Goal: Transaction & Acquisition: Subscribe to service/newsletter

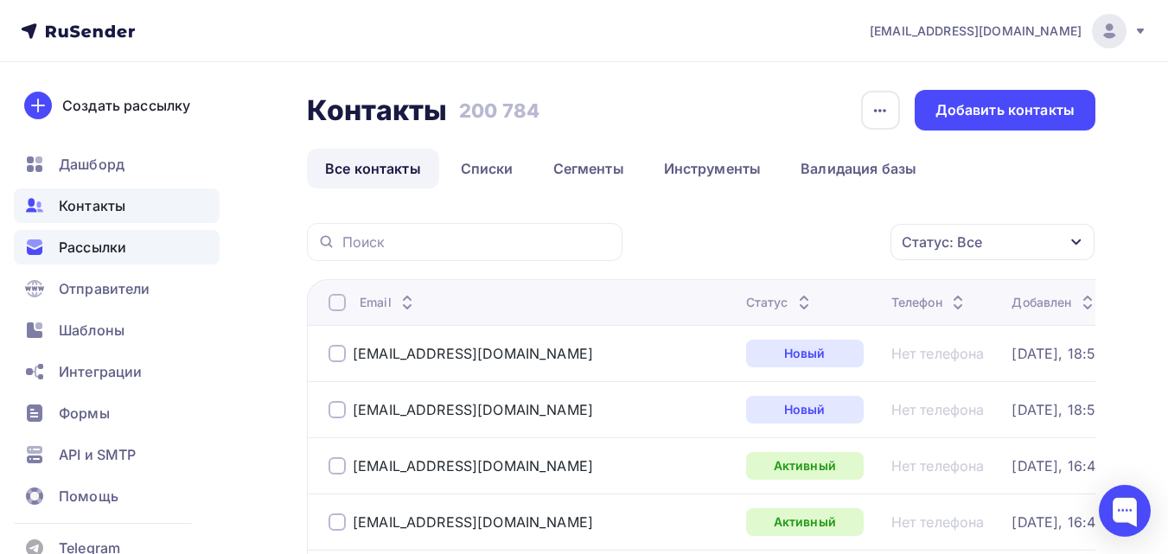
click at [122, 249] on span "Рассылки" at bounding box center [92, 247] width 67 height 21
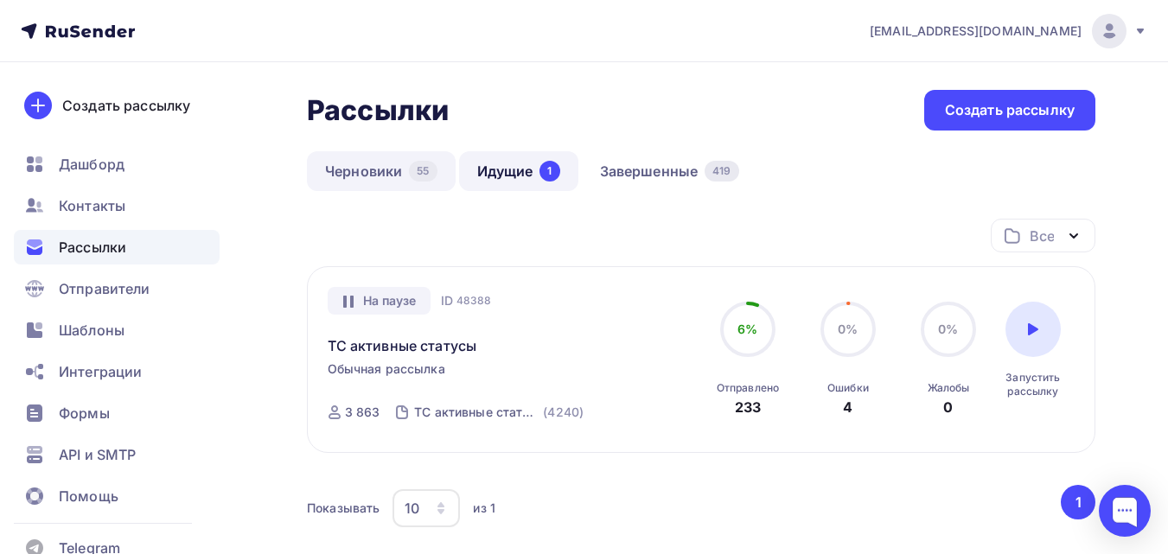
click at [388, 171] on link "Черновики 55" at bounding box center [381, 171] width 149 height 40
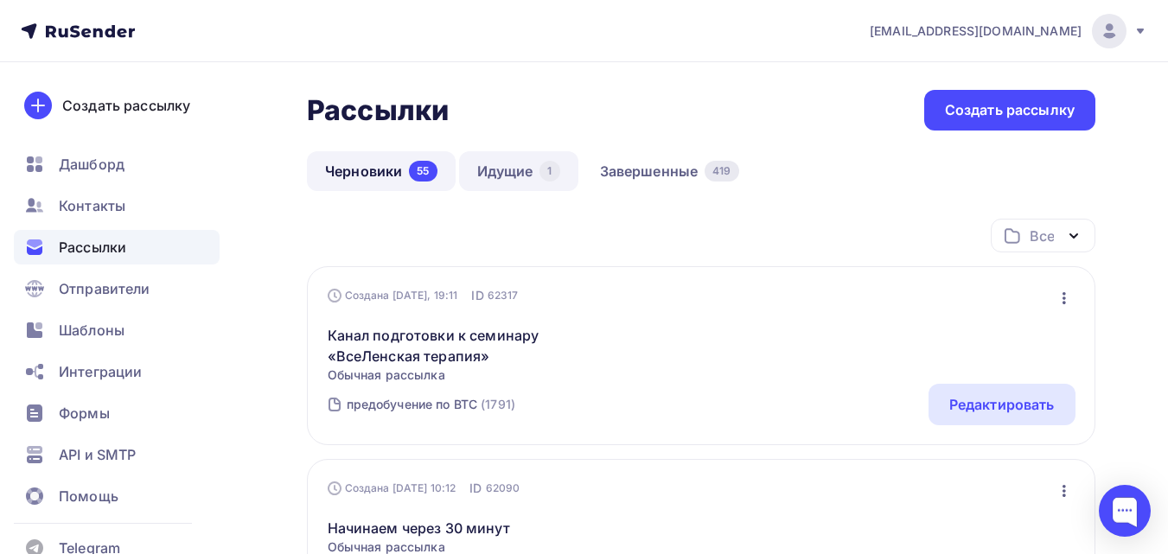
click at [550, 160] on link "Идущие 1" at bounding box center [518, 171] width 119 height 40
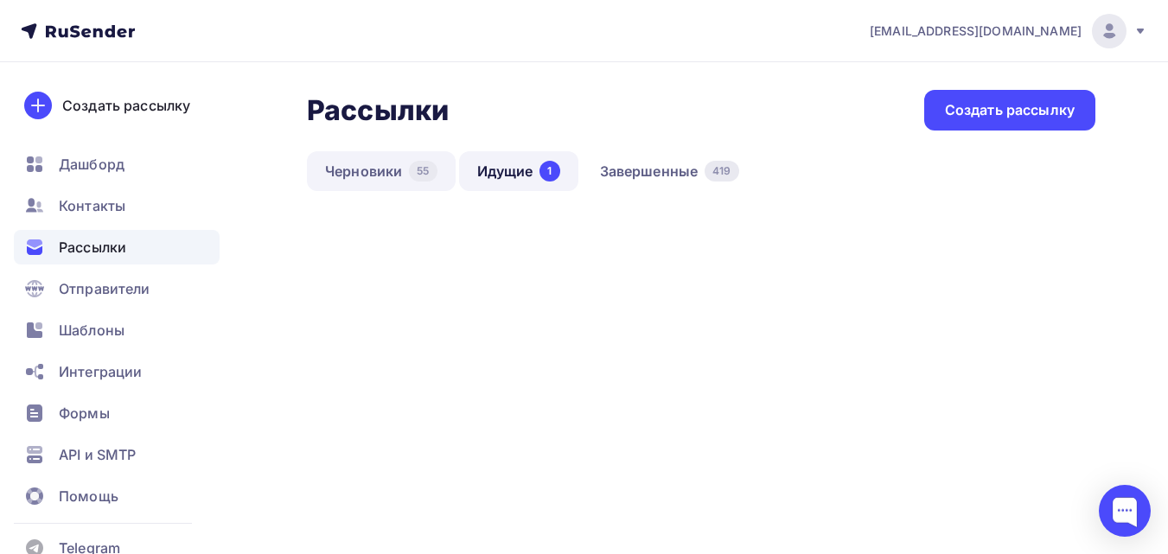
click at [402, 157] on link "Черновики 55" at bounding box center [381, 171] width 149 height 40
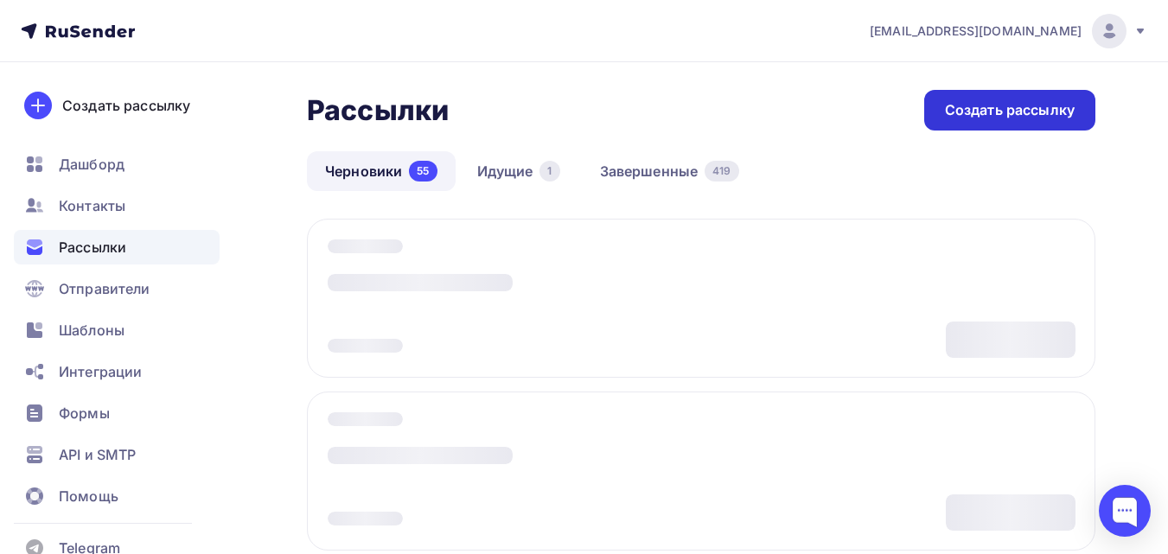
click at [985, 112] on div "Создать рассылку" at bounding box center [1010, 110] width 130 height 20
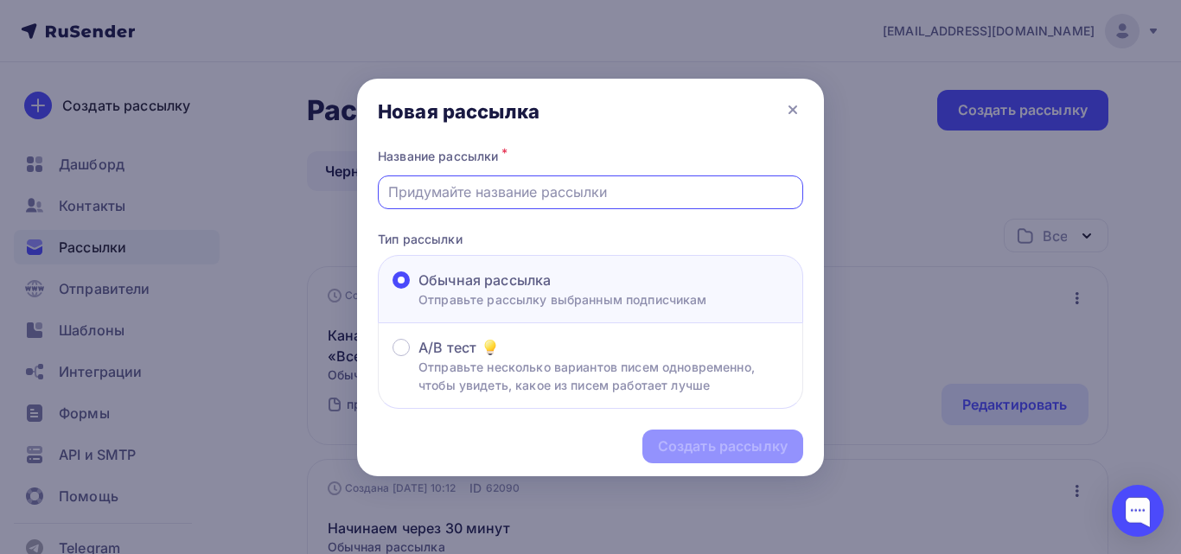
paste input "Начинаем «Точку сборки» через 2 часа"
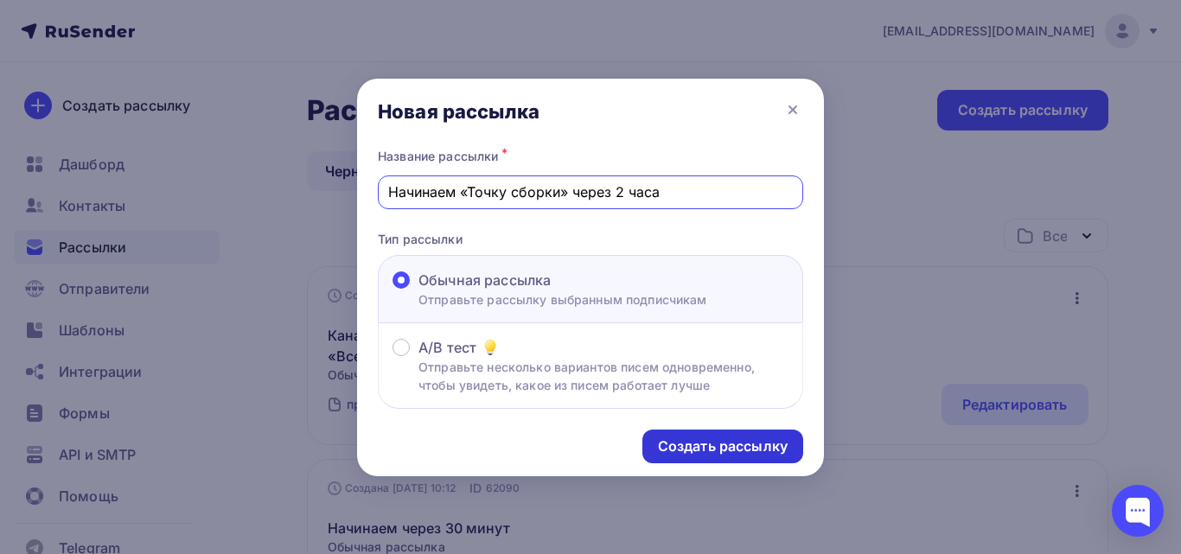
type input "Начинаем «Точку сборки» через 2 часа"
click at [773, 440] on div "Создать рассылку" at bounding box center [723, 447] width 130 height 20
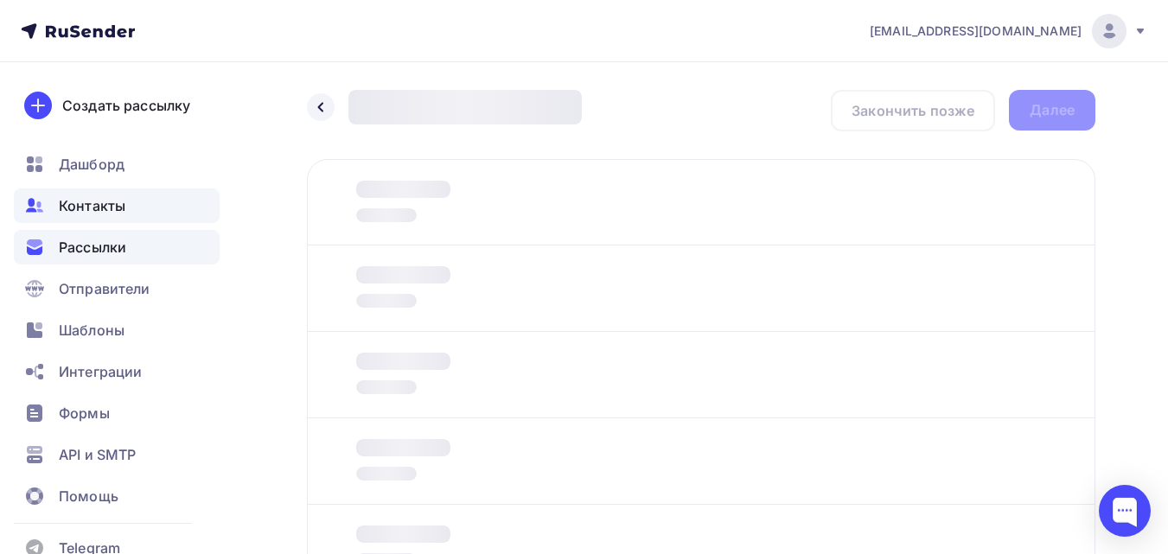
click at [97, 205] on span "Контакты" at bounding box center [92, 205] width 67 height 21
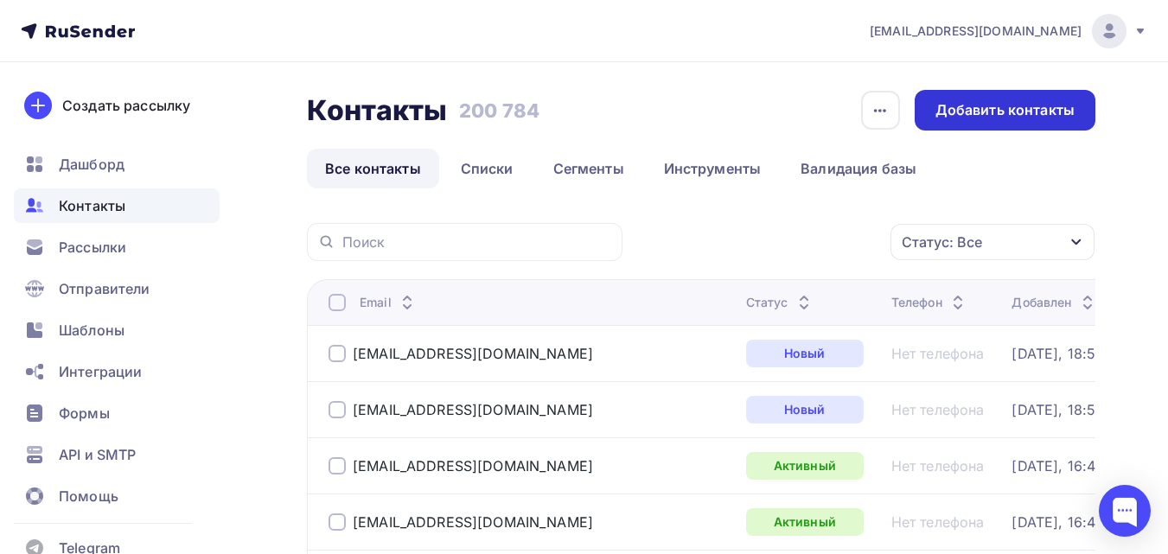
click at [925, 106] on div "Добавить контакты" at bounding box center [1005, 110] width 181 height 41
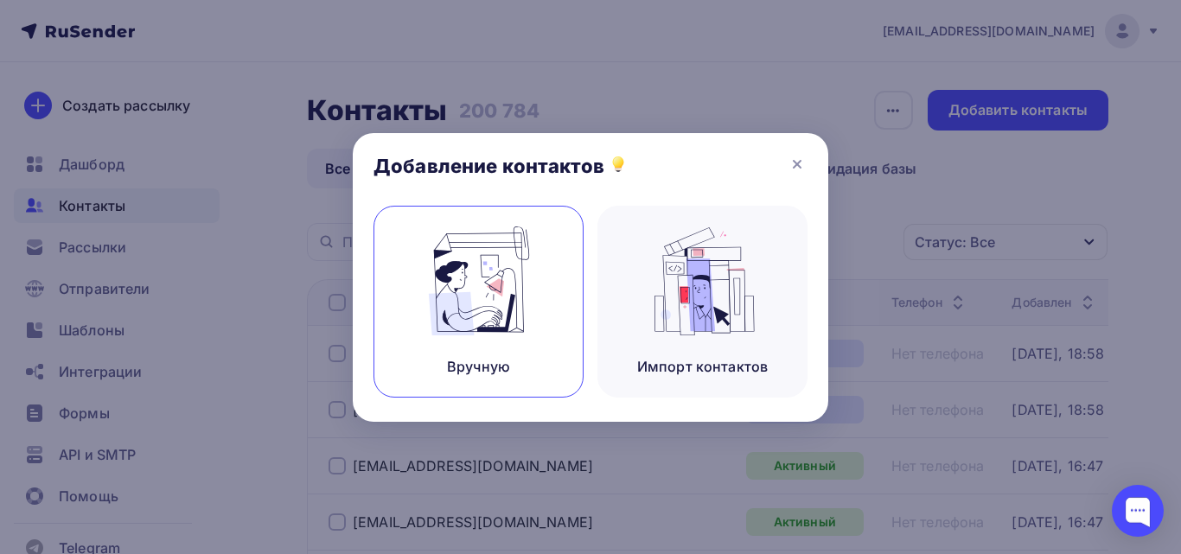
click at [501, 313] on img at bounding box center [479, 281] width 116 height 109
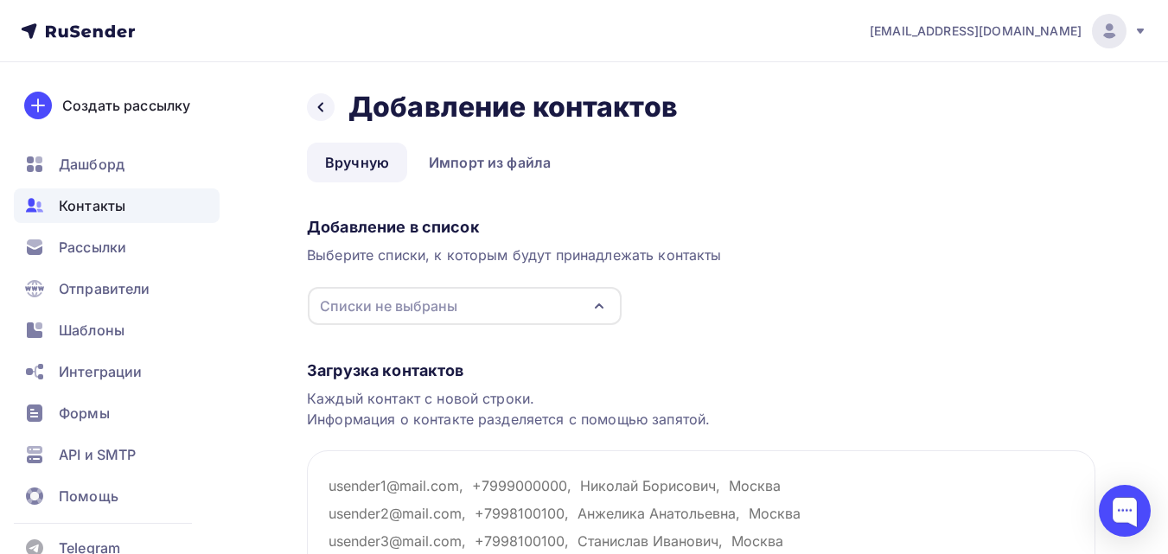
click at [465, 303] on div "Списки не выбраны" at bounding box center [465, 306] width 314 height 38
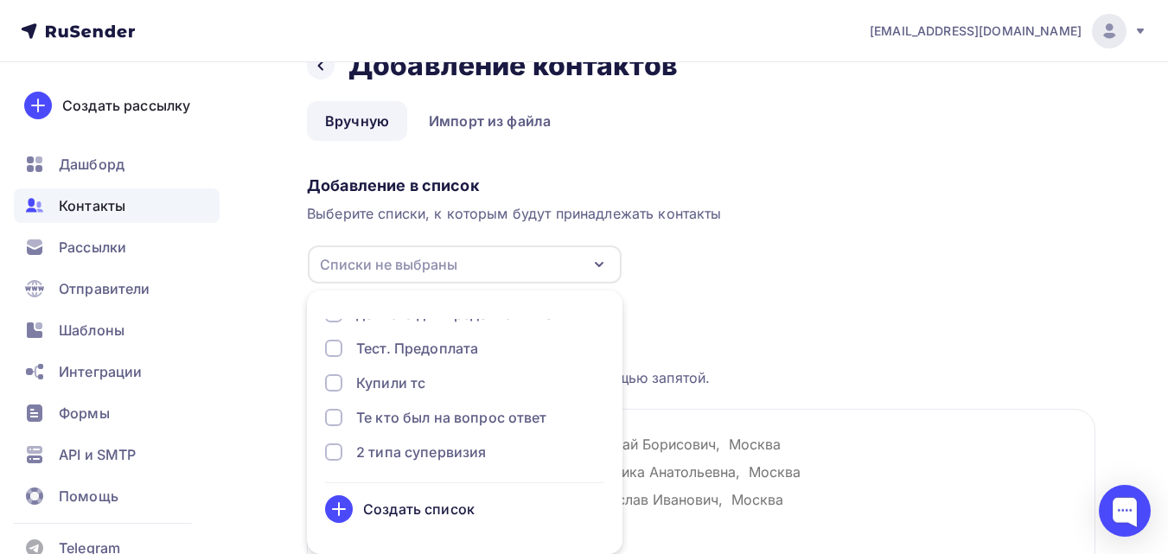
scroll to position [173, 0]
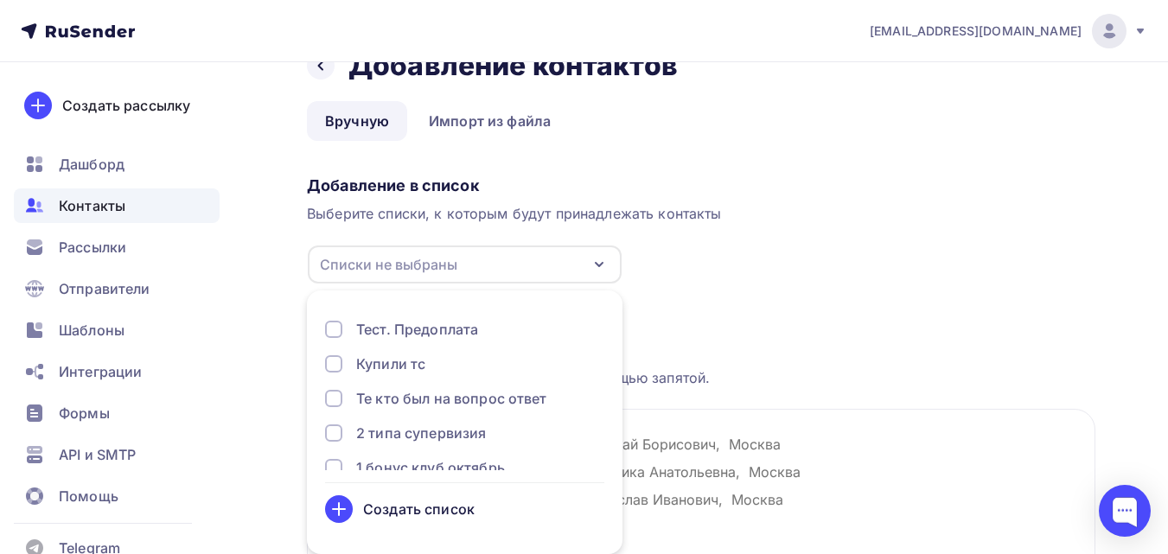
click at [452, 365] on div "Купили тс" at bounding box center [464, 364] width 279 height 21
click at [714, 354] on div "Каждый контакт с новой строки. Информация о контакте разделяется с помощью запя…" at bounding box center [701, 367] width 788 height 41
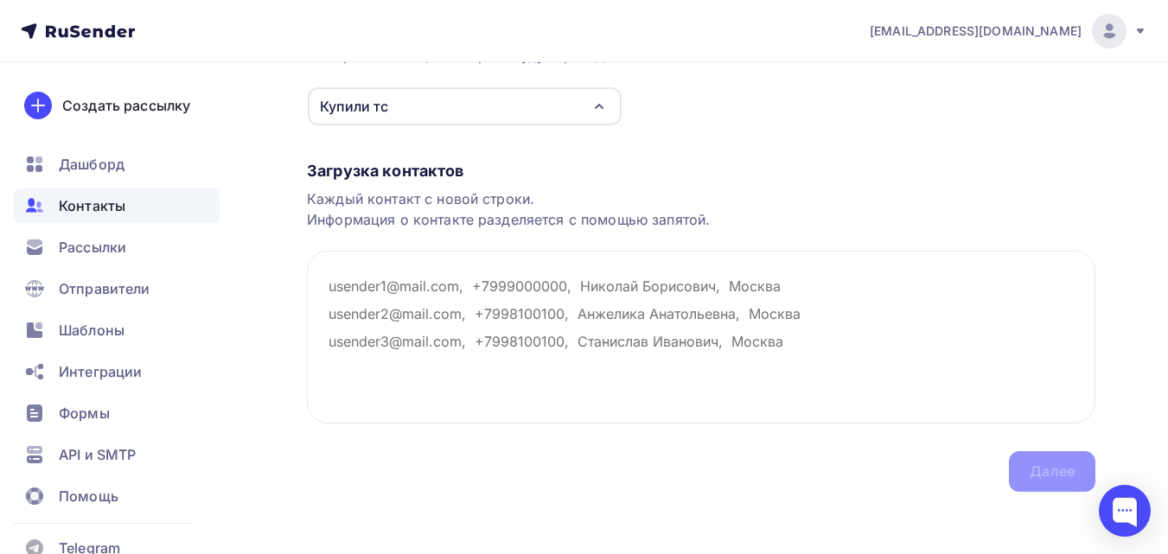
scroll to position [207, 0]
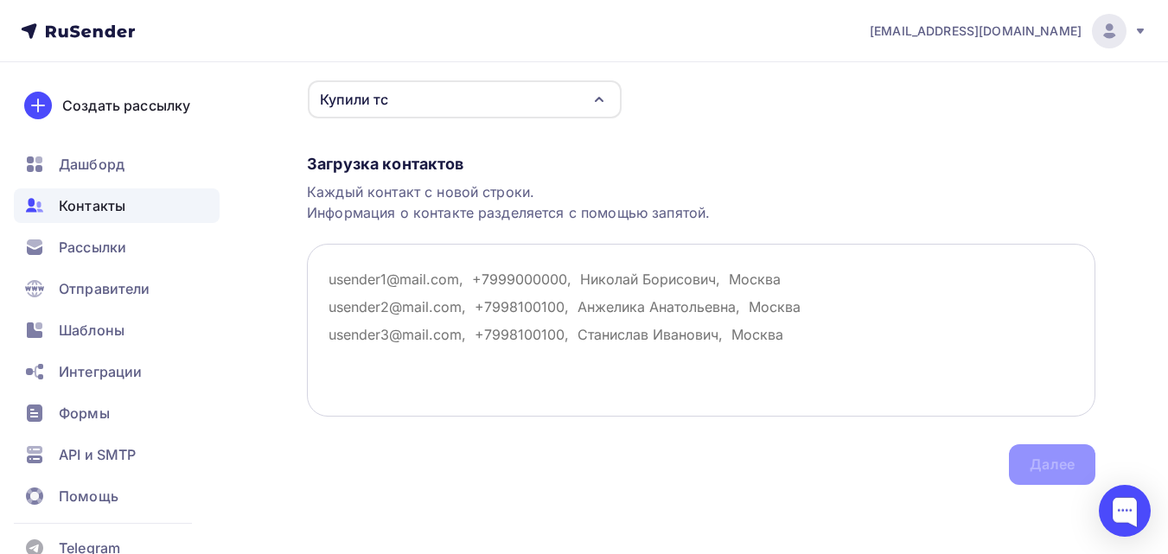
click at [423, 294] on textarea at bounding box center [701, 330] width 788 height 173
paste textarea "elias_riano@outlook.de"
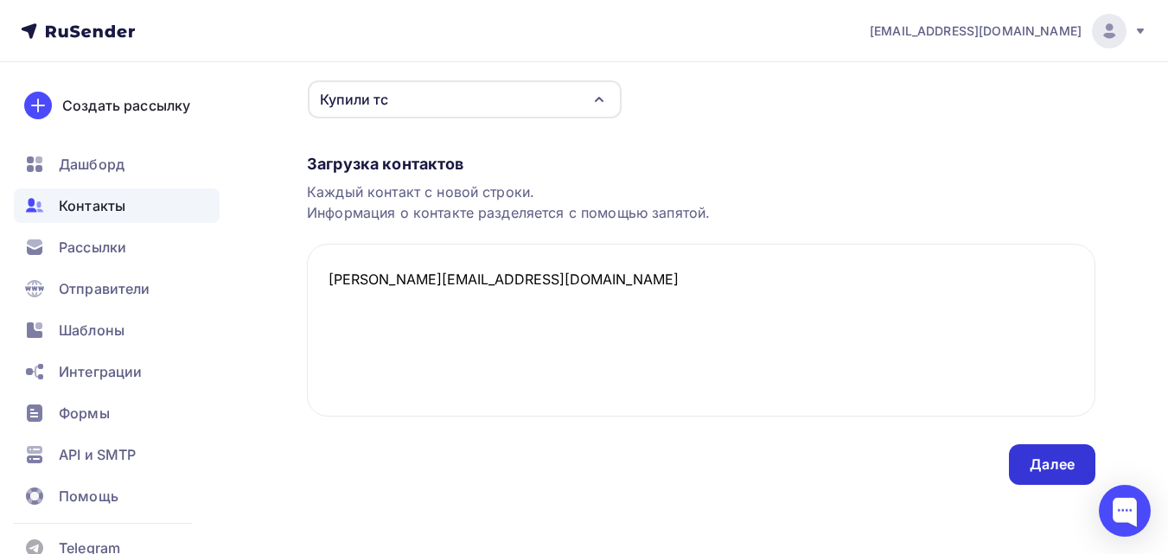
type textarea "elias_riano@outlook.de"
click at [1064, 472] on div "Далее" at bounding box center [1052, 465] width 45 height 20
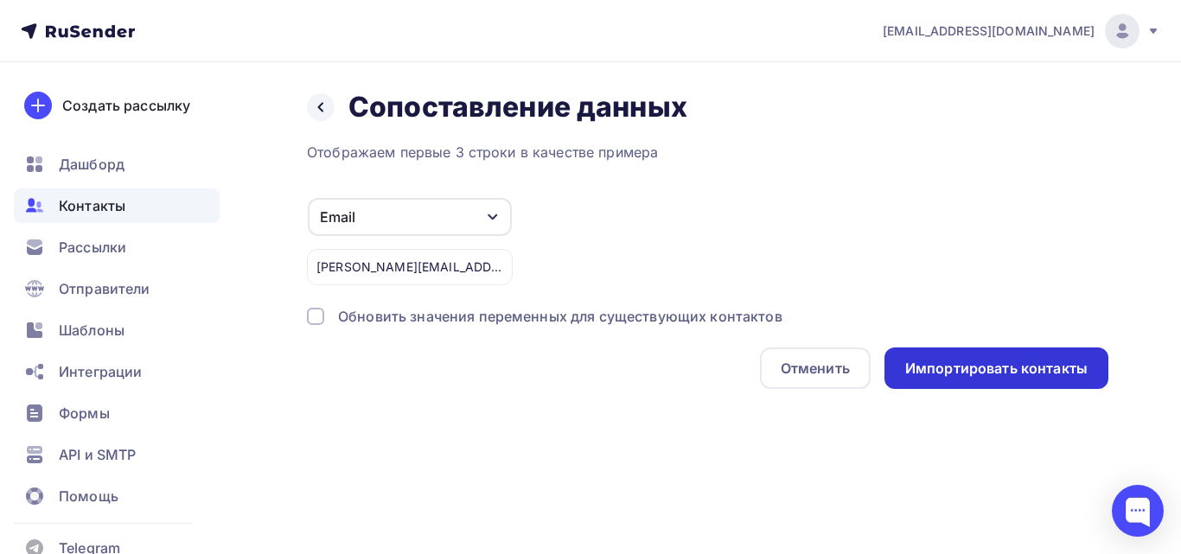
click at [988, 360] on div "Импортировать контакты" at bounding box center [996, 369] width 182 height 20
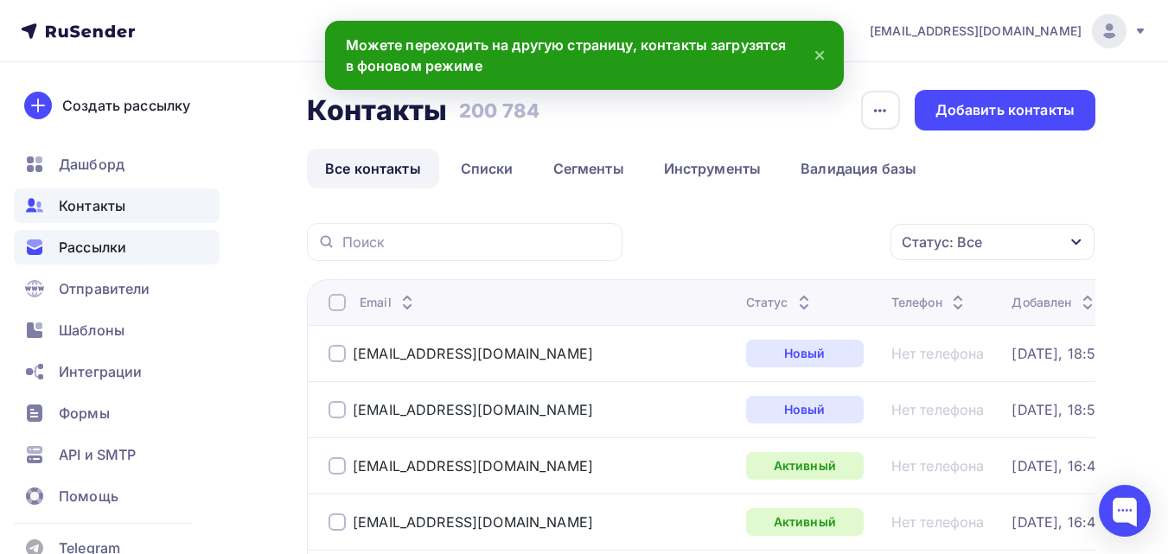
click at [126, 239] on span "Рассылки" at bounding box center [92, 247] width 67 height 21
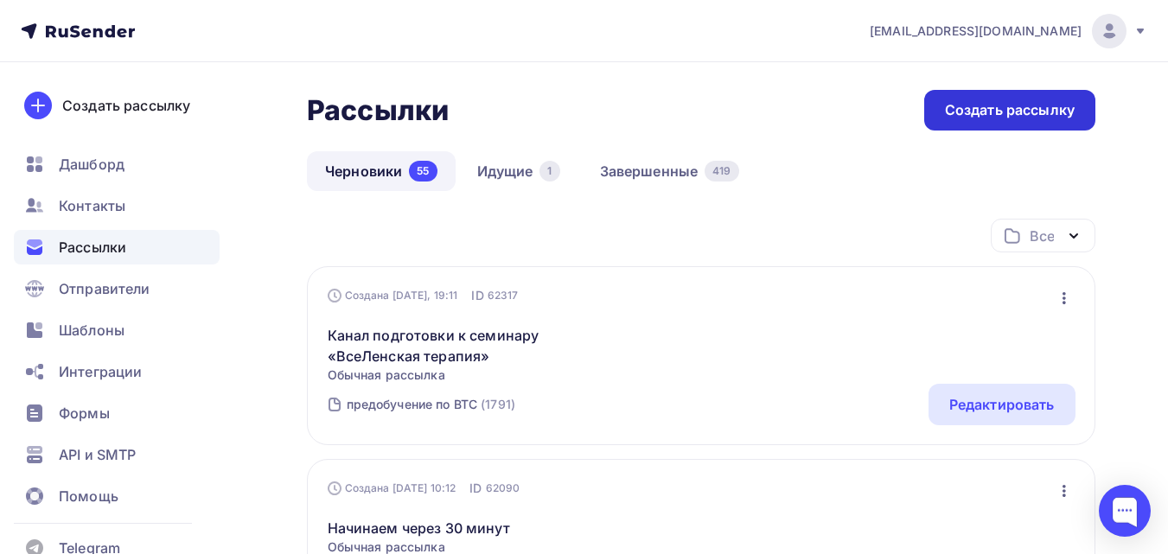
click at [956, 110] on div "Создать рассылку" at bounding box center [1010, 110] width 130 height 20
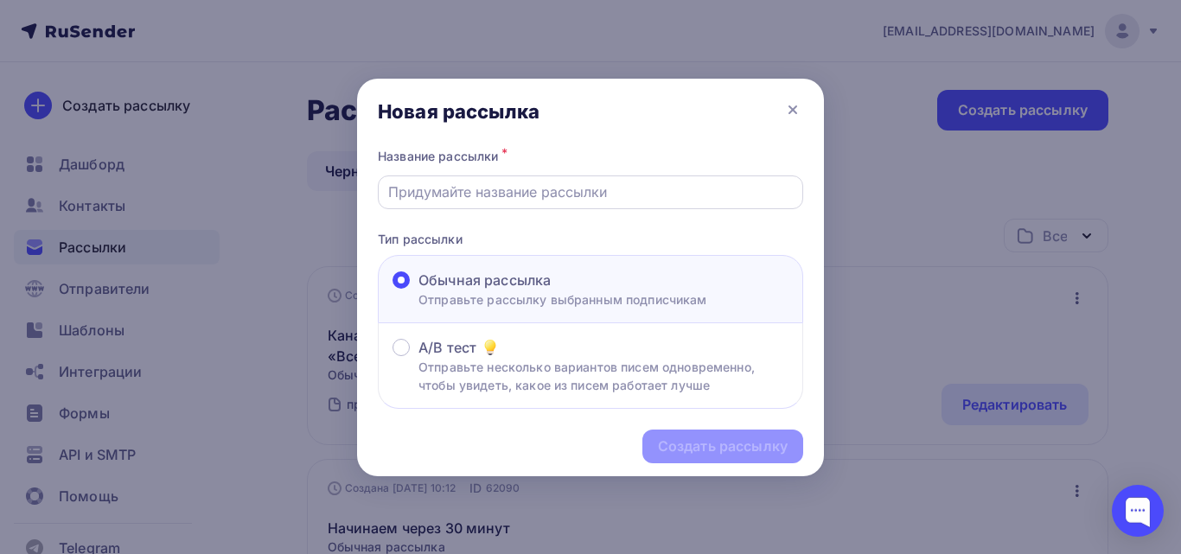
click at [433, 201] on input "text" at bounding box center [590, 192] width 405 height 21
paste input "Начинаем «Точку сборки» через 2 часа"
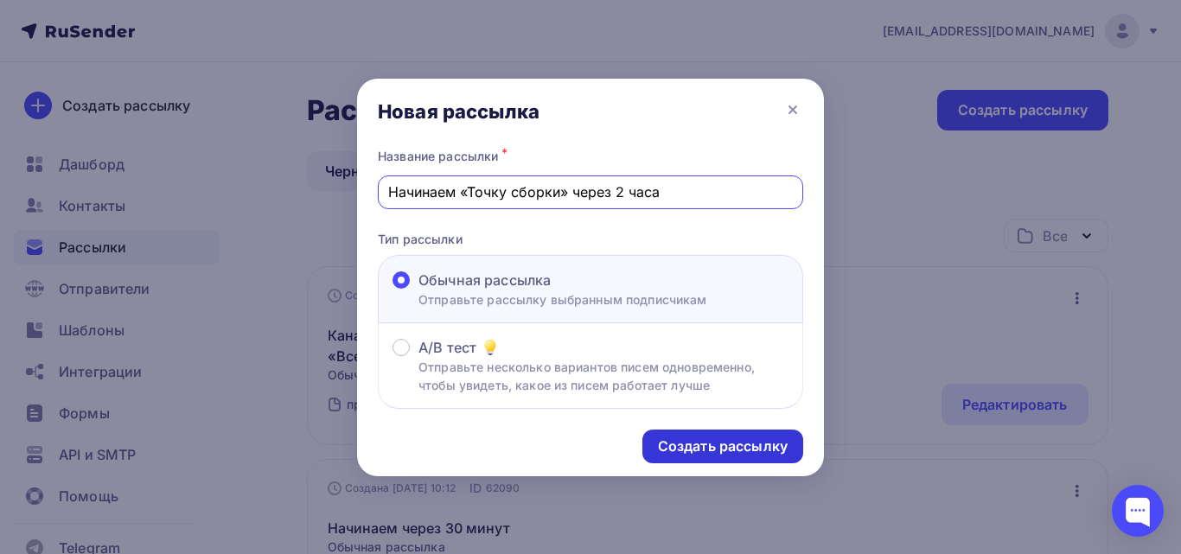
type input "Начинаем «Точку сборки» через 2 часа"
click at [762, 451] on div "Создать рассылку" at bounding box center [723, 447] width 130 height 20
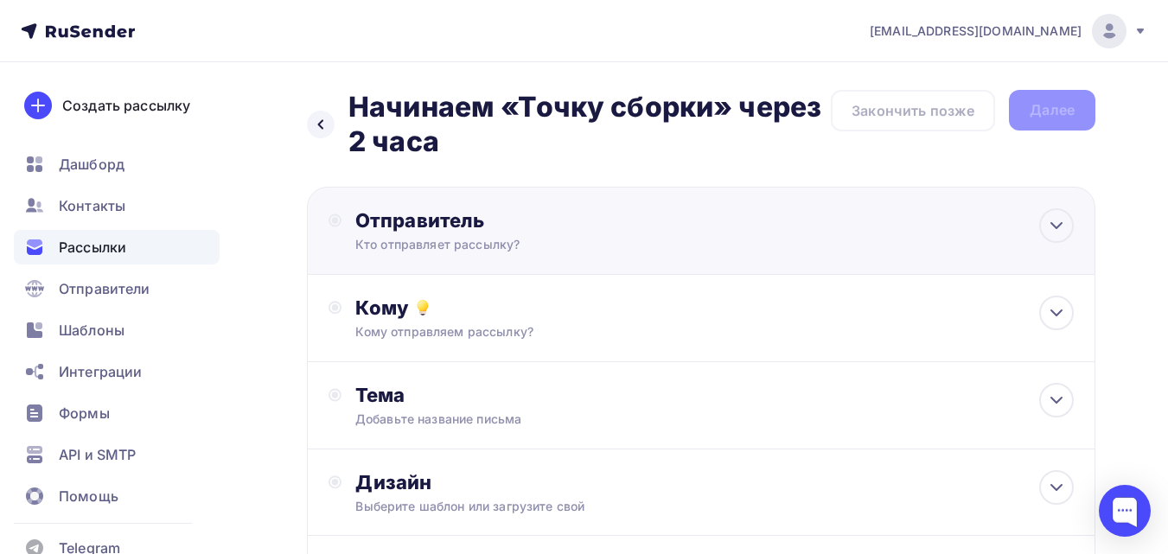
click at [570, 222] on div "Отправитель" at bounding box center [542, 220] width 374 height 24
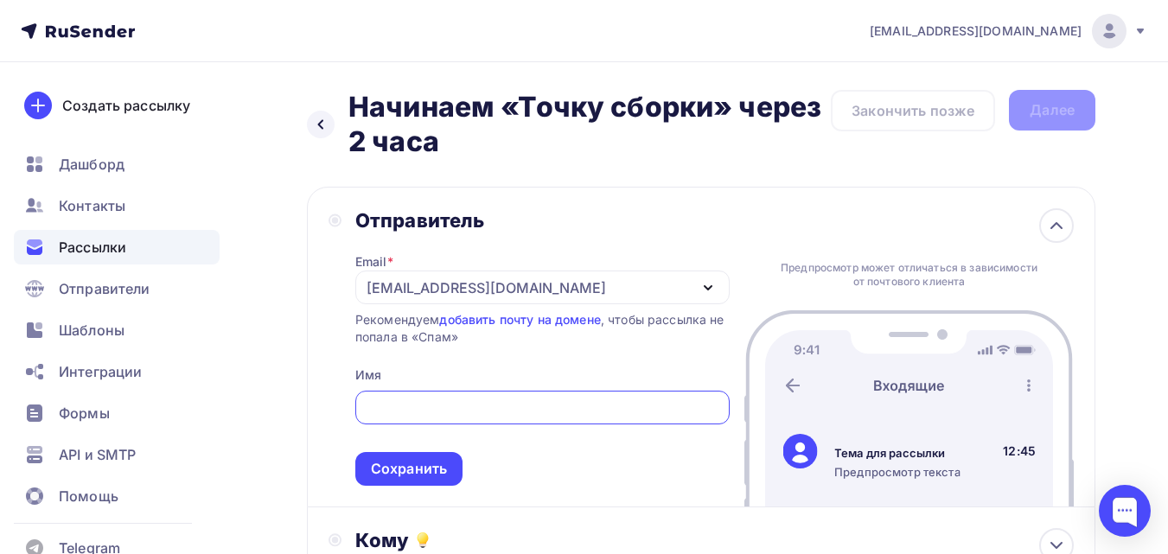
click at [476, 284] on div "[EMAIL_ADDRESS][DOMAIN_NAME]" at bounding box center [486, 288] width 239 height 21
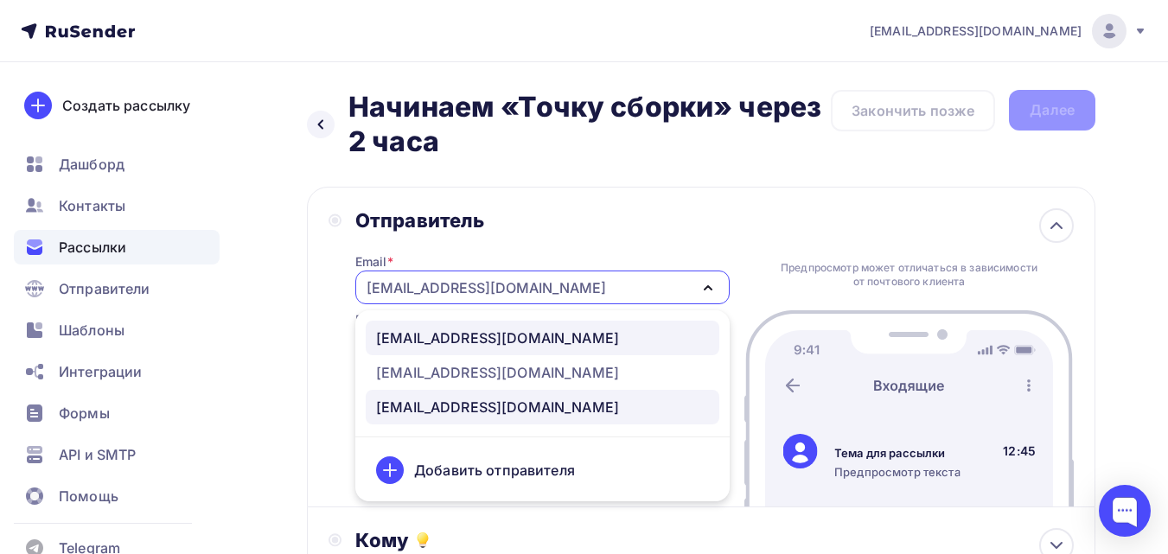
click at [463, 342] on div "[EMAIL_ADDRESS][DOMAIN_NAME]" at bounding box center [497, 338] width 243 height 21
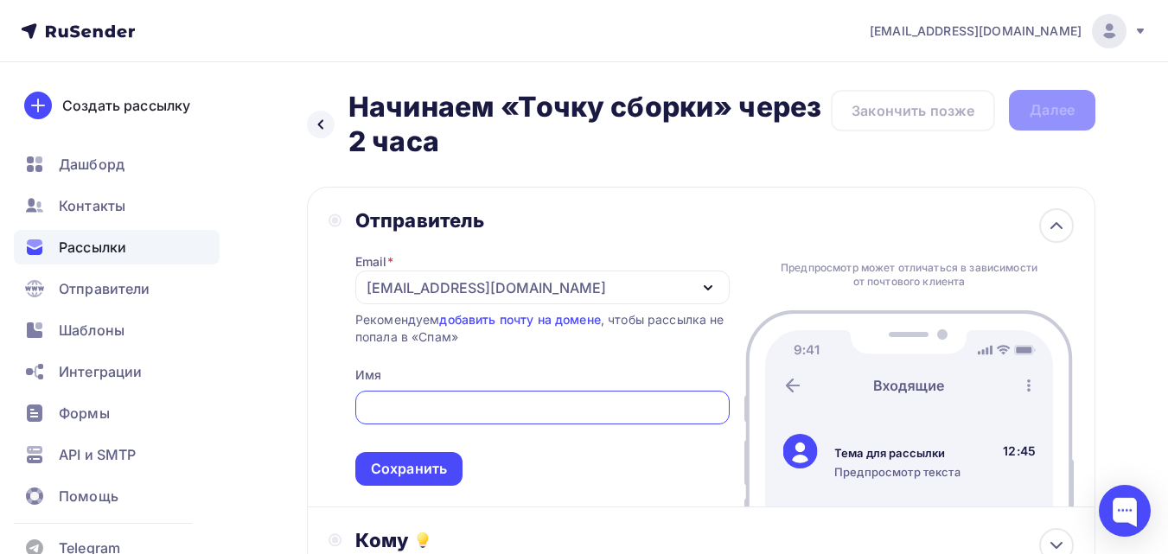
click at [495, 415] on input "text" at bounding box center [542, 408] width 354 height 21
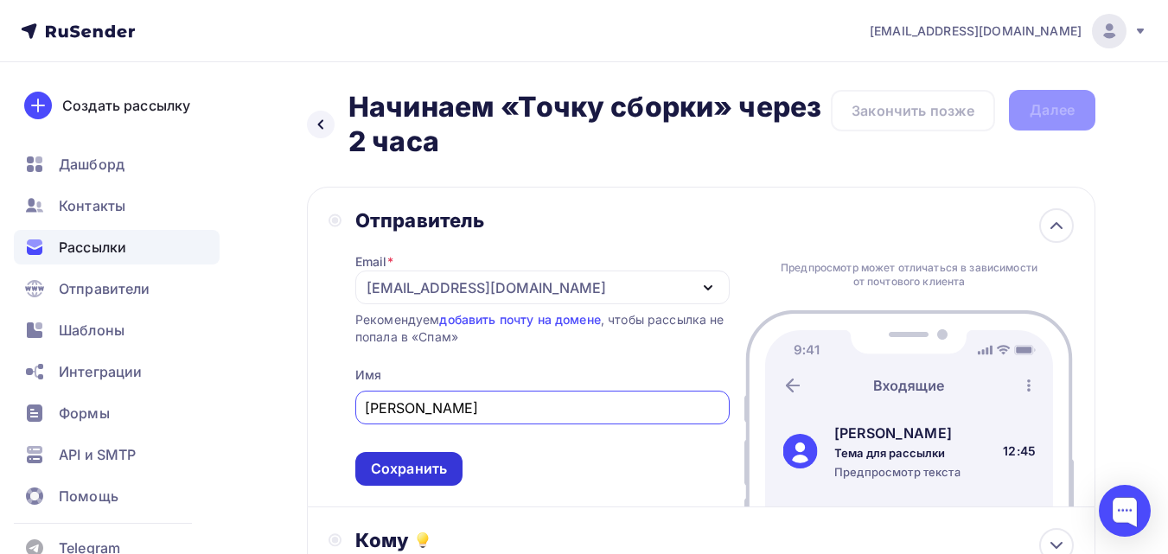
type input "[PERSON_NAME]"
click at [425, 462] on div "Сохранить" at bounding box center [409, 469] width 76 height 20
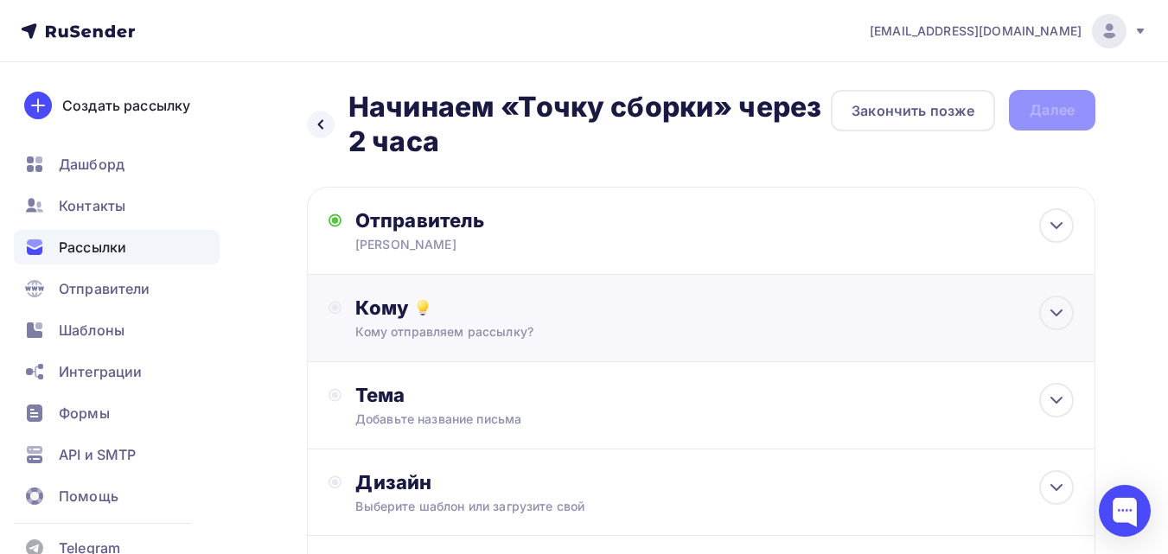
click at [522, 310] on div "Кому" at bounding box center [714, 308] width 718 height 24
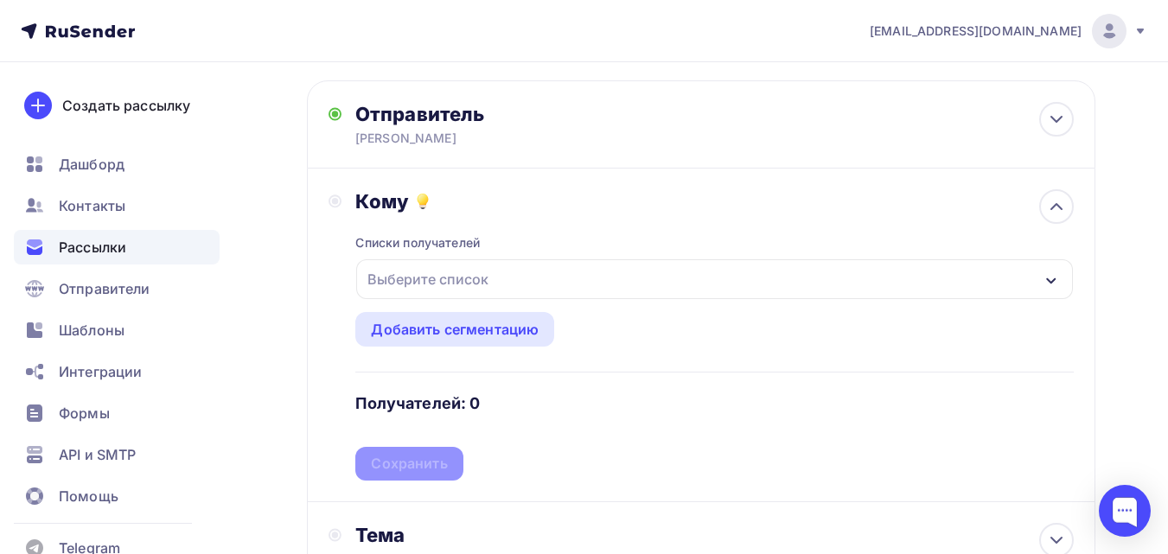
scroll to position [173, 0]
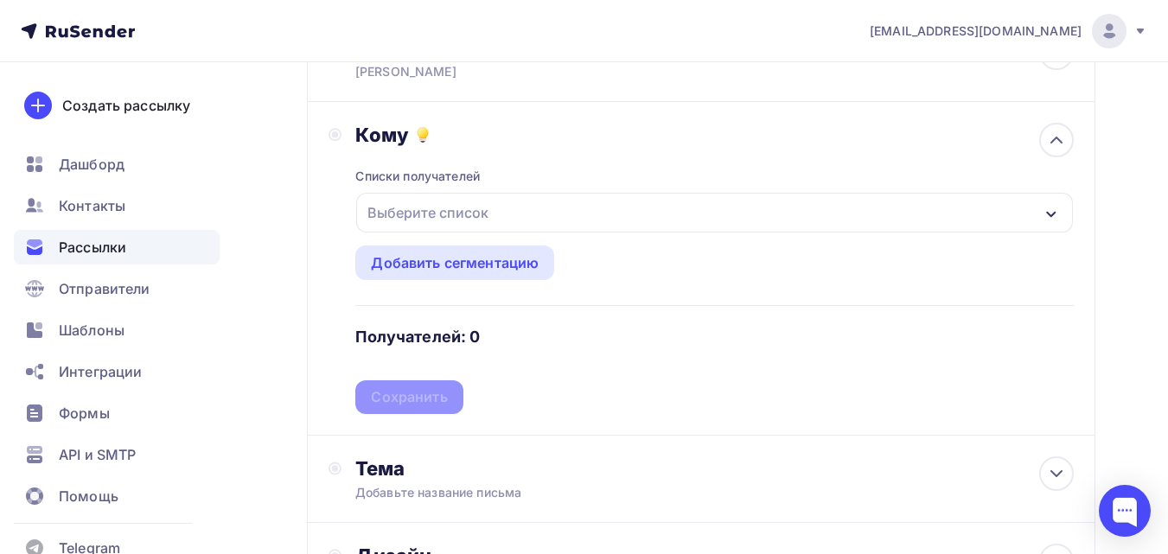
click at [721, 207] on div "Выберите список" at bounding box center [714, 213] width 717 height 40
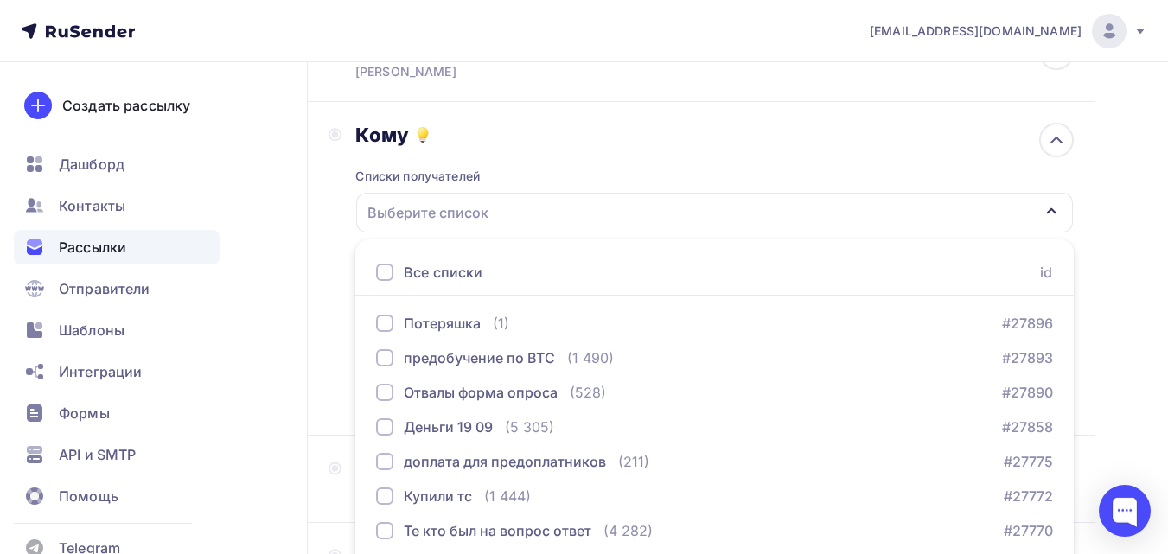
scroll to position [306, 0]
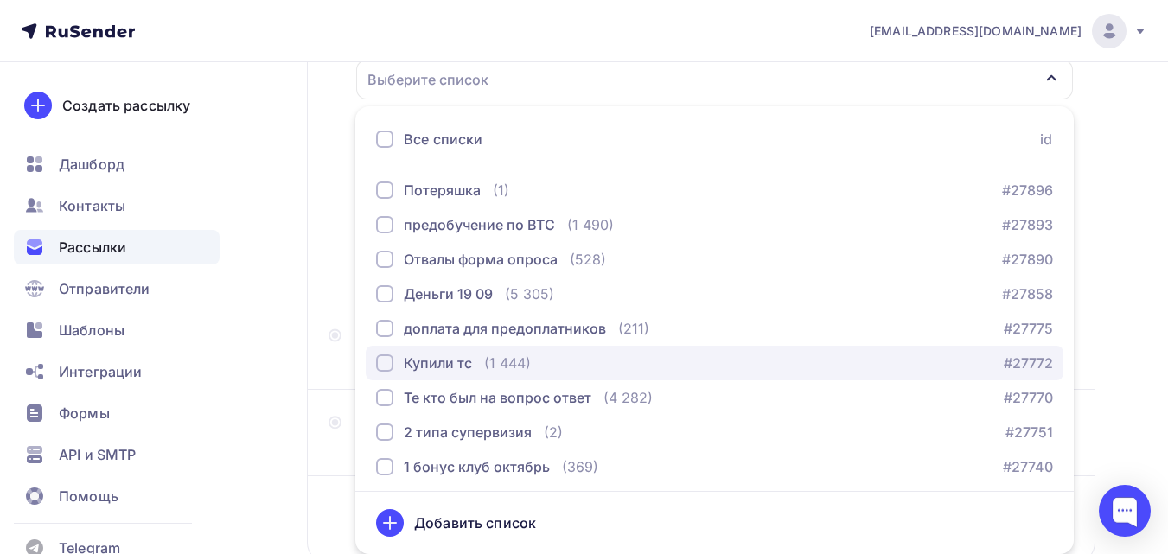
click at [710, 362] on div "Купили тс (1 444) #27772" at bounding box center [714, 363] width 677 height 21
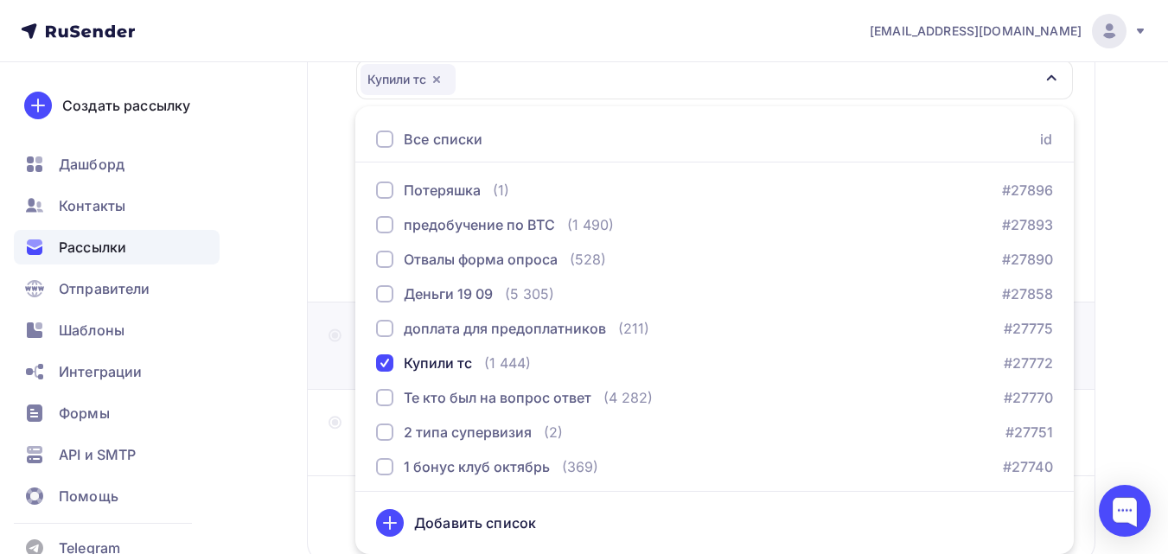
click at [309, 323] on div "Тема Добавьте название письма Тема * Рекомендуем использовать не более 150 симв…" at bounding box center [701, 346] width 788 height 87
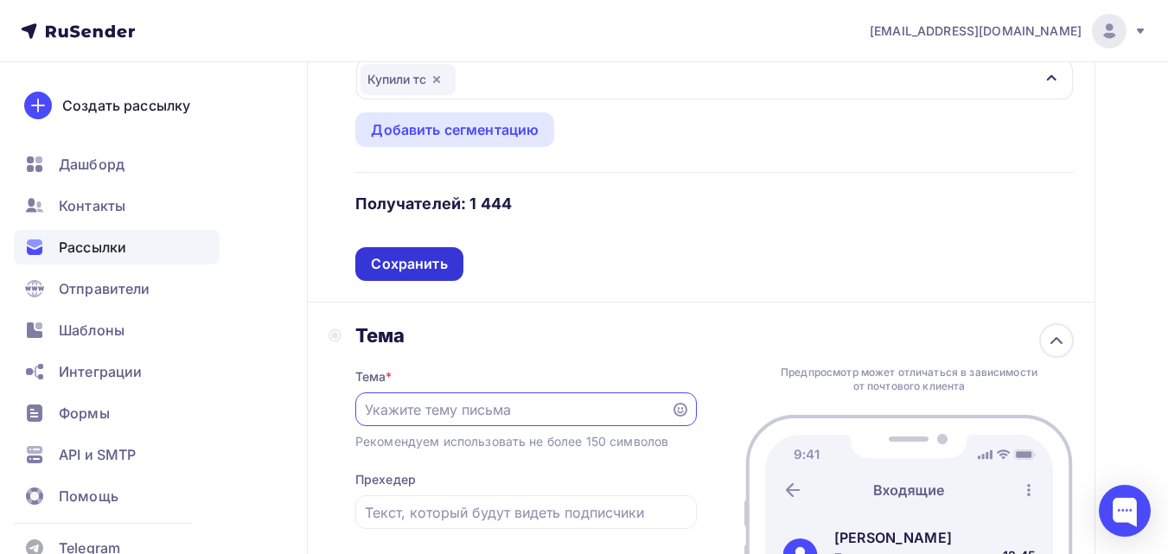
scroll to position [0, 0]
click at [425, 259] on div "Сохранить" at bounding box center [409, 264] width 76 height 20
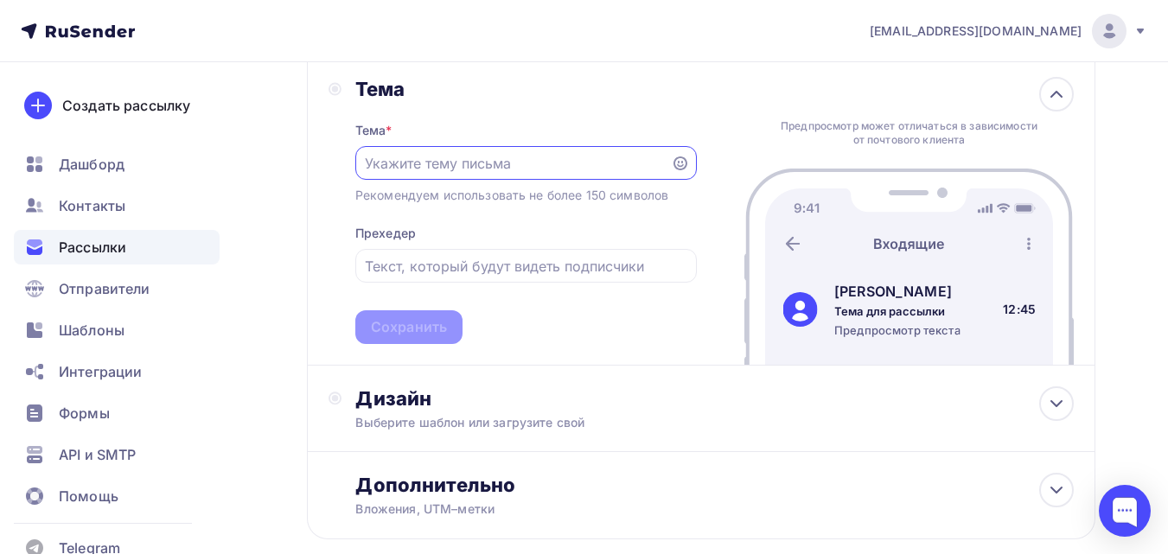
paste input "Начинаем «Точку сборки» через 2 часа"
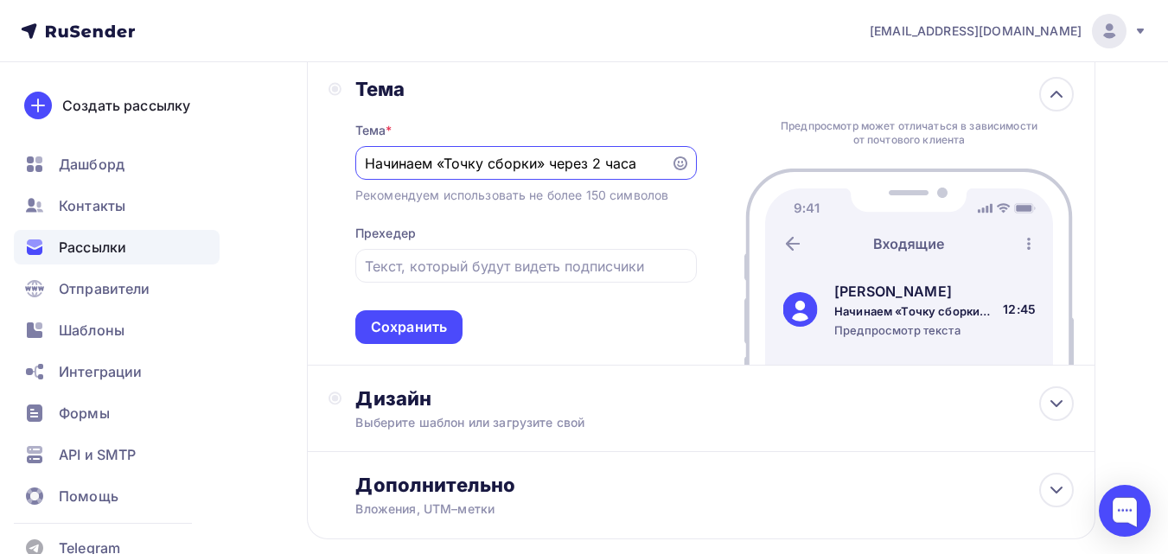
type input "Начинаем «Точку сборки» через 2 часа"
drag, startPoint x: 427, startPoint y: 301, endPoint x: 425, endPoint y: 315, distance: 14.1
click at [426, 303] on div "Тема * Начинаем «Точку сборки» через 2 часа Рекомендуем использовать не более 1…" at bounding box center [526, 222] width 342 height 243
click at [425, 324] on div "Сохранить" at bounding box center [409, 327] width 76 height 20
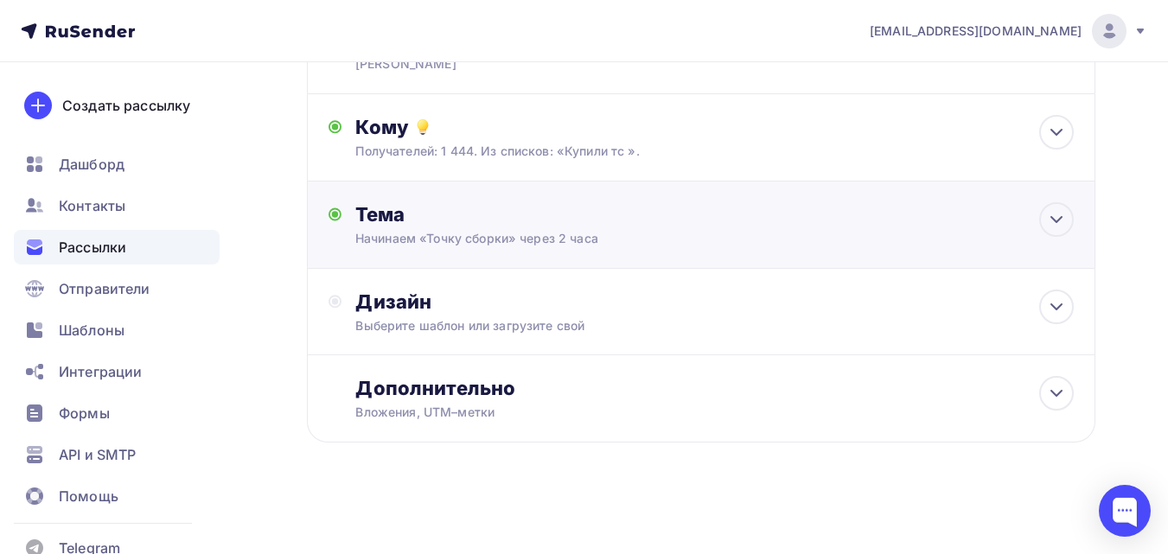
scroll to position [181, 0]
click at [423, 325] on div "Выберите шаблон или загрузите свой" at bounding box center [678, 325] width 647 height 17
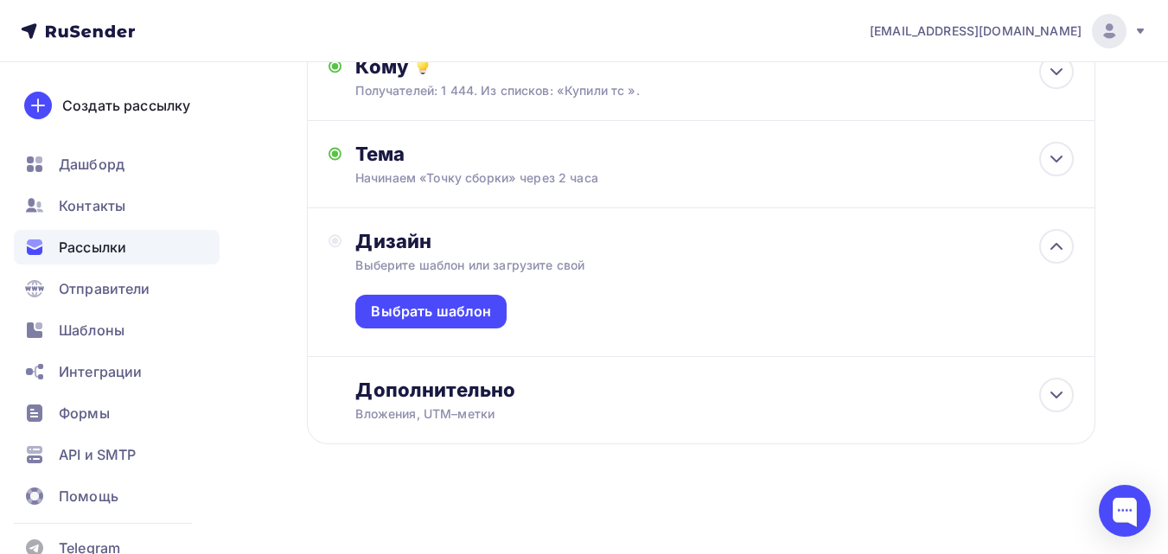
scroll to position [243, 0]
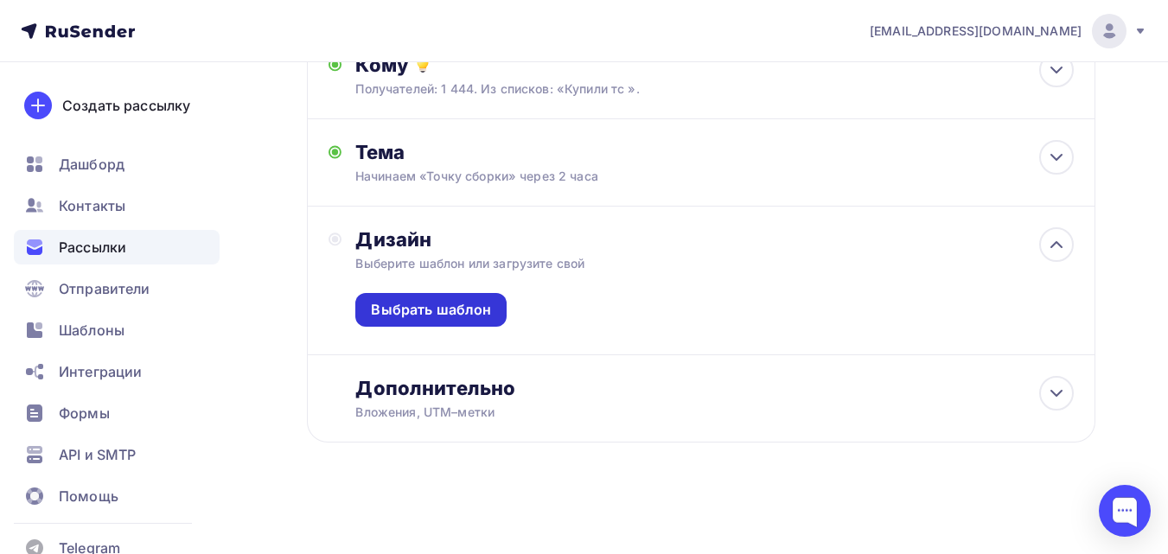
click at [419, 296] on div "Выбрать шаблон" at bounding box center [430, 310] width 151 height 34
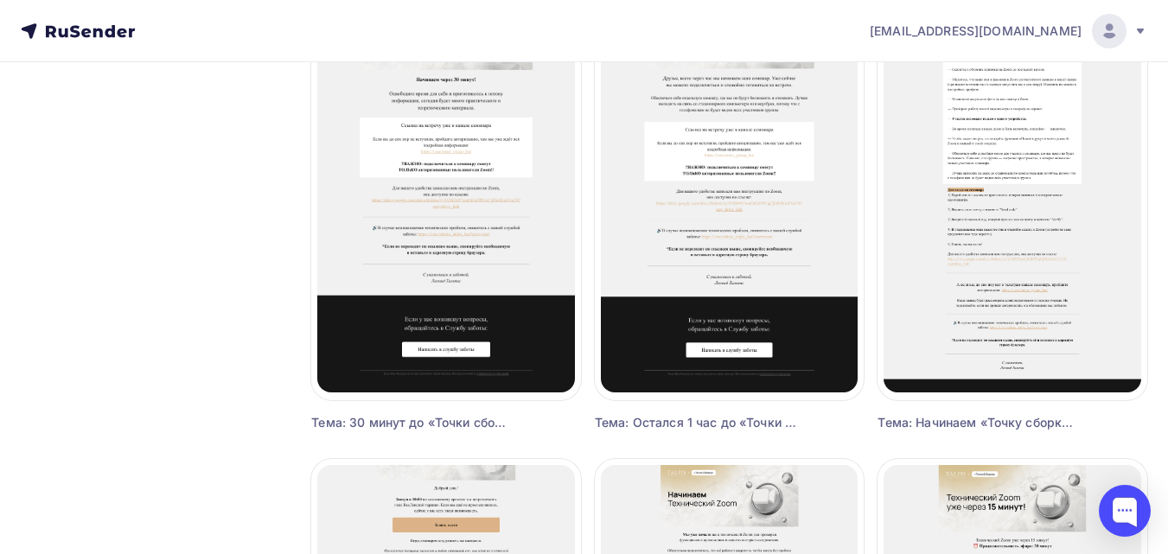
scroll to position [1643, 0]
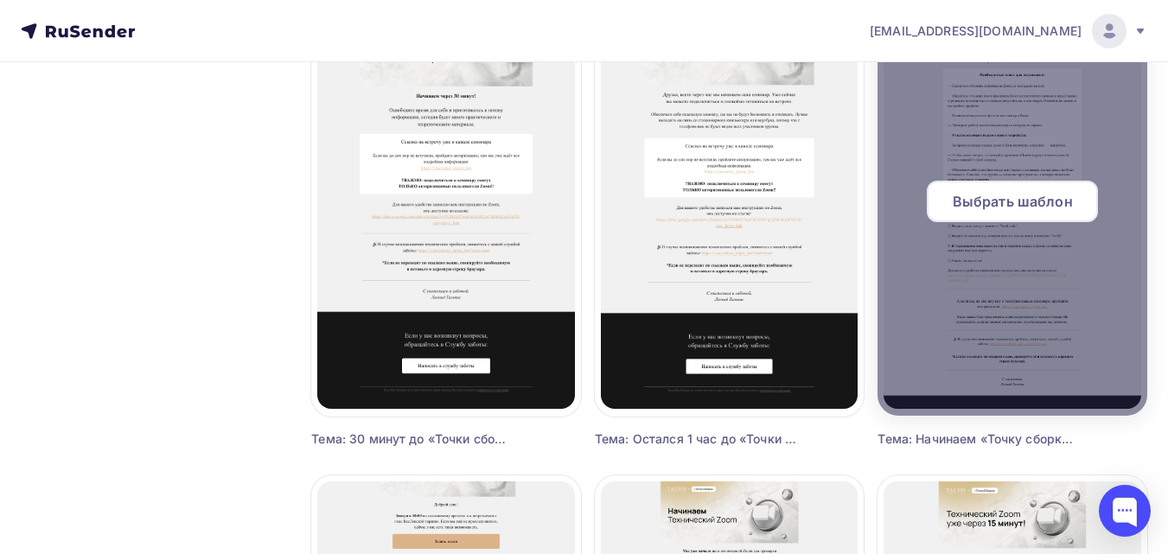
click at [1006, 207] on span "Выбрать шаблон" at bounding box center [1013, 201] width 120 height 21
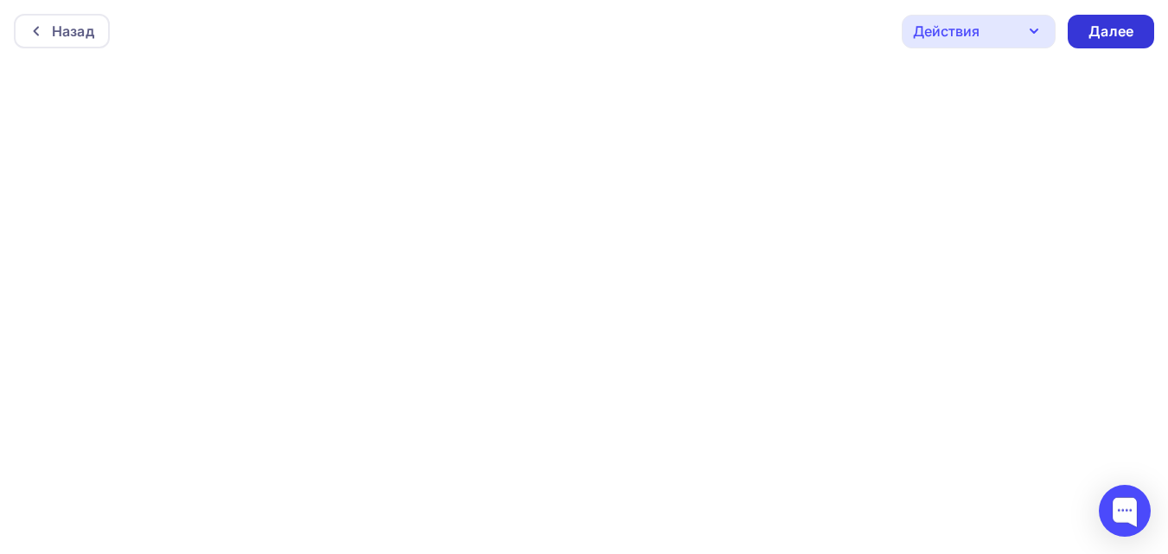
click at [1117, 27] on div "Далее" at bounding box center [1111, 32] width 45 height 20
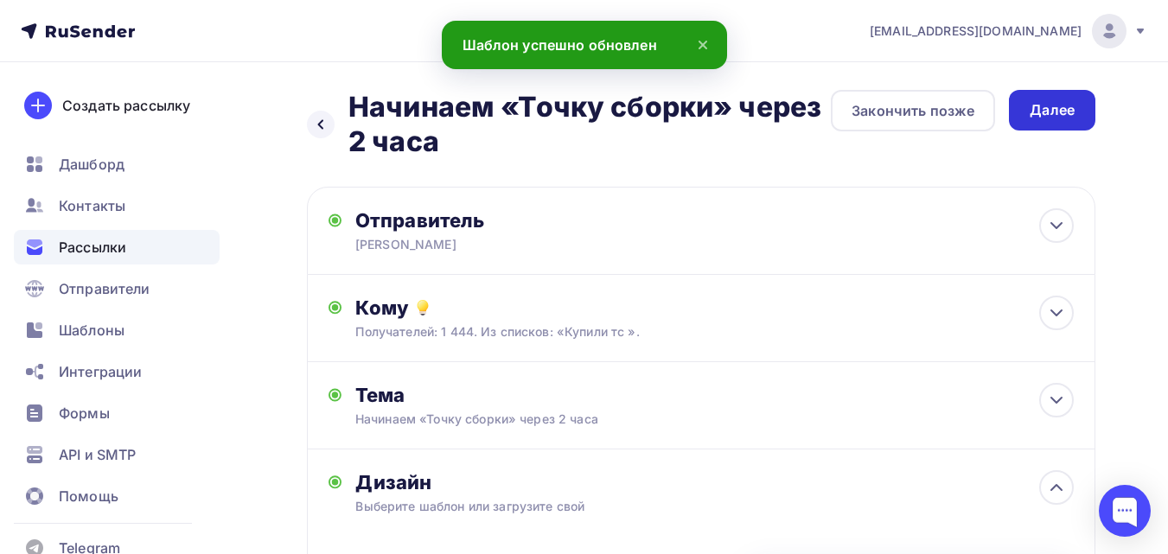
click at [1036, 112] on div "Далее" at bounding box center [1052, 110] width 45 height 20
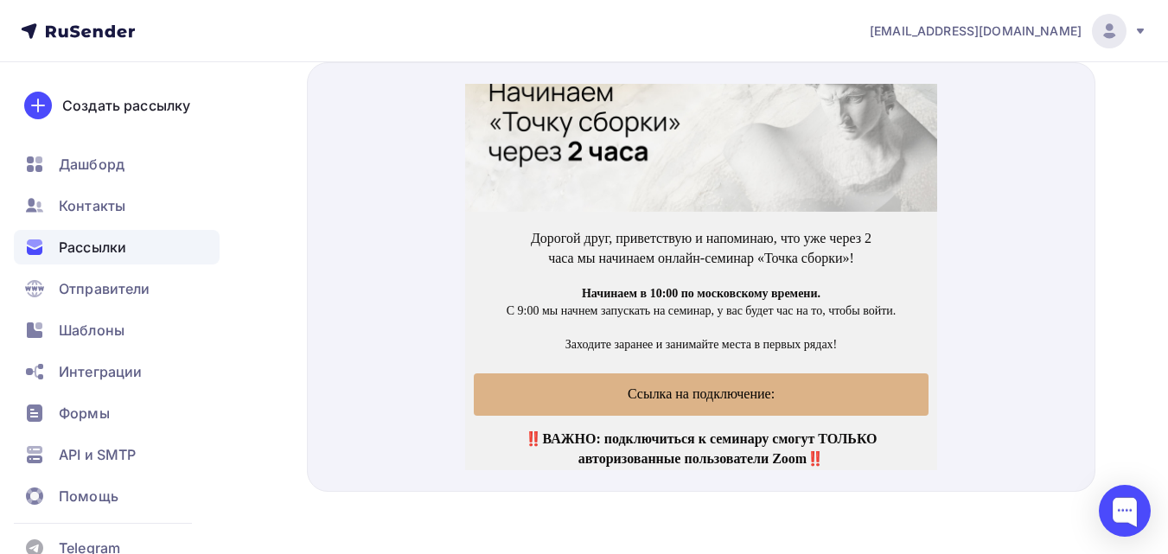
scroll to position [725, 0]
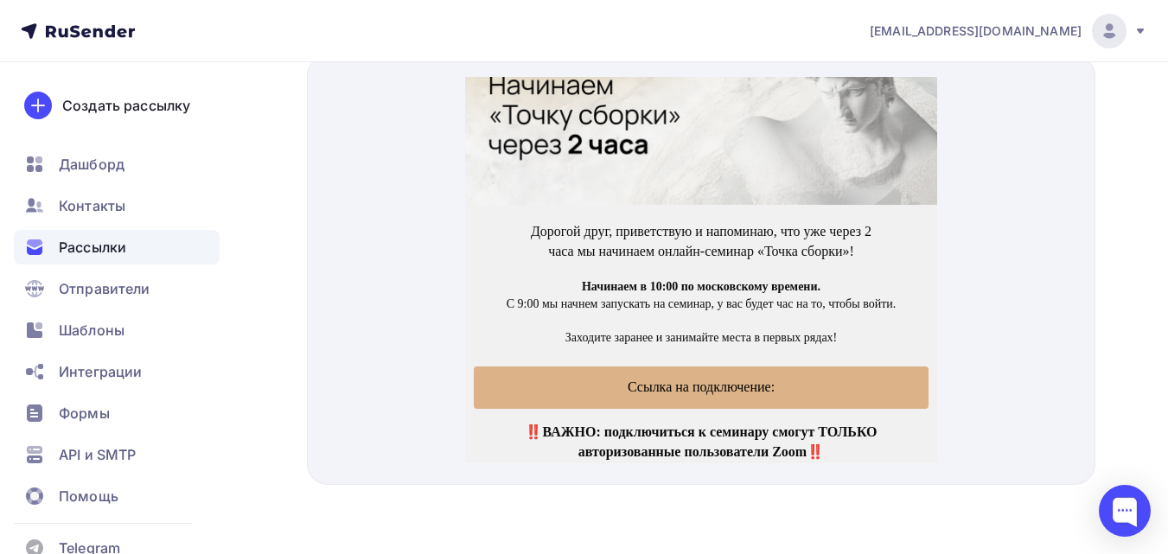
click at [676, 365] on span "Ссылка на подключение:" at bounding box center [701, 366] width 147 height 15
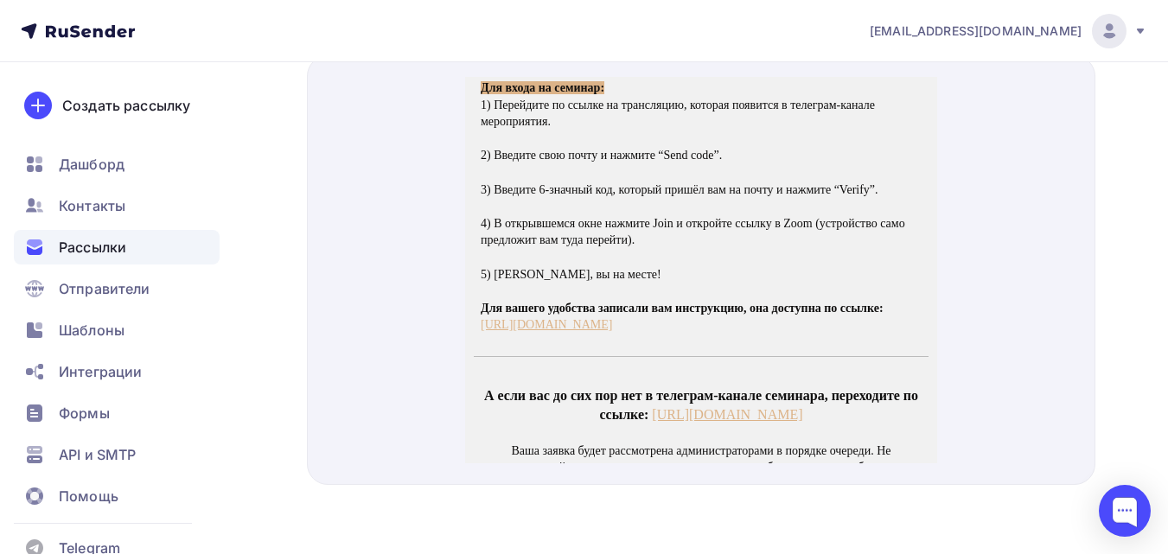
scroll to position [1037, 0]
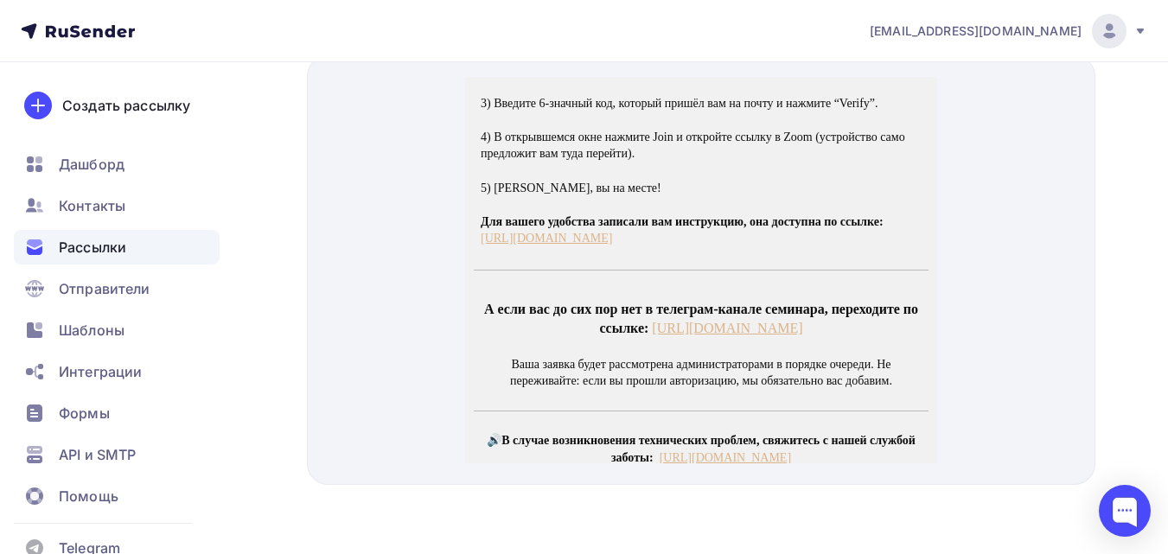
click at [612, 212] on link "https://drive.google.com/file/d/10u2DFU1yjqEzq853IT3ddq4D5PHhQnRt/view?usp=driv…" at bounding box center [546, 217] width 131 height 13
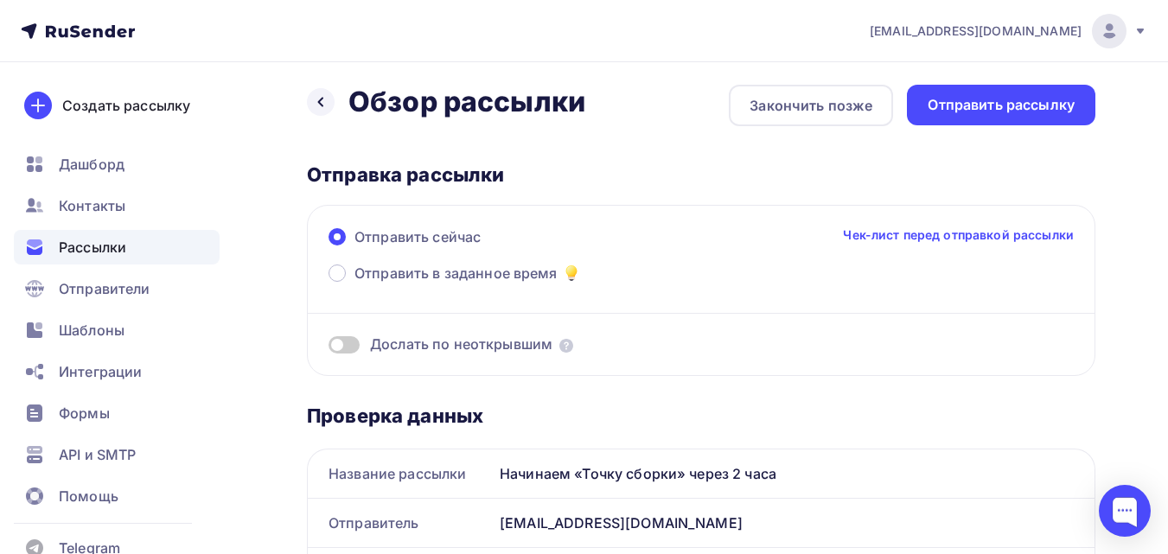
scroll to position [0, 0]
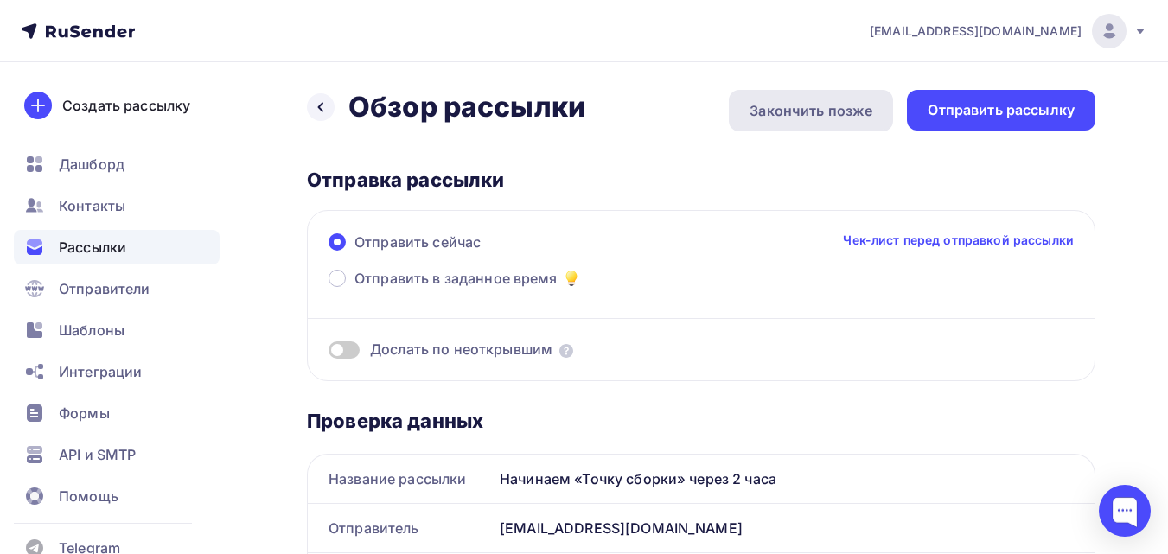
click at [822, 105] on div "Закончить позже" at bounding box center [811, 110] width 123 height 21
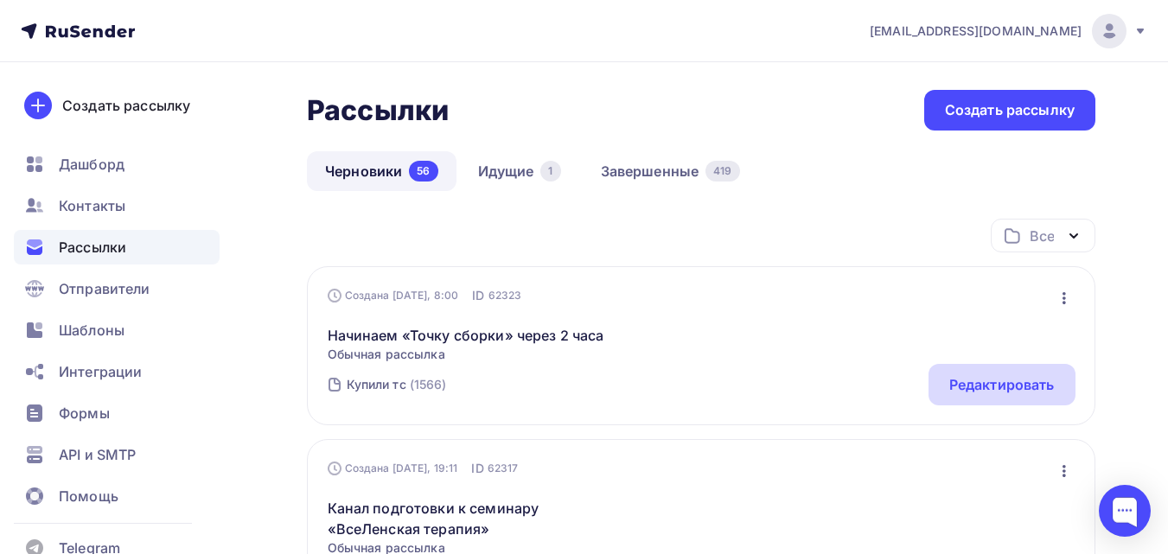
click at [1051, 387] on div "Редактировать" at bounding box center [1001, 384] width 105 height 21
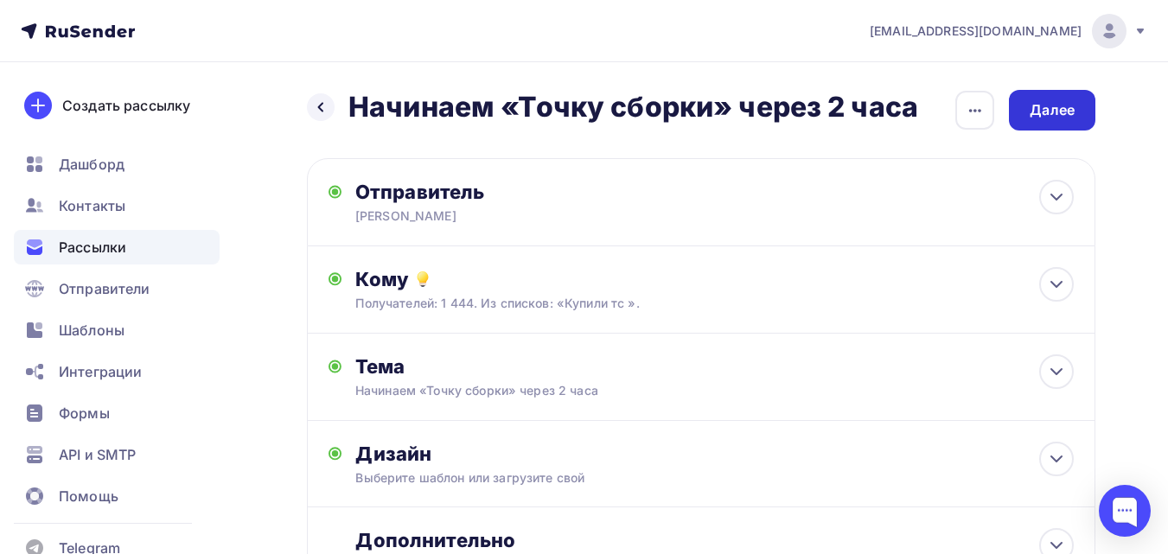
click at [1078, 117] on div "Далее" at bounding box center [1052, 110] width 86 height 41
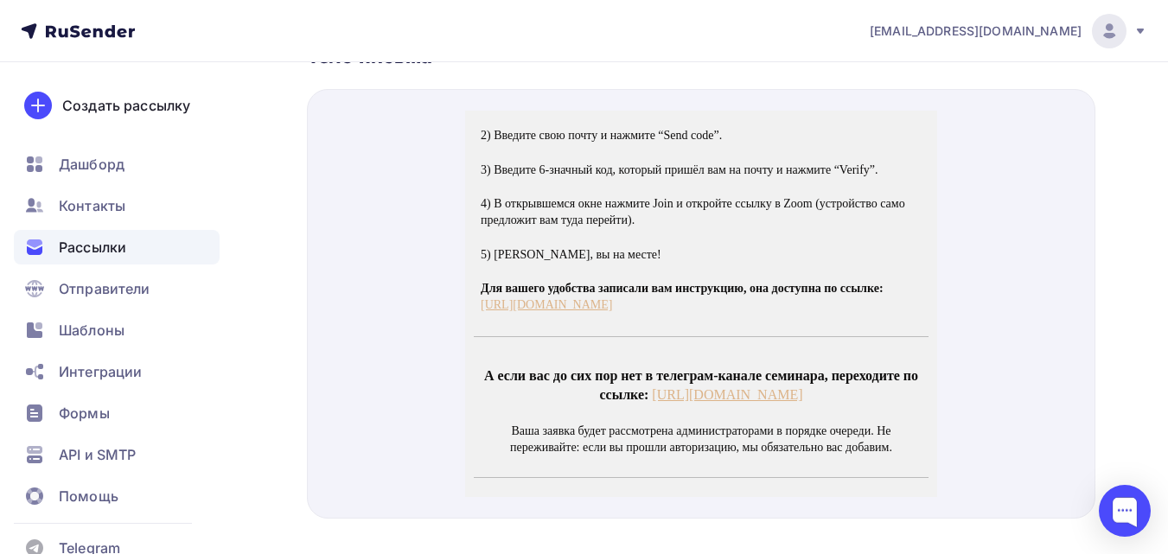
scroll to position [1124, 0]
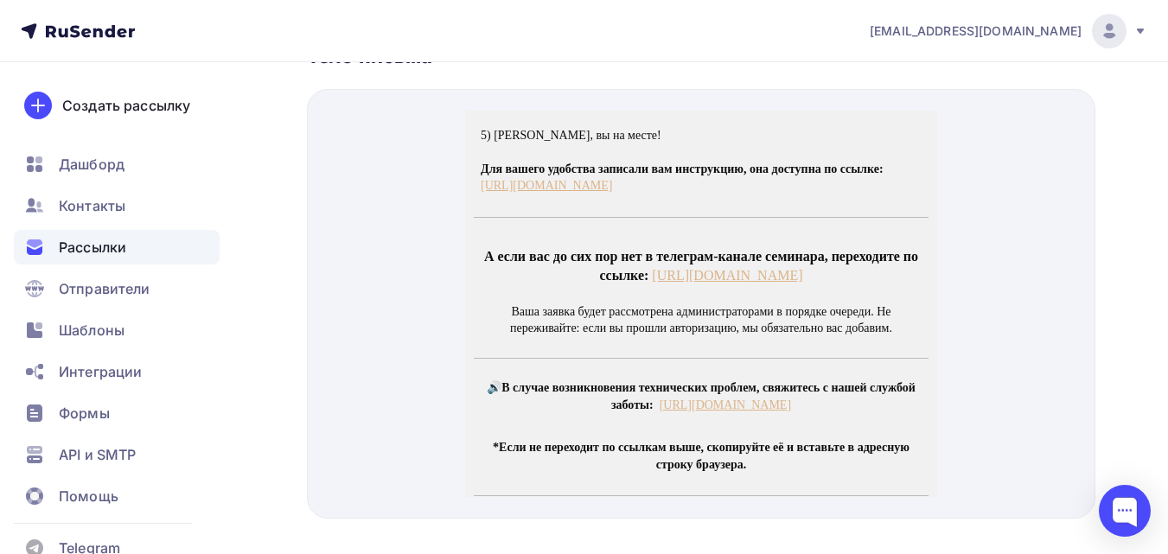
click at [755, 262] on link "https://t.me/+eZPCfyxOfTdhYzZi" at bounding box center [727, 254] width 150 height 15
click at [760, 261] on link "https://t.me/+eZPCfyxOfTdhYzZi" at bounding box center [727, 254] width 150 height 15
drag, startPoint x: 843, startPoint y: 271, endPoint x: 635, endPoint y: 284, distance: 208.8
click at [635, 278] on td "А если вас до сих пор нет в телеграм-канале семинара, переходите по ссылке: htt…" at bounding box center [701, 242] width 472 height 72
copy link "https://t.me/+eZPCfyxOfTdhYzZi"
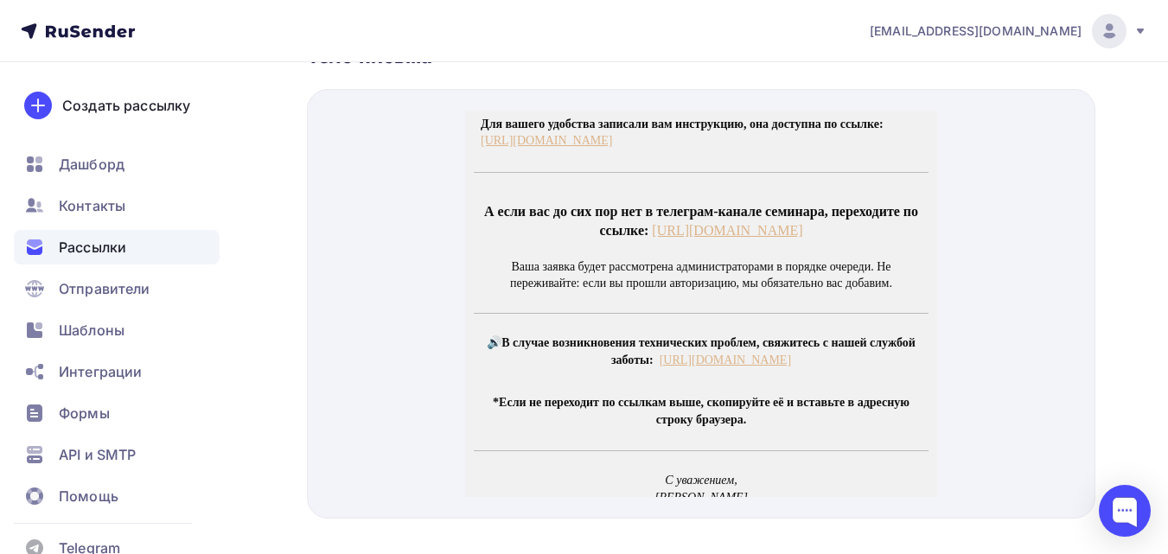
scroll to position [1210, 0]
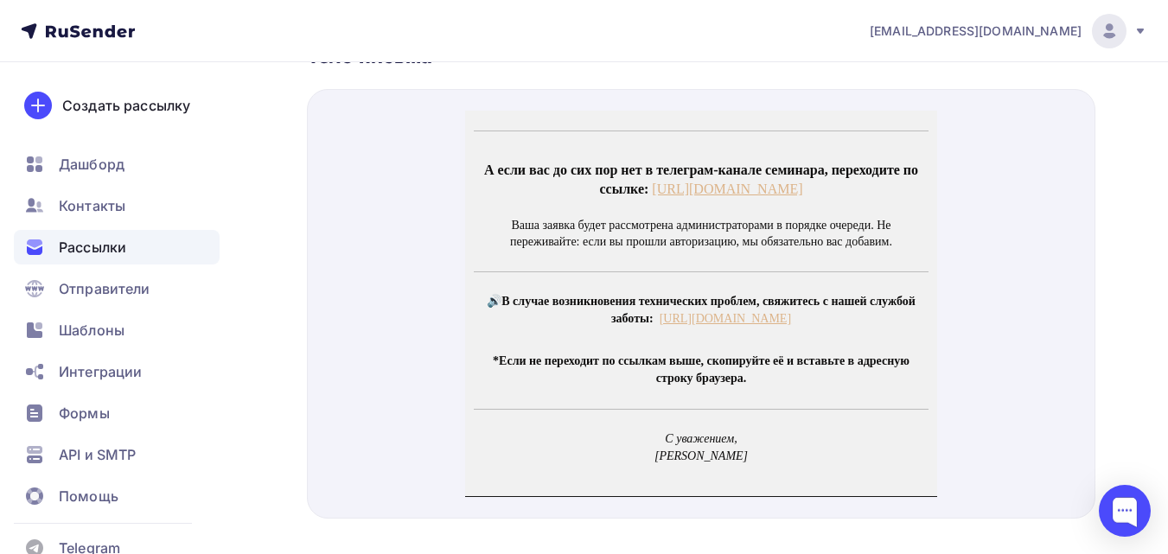
click at [735, 302] on link "[URL][DOMAIN_NAME]" at bounding box center [725, 297] width 131 height 13
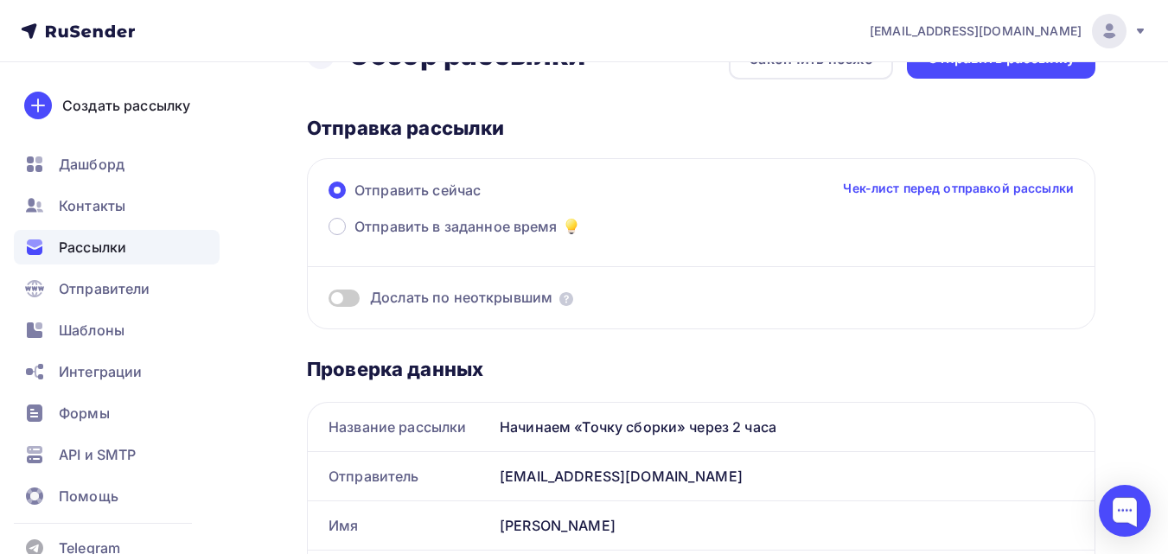
scroll to position [0, 0]
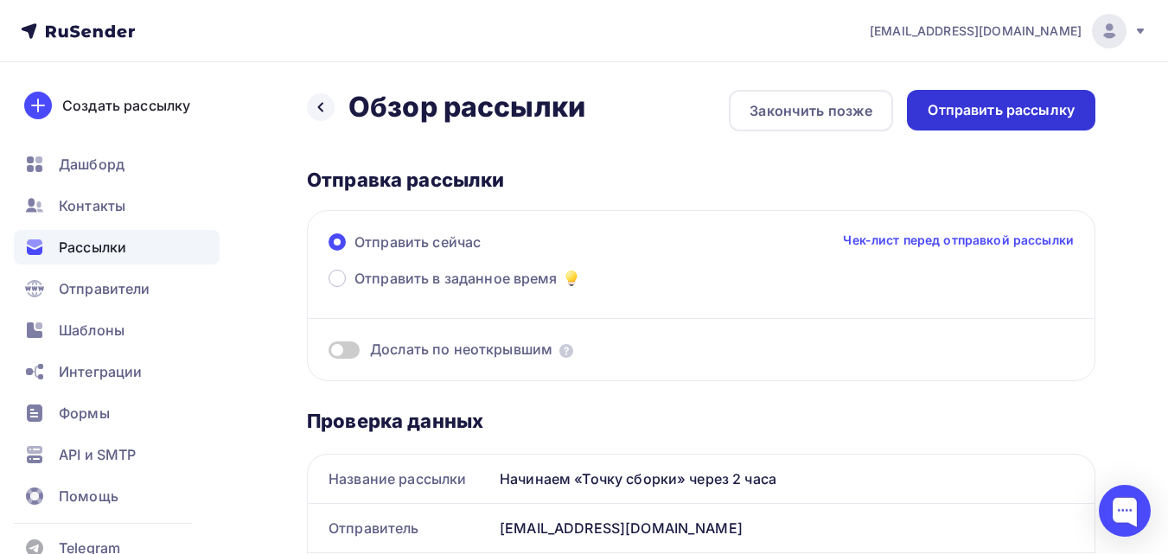
click at [1024, 114] on div "Отправить рассылку" at bounding box center [1001, 110] width 147 height 20
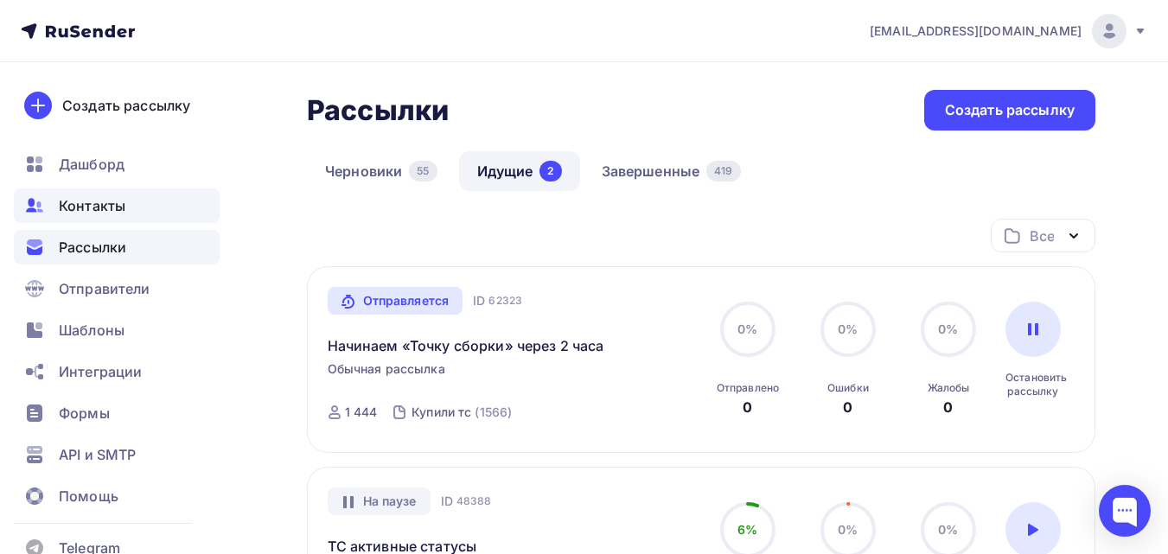
click at [160, 222] on div "Контакты" at bounding box center [117, 205] width 206 height 35
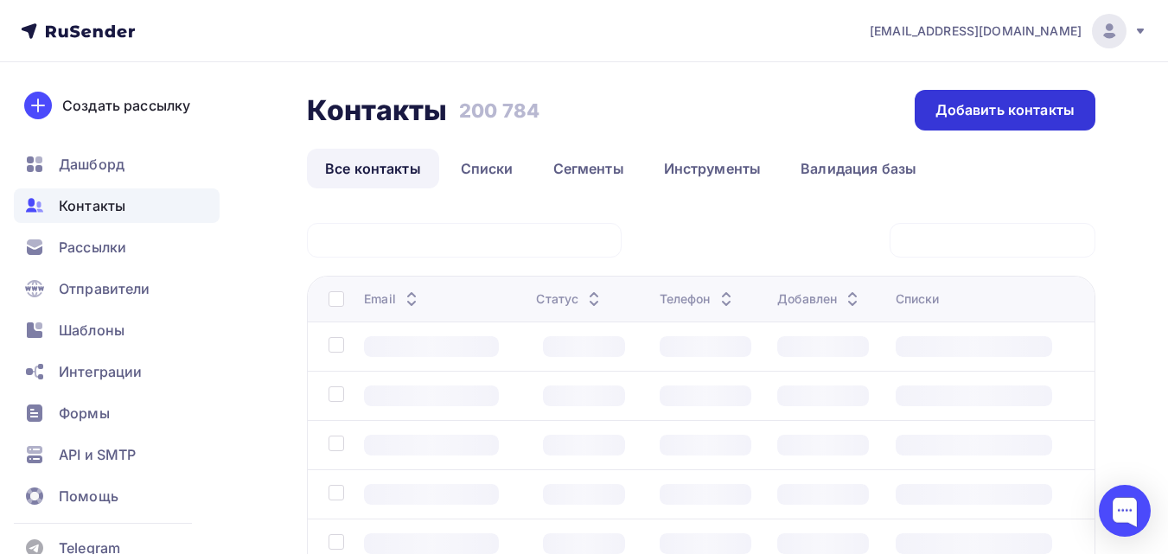
click at [1043, 109] on div "Добавить контакты" at bounding box center [1004, 110] width 139 height 20
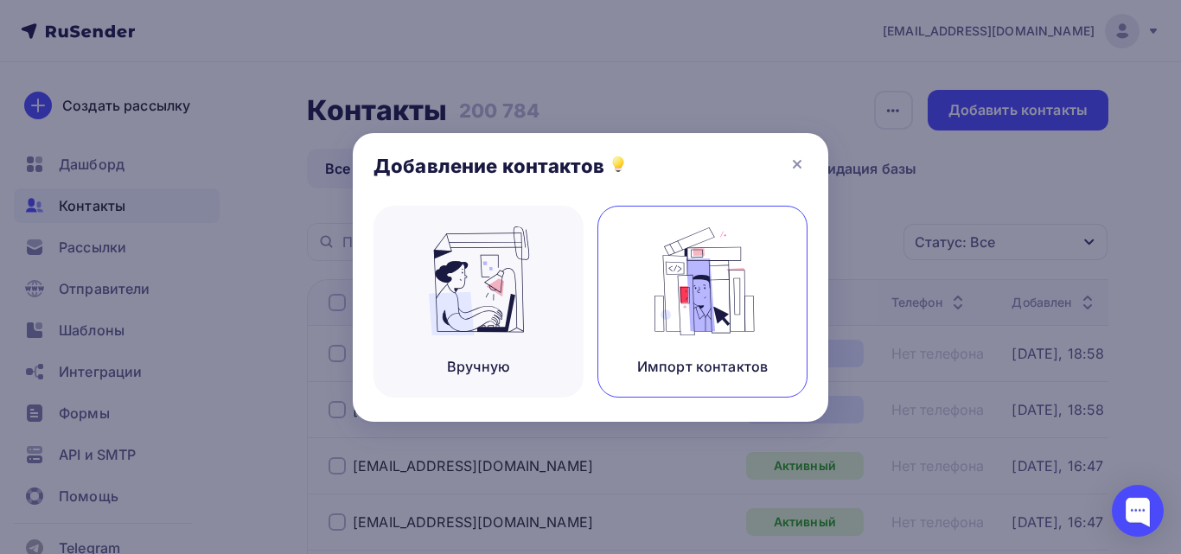
click at [748, 303] on img at bounding box center [703, 281] width 116 height 109
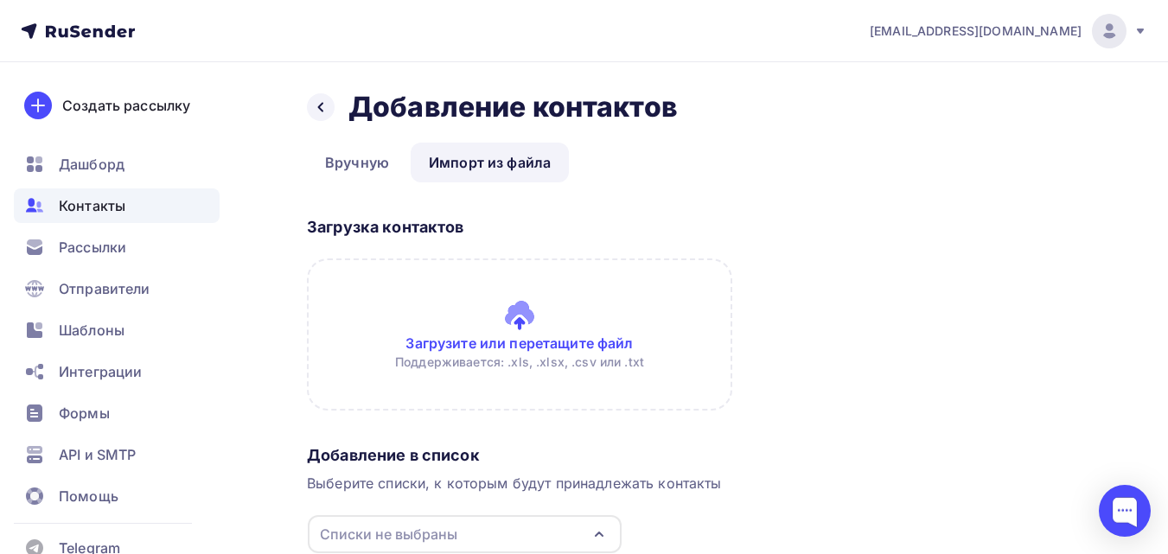
click at [616, 327] on input "file" at bounding box center [519, 335] width 425 height 152
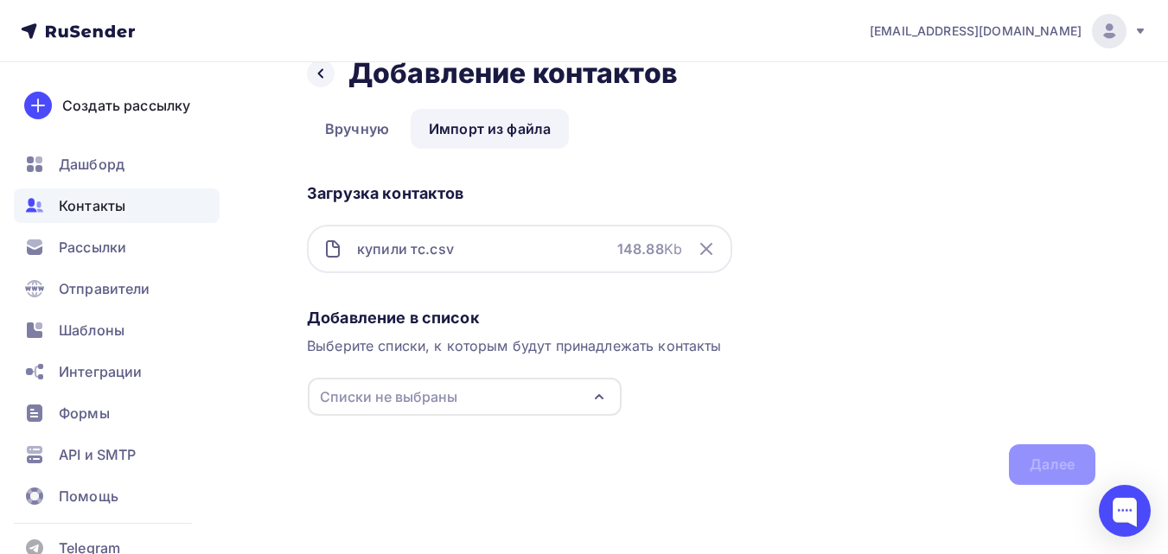
click at [530, 386] on div "Списки не выбраны" at bounding box center [465, 397] width 314 height 38
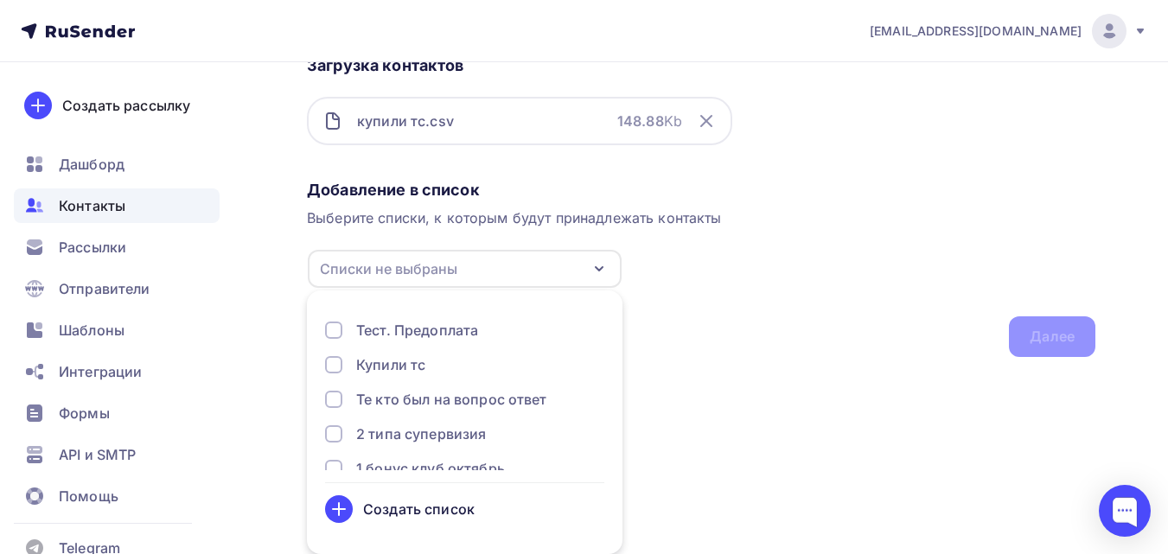
scroll to position [173, 0]
click at [460, 507] on div "Создать список" at bounding box center [419, 509] width 112 height 21
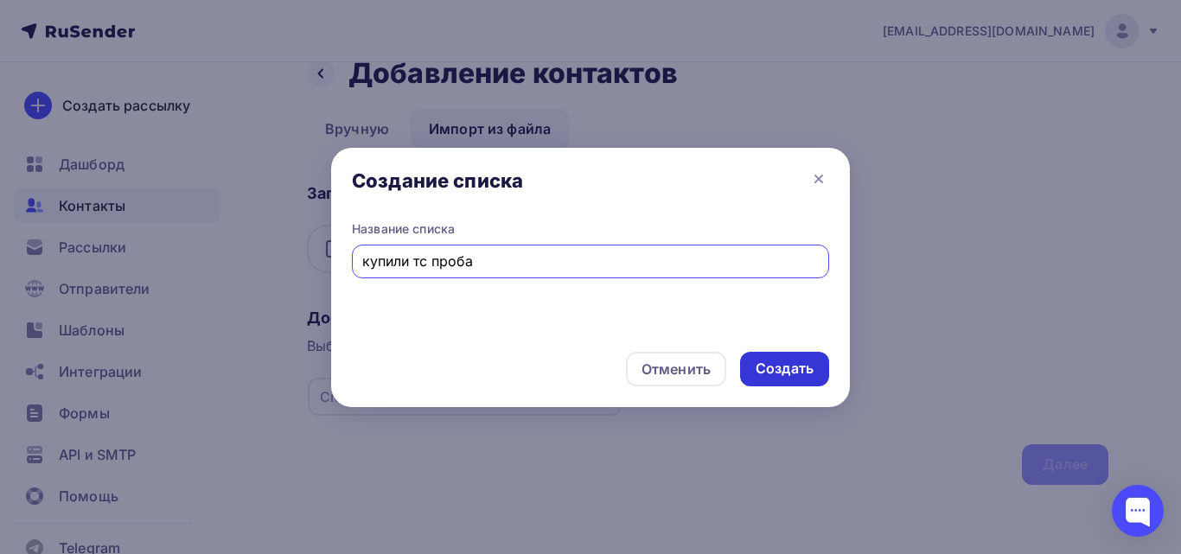
type input "купили тс проба"
click at [799, 372] on div "Создать" at bounding box center [785, 369] width 58 height 20
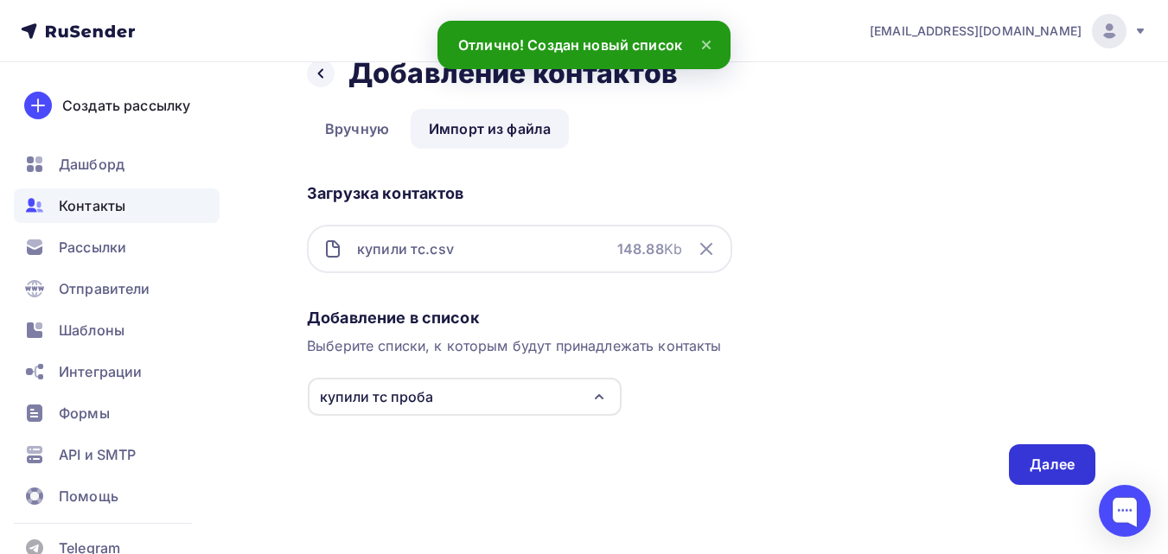
click at [1067, 463] on div "Далее" at bounding box center [1052, 465] width 45 height 20
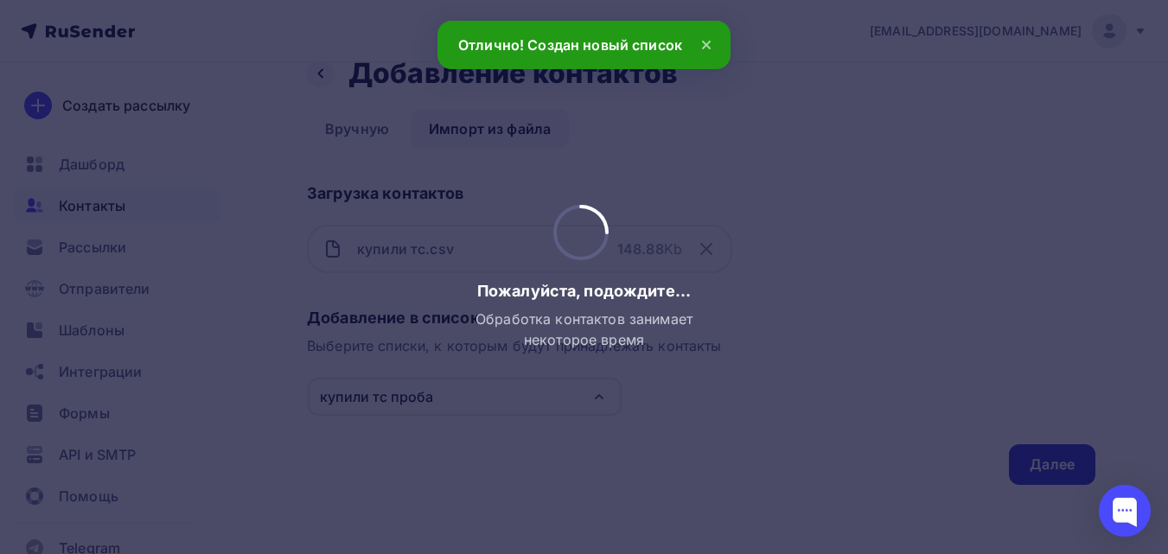
scroll to position [0, 0]
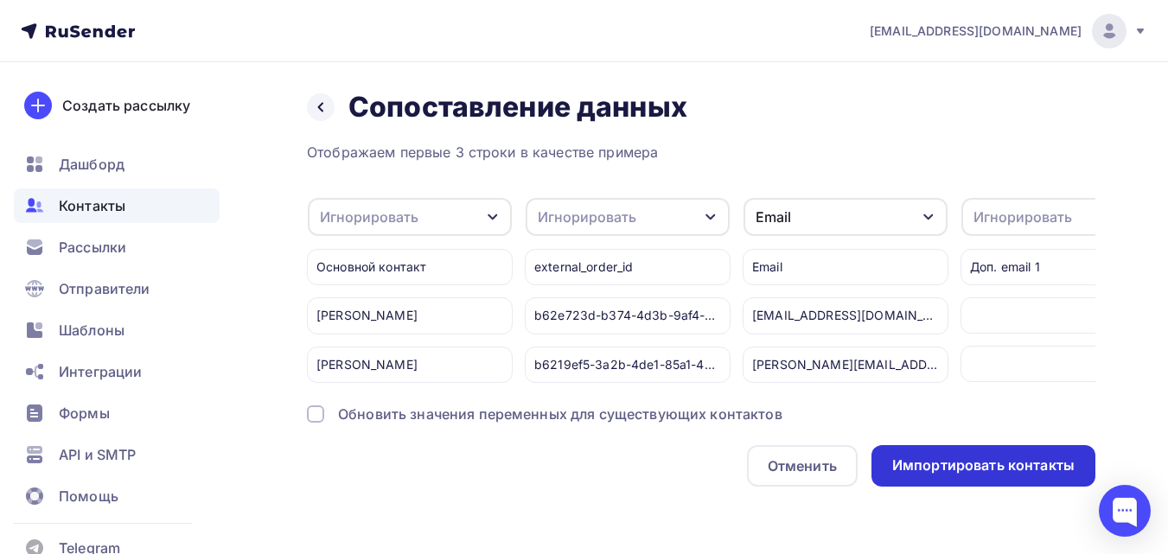
click at [1050, 466] on div "Импортировать контакты" at bounding box center [983, 465] width 224 height 41
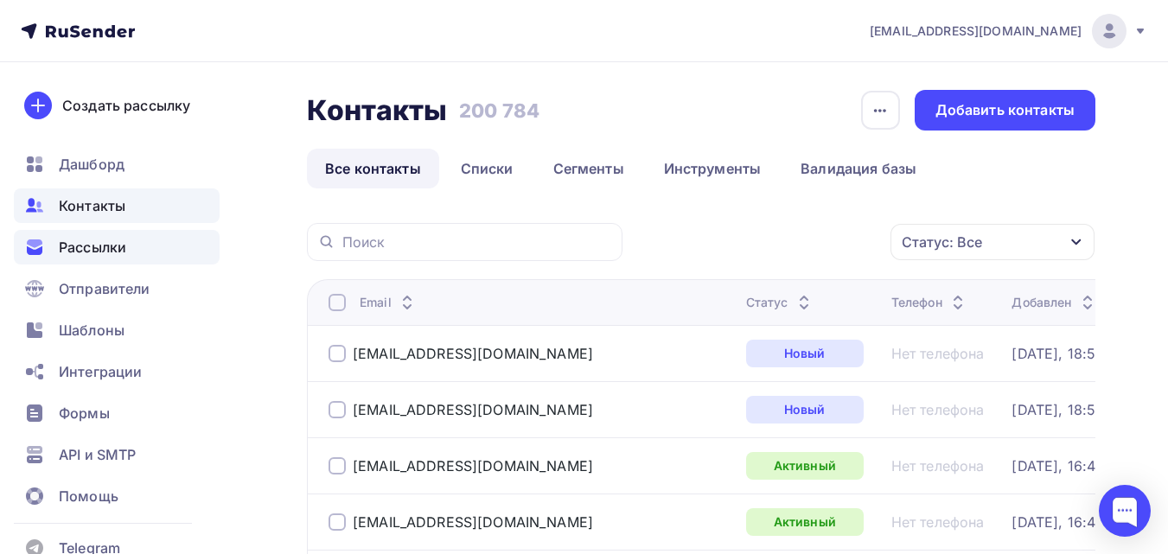
click at [113, 246] on span "Рассылки" at bounding box center [92, 247] width 67 height 21
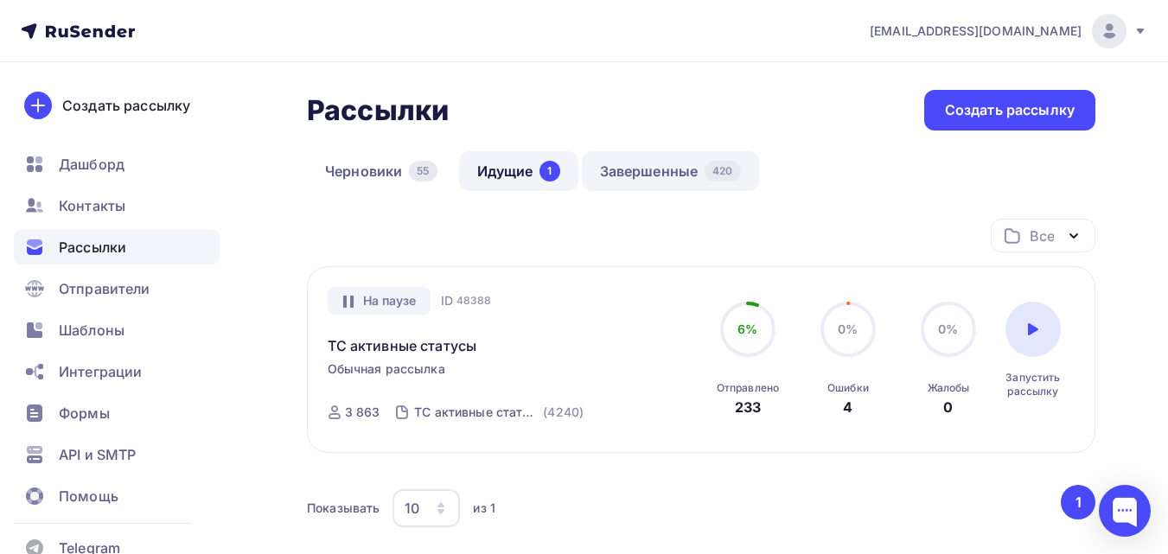
click at [642, 171] on link "Завершенные 420" at bounding box center [670, 171] width 177 height 40
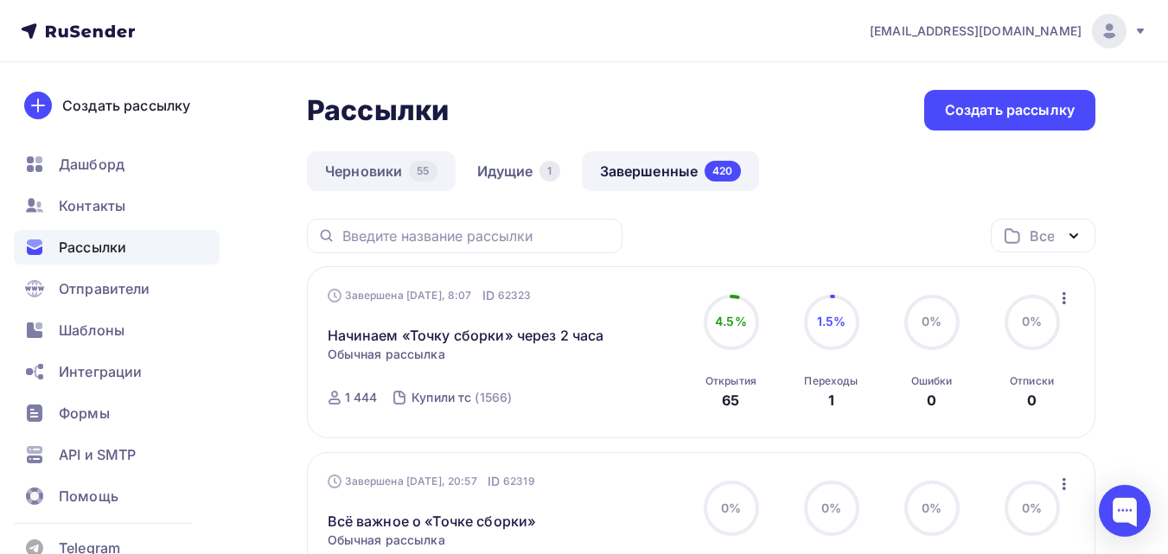
click at [383, 170] on link "Черновики 55" at bounding box center [381, 171] width 149 height 40
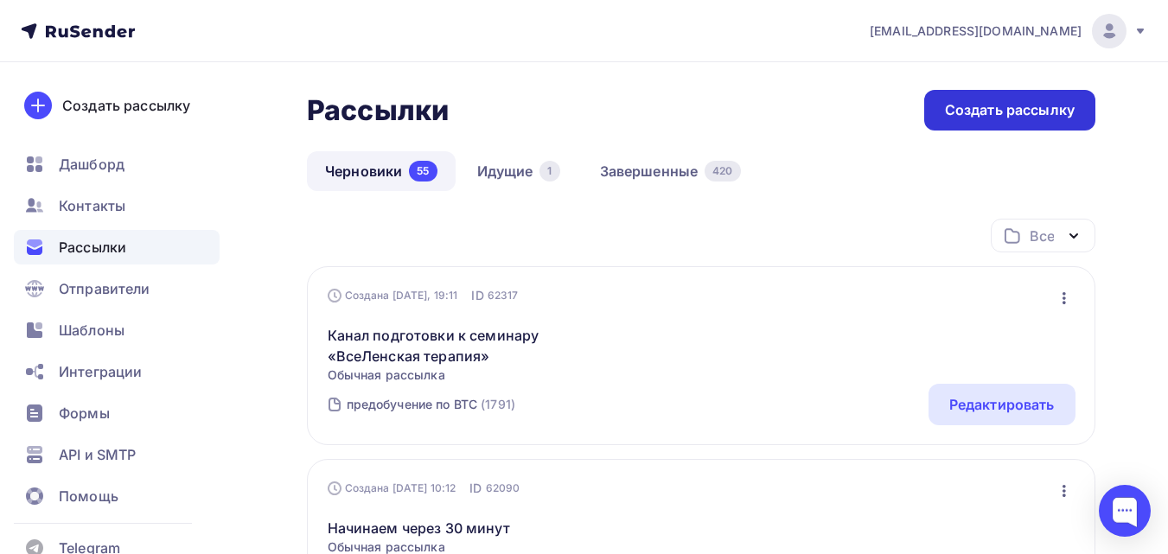
click at [1031, 112] on div "Создать рассылку" at bounding box center [1010, 110] width 130 height 20
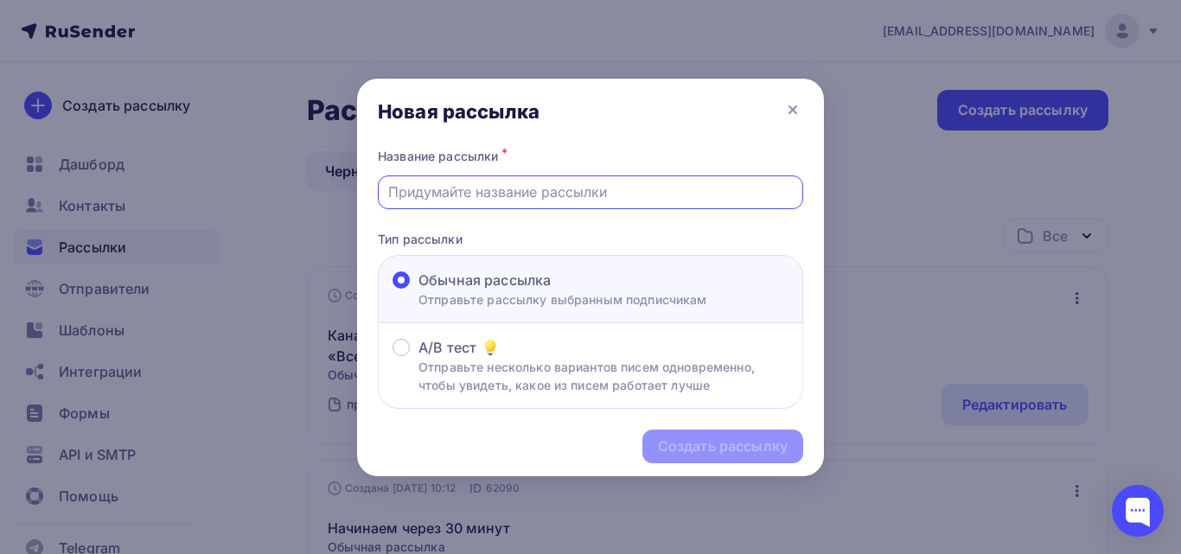
click at [583, 188] on input "text" at bounding box center [590, 192] width 405 height 21
paste input "Остался 1 час до «Точки сборки»"
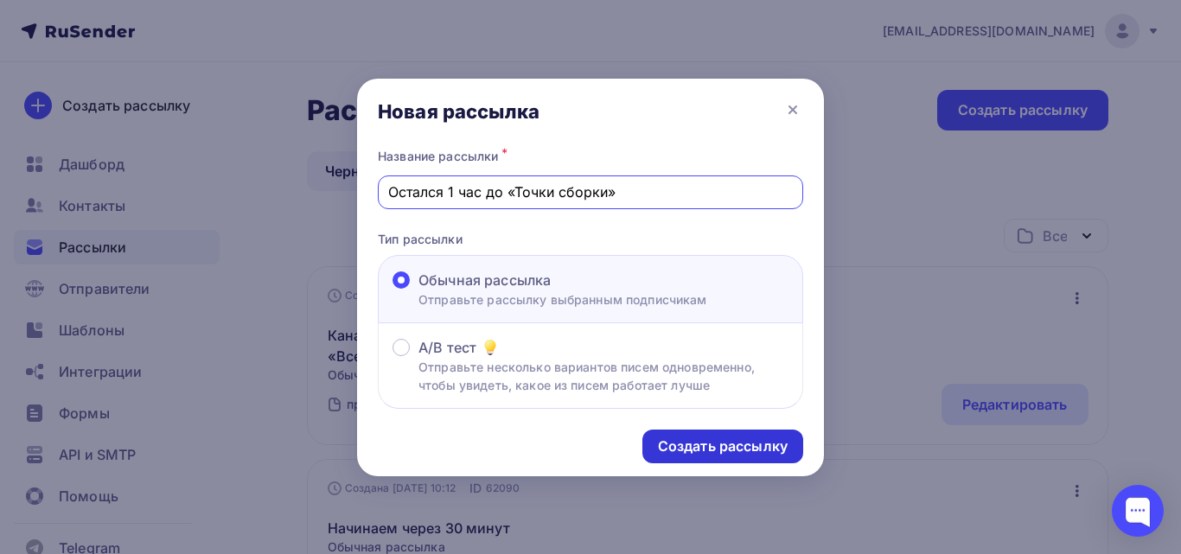
type input "Остался 1 час до «Точки сборки»"
click at [717, 451] on div "Создать рассылку" at bounding box center [723, 447] width 130 height 20
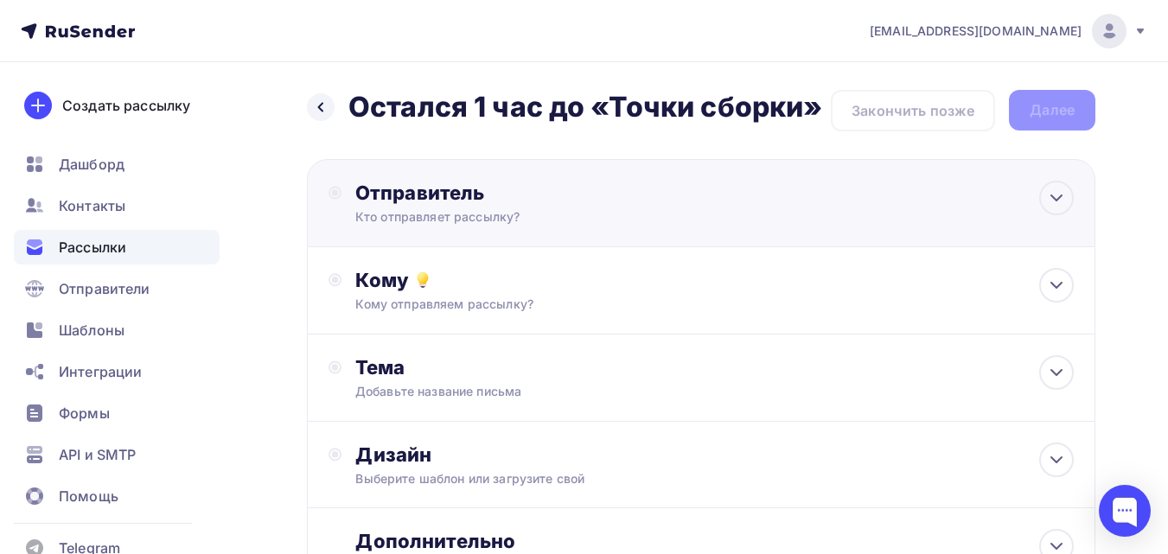
click at [740, 206] on div "Отправитель Кто отправляет рассылку? Email * tech@newlightconsult.com info@ut-n…" at bounding box center [701, 203] width 788 height 88
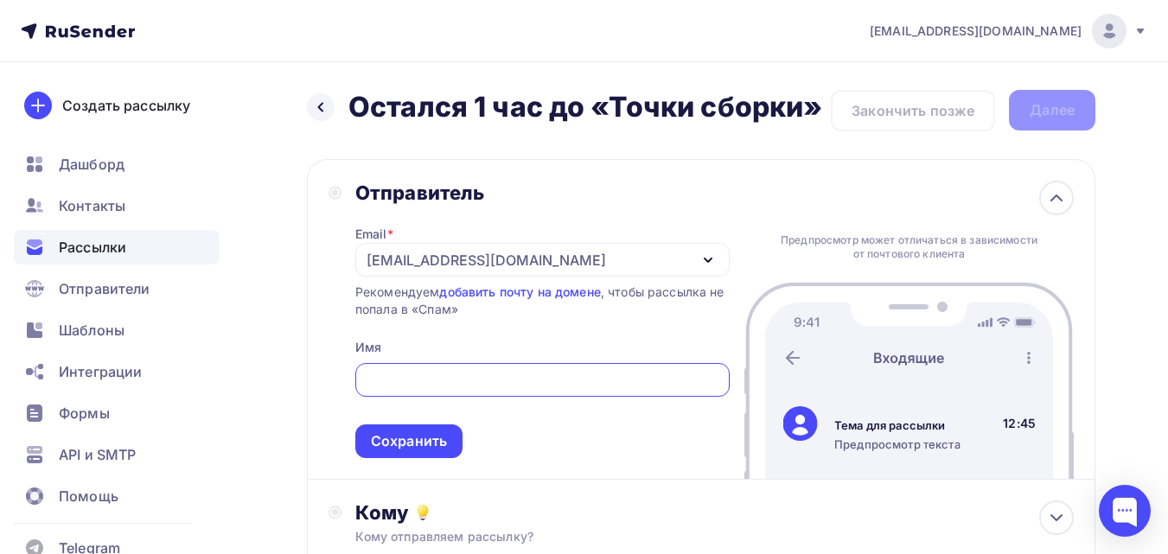
click at [586, 244] on div "[EMAIL_ADDRESS][DOMAIN_NAME]" at bounding box center [542, 260] width 374 height 34
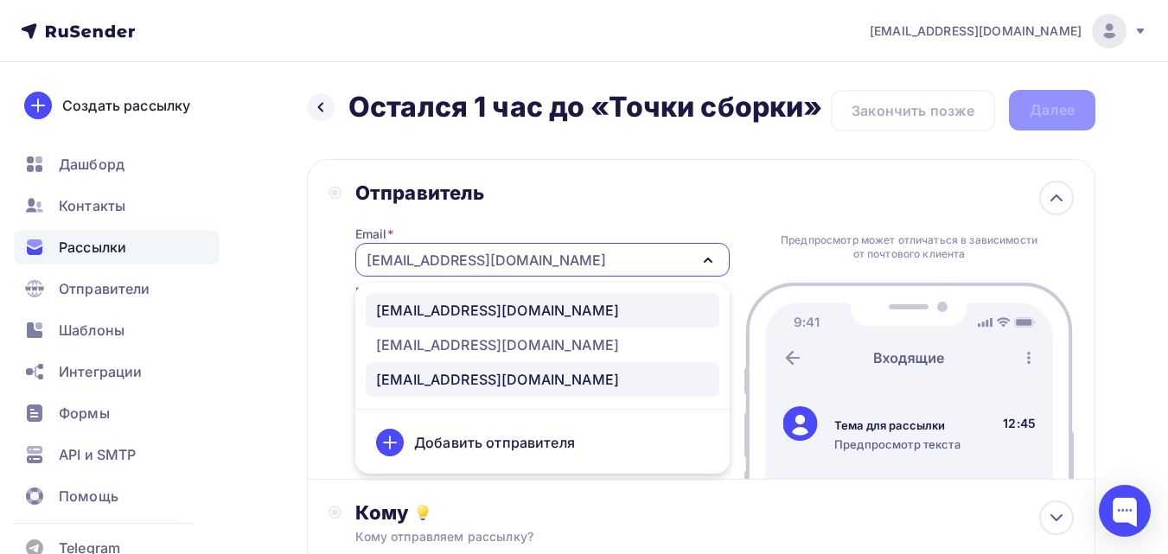
click at [582, 321] on link "[EMAIL_ADDRESS][DOMAIN_NAME]" at bounding box center [543, 310] width 354 height 35
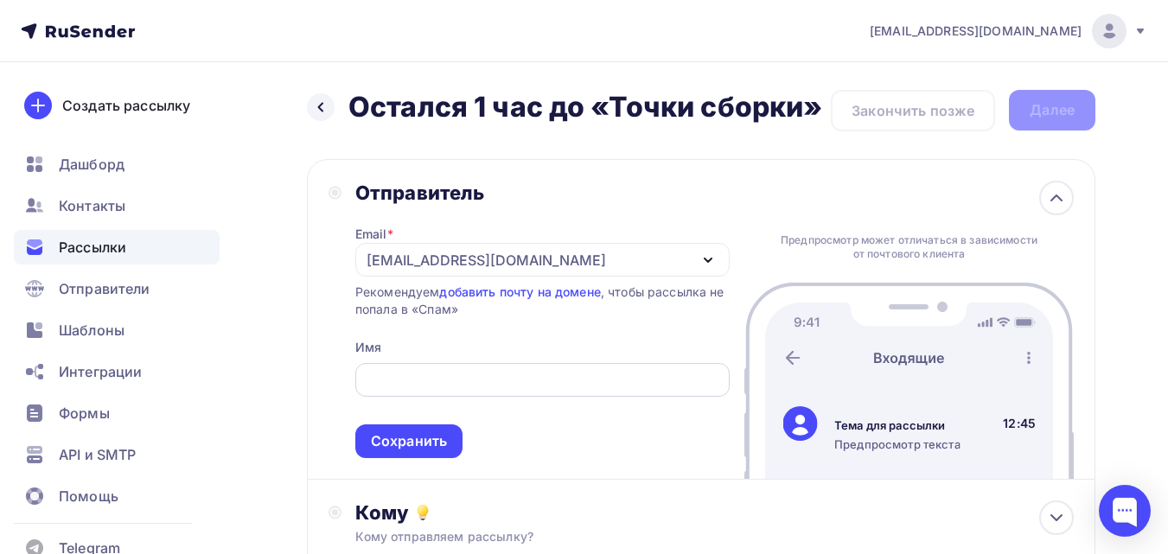
click at [506, 388] on input "text" at bounding box center [542, 380] width 354 height 21
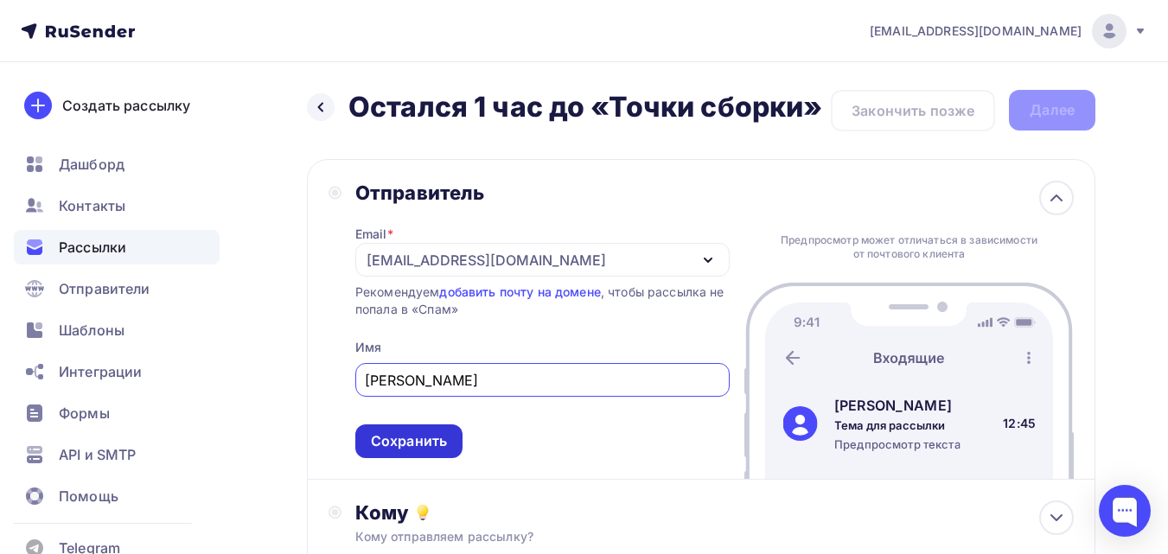
type input "[PERSON_NAME]"
click at [427, 444] on div "Сохранить" at bounding box center [409, 441] width 76 height 20
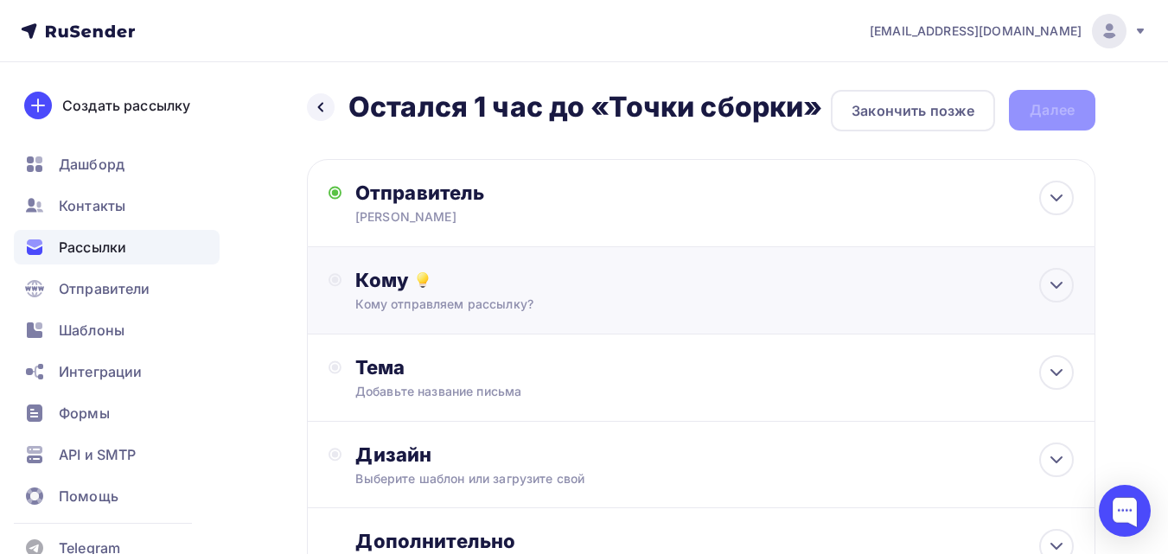
click at [568, 291] on div "Кому" at bounding box center [714, 280] width 718 height 24
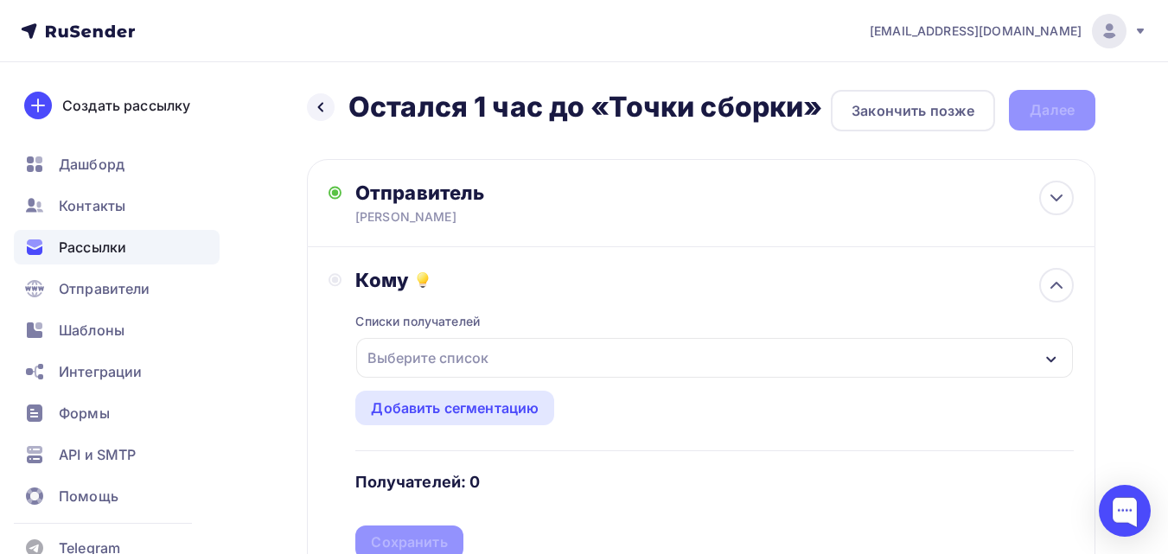
click at [503, 364] on div "Выберите список" at bounding box center [714, 358] width 717 height 40
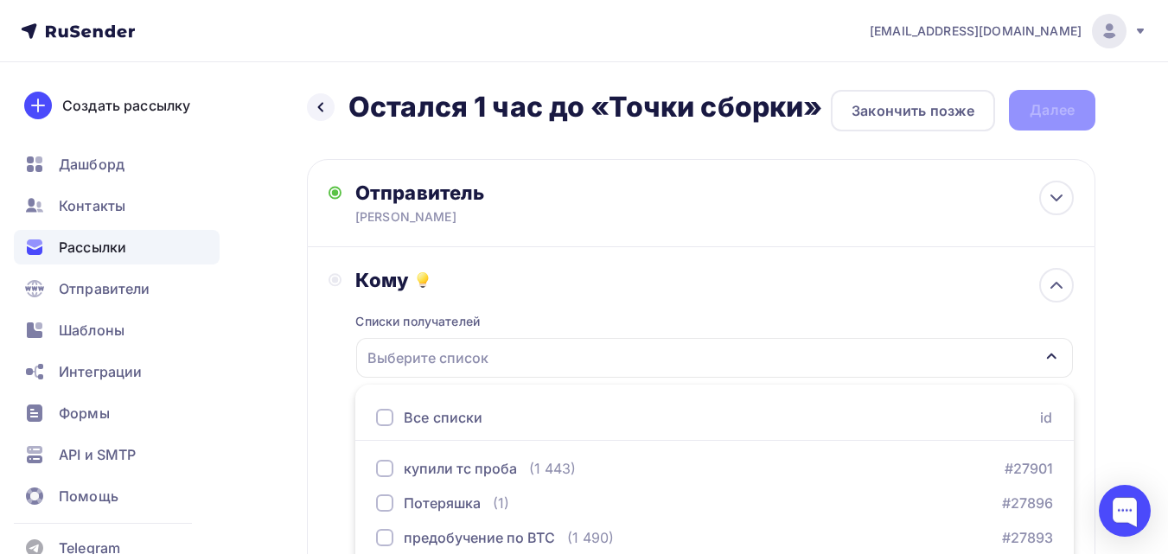
scroll to position [278, 0]
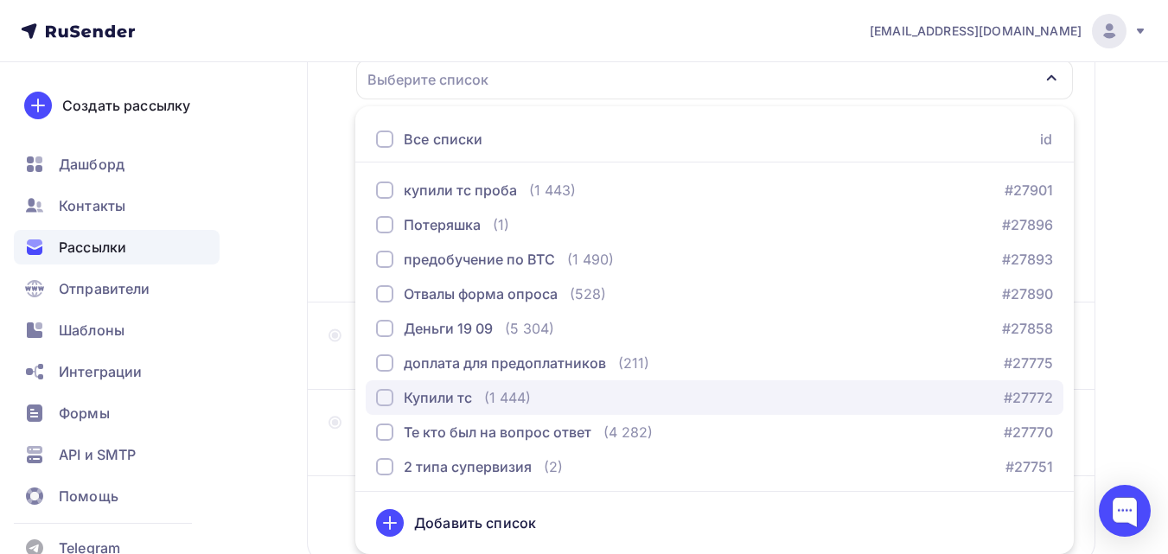
click at [615, 390] on div "Купили тс (1 444) #27772" at bounding box center [714, 397] width 677 height 21
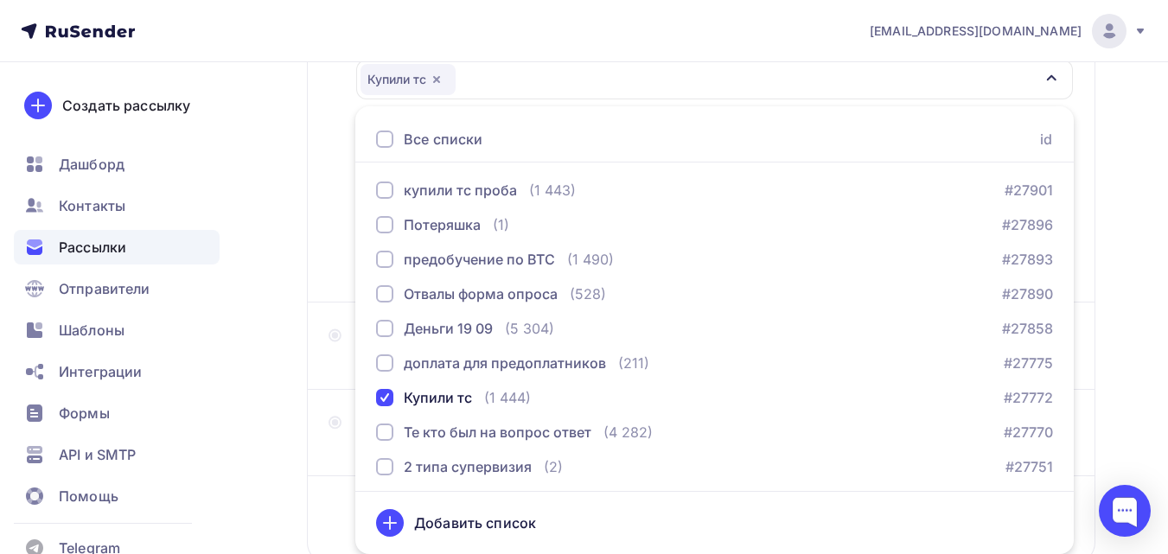
click at [276, 311] on div "Назад Остался 1 час до «Точки сборки» Остался 1 час до «Точки сборки» Закончить…" at bounding box center [584, 229] width 1168 height 891
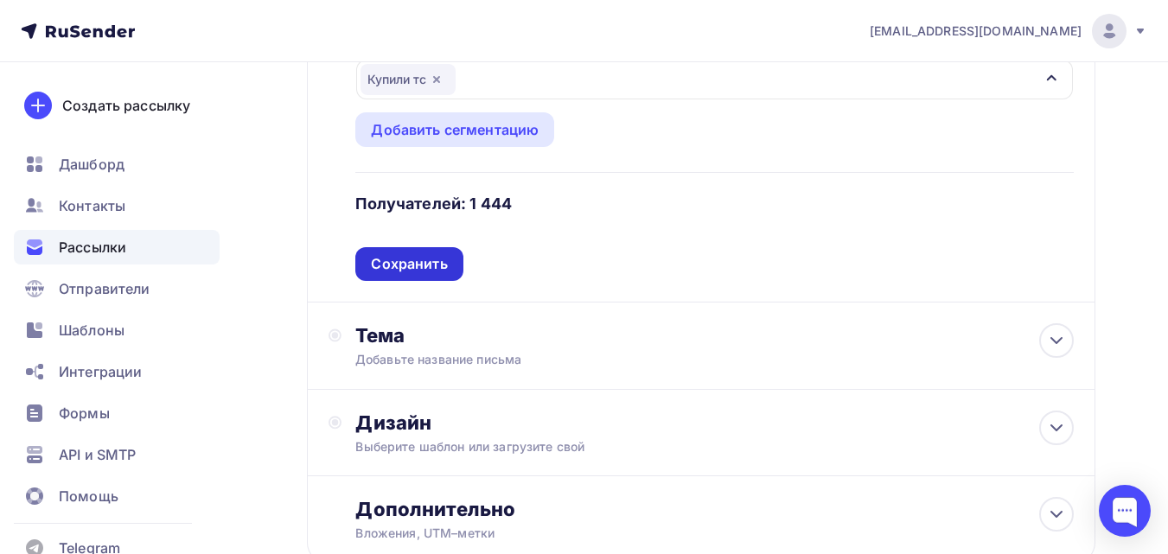
click at [427, 252] on div "Сохранить" at bounding box center [408, 264] width 107 height 34
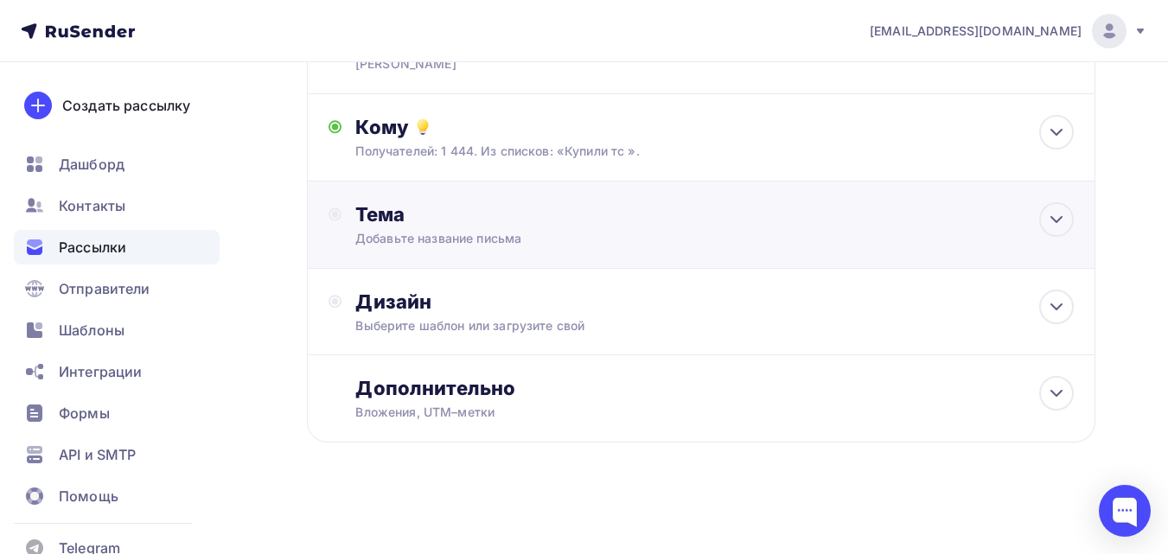
scroll to position [153, 0]
click at [469, 249] on div "Тема Добавьте название письма Тема * Рекомендуем использовать не более 150 симв…" at bounding box center [701, 225] width 788 height 87
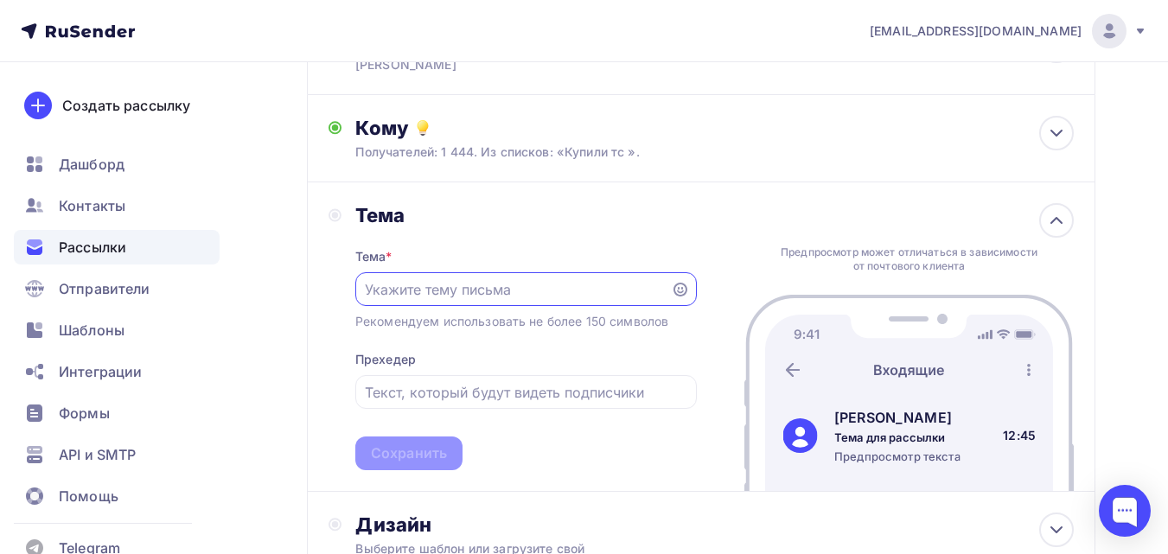
scroll to position [0, 0]
paste input "Остался 1 час до «Точки сборки»"
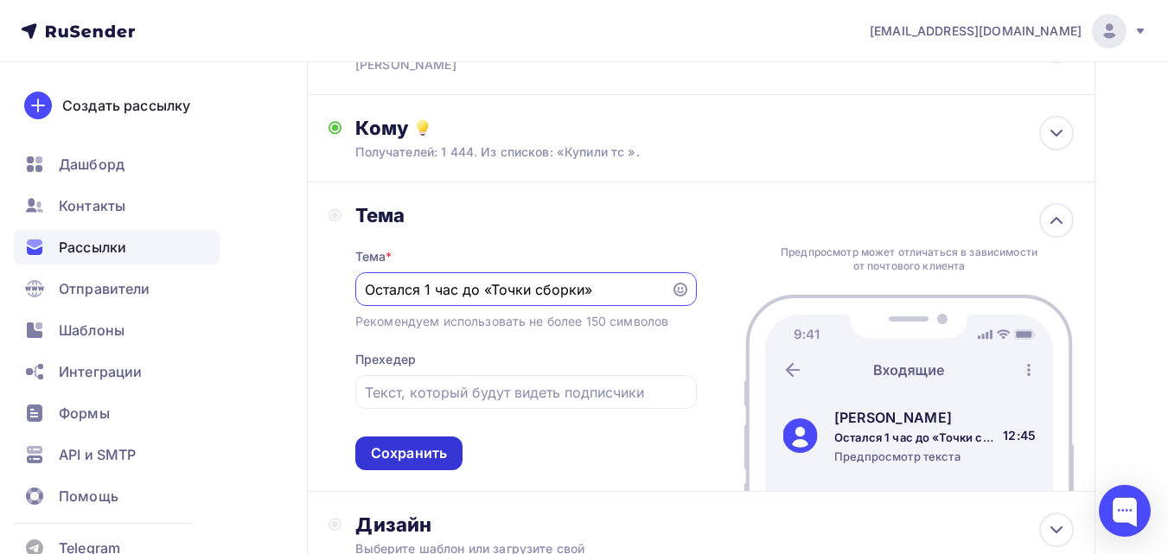
type input "Остался 1 час до «Точки сборки»"
click at [449, 451] on div "Сохранить" at bounding box center [408, 454] width 107 height 34
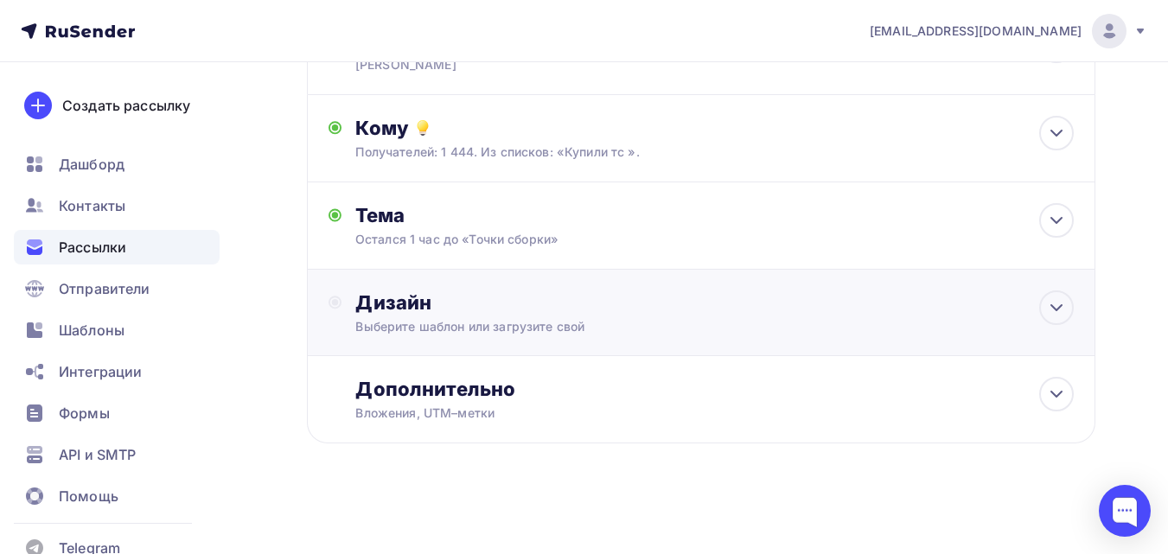
click at [543, 335] on div "Дизайн Выберите шаблон или загрузите свой" at bounding box center [701, 322] width 745 height 65
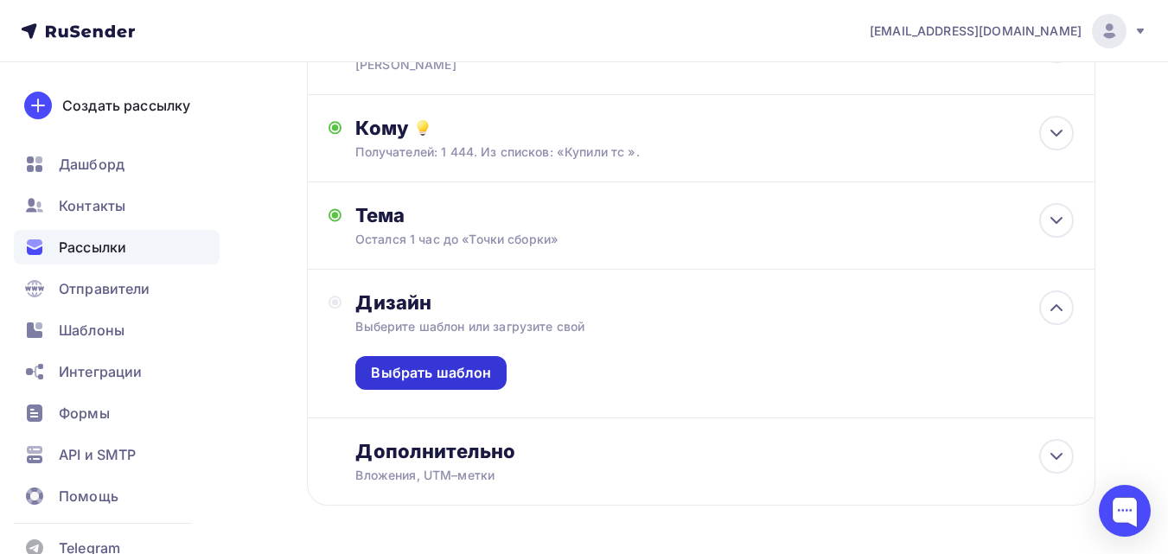
click at [480, 386] on div "Выбрать шаблон" at bounding box center [430, 373] width 151 height 34
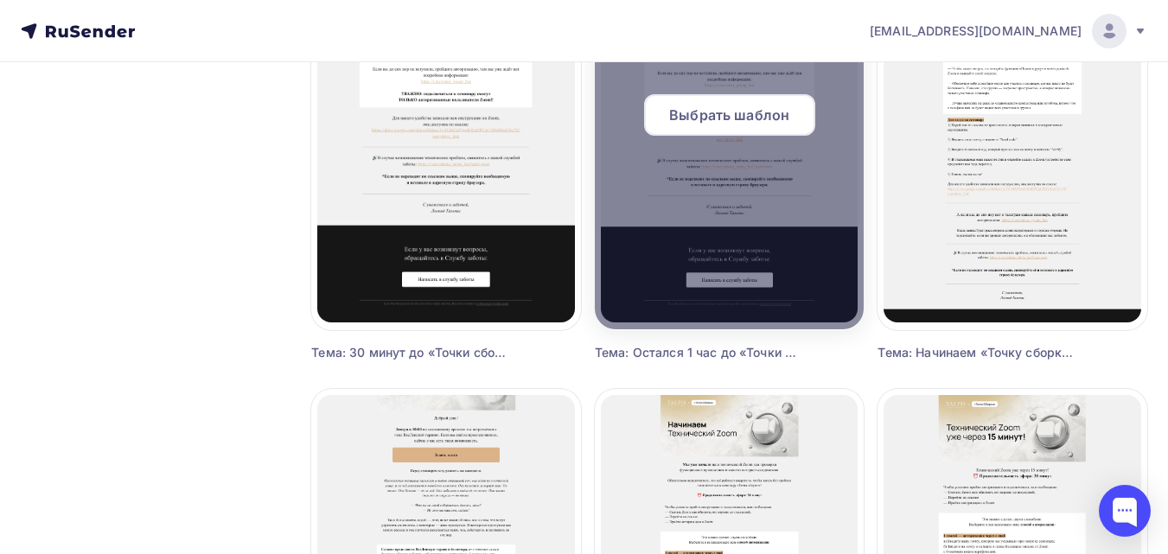
scroll to position [1643, 0]
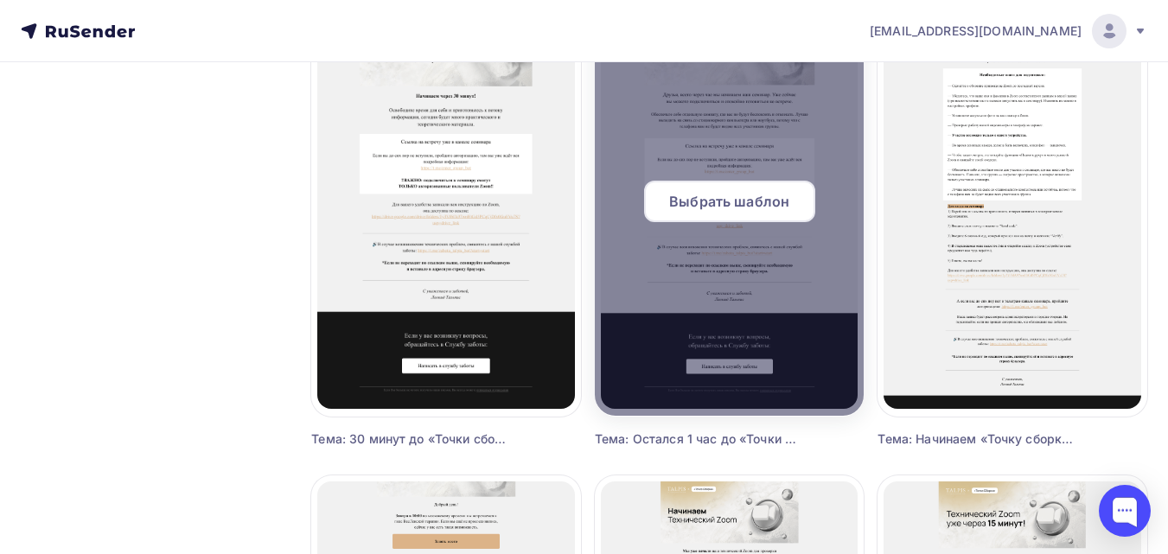
click at [706, 197] on span "Выбрать шаблон" at bounding box center [729, 201] width 120 height 21
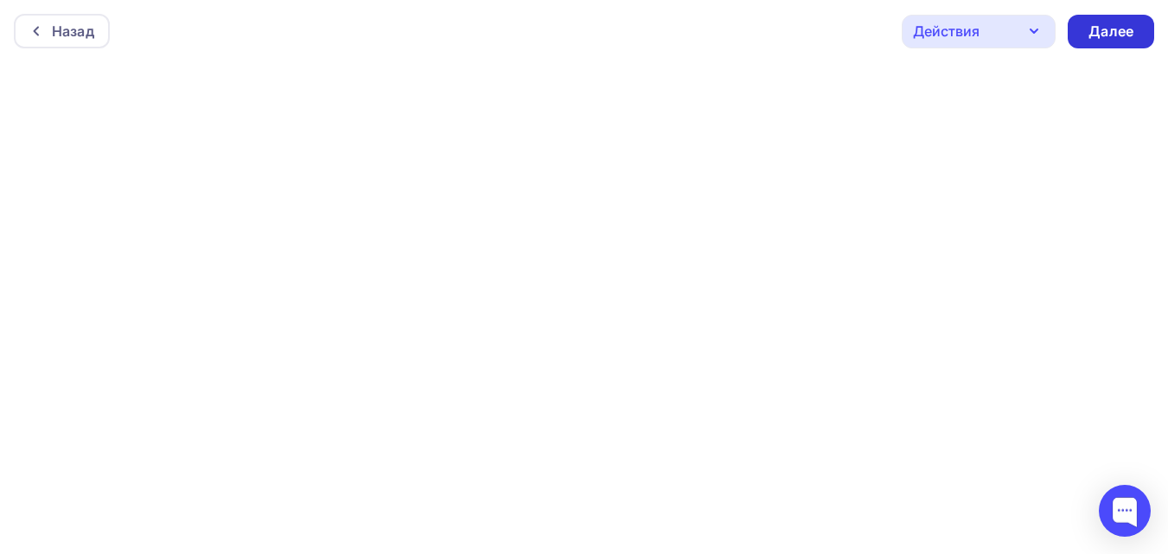
click at [1133, 20] on div "Далее" at bounding box center [1111, 32] width 86 height 34
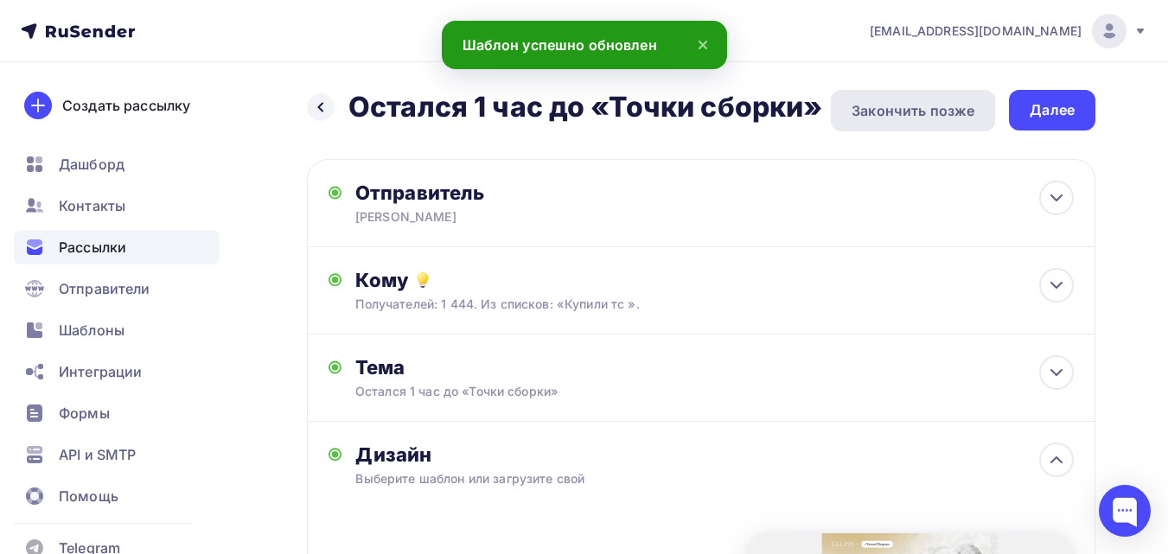
click at [873, 104] on div "Закончить позже" at bounding box center [913, 110] width 123 height 21
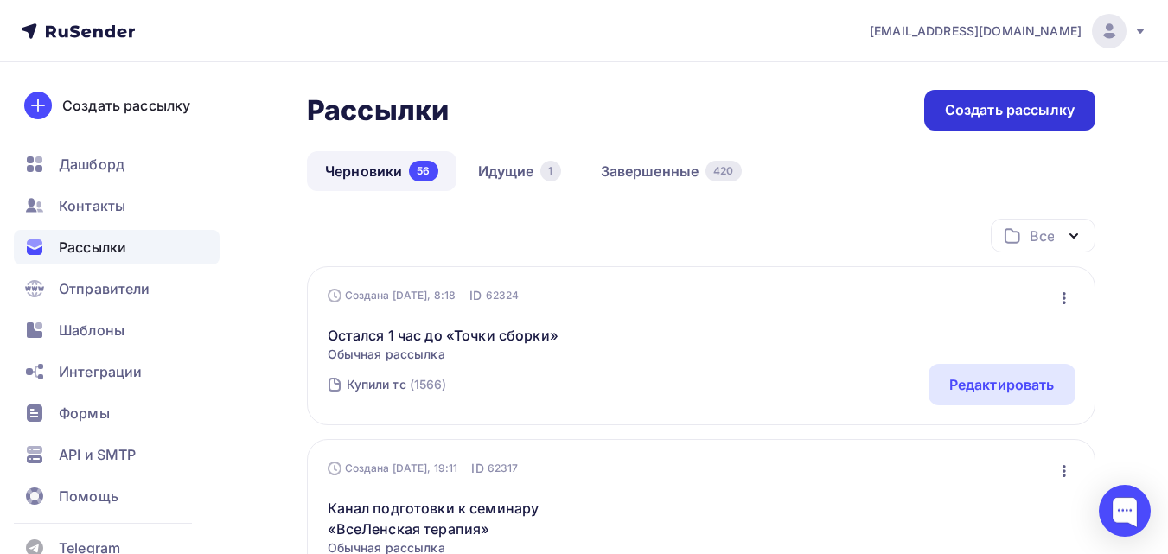
click at [1054, 99] on div "Создать рассылку" at bounding box center [1009, 110] width 171 height 41
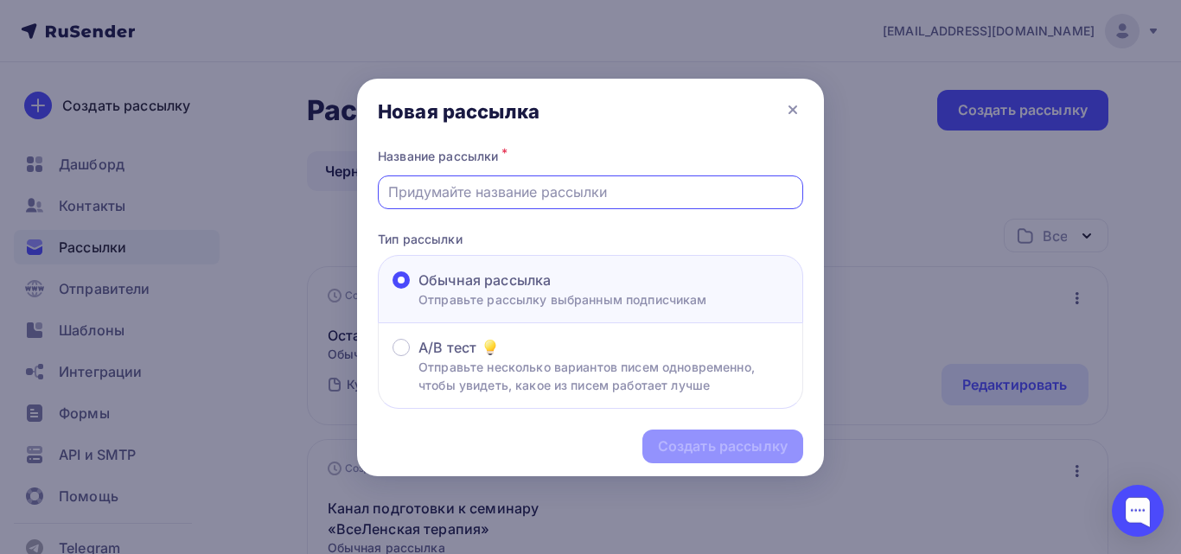
click at [715, 191] on input "text" at bounding box center [590, 192] width 405 height 21
paste input "30 минут до «Точки сборки»"
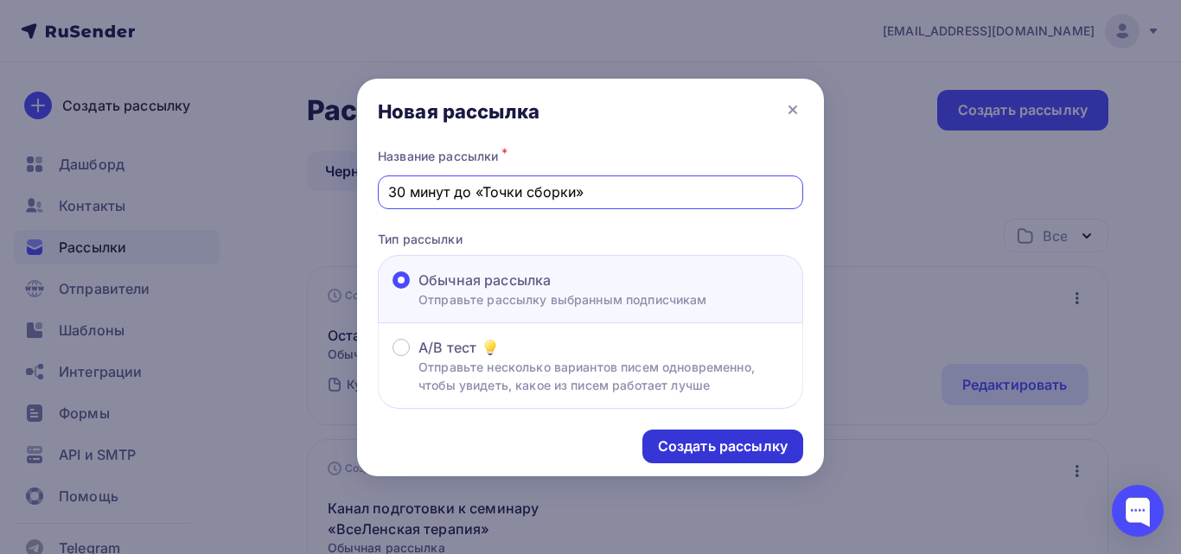
type input "30 минут до «Точки сборки»"
click at [739, 453] on div "Создать рассылку" at bounding box center [723, 447] width 130 height 20
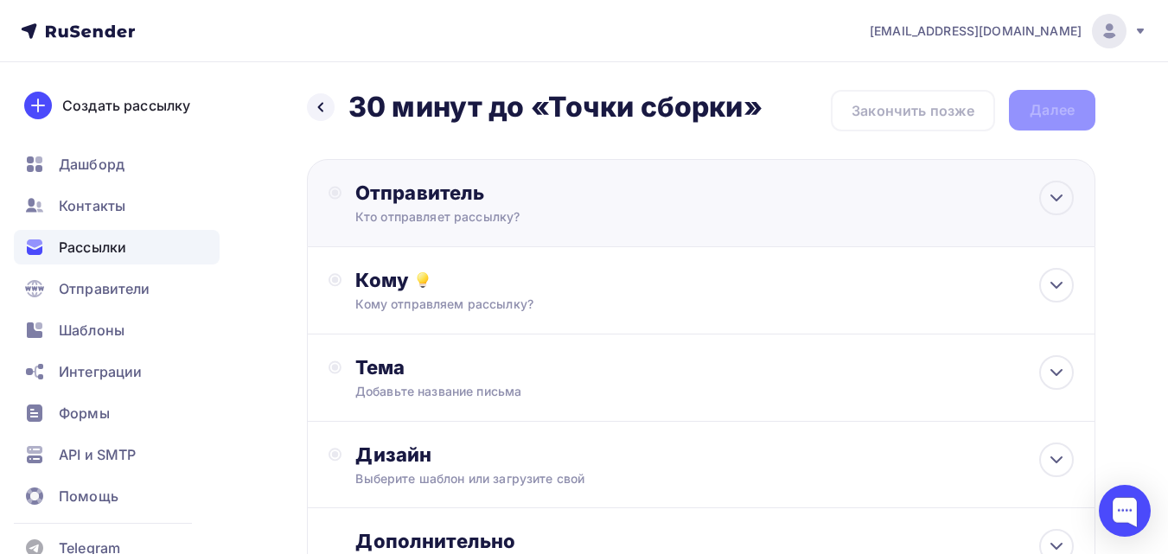
click at [597, 209] on div "Кто отправляет рассылку?" at bounding box center [523, 216] width 337 height 17
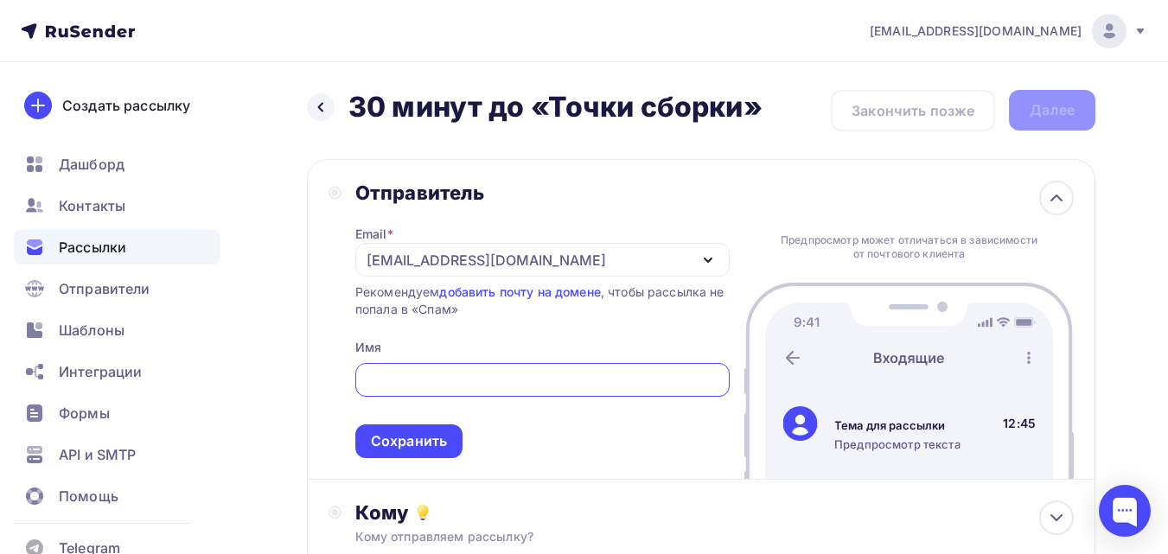
click at [556, 263] on div "[EMAIL_ADDRESS][DOMAIN_NAME]" at bounding box center [542, 260] width 374 height 34
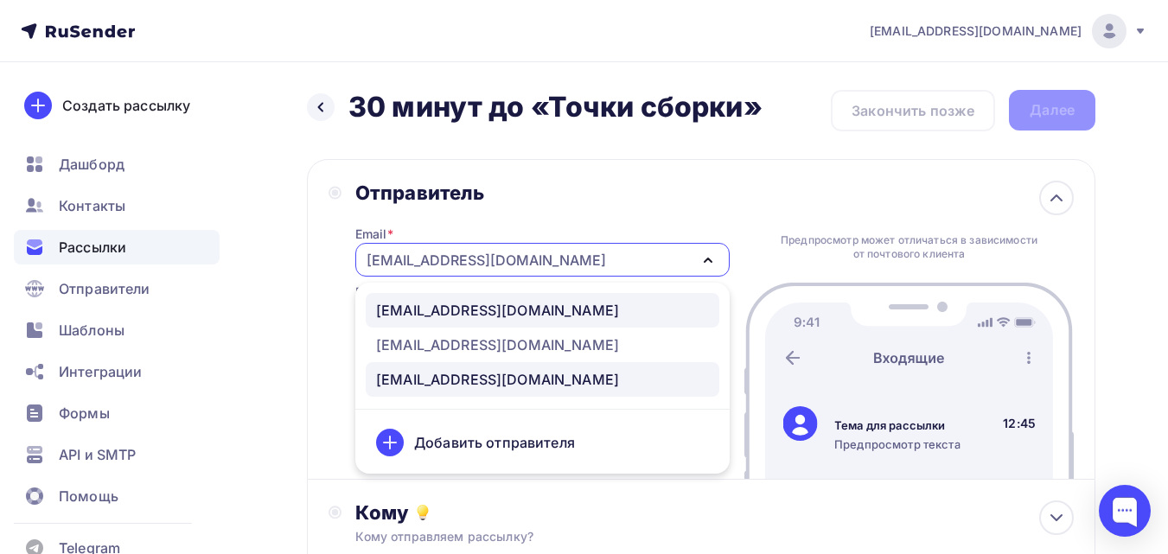
click at [553, 318] on div "[EMAIL_ADDRESS][DOMAIN_NAME]" at bounding box center [497, 310] width 243 height 21
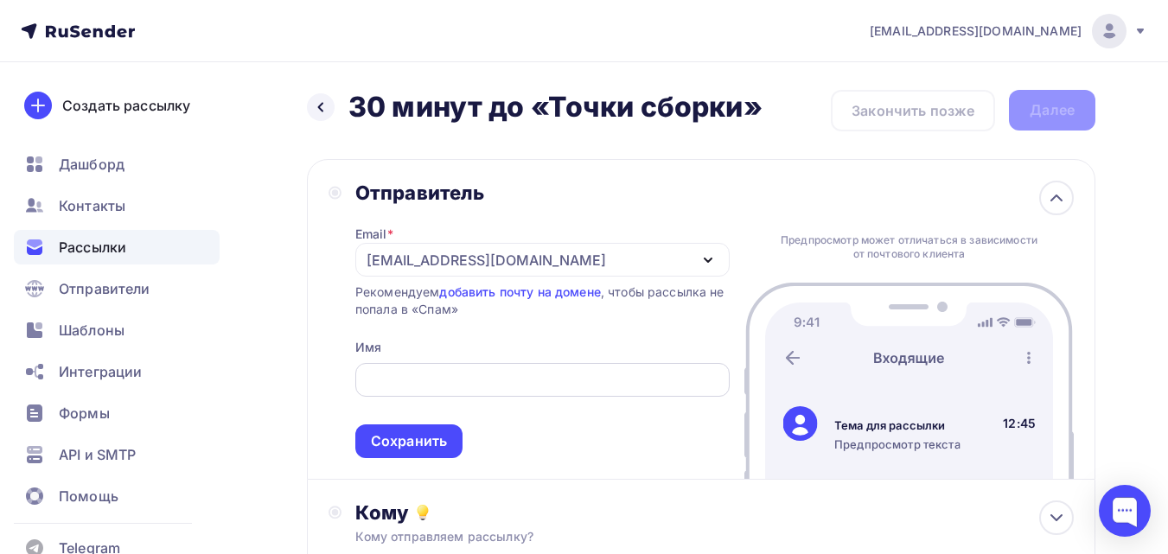
click at [544, 367] on div at bounding box center [542, 380] width 374 height 34
click at [551, 388] on input "text" at bounding box center [542, 380] width 354 height 21
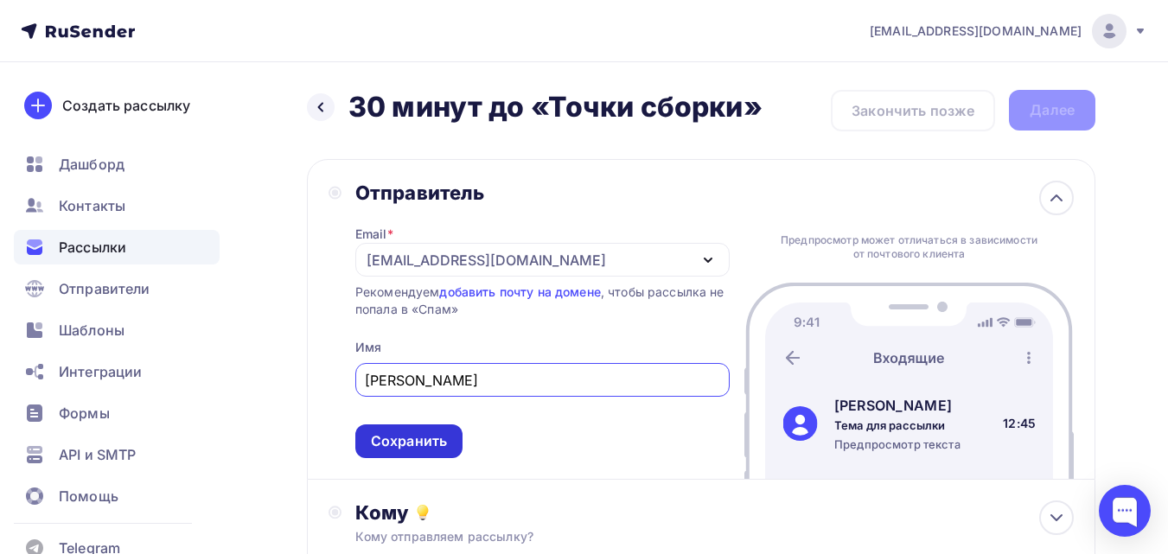
type input "[PERSON_NAME]"
click at [440, 442] on div "Сохранить" at bounding box center [409, 441] width 76 height 20
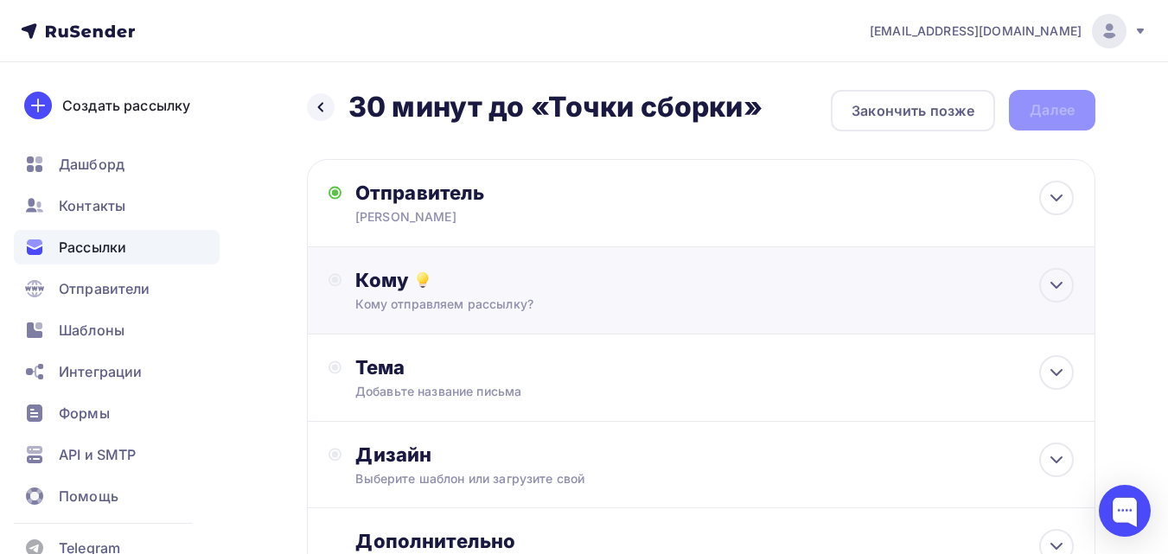
click at [558, 303] on div "Кому отправляем рассылку?" at bounding box center [678, 304] width 647 height 17
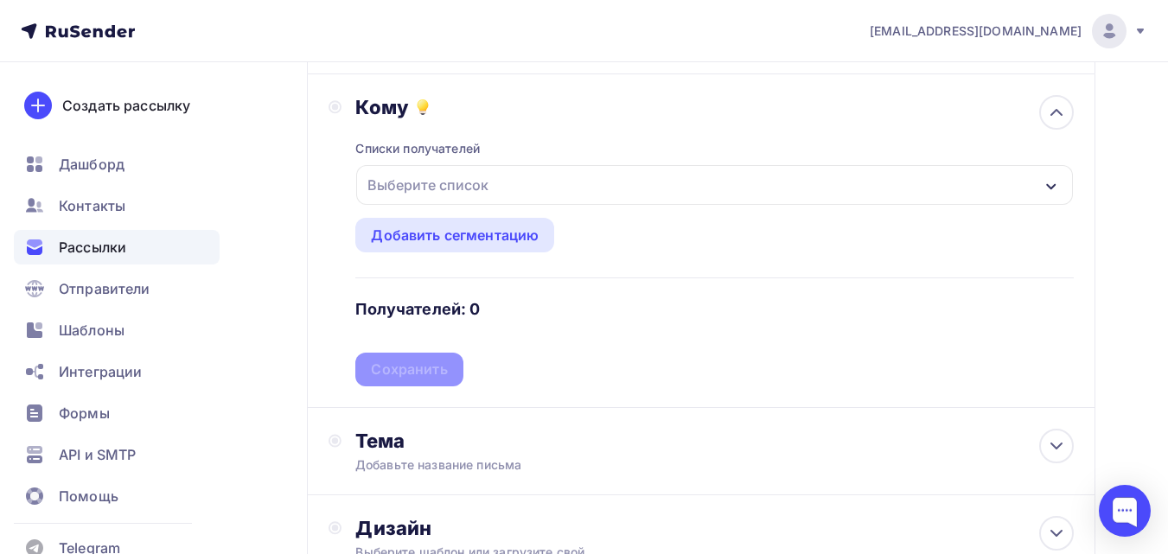
click at [657, 176] on div "Выберите список" at bounding box center [714, 185] width 717 height 40
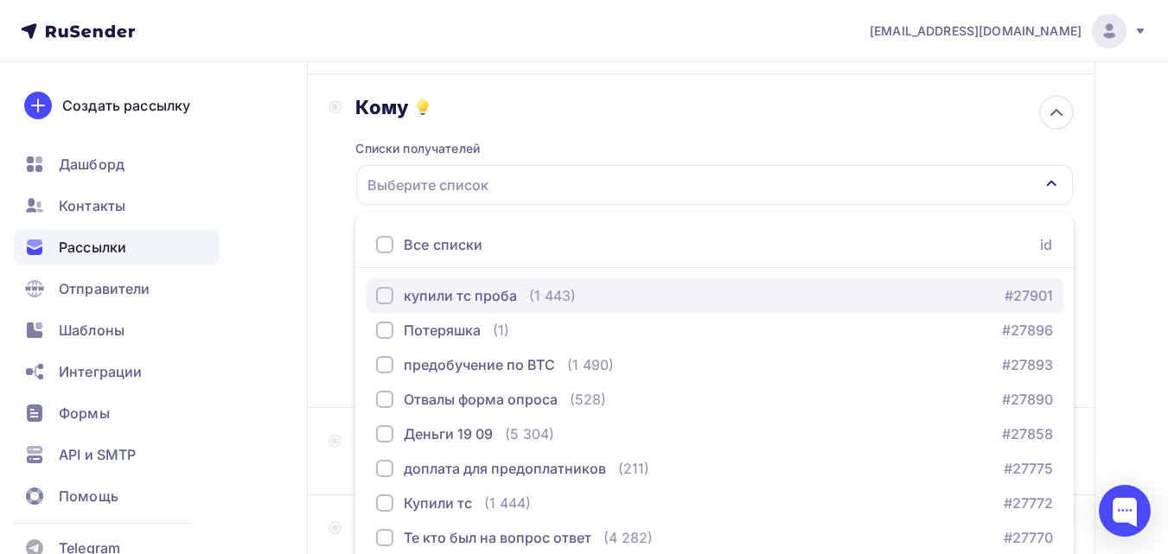
scroll to position [278, 0]
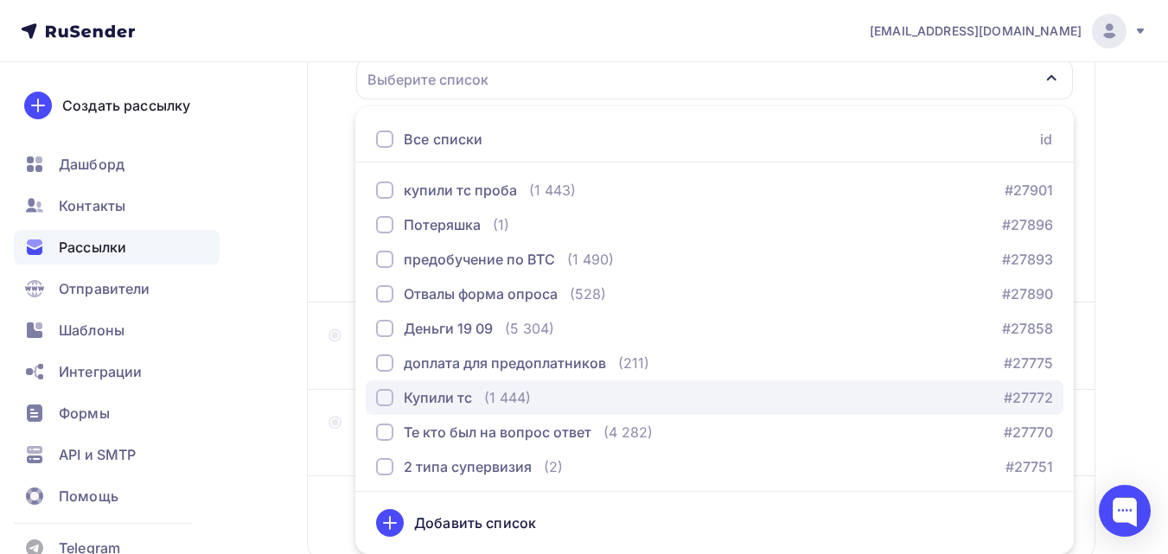
click at [530, 390] on div "(1 444)" at bounding box center [507, 397] width 47 height 21
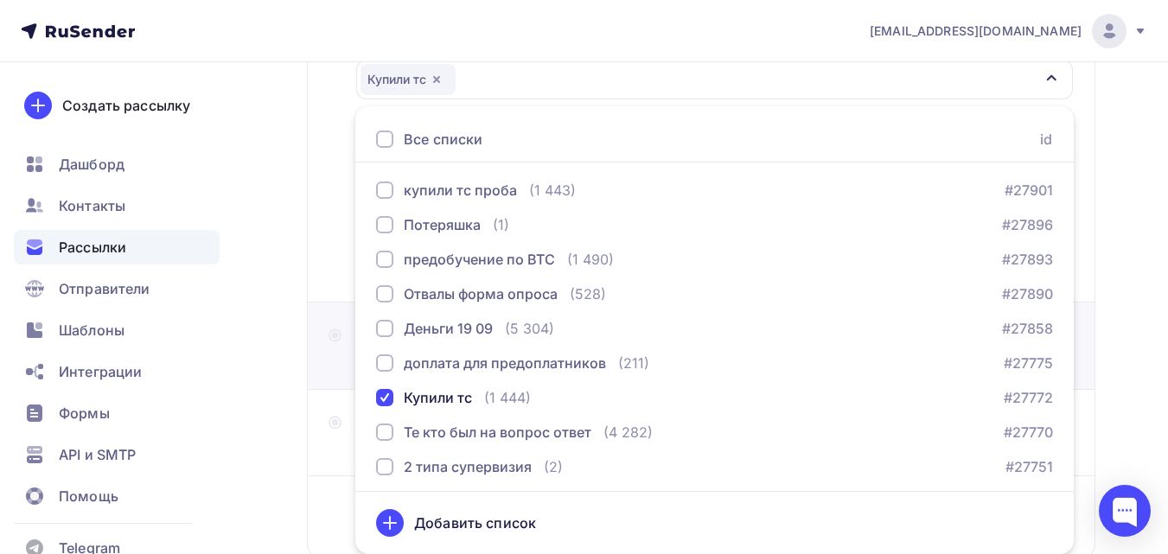
click at [308, 322] on div "Тема Добавьте название письма Тема * Рекомендуем использовать не более 150 симв…" at bounding box center [701, 346] width 788 height 87
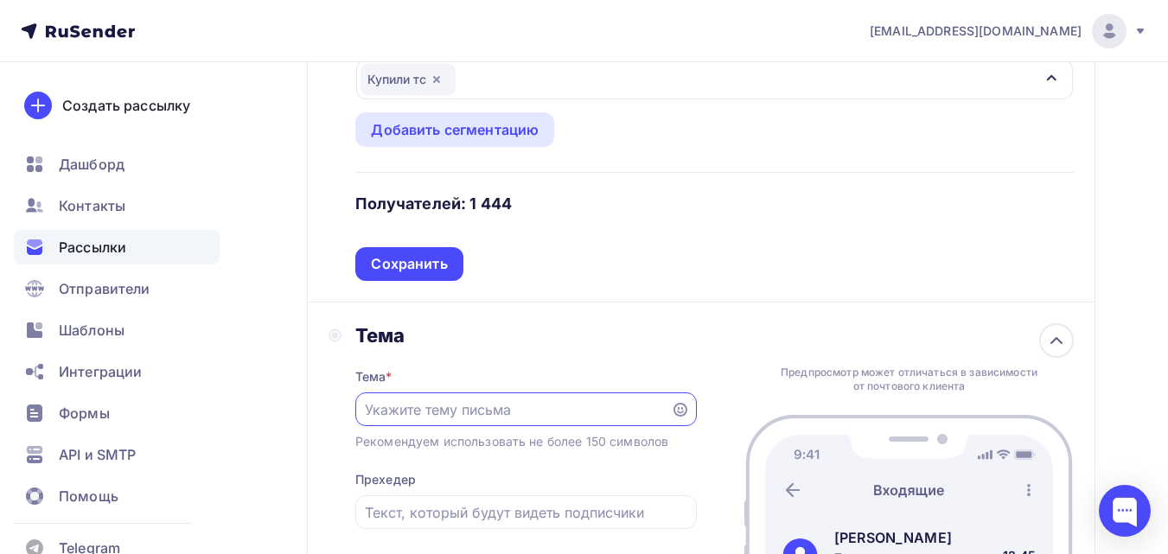
scroll to position [0, 0]
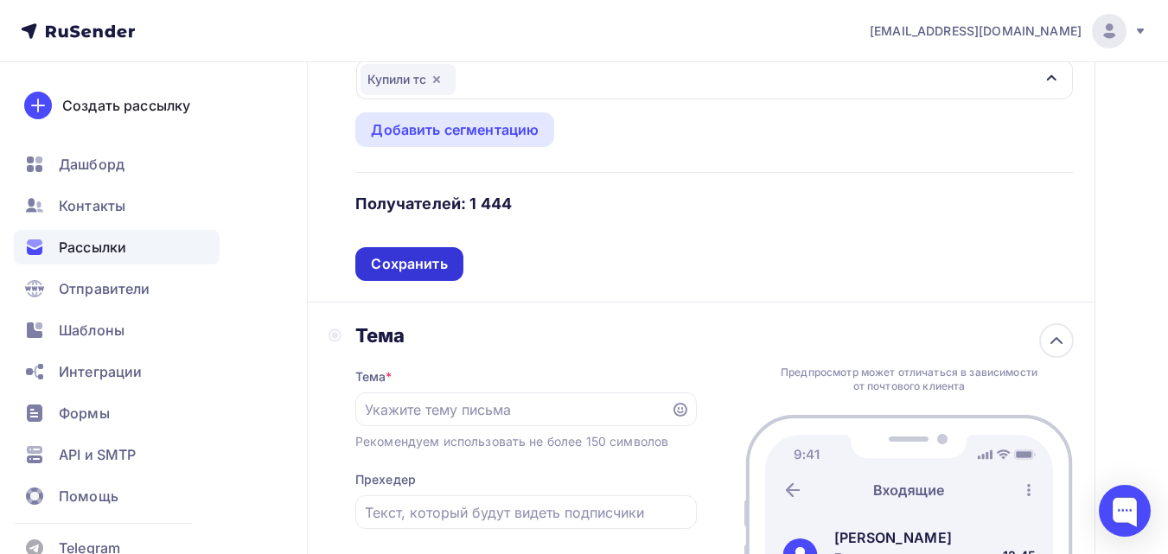
click at [424, 268] on div "Сохранить" at bounding box center [409, 264] width 76 height 20
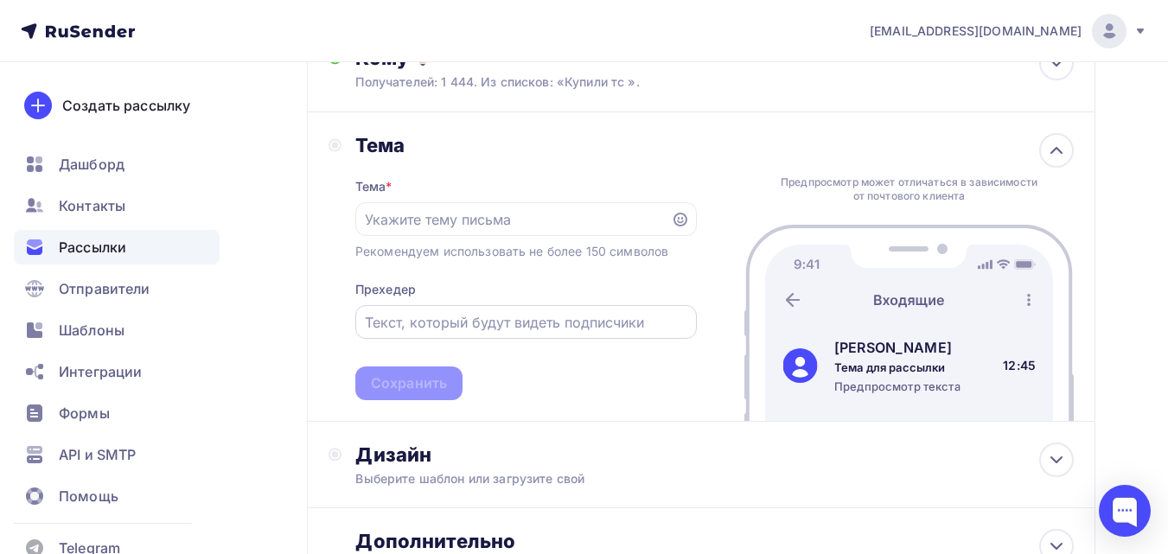
scroll to position [192, 0]
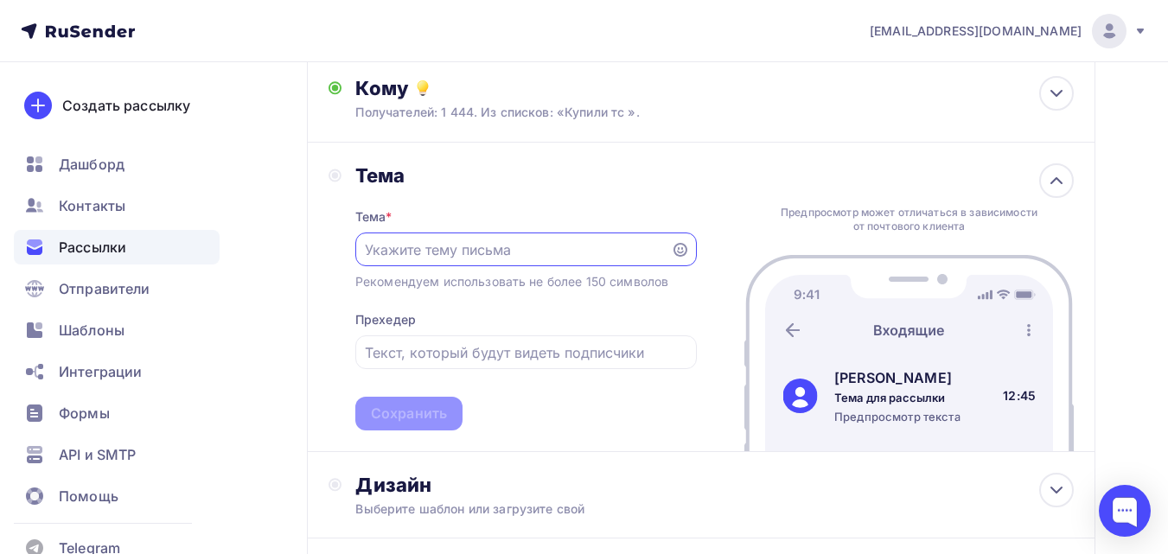
click at [432, 256] on input "text" at bounding box center [513, 249] width 296 height 21
paste input "30 минут до «Точки сборки»"
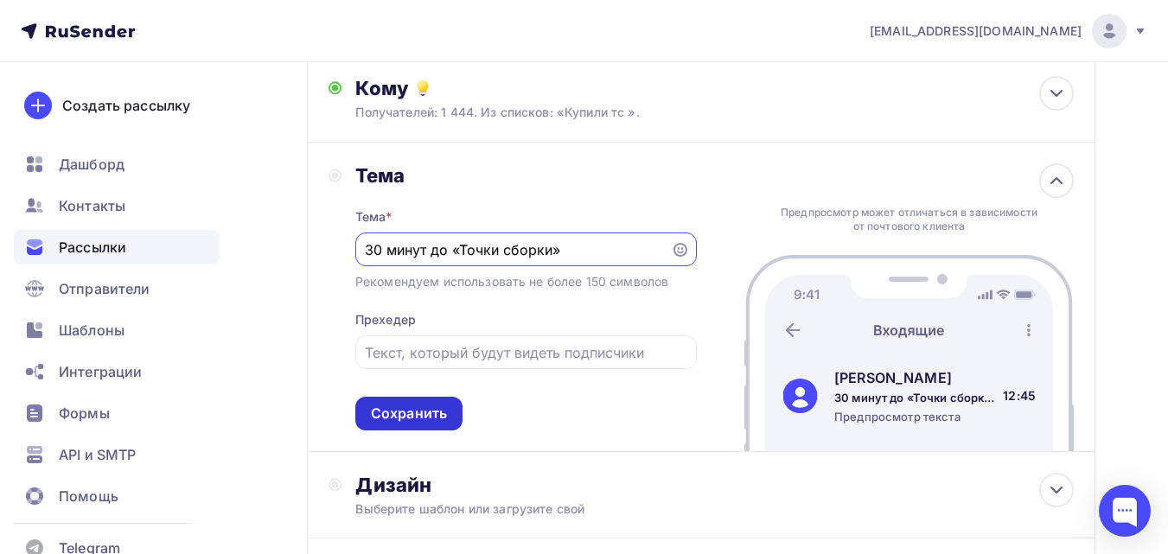
type input "30 минут до «Точки сборки»"
click at [403, 420] on div "Сохранить" at bounding box center [409, 414] width 76 height 20
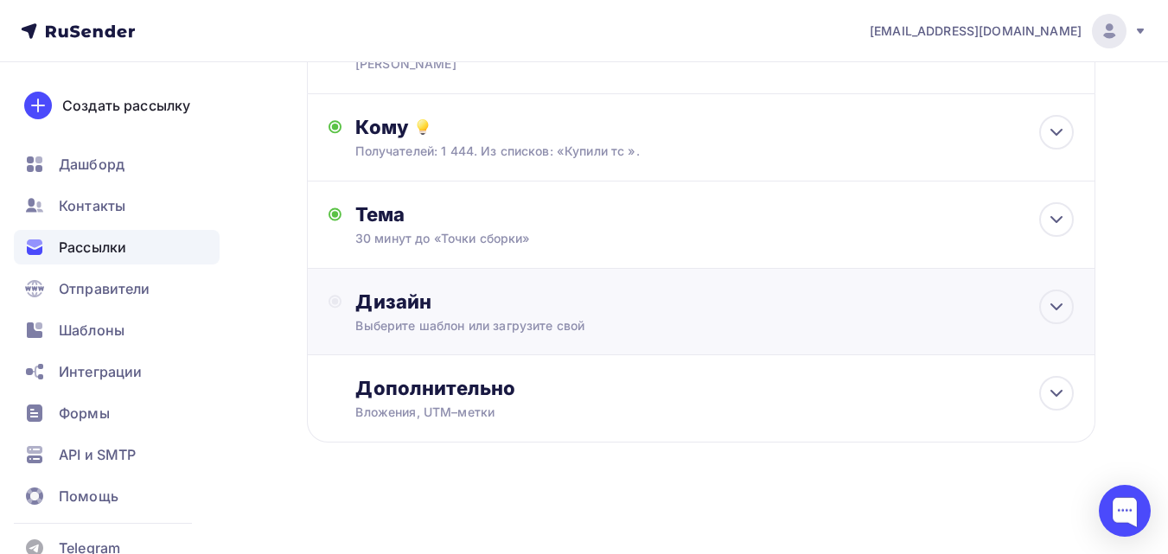
click at [466, 309] on div "Дизайн" at bounding box center [714, 302] width 718 height 24
click at [471, 305] on div "Дизайн Выберите шаблон или загрузите свой" at bounding box center [714, 312] width 718 height 45
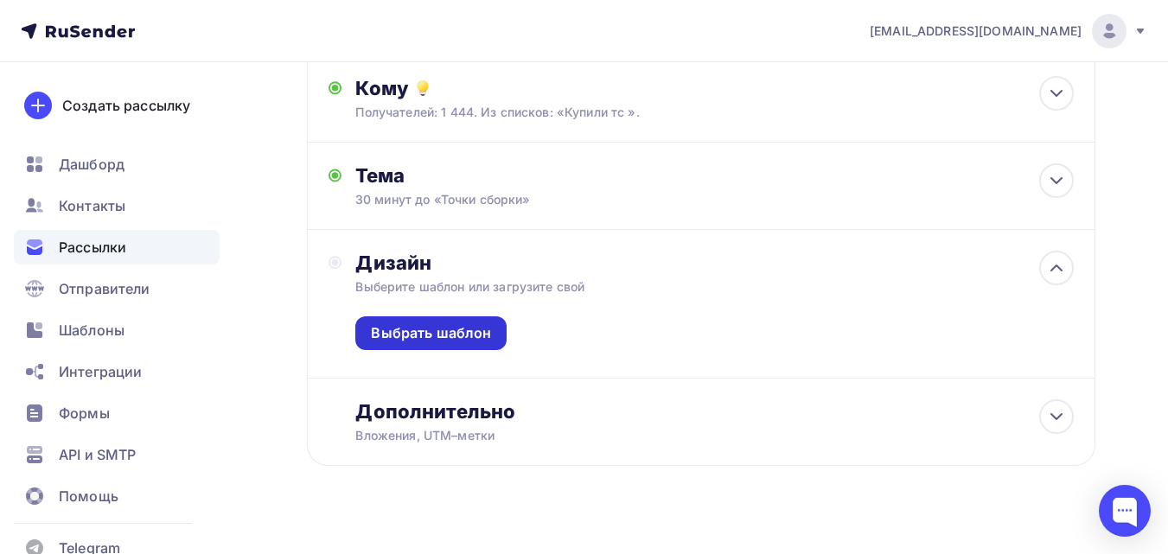
click at [454, 338] on div "Выбрать шаблон" at bounding box center [431, 333] width 120 height 20
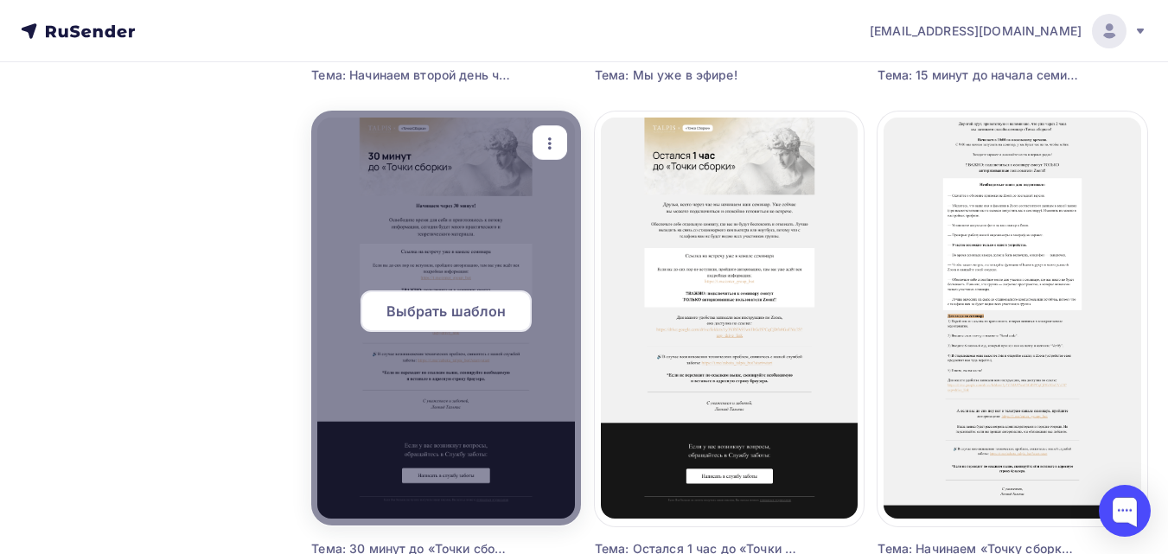
scroll to position [1643, 0]
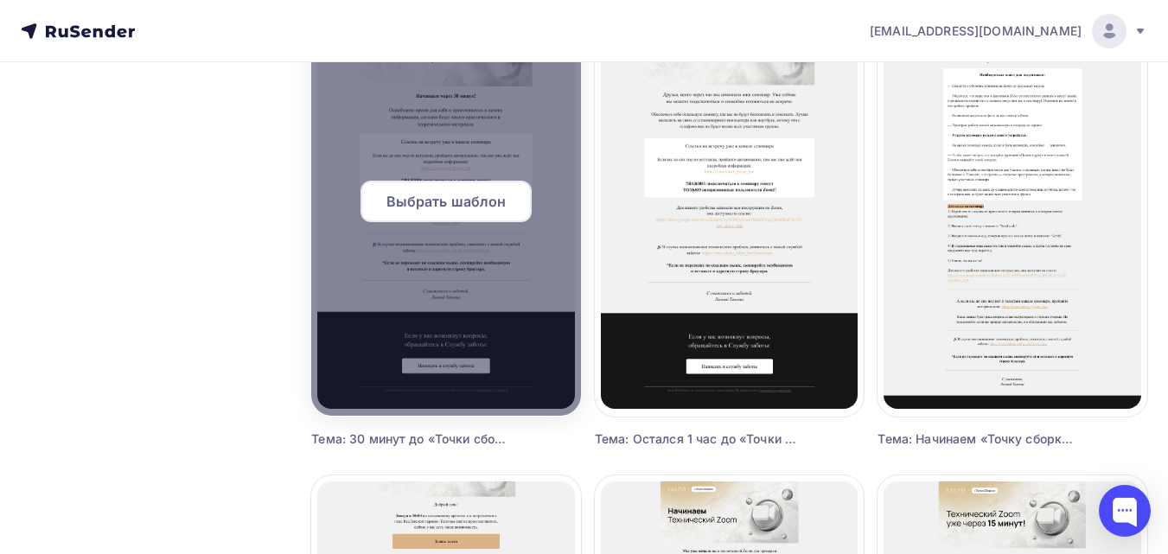
click at [448, 195] on span "Выбрать шаблон" at bounding box center [446, 201] width 120 height 21
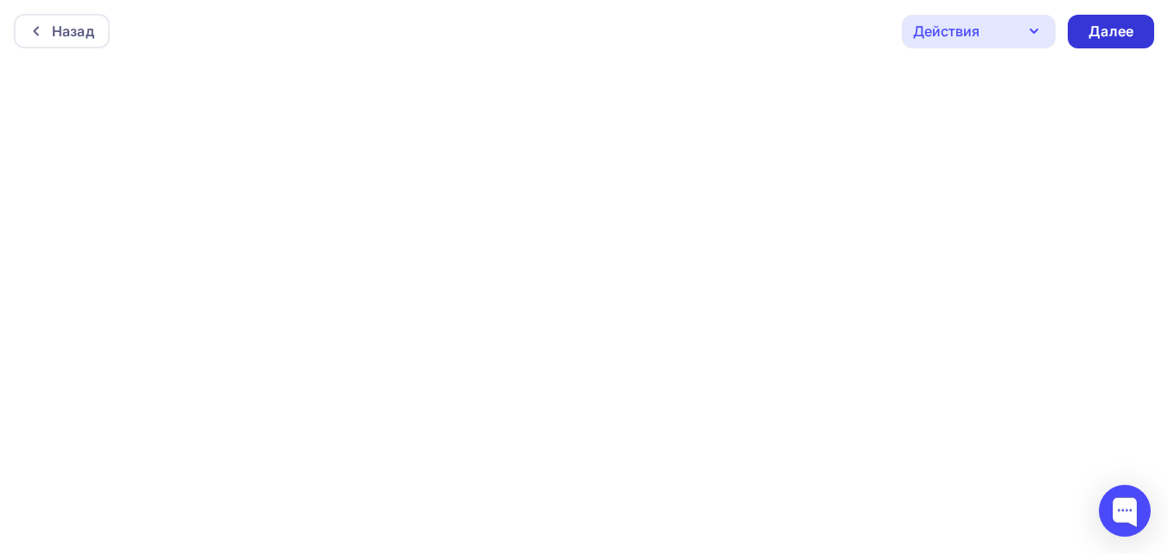
click at [1114, 38] on div "Далее" at bounding box center [1111, 32] width 45 height 20
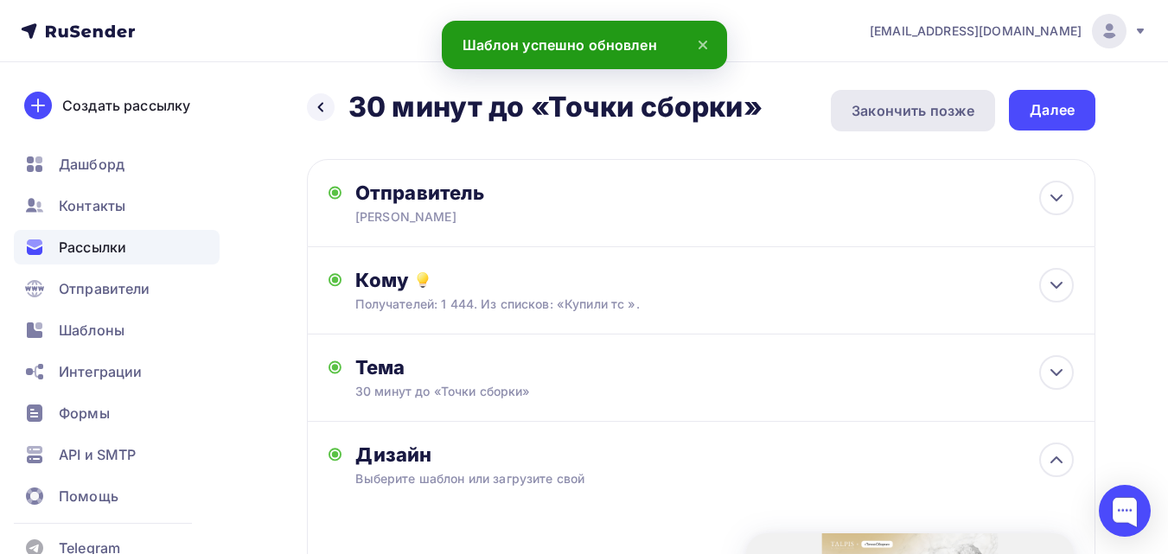
click at [910, 116] on div "Закончить позже" at bounding box center [913, 110] width 123 height 21
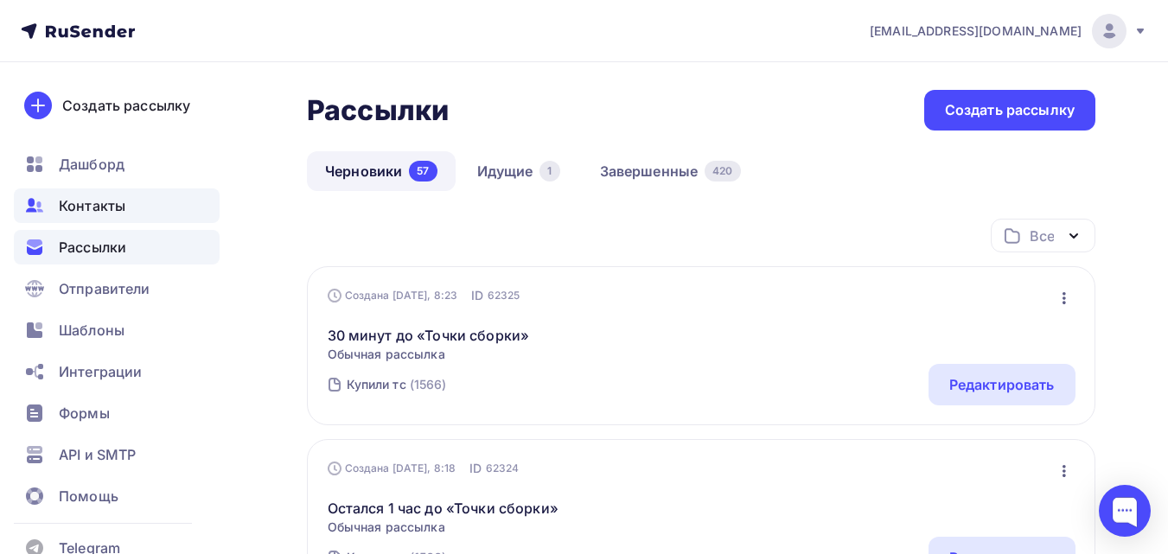
click at [192, 203] on div "Контакты" at bounding box center [117, 205] width 206 height 35
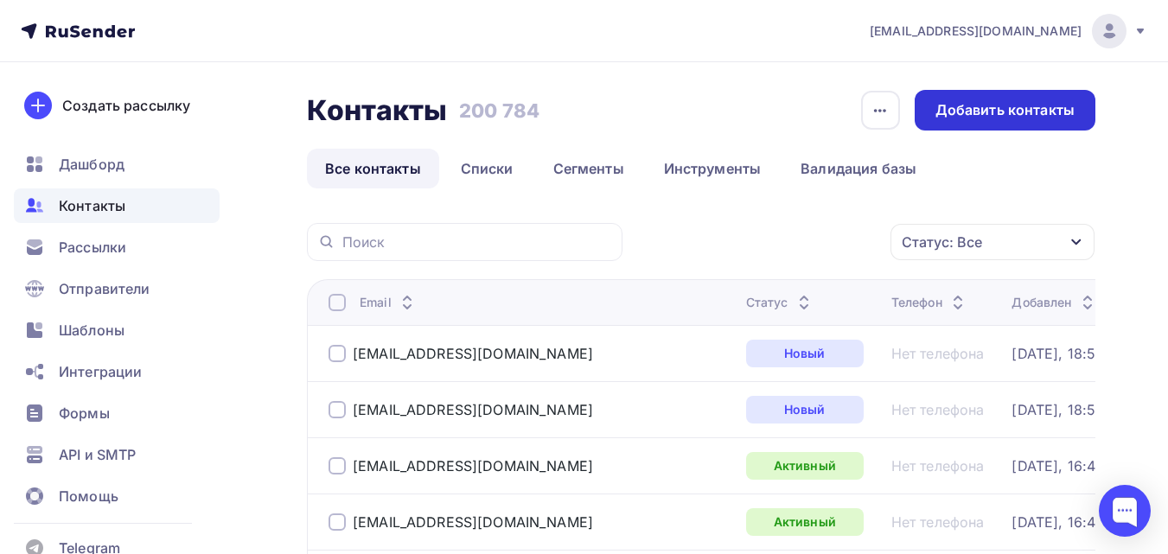
click at [976, 116] on div "Добавить контакты" at bounding box center [1004, 110] width 139 height 20
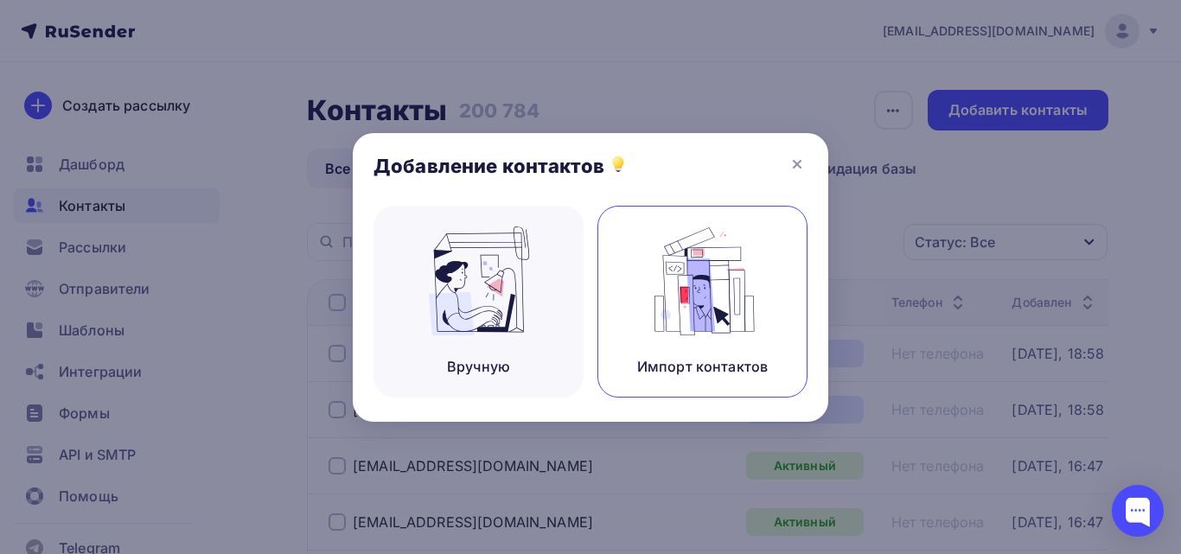
click at [712, 283] on img at bounding box center [703, 281] width 116 height 109
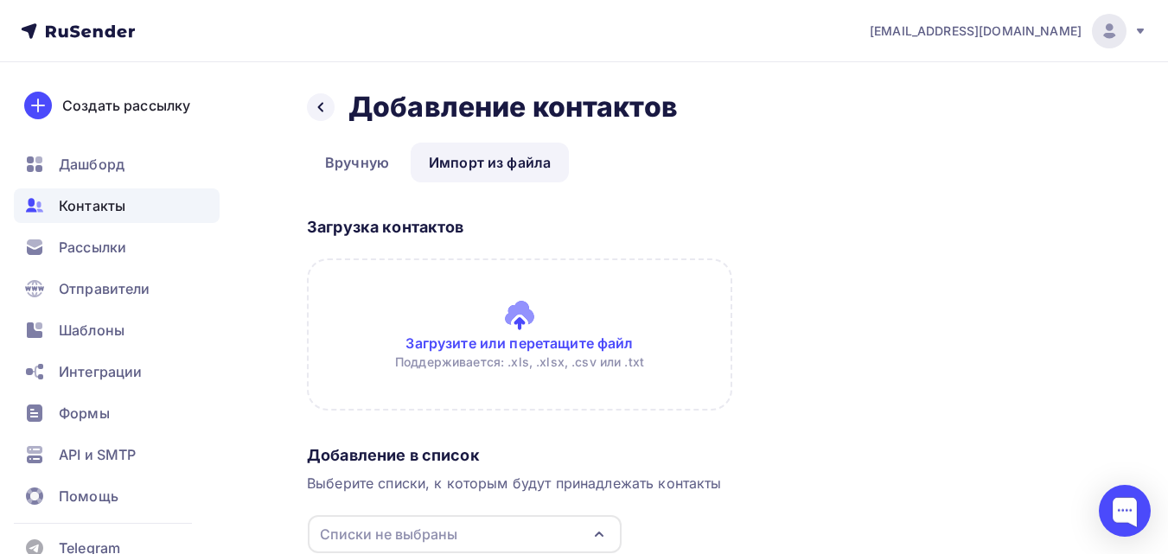
drag, startPoint x: 554, startPoint y: 310, endPoint x: 506, endPoint y: 345, distance: 59.5
click at [506, 345] on input "file" at bounding box center [519, 335] width 425 height 152
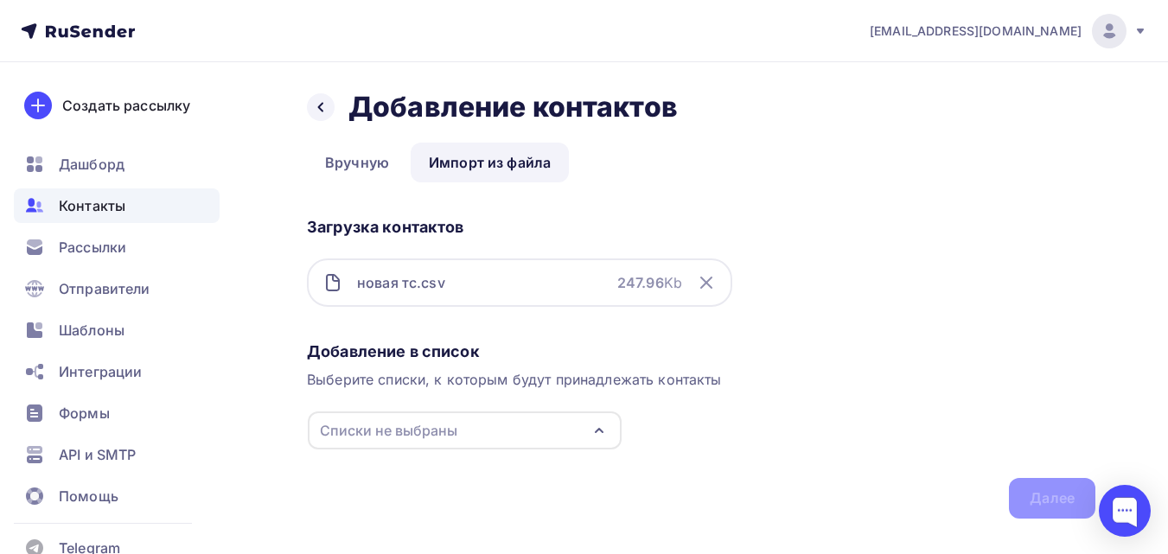
click at [506, 431] on div "Списки не выбраны" at bounding box center [465, 431] width 314 height 38
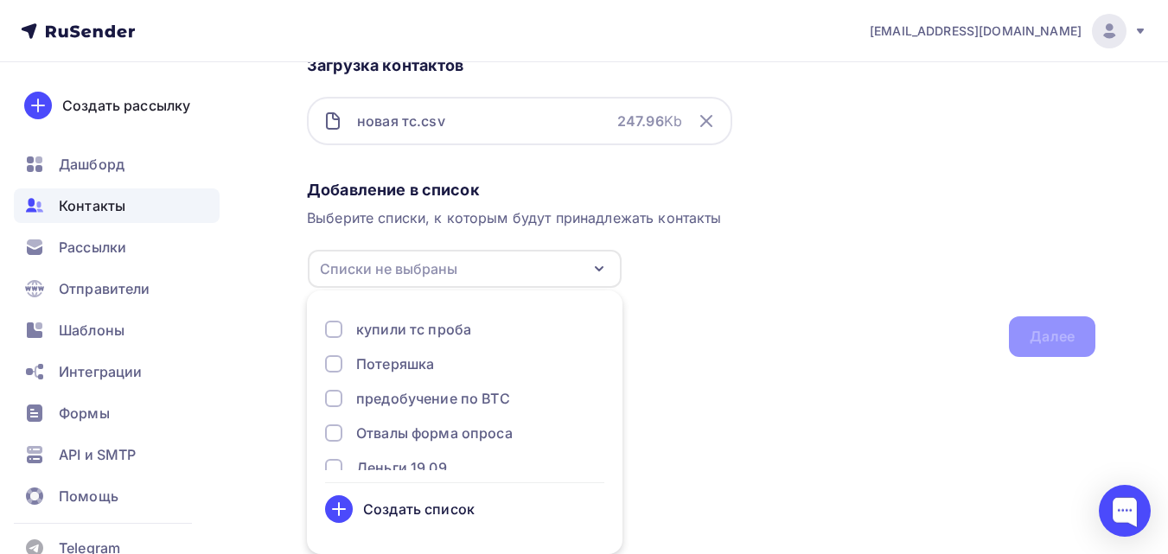
click at [451, 500] on div "Создать список" at bounding box center [419, 509] width 112 height 21
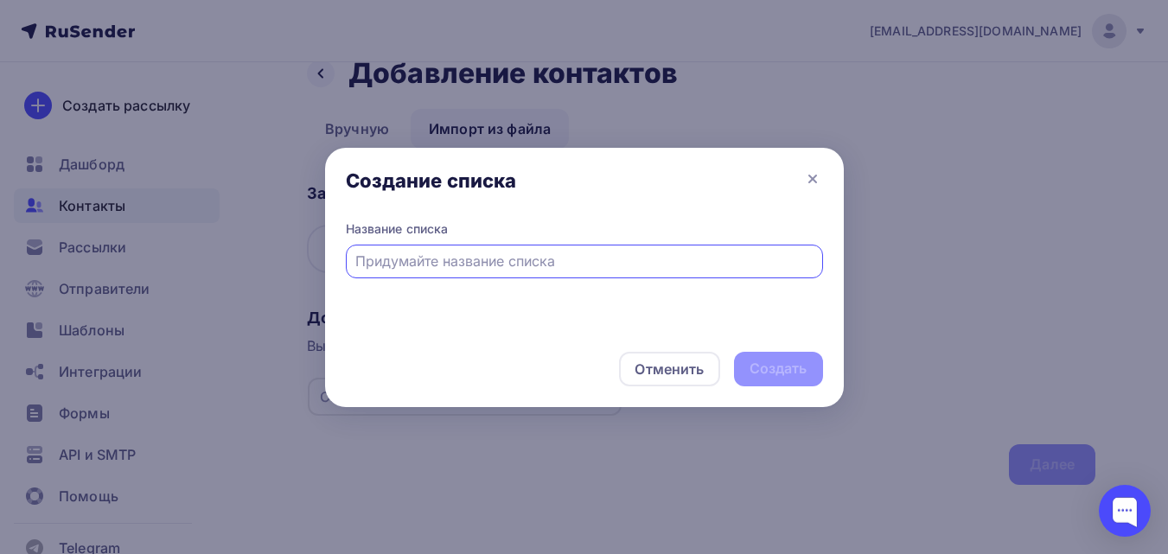
scroll to position [34, 0]
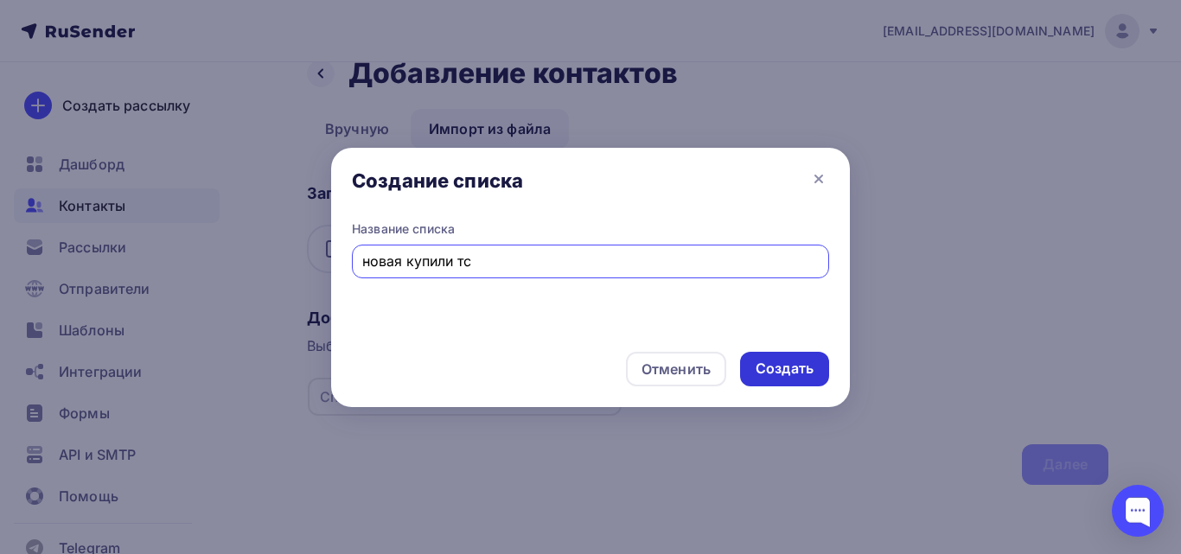
type input "новая купили тс"
click at [807, 377] on div "Создать" at bounding box center [785, 369] width 58 height 20
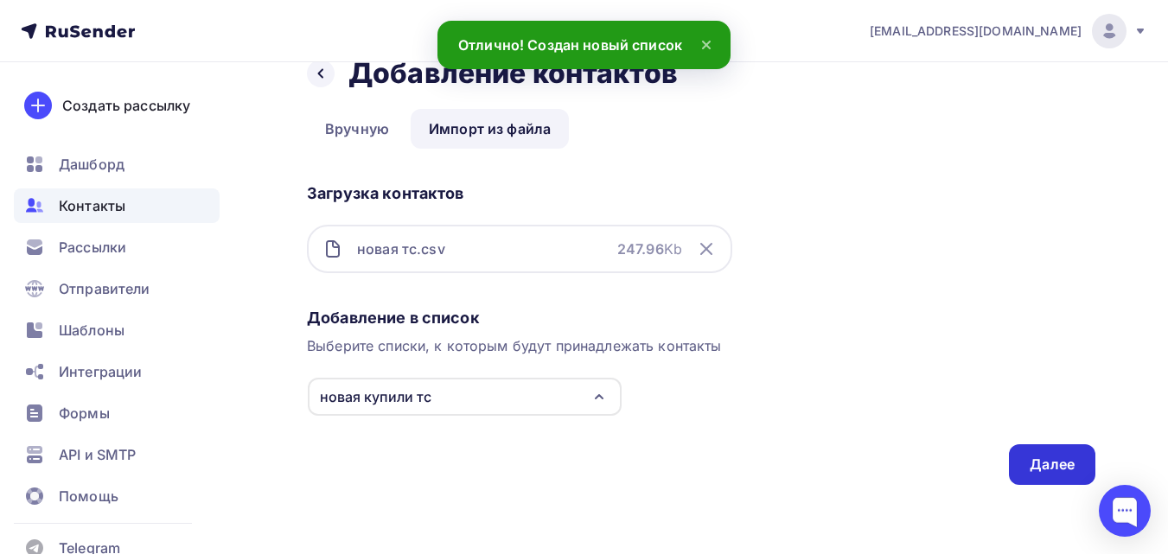
click at [1087, 469] on div "Далее" at bounding box center [1052, 464] width 86 height 41
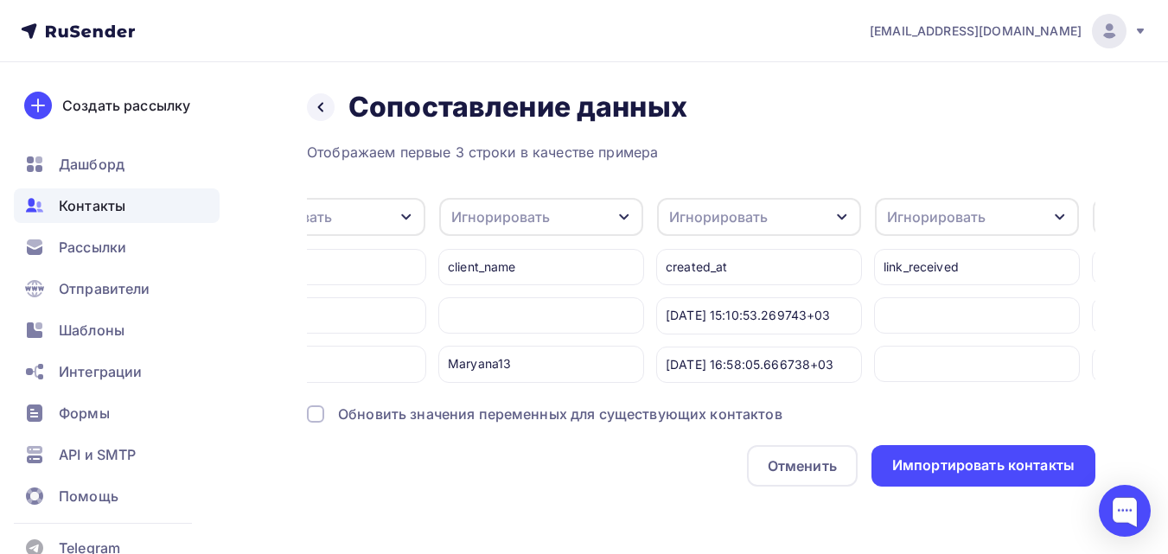
scroll to position [0, 428]
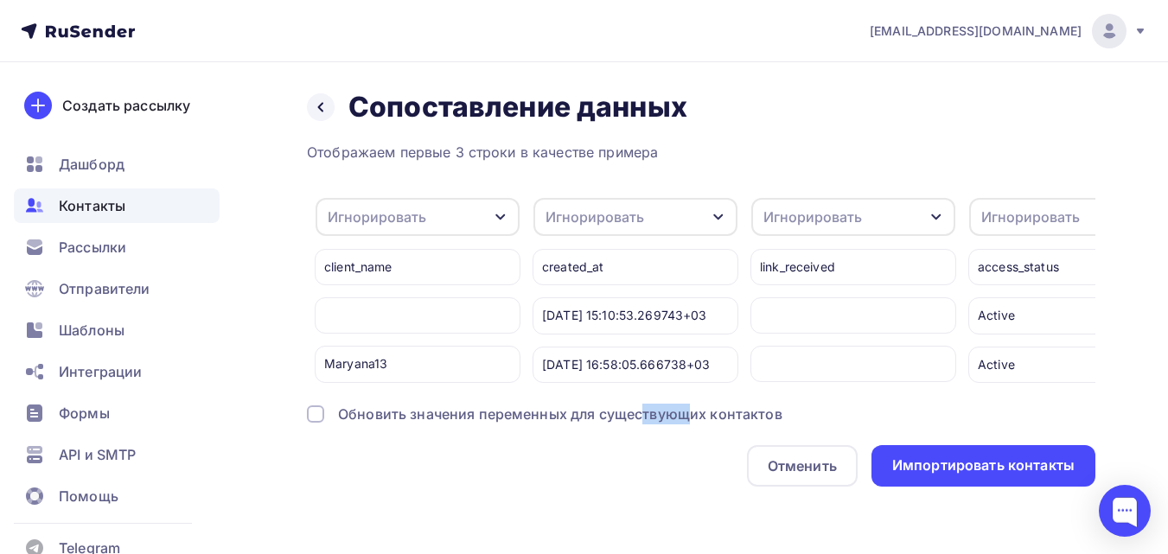
drag, startPoint x: 651, startPoint y: 398, endPoint x: 688, endPoint y: 398, distance: 37.2
click at [688, 398] on div "Отображаем первые 3 строки в качестве примера Игнорировать Игнорировать Имя Тел…" at bounding box center [701, 314] width 788 height 345
click at [690, 396] on div "Отображаем первые 3 строки в качестве примера Игнорировать Игнорировать Имя Тел…" at bounding box center [701, 314] width 788 height 345
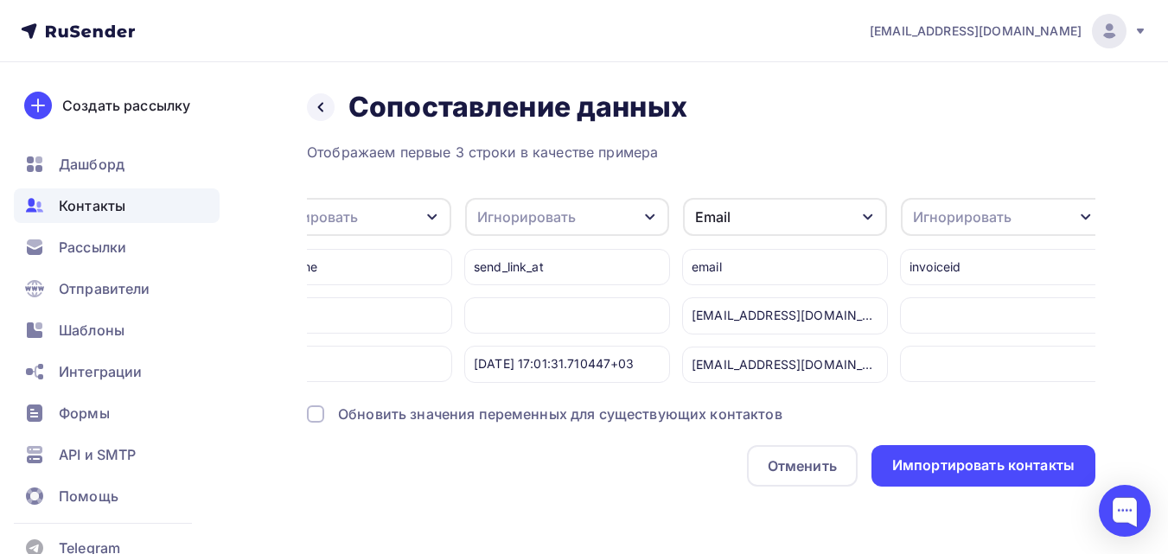
scroll to position [0, 1378]
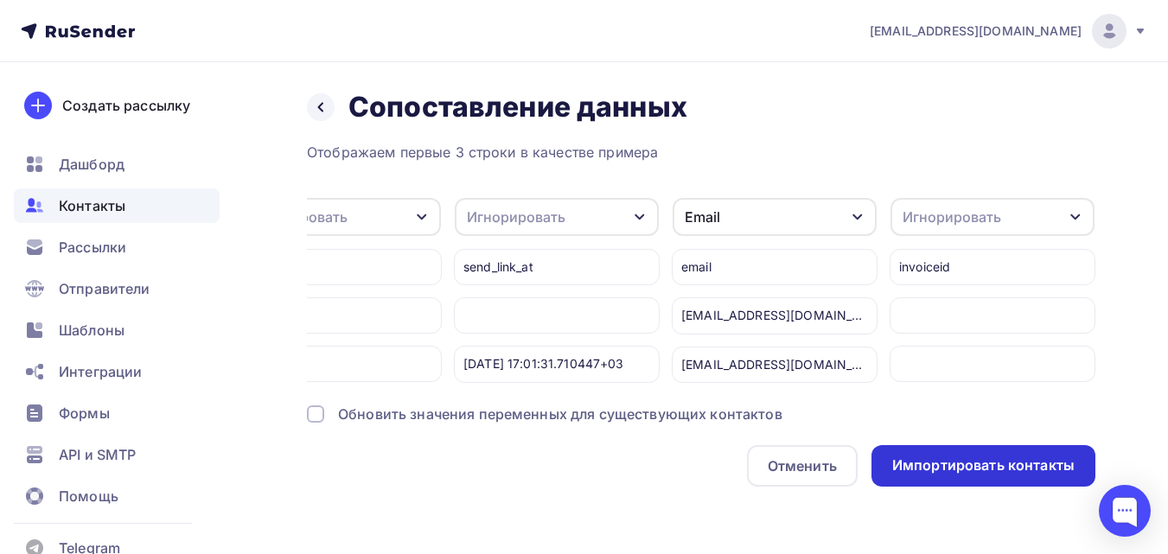
click at [1054, 476] on div "Импортировать контакты" at bounding box center [983, 466] width 182 height 20
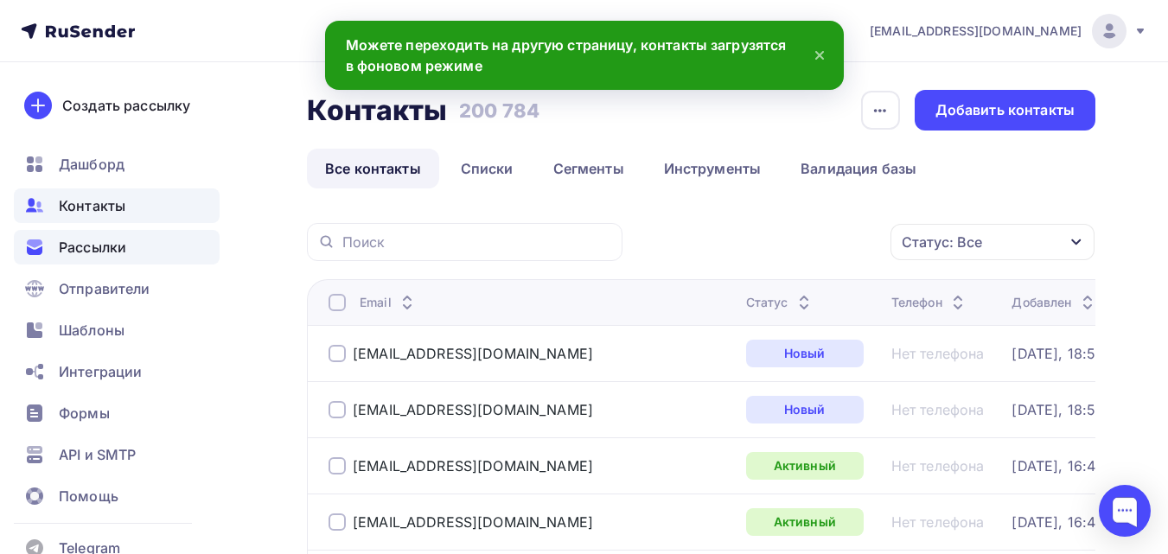
click at [133, 245] on div "Рассылки" at bounding box center [117, 247] width 206 height 35
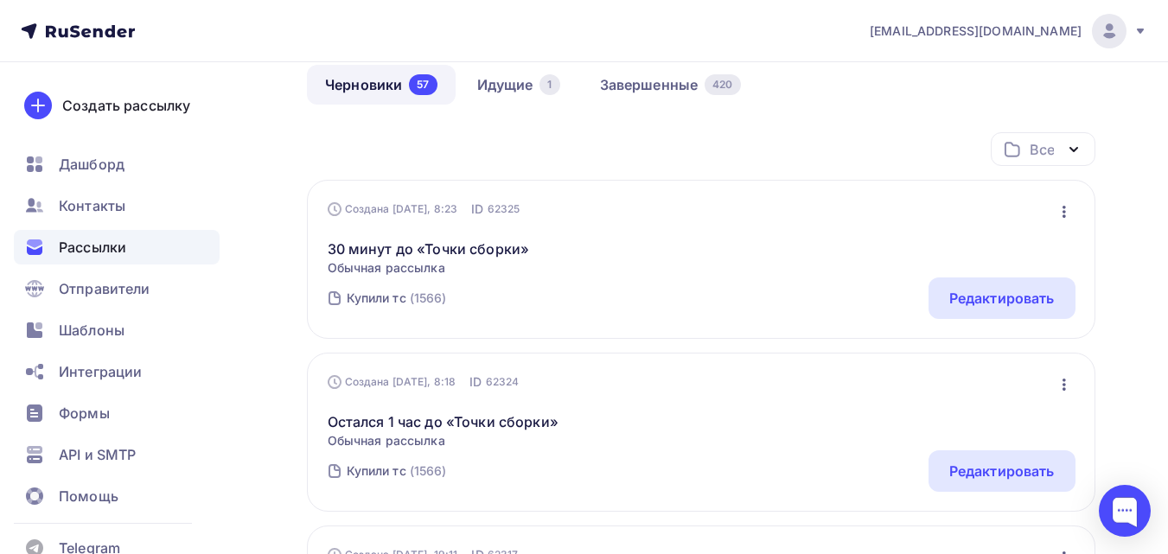
scroll to position [173, 0]
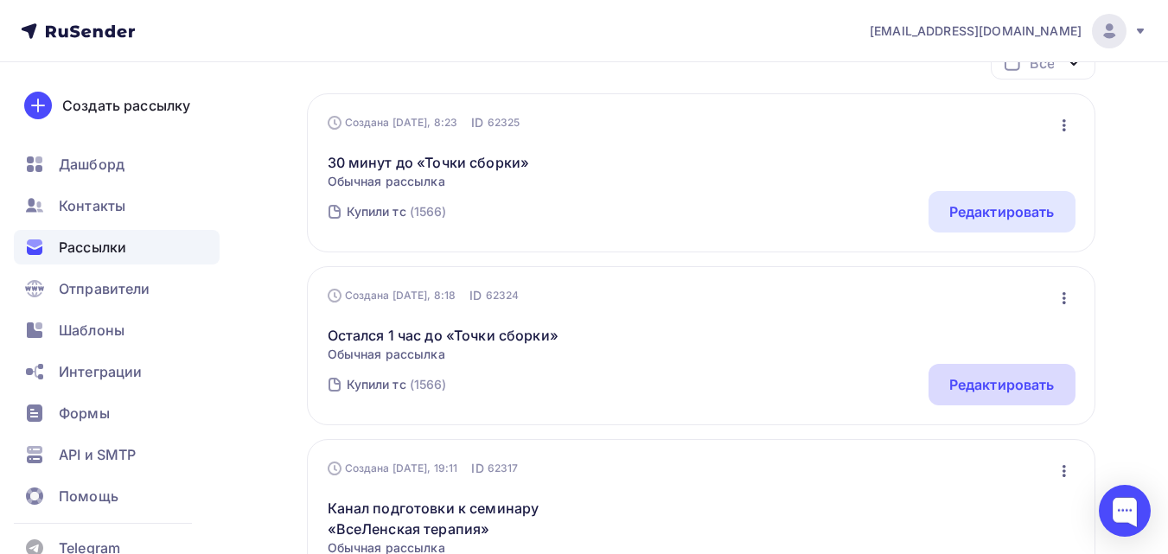
click at [961, 379] on div "Редактировать" at bounding box center [1001, 384] width 105 height 21
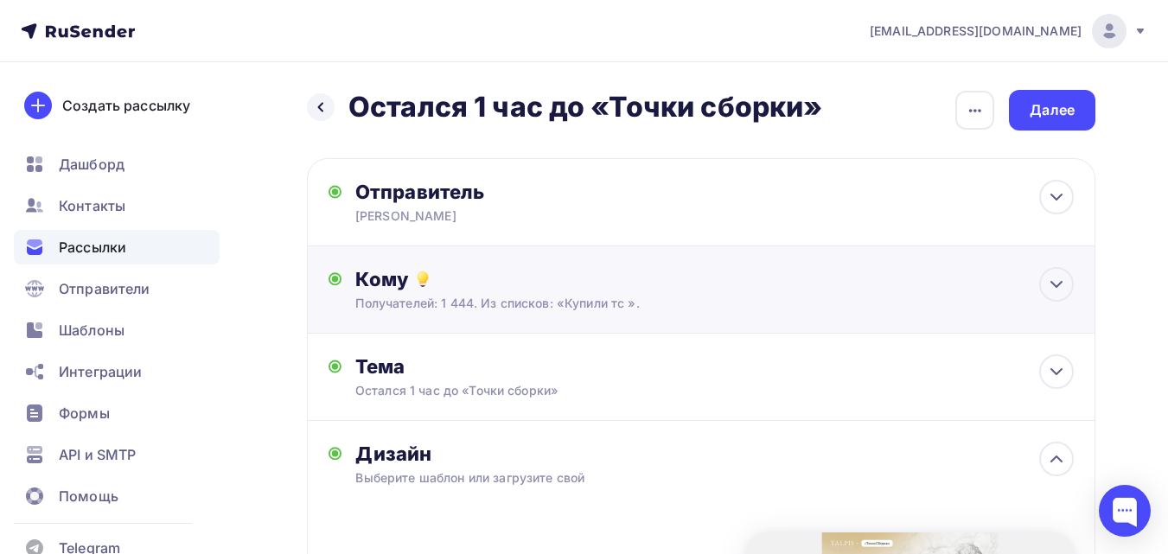
click at [752, 303] on div "Получателей: 1 444. Из списков: «Купили тс »." at bounding box center [678, 303] width 647 height 17
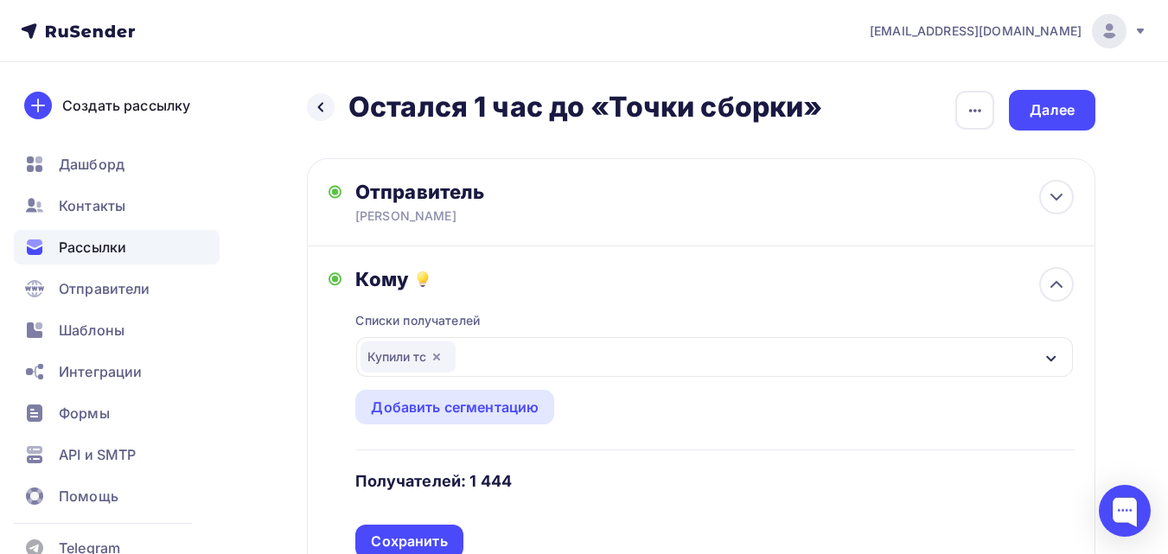
drag, startPoint x: 655, startPoint y: 363, endPoint x: 610, endPoint y: 349, distance: 47.0
click at [657, 363] on div "Купили тс" at bounding box center [714, 357] width 717 height 40
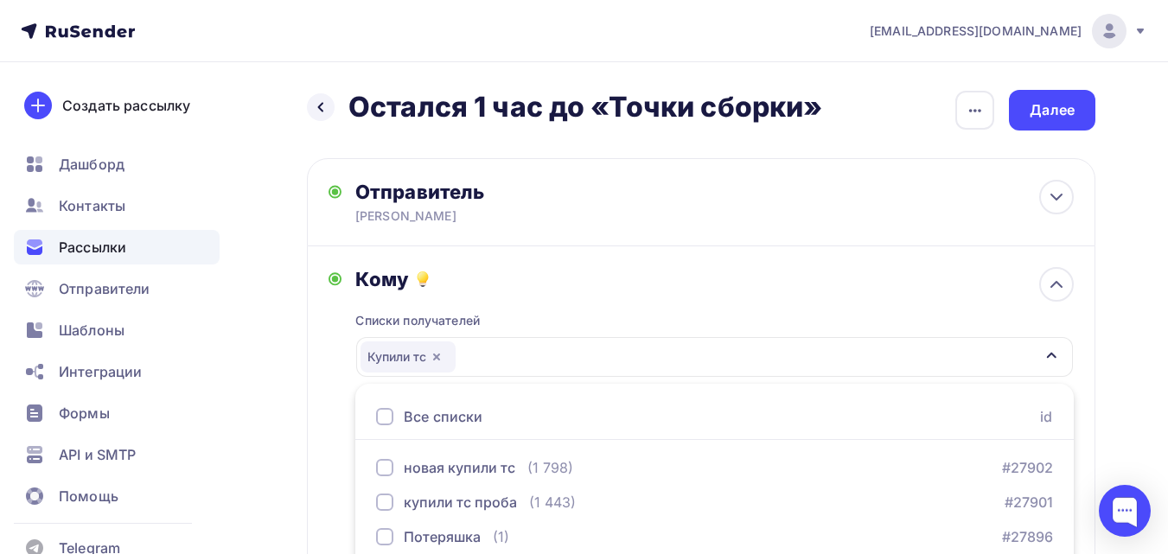
scroll to position [278, 0]
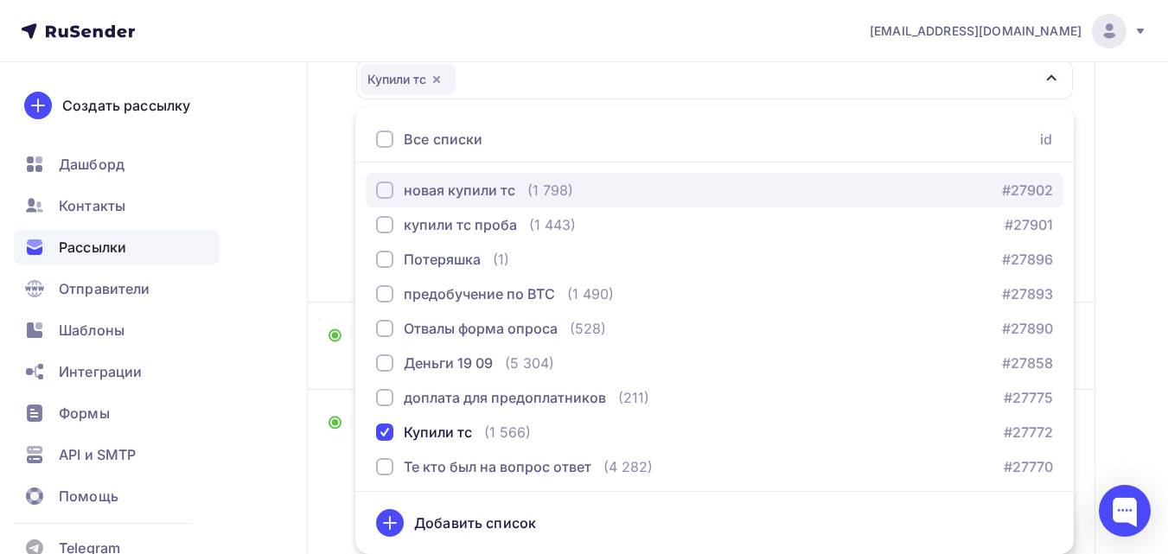
click at [464, 188] on div "новая купили тс" at bounding box center [460, 190] width 112 height 21
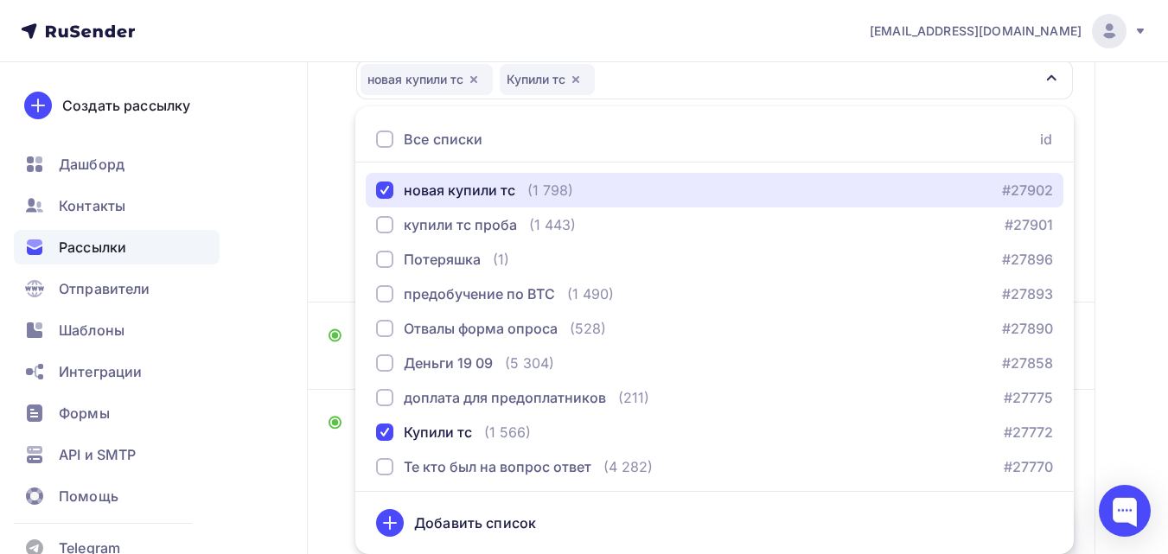
click at [578, 82] on icon "button" at bounding box center [575, 79] width 7 height 7
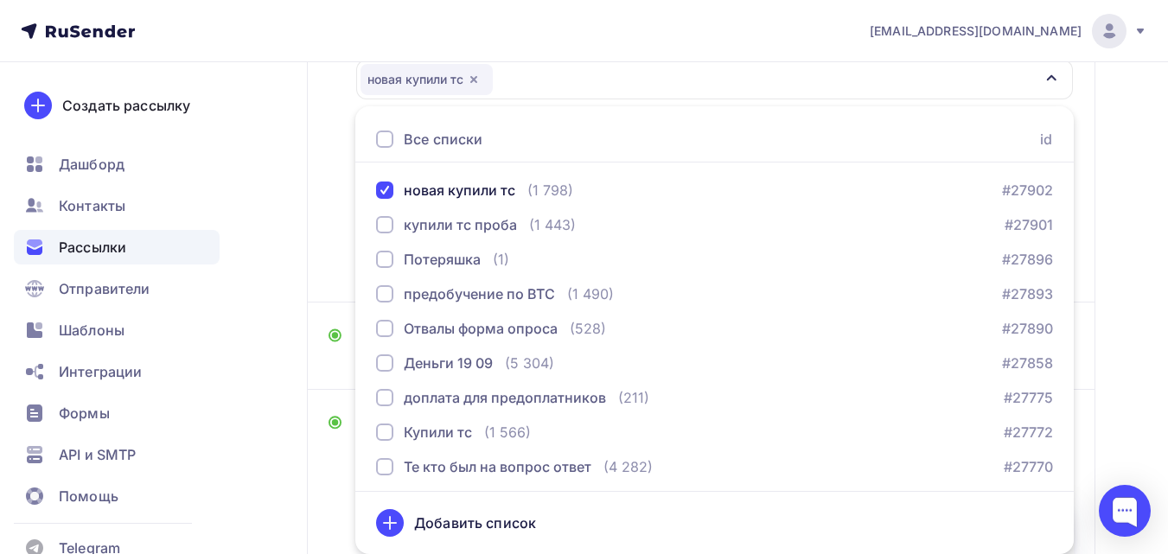
click at [270, 191] on div "Назад Остался 1 час до «Точки сборки» Остался 1 час до «Точки сборки» Закончить…" at bounding box center [584, 378] width 1168 height 1186
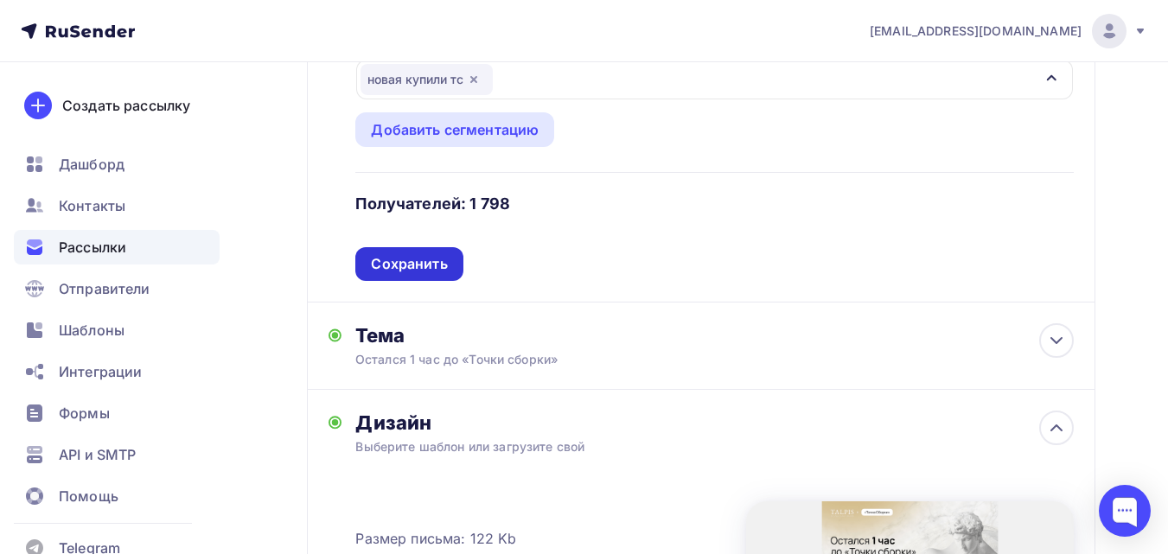
click at [411, 274] on div "Сохранить" at bounding box center [408, 264] width 107 height 34
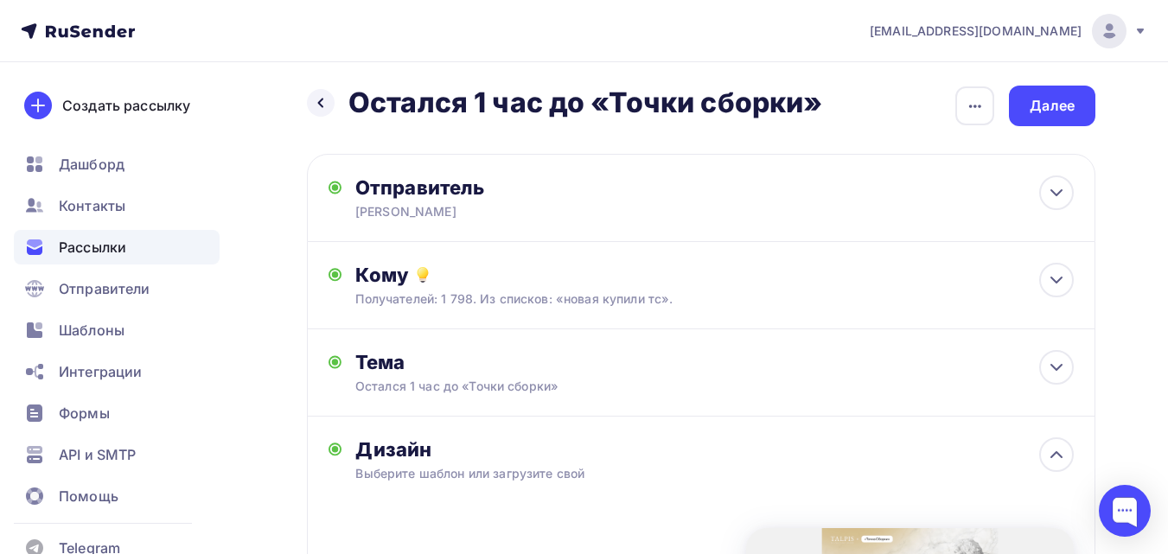
scroll to position [0, 0]
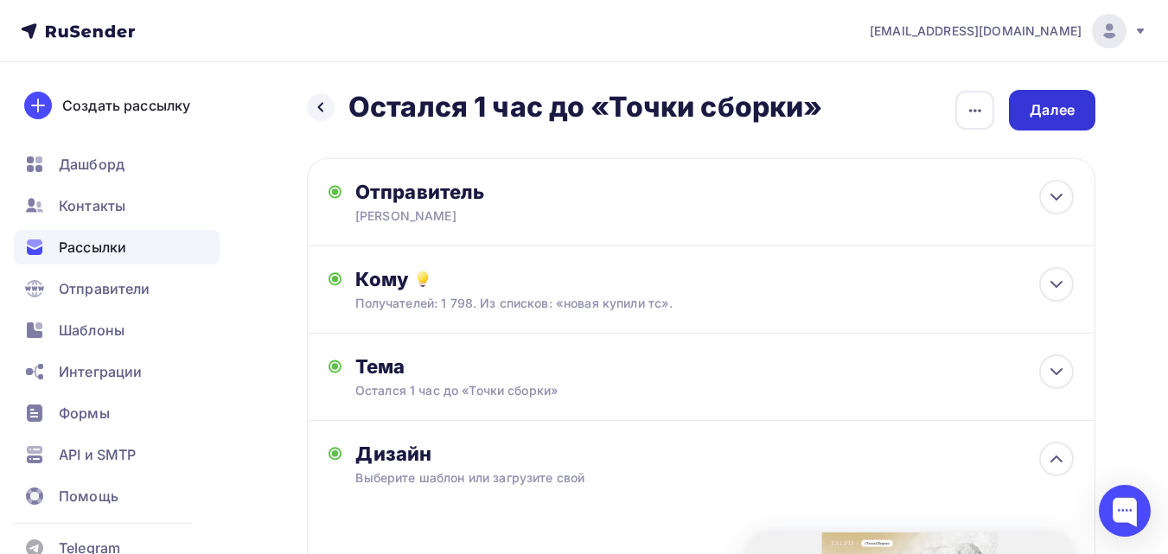
click at [1052, 115] on div "Далее" at bounding box center [1052, 110] width 45 height 20
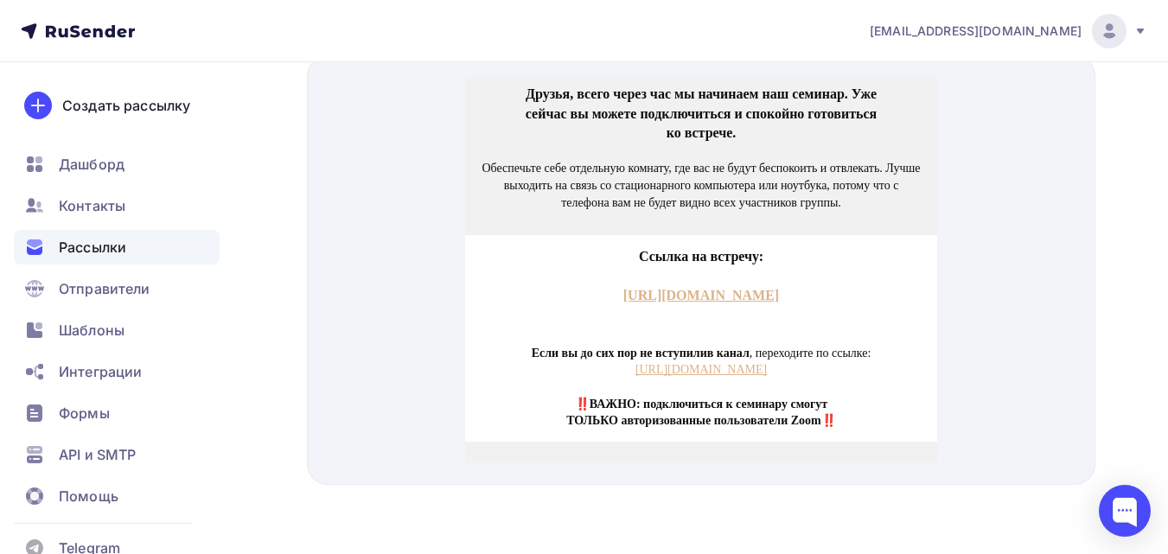
scroll to position [259, 0]
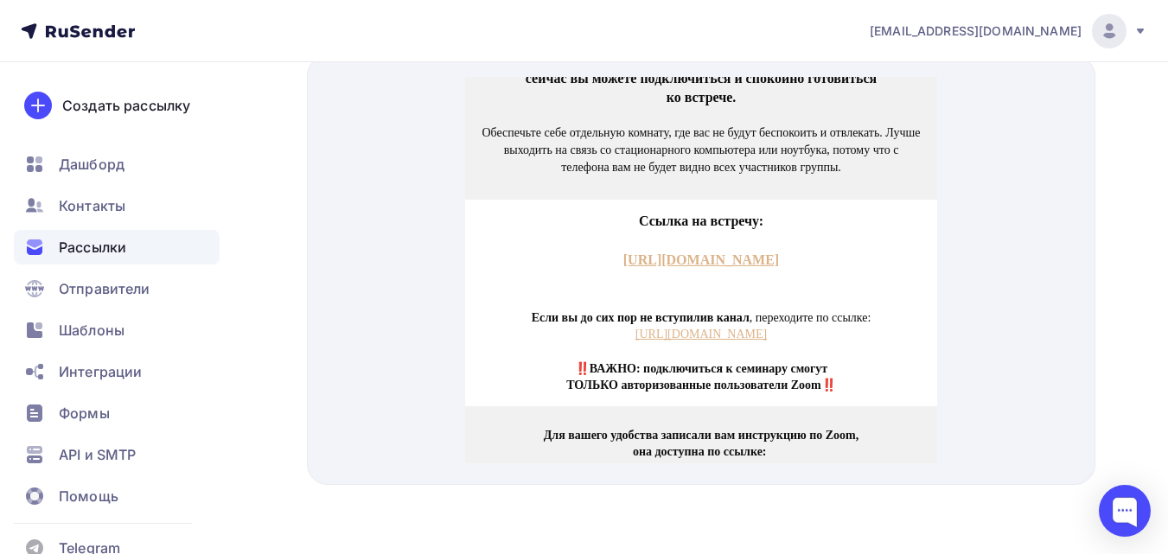
click at [730, 249] on p "[URL][DOMAIN_NAME]" at bounding box center [701, 239] width 441 height 19
click at [667, 246] on link "[URL][DOMAIN_NAME]" at bounding box center [701, 239] width 156 height 15
click at [753, 246] on link "[URL][DOMAIN_NAME]" at bounding box center [701, 239] width 156 height 15
click at [658, 320] on link "https://t.me/+eZPCfyxOfTdhYzZi" at bounding box center [700, 313] width 131 height 13
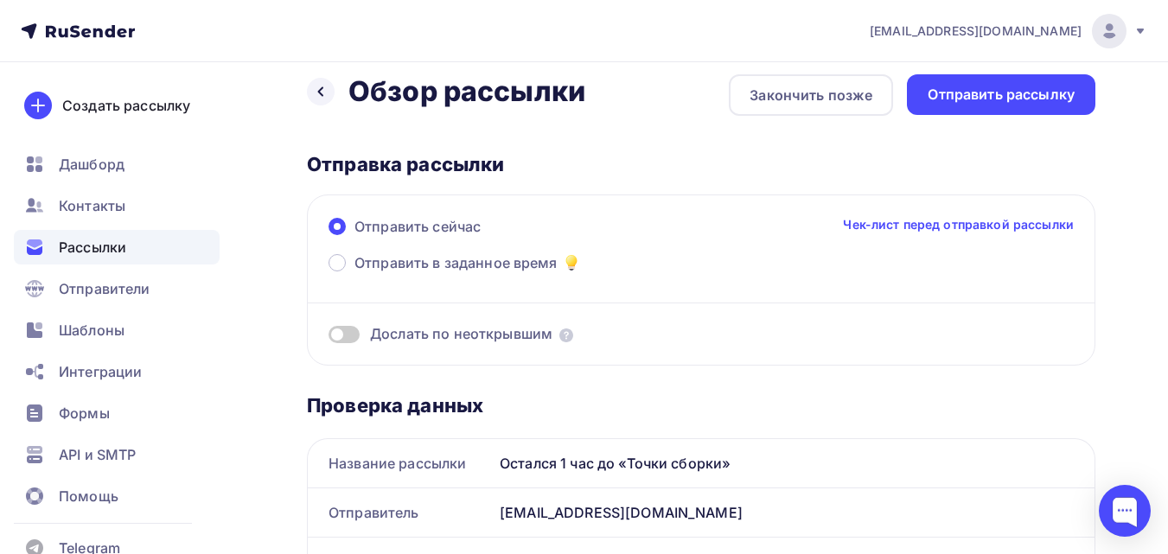
scroll to position [0, 0]
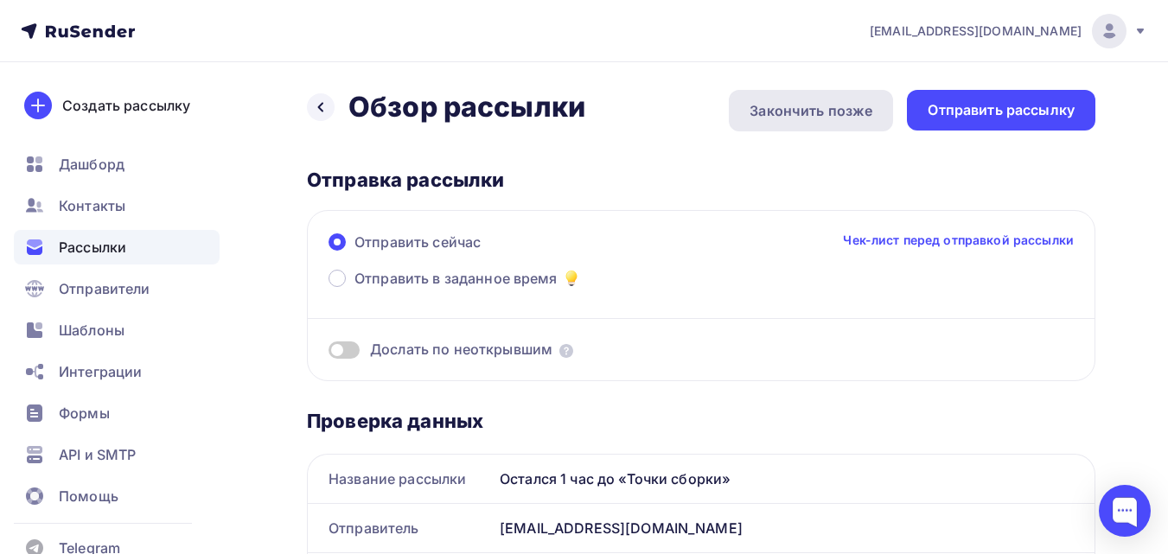
click at [865, 117] on div "Закончить позже" at bounding box center [811, 110] width 123 height 21
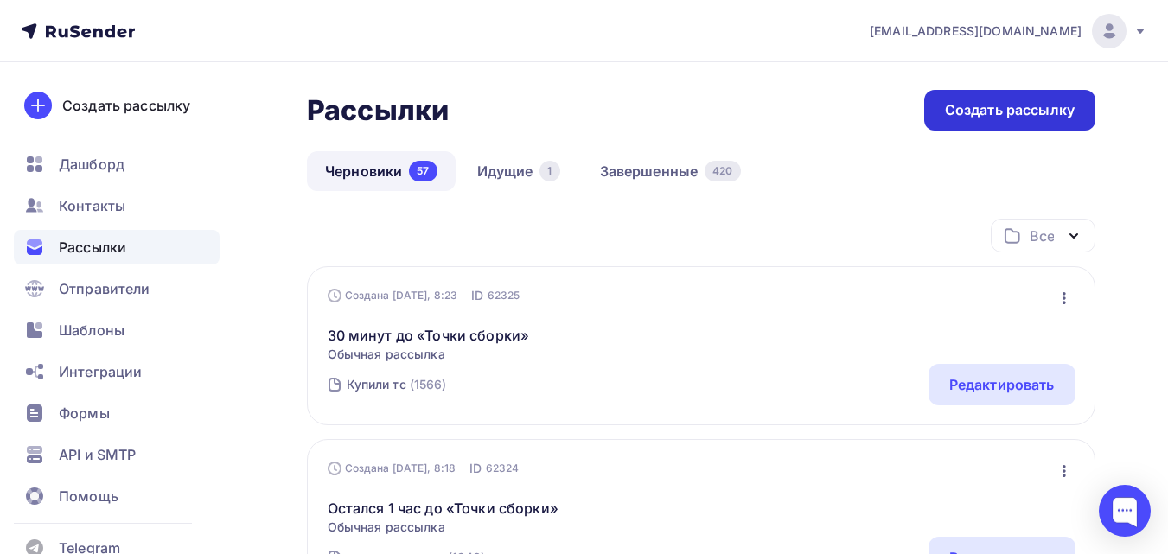
click at [1031, 109] on div "Создать рассылку" at bounding box center [1010, 110] width 130 height 20
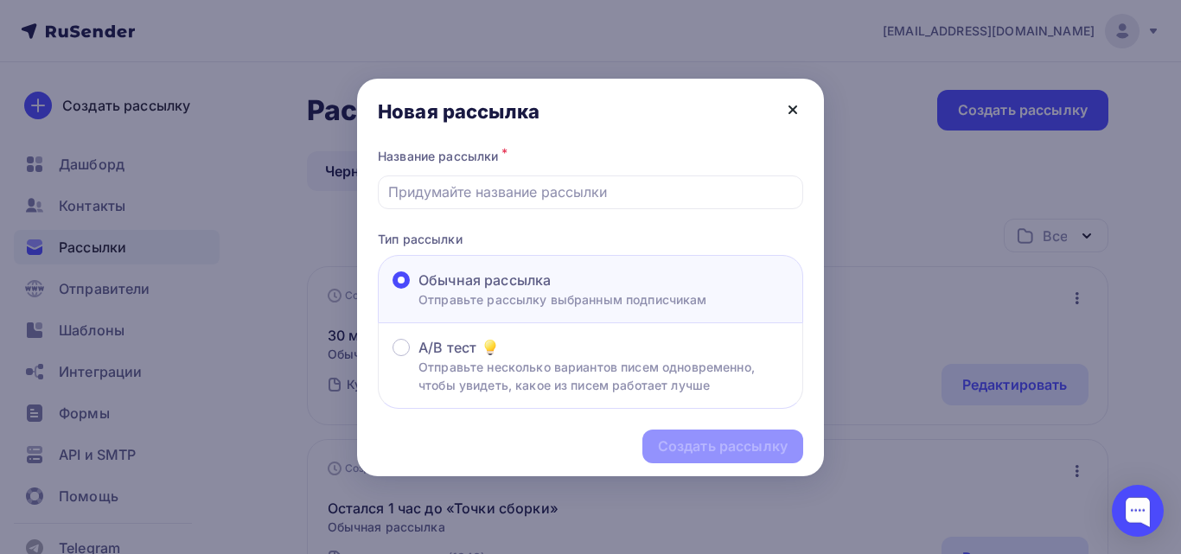
click at [786, 110] on icon at bounding box center [792, 109] width 21 height 21
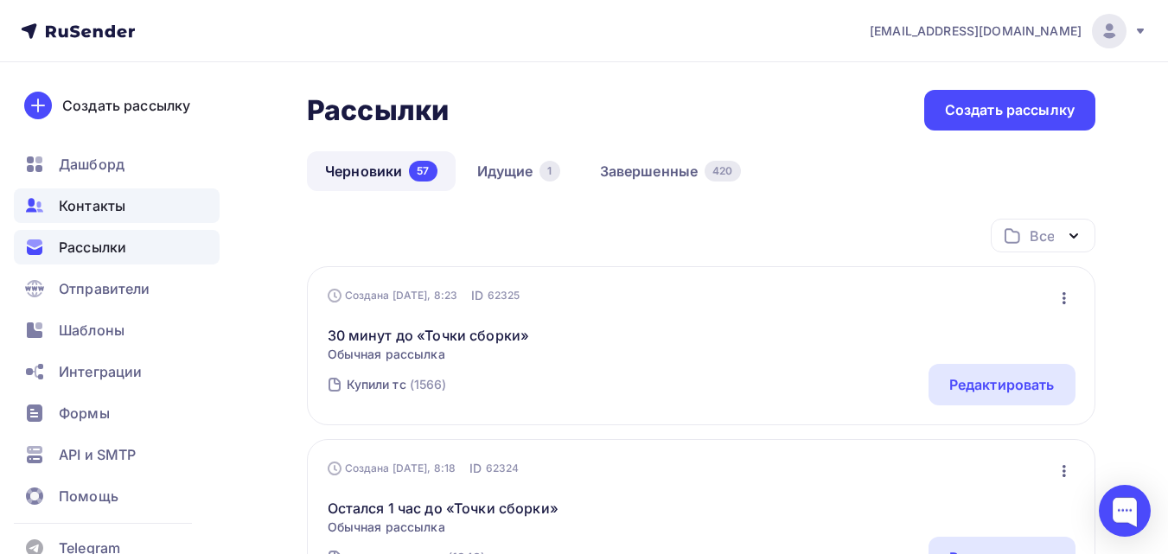
click at [170, 211] on div "Контакты" at bounding box center [117, 205] width 206 height 35
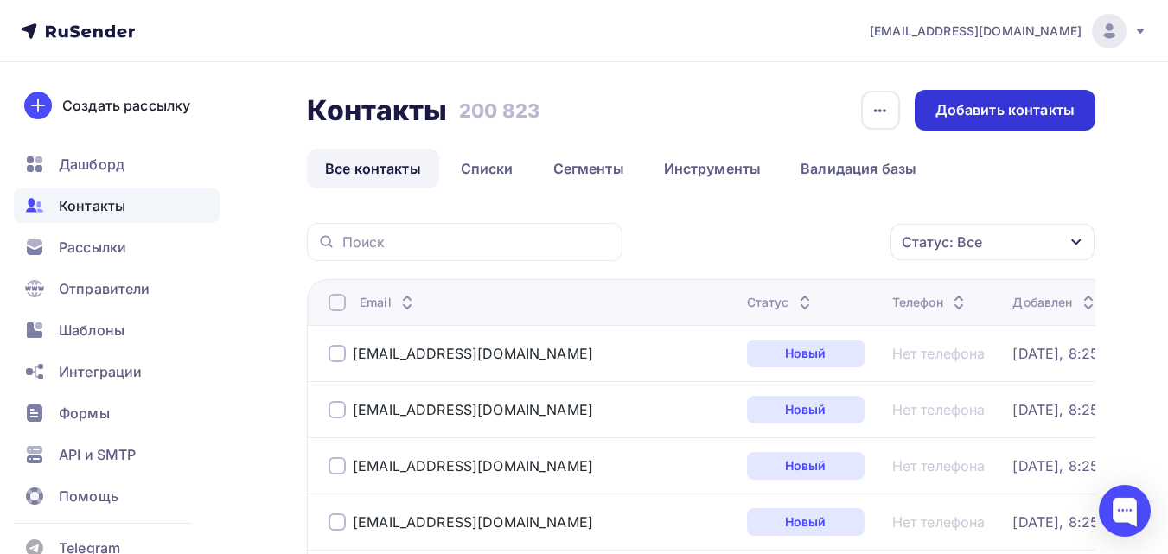
click at [994, 107] on div "Добавить контакты" at bounding box center [1004, 110] width 139 height 20
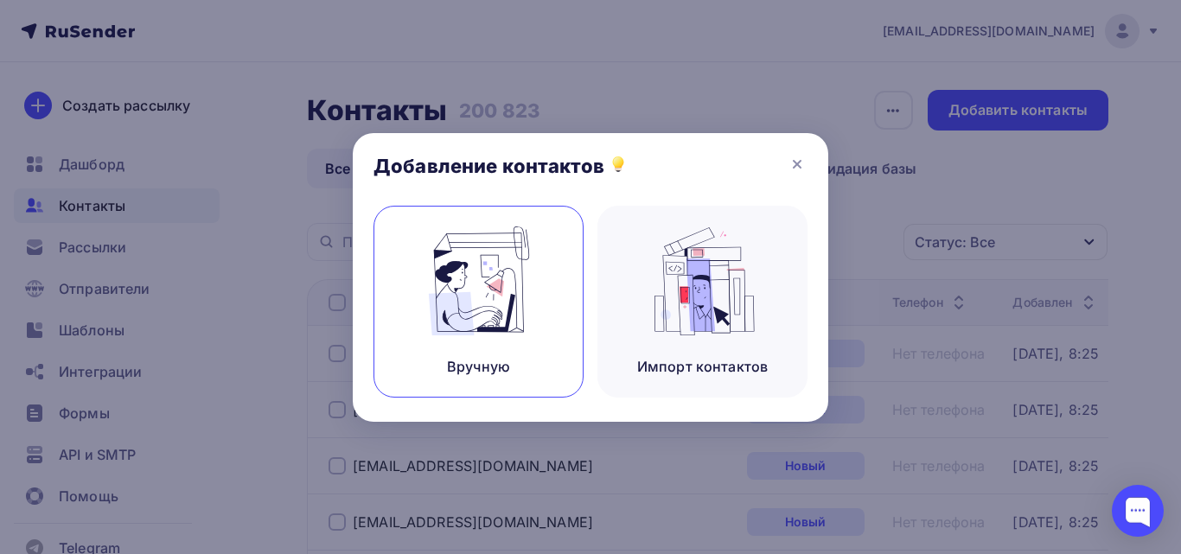
click at [415, 256] on div "Вручную" at bounding box center [478, 302] width 210 height 192
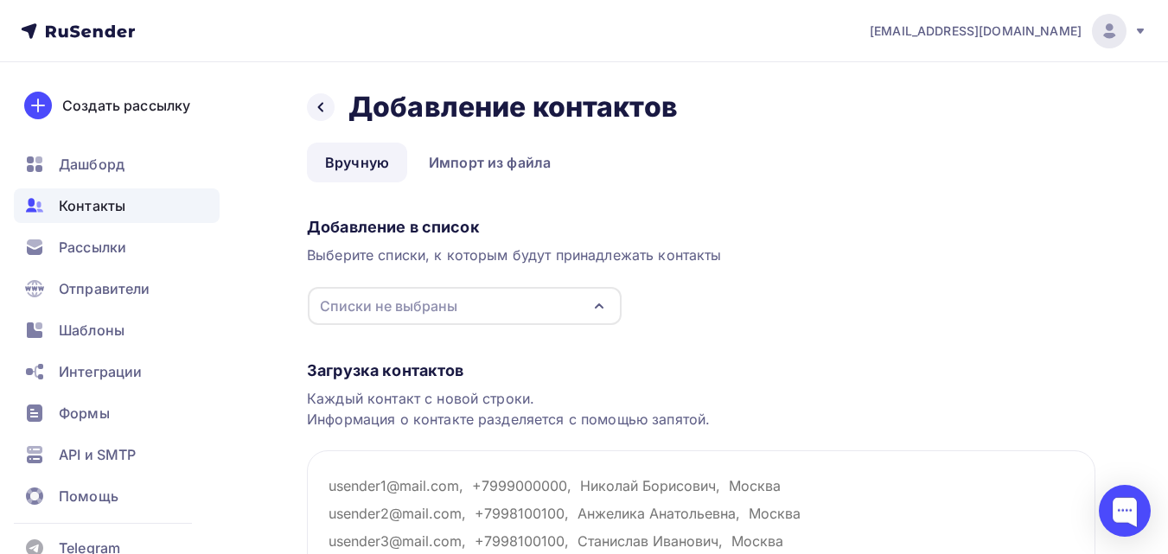
click at [458, 307] on div "Списки не выбраны" at bounding box center [465, 306] width 314 height 38
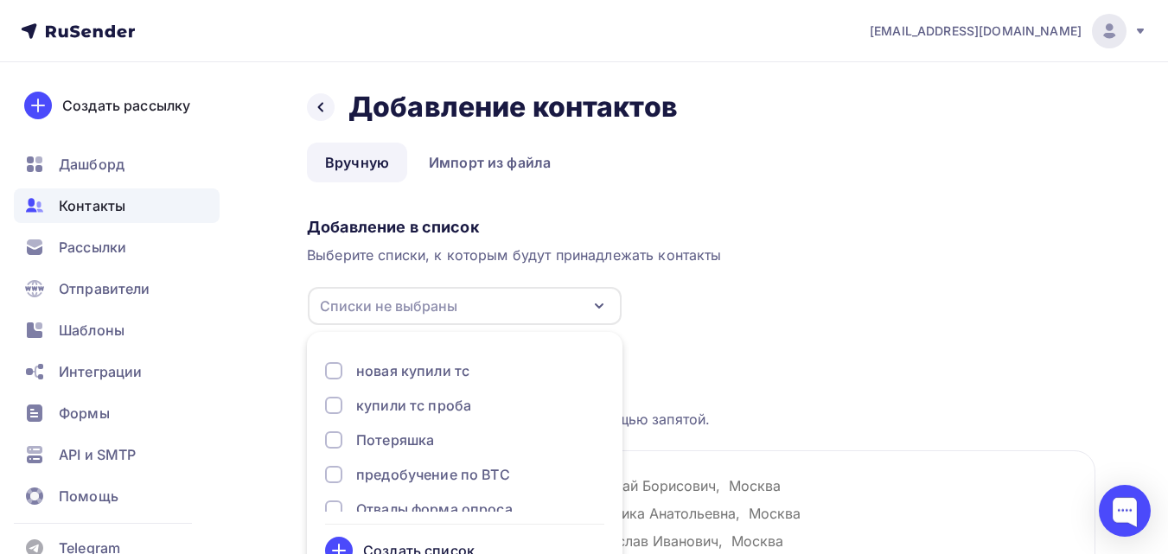
scroll to position [41, 0]
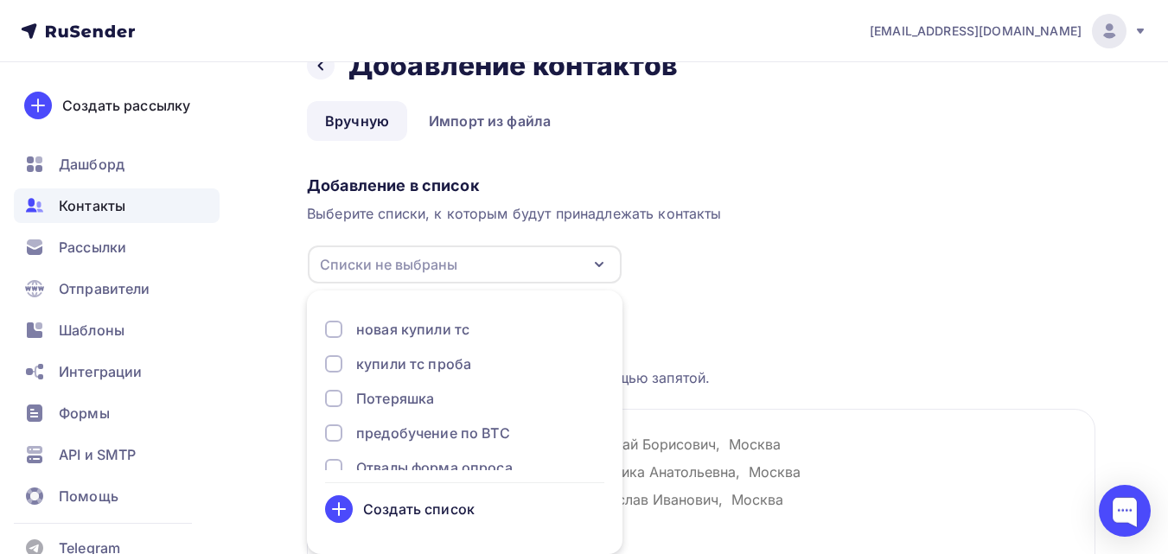
click at [426, 503] on div "Создать список" at bounding box center [419, 509] width 112 height 21
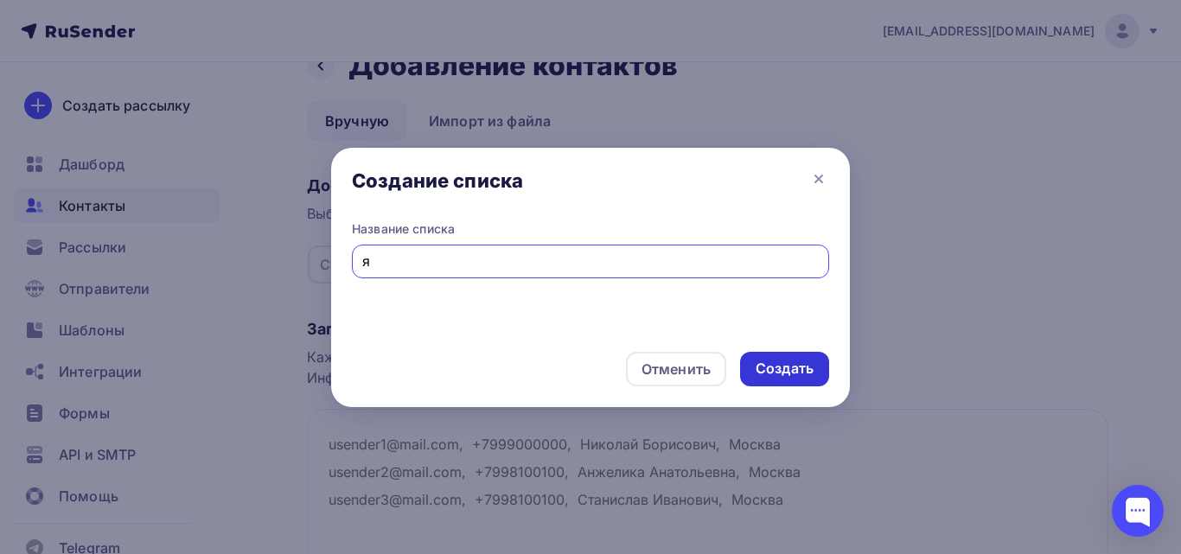
type input "я"
click at [803, 367] on div "Создать" at bounding box center [785, 369] width 58 height 20
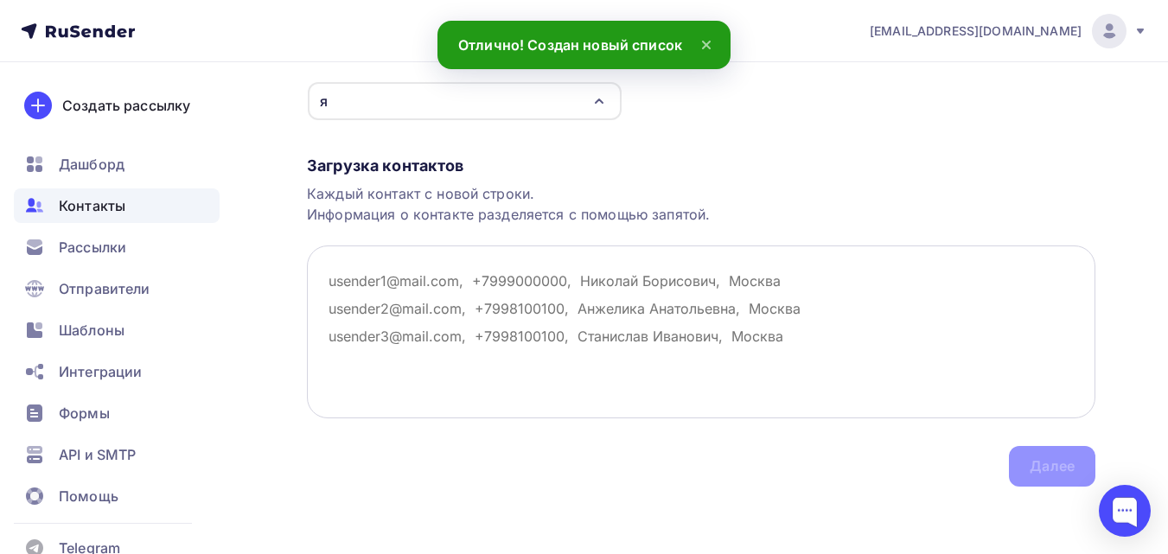
scroll to position [207, 0]
click at [409, 303] on textarea at bounding box center [701, 330] width 788 height 173
type textarea "т"
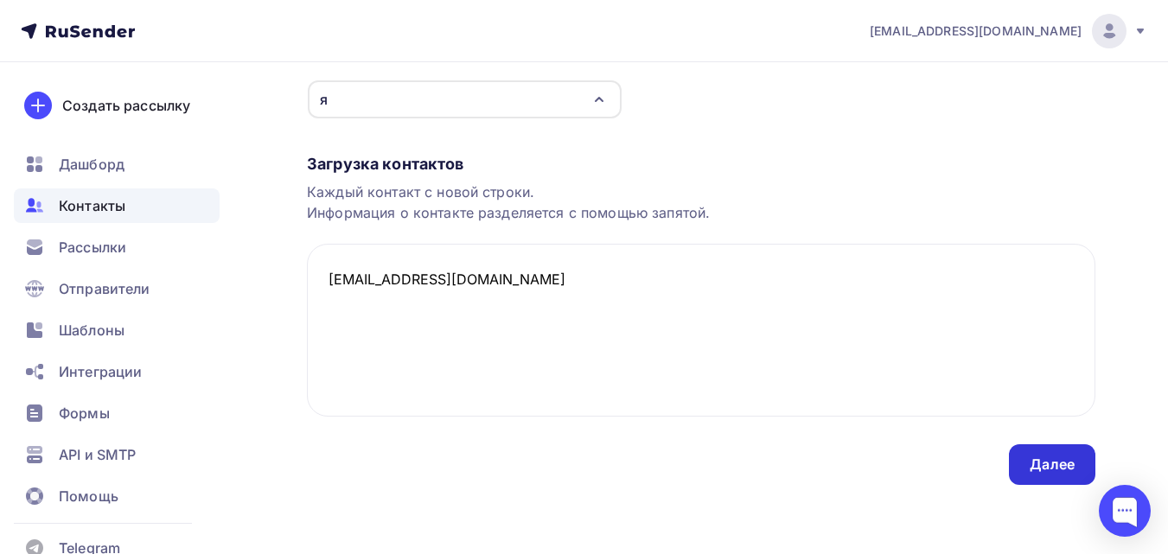
type textarea "nastya.bashkina2006@yandex.ru"
click at [1044, 454] on div "Далее" at bounding box center [1052, 464] width 86 height 41
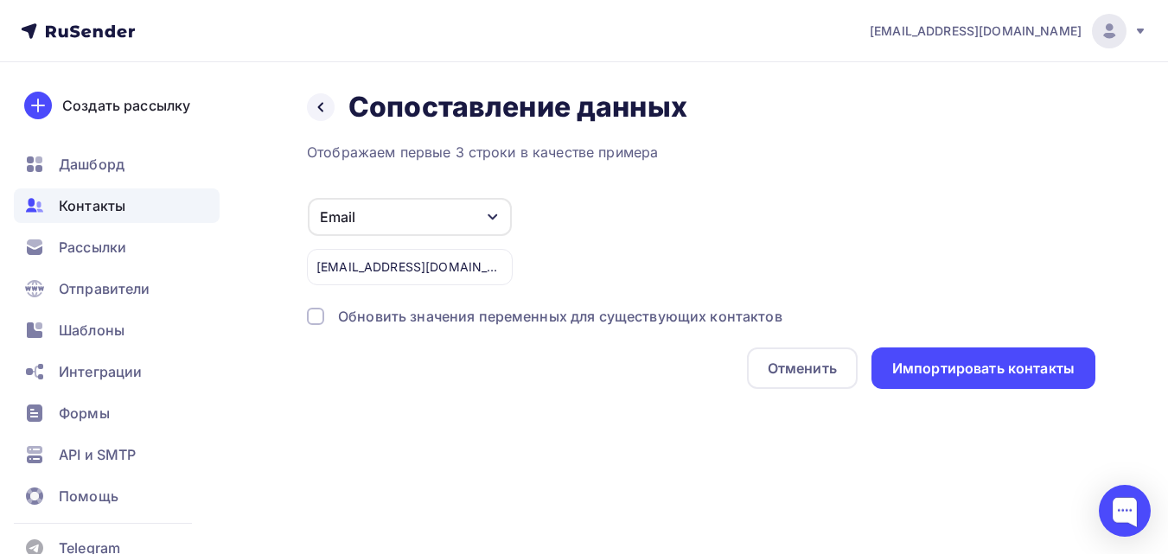
scroll to position [0, 0]
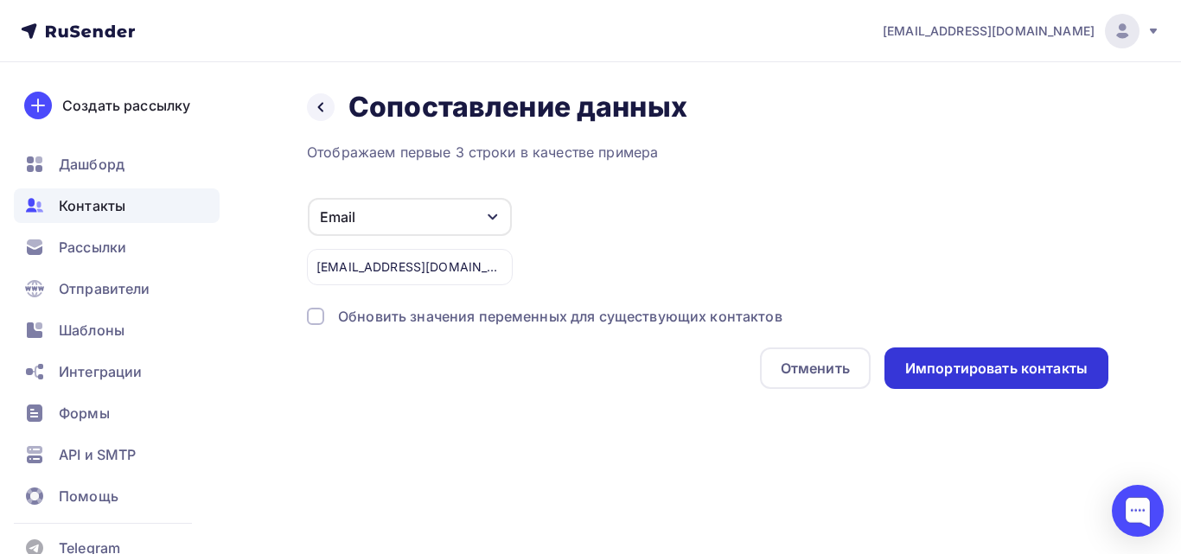
click at [1027, 374] on div "Импортировать контакты" at bounding box center [996, 369] width 182 height 20
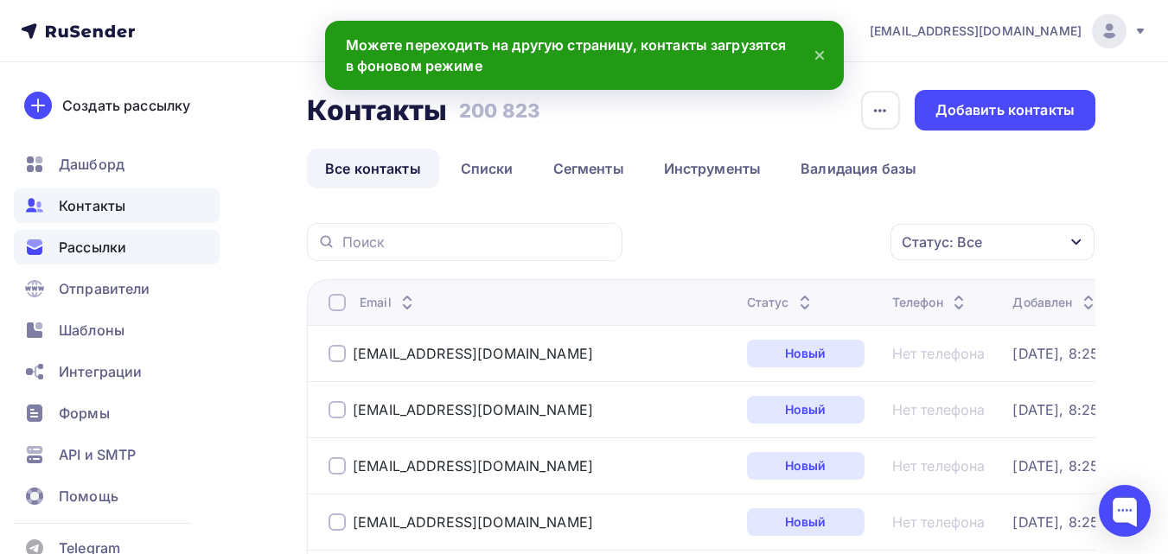
click at [79, 246] on span "Рассылки" at bounding box center [92, 247] width 67 height 21
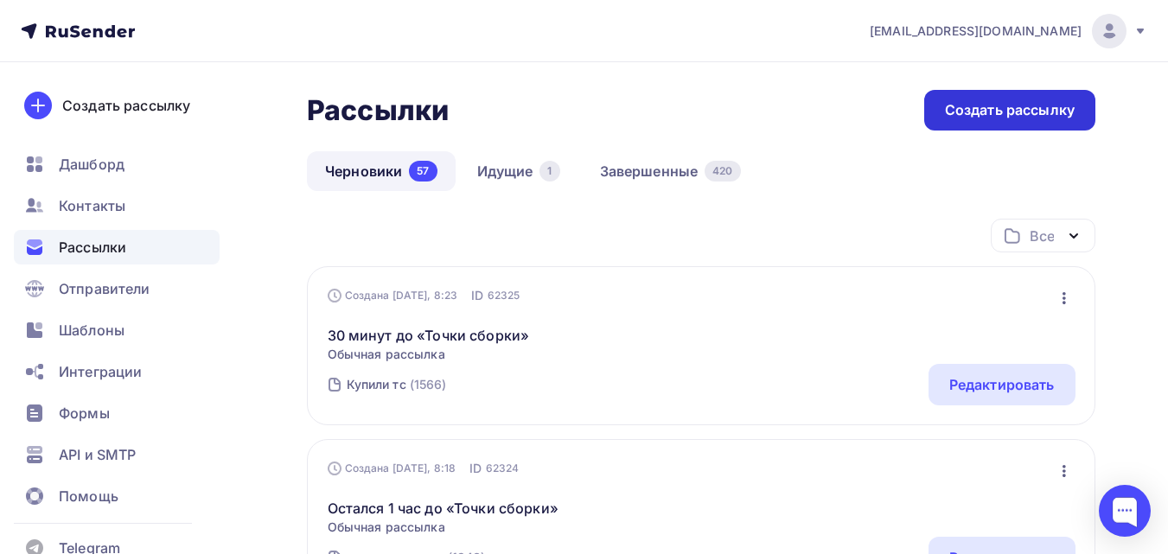
click at [1025, 112] on div "Создать рассылку" at bounding box center [1010, 110] width 130 height 20
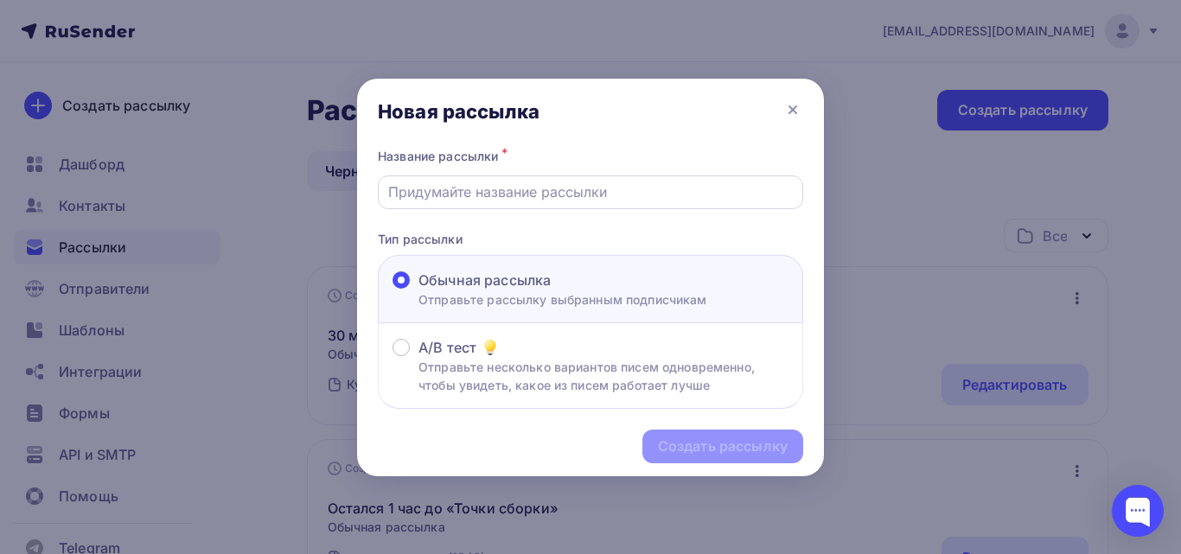
click at [559, 201] on input "text" at bounding box center [590, 192] width 405 height 21
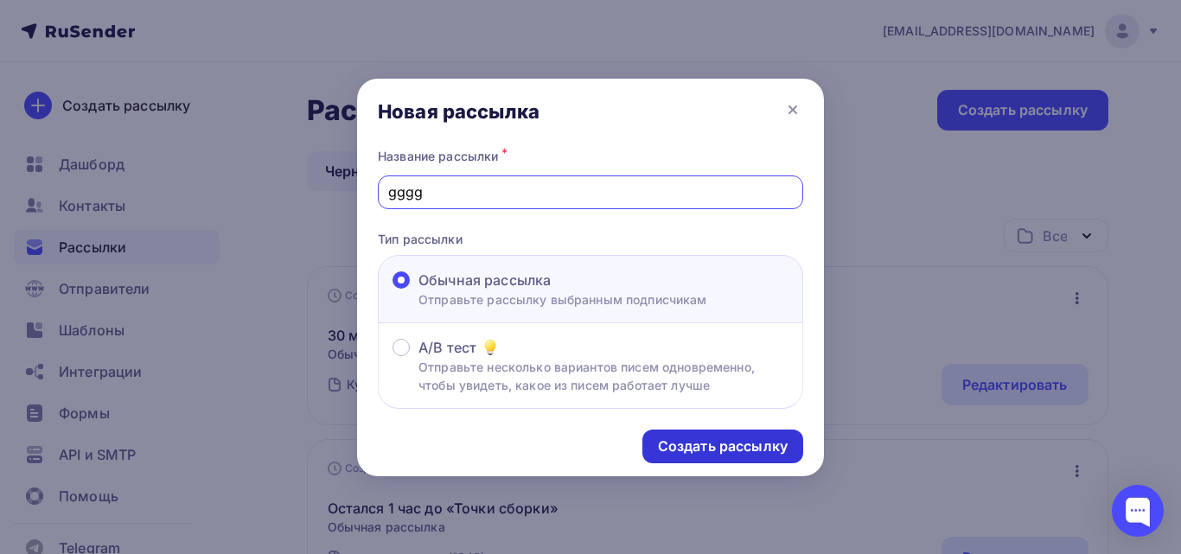
type input "gggg"
click at [681, 446] on div "Создать рассылку" at bounding box center [723, 447] width 130 height 20
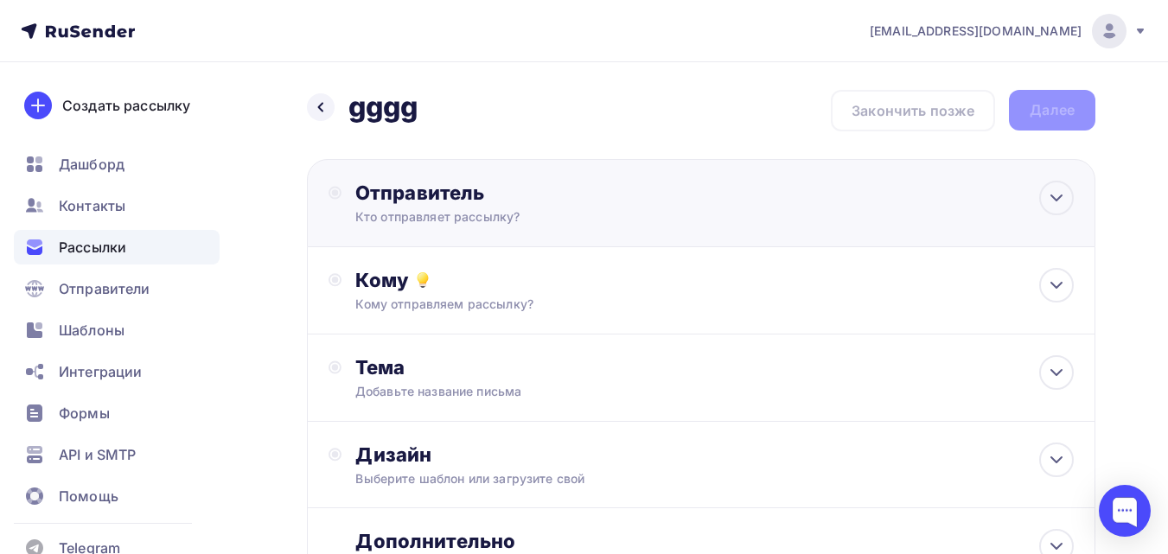
click at [835, 210] on div "Отправитель Кто отправляет рассылку? Email * tech@newlightconsult.com info@ut-n…" at bounding box center [701, 203] width 788 height 88
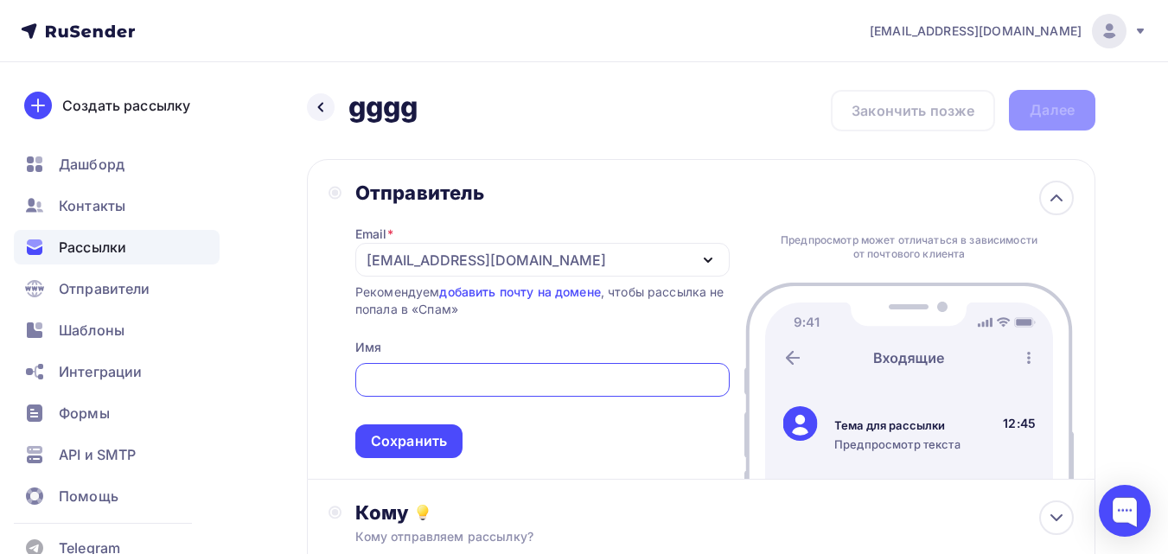
click at [648, 252] on div "[EMAIL_ADDRESS][DOMAIN_NAME]" at bounding box center [542, 260] width 374 height 34
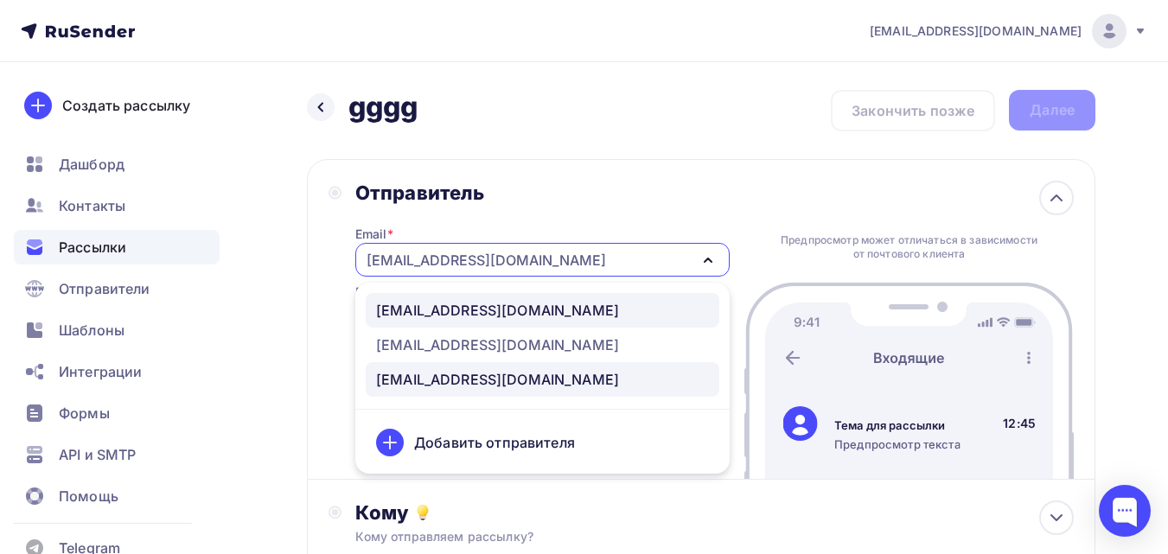
click at [551, 311] on div "[EMAIL_ADDRESS][DOMAIN_NAME]" at bounding box center [497, 310] width 243 height 21
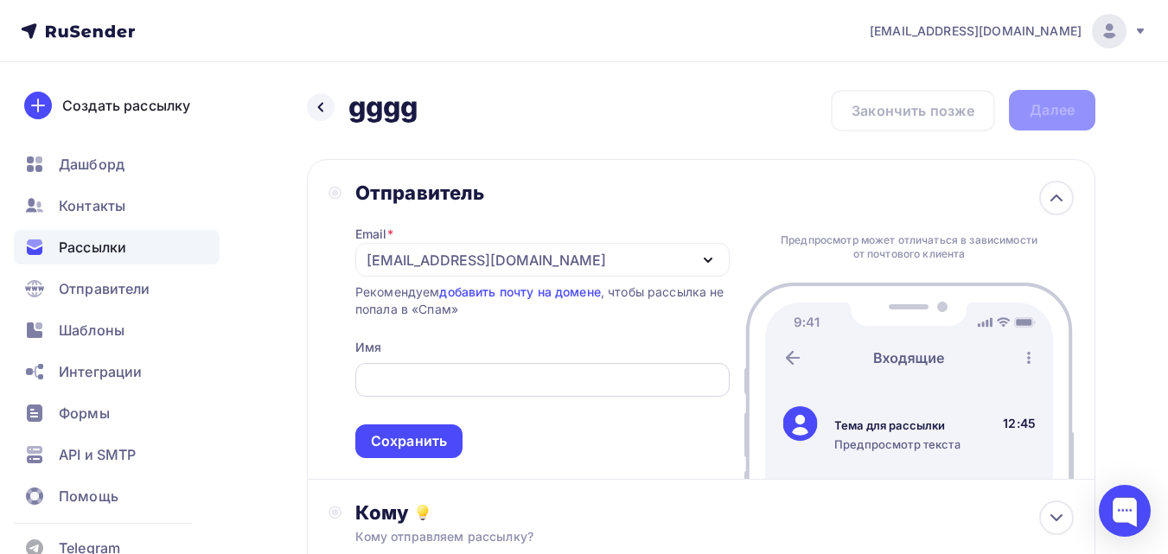
click at [540, 388] on input "text" at bounding box center [542, 380] width 354 height 21
type input "ktjybl"
click at [437, 444] on div "Сохранить" at bounding box center [409, 441] width 76 height 20
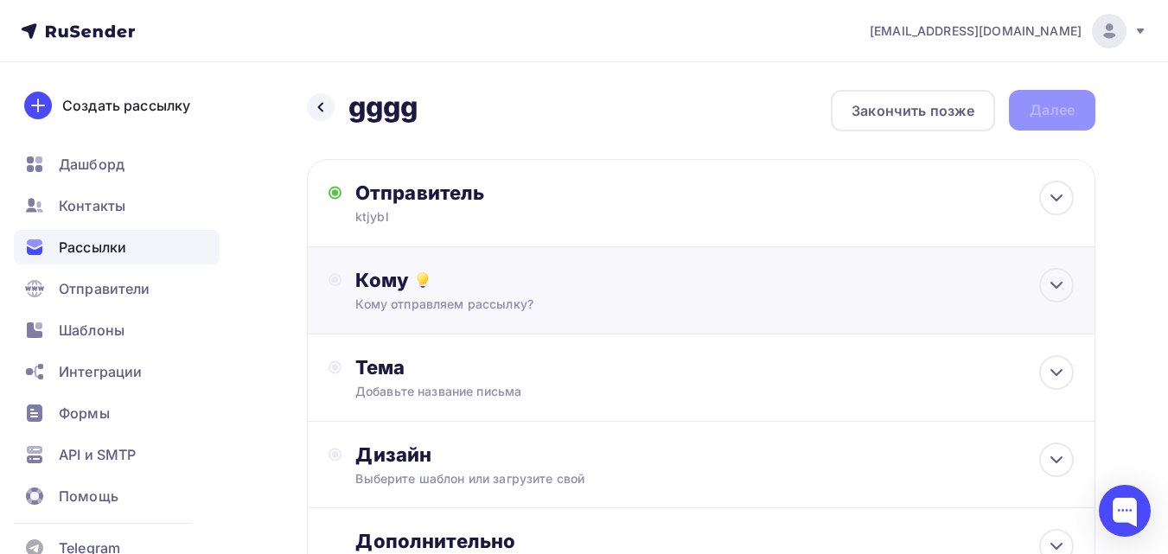
click at [593, 308] on div "Кому отправляем рассылку?" at bounding box center [678, 304] width 647 height 17
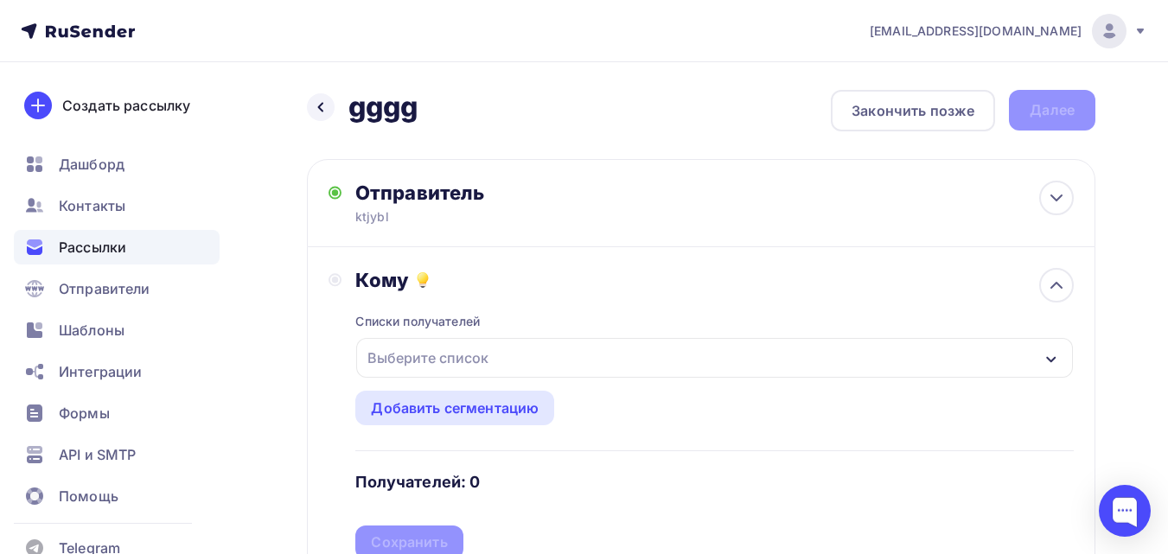
click at [570, 348] on div "Выберите список" at bounding box center [714, 358] width 717 height 40
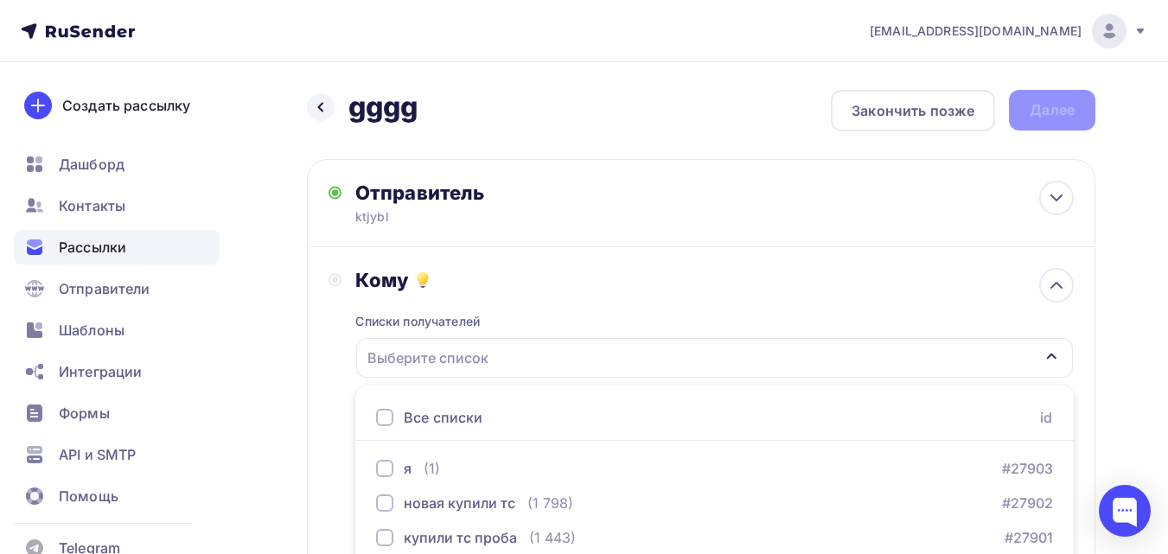
scroll to position [278, 0]
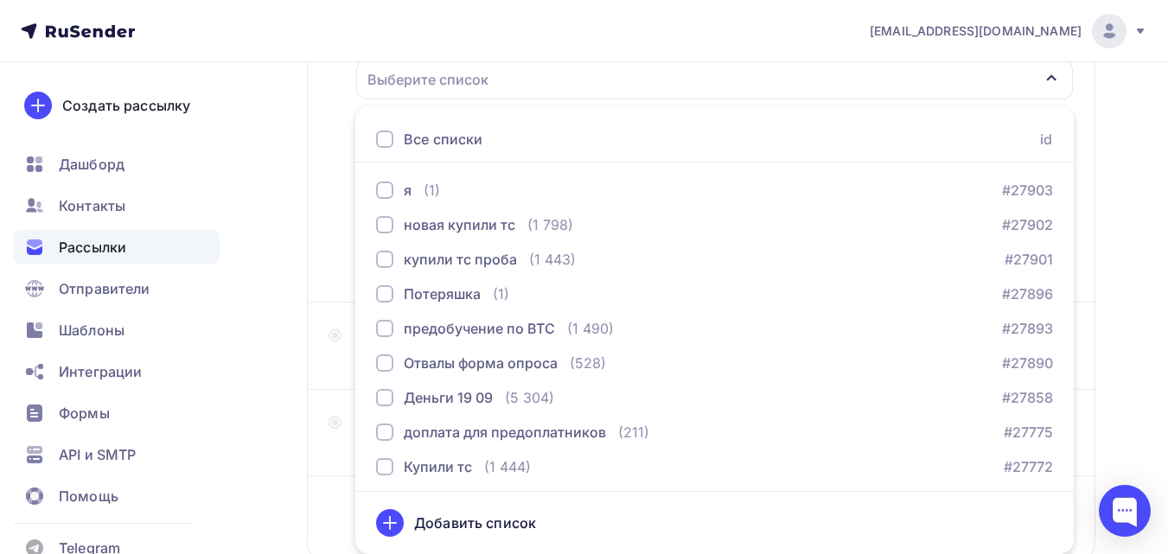
click at [545, 168] on ul "Все списки id я (1) #27903 новая купили тс (1 798) #27902 купили тс проба (1 44…" at bounding box center [714, 330] width 718 height 448
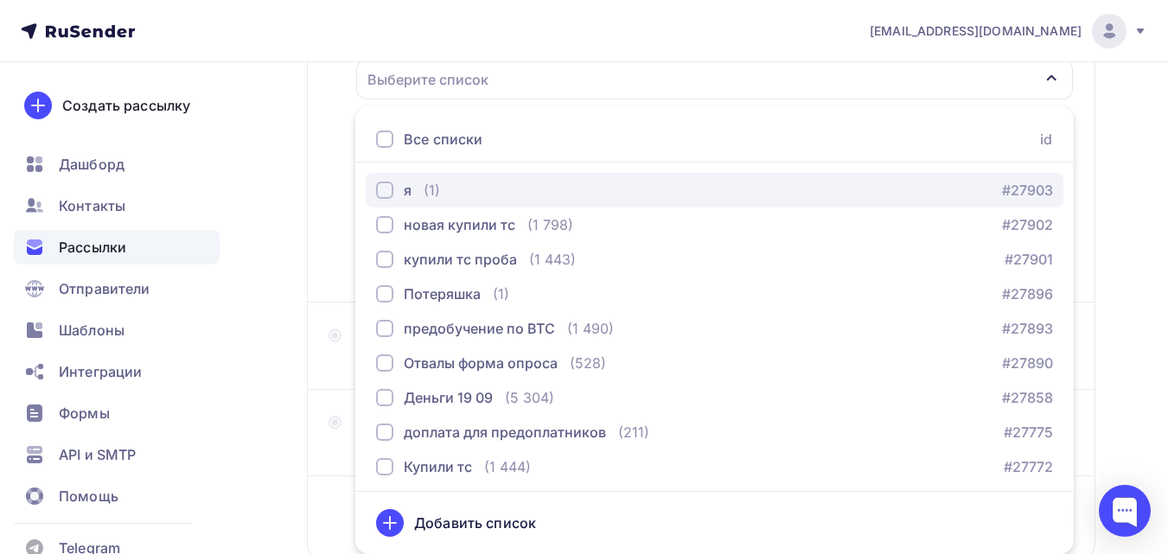
click at [537, 187] on div "я (1) #27903" at bounding box center [714, 190] width 677 height 21
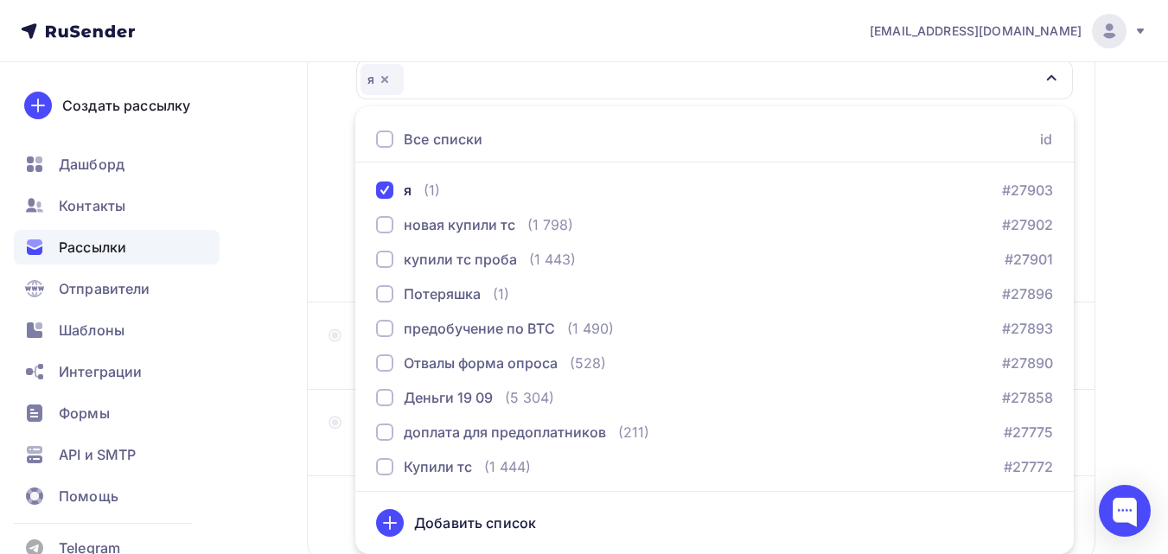
click at [298, 248] on div "Назад gggg gggg Закончить позже Далее Отправитель ktjybl Email * info@ut-newlig…" at bounding box center [584, 229] width 1168 height 891
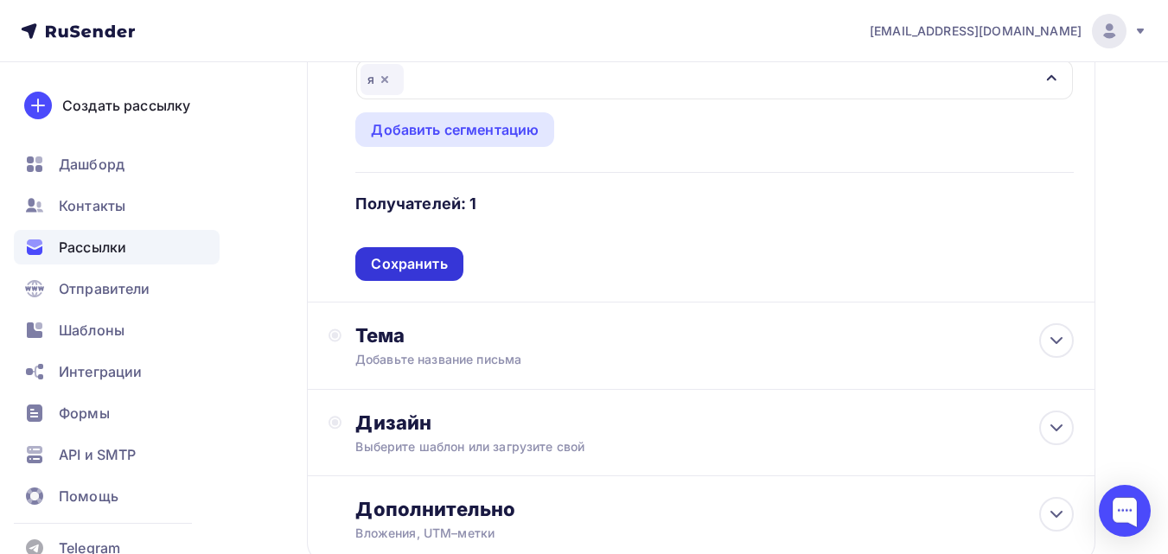
click at [410, 267] on div "Сохранить" at bounding box center [409, 264] width 76 height 20
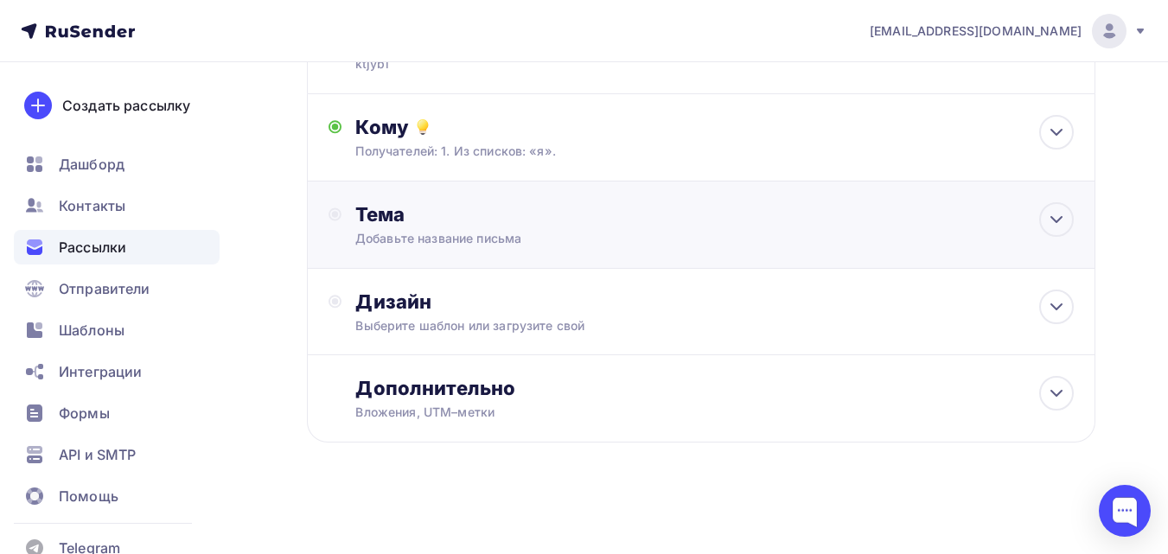
click at [431, 255] on div "Тема Добавьте название письма Тема * Рекомендуем использовать не более 150 симв…" at bounding box center [701, 225] width 788 height 87
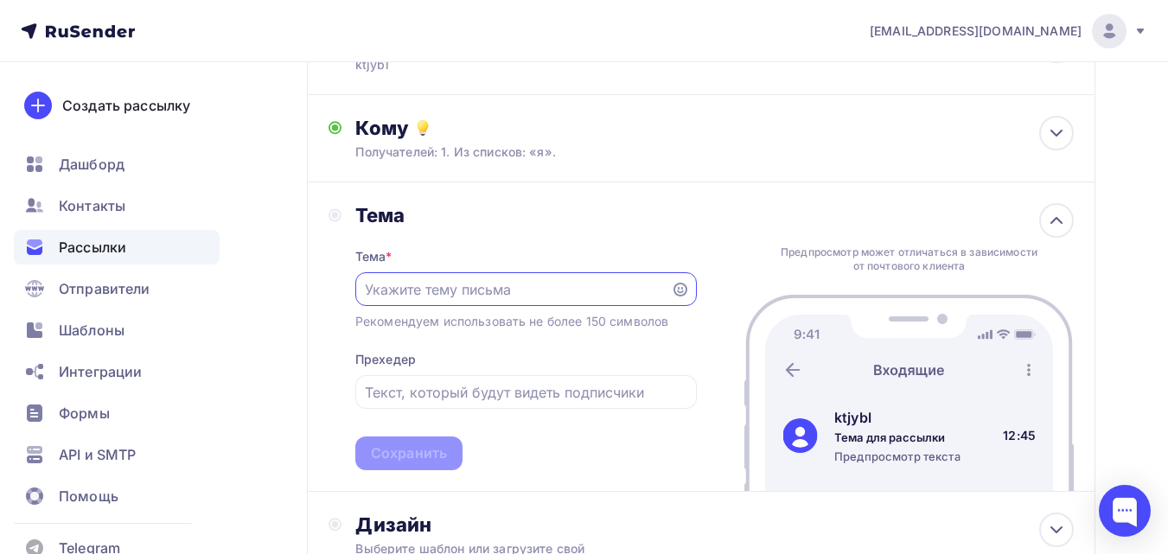
scroll to position [0, 0]
type input "ghj,f"
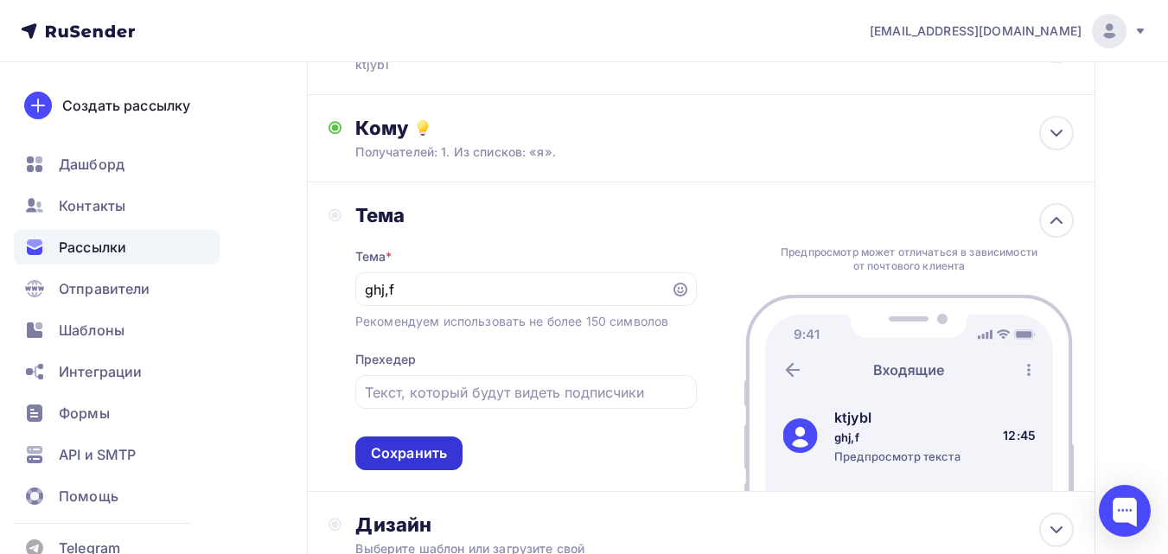
click at [395, 437] on div "Сохранить" at bounding box center [408, 454] width 107 height 34
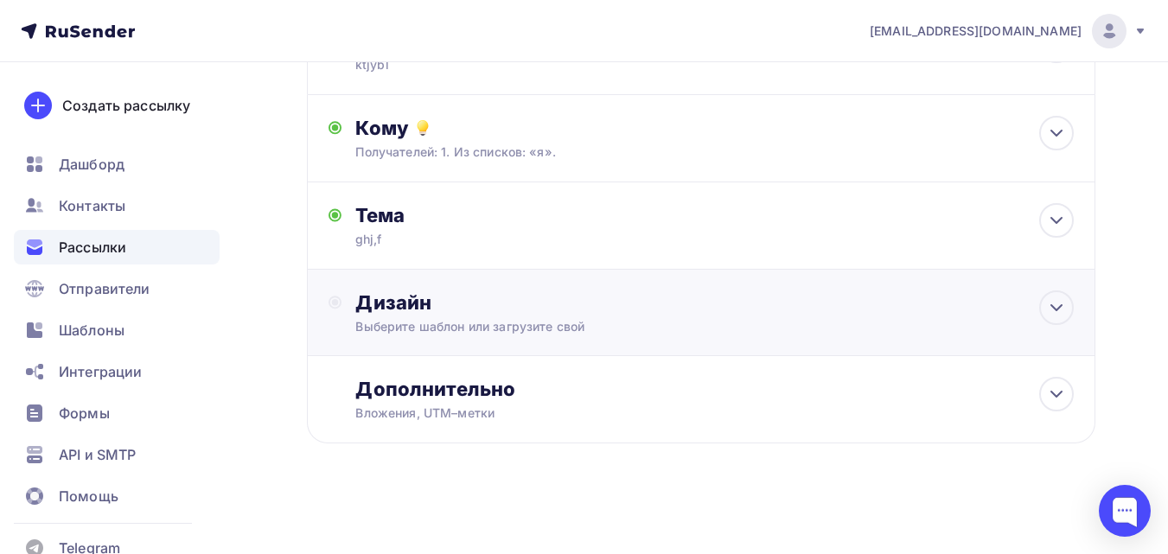
click at [558, 329] on div "Выберите шаблон или загрузите свой" at bounding box center [678, 326] width 647 height 17
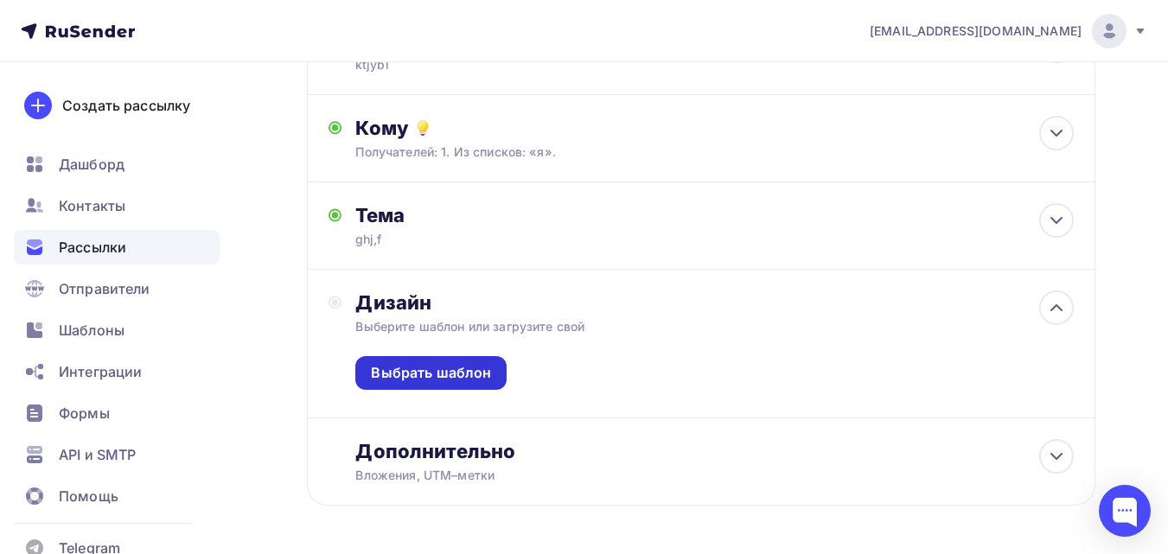
click at [491, 363] on div "Выбрать шаблон" at bounding box center [430, 373] width 151 height 34
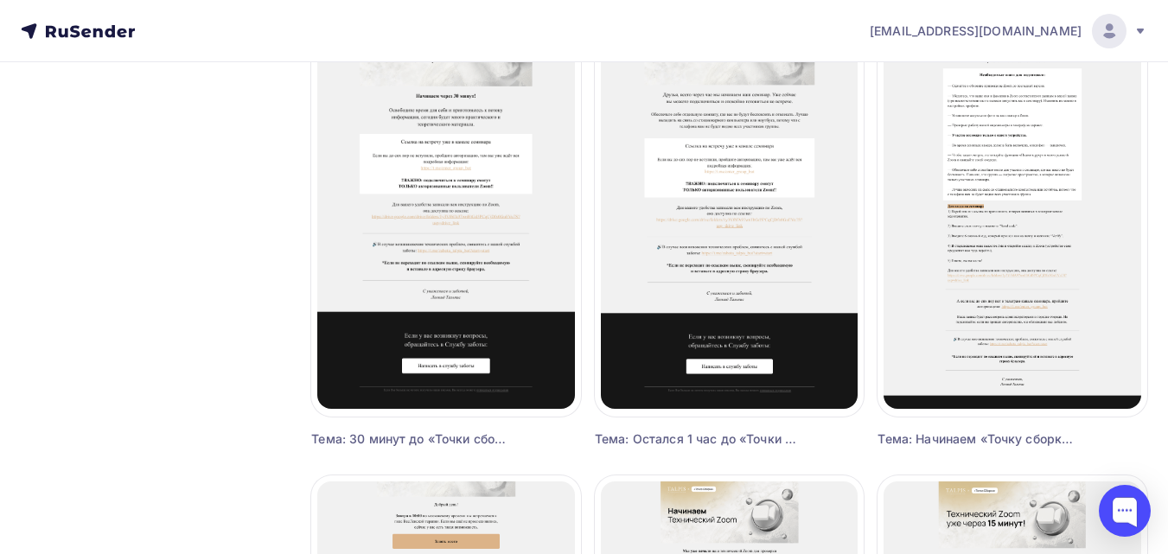
scroll to position [1556, 0]
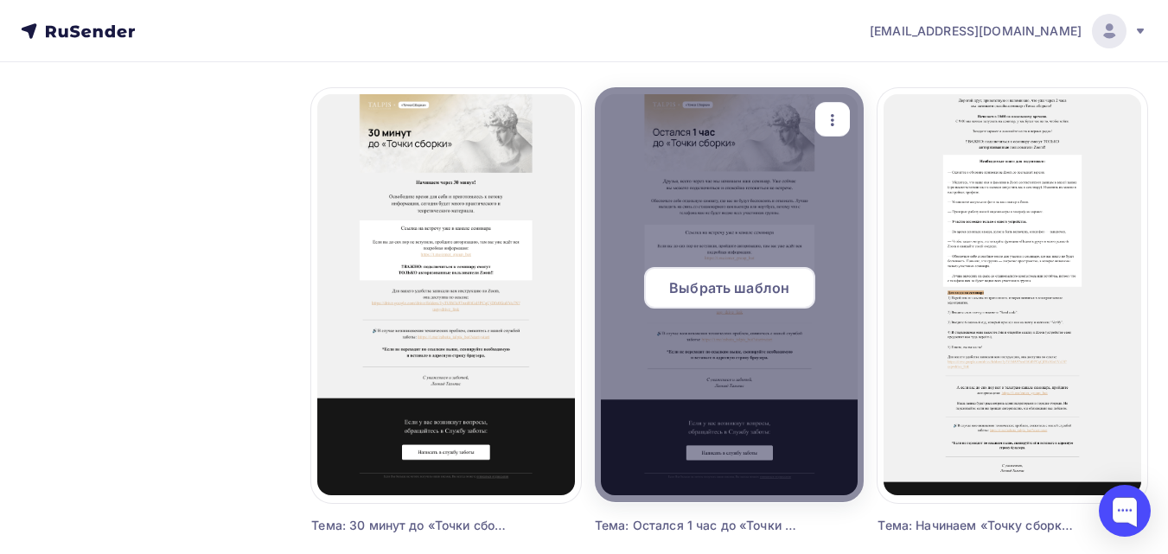
click at [738, 280] on span "Выбрать шаблон" at bounding box center [729, 288] width 120 height 21
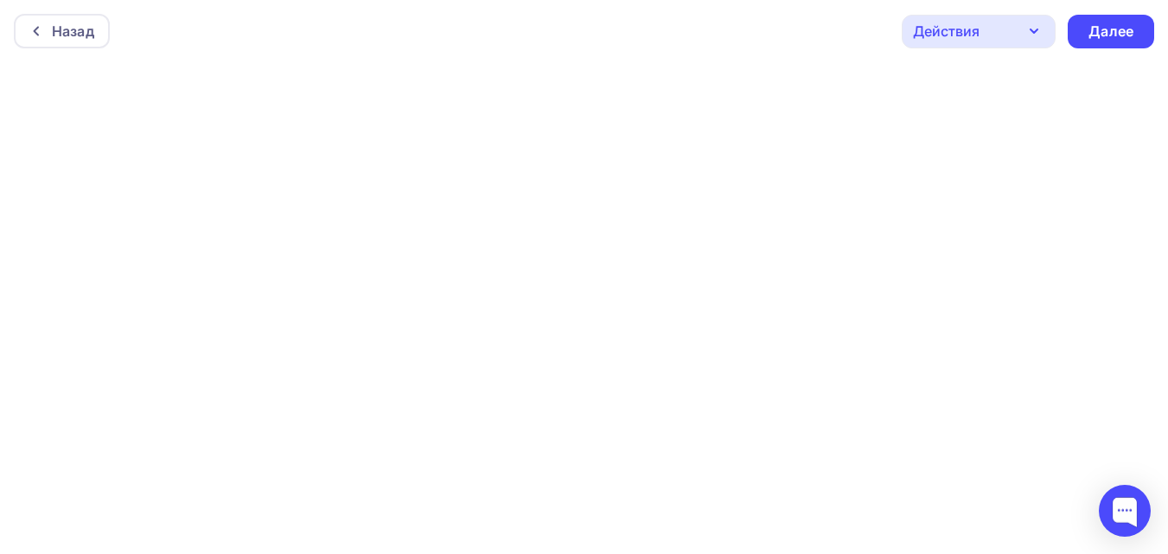
click at [1117, 9] on div "Назад Действия Отправить тестовое письмо Предпросмотр Сохранить в Мои шаблоны В…" at bounding box center [584, 31] width 1168 height 62
click at [1108, 22] on div "Далее" at bounding box center [1111, 32] width 45 height 20
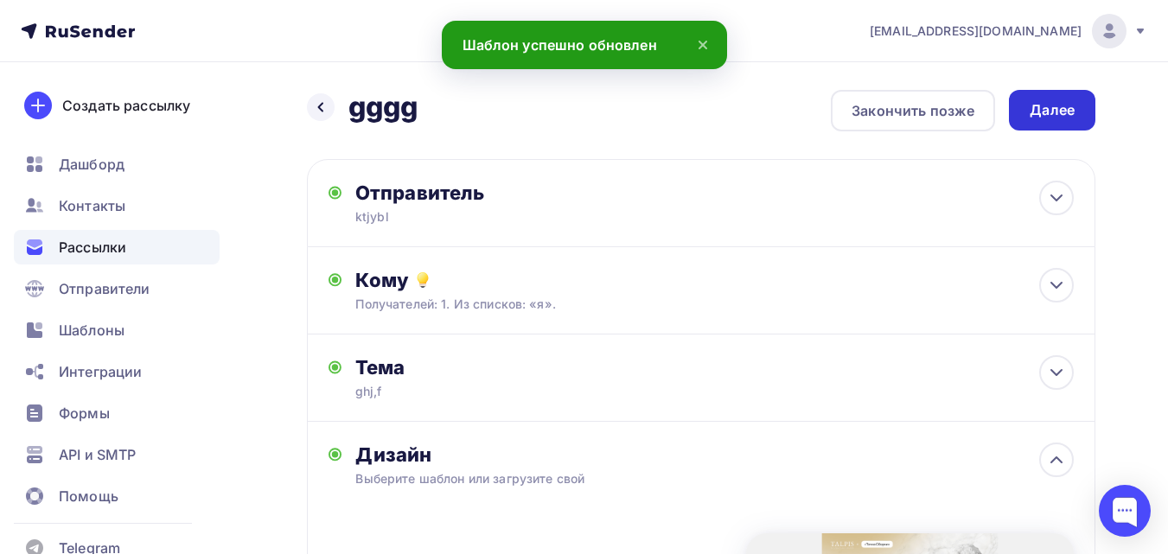
click at [1069, 124] on div "Далее" at bounding box center [1052, 110] width 86 height 41
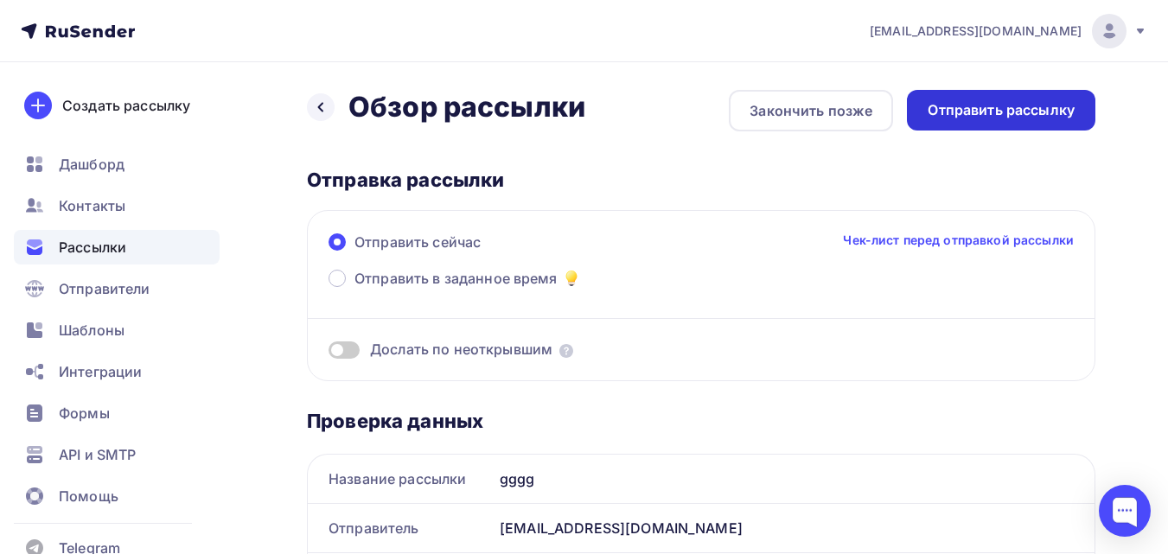
click at [1064, 99] on div "Отправить рассылку" at bounding box center [1001, 110] width 188 height 41
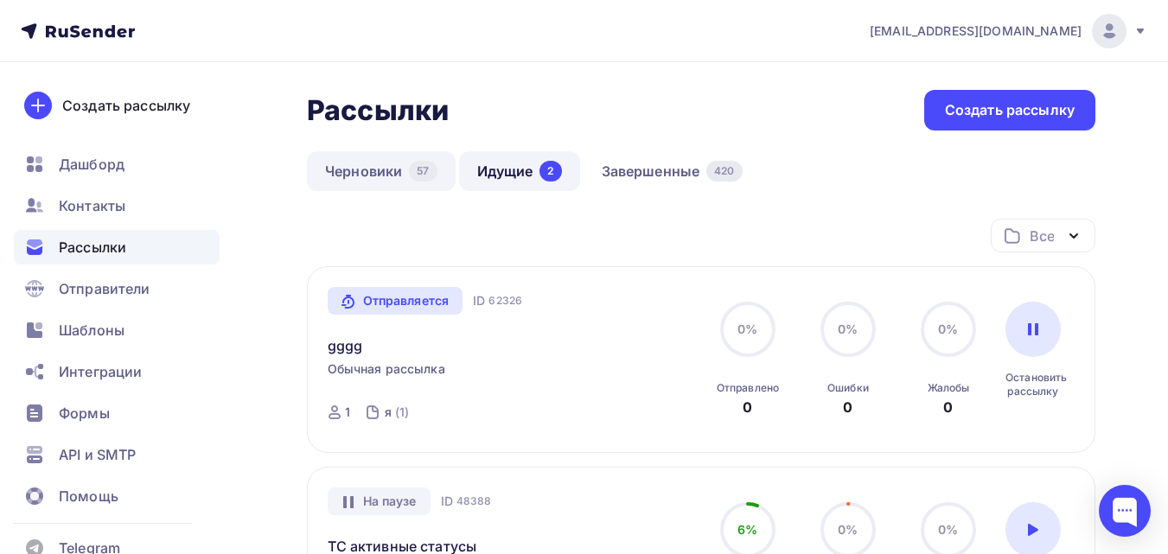
click at [375, 169] on link "Черновики 57" at bounding box center [381, 171] width 149 height 40
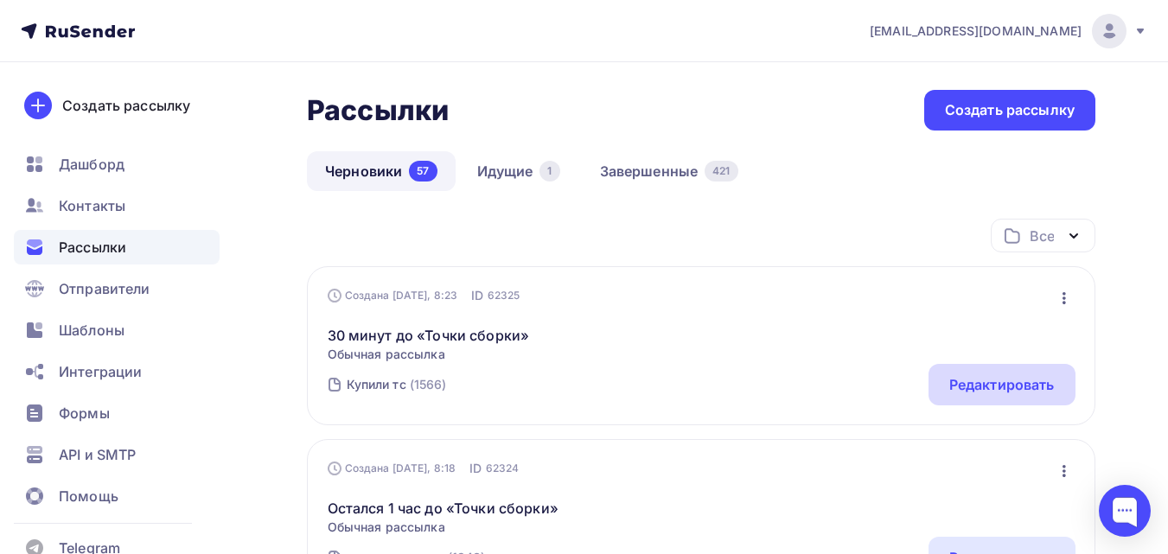
click at [1007, 397] on div "Редактировать" at bounding box center [1002, 384] width 147 height 41
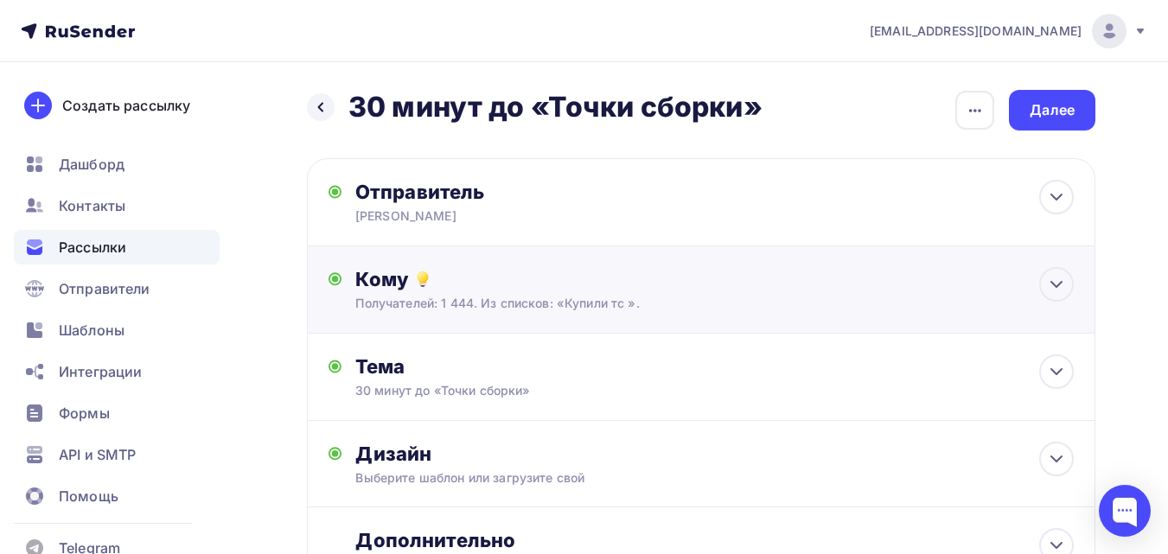
click at [569, 285] on div "Кому" at bounding box center [714, 279] width 718 height 24
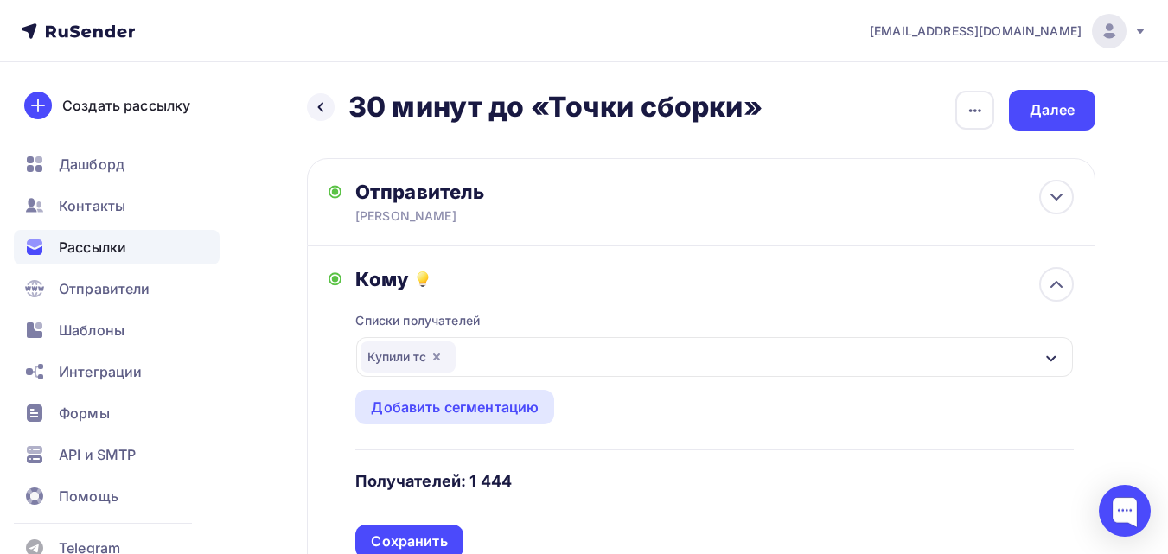
click at [440, 354] on icon "button" at bounding box center [437, 357] width 14 height 14
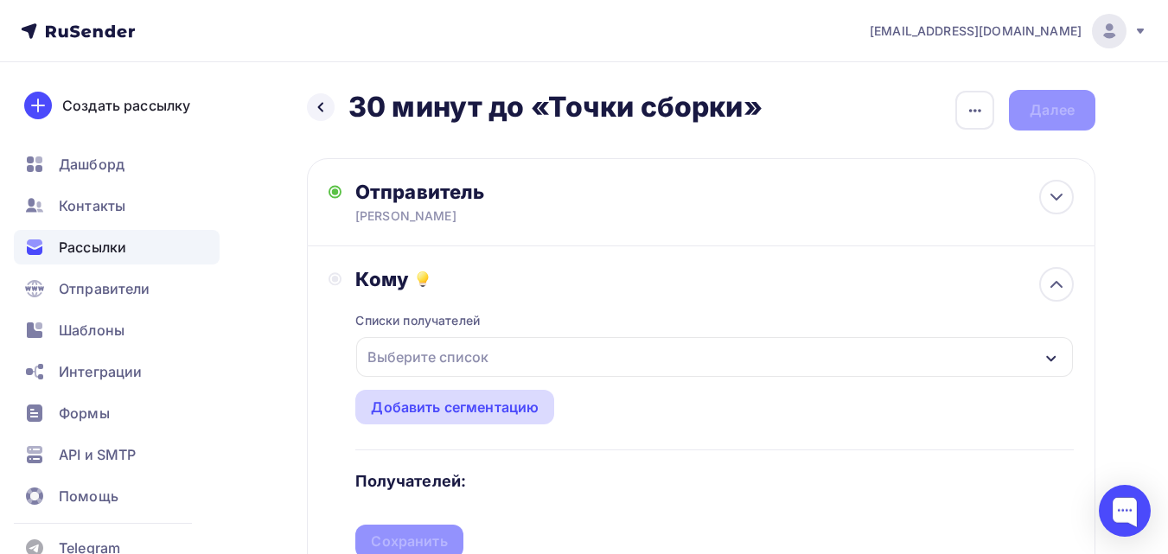
click at [488, 399] on div "Добавить сегментацию" at bounding box center [455, 407] width 168 height 21
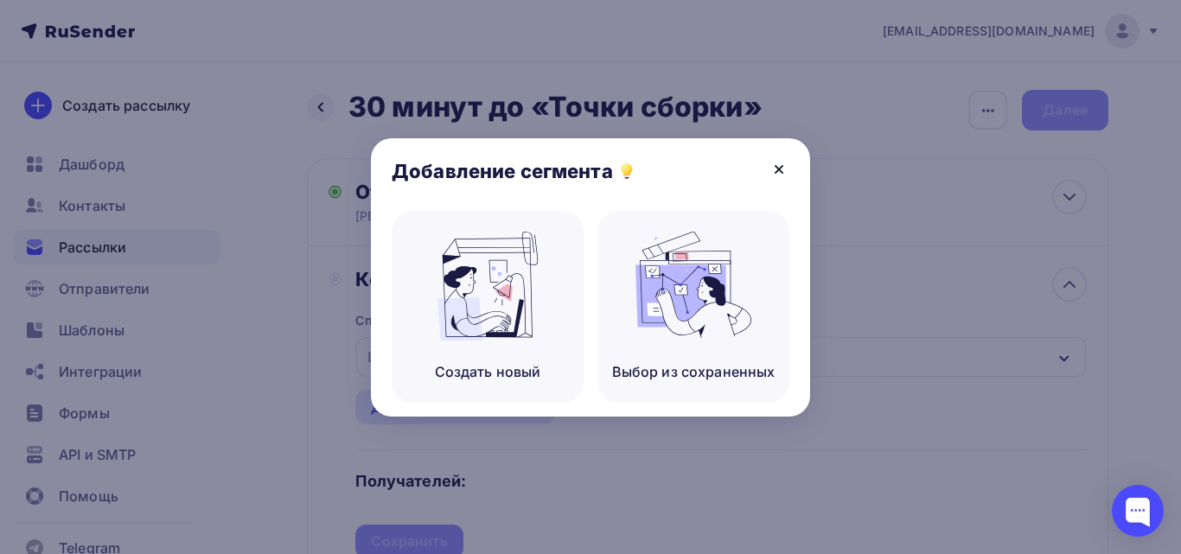
click at [777, 164] on icon at bounding box center [779, 169] width 21 height 21
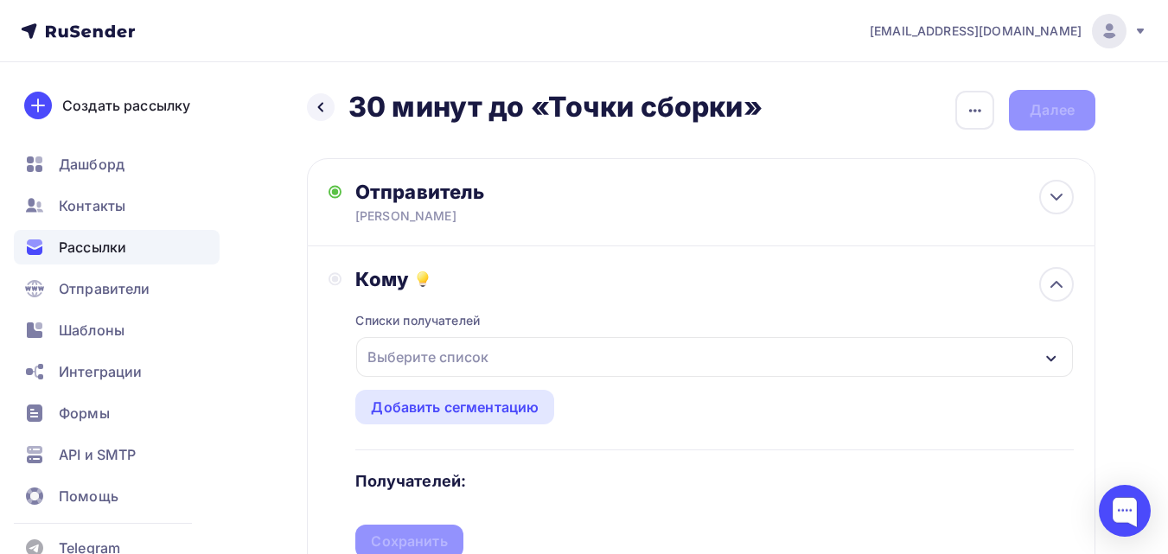
click at [694, 349] on div "Выберите список" at bounding box center [714, 357] width 717 height 40
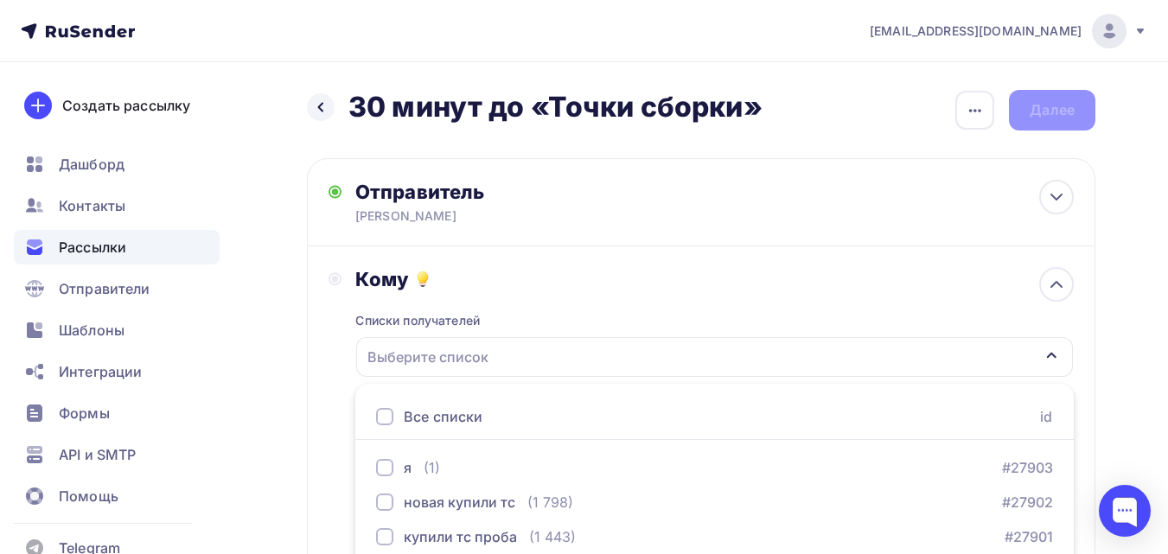
scroll to position [278, 0]
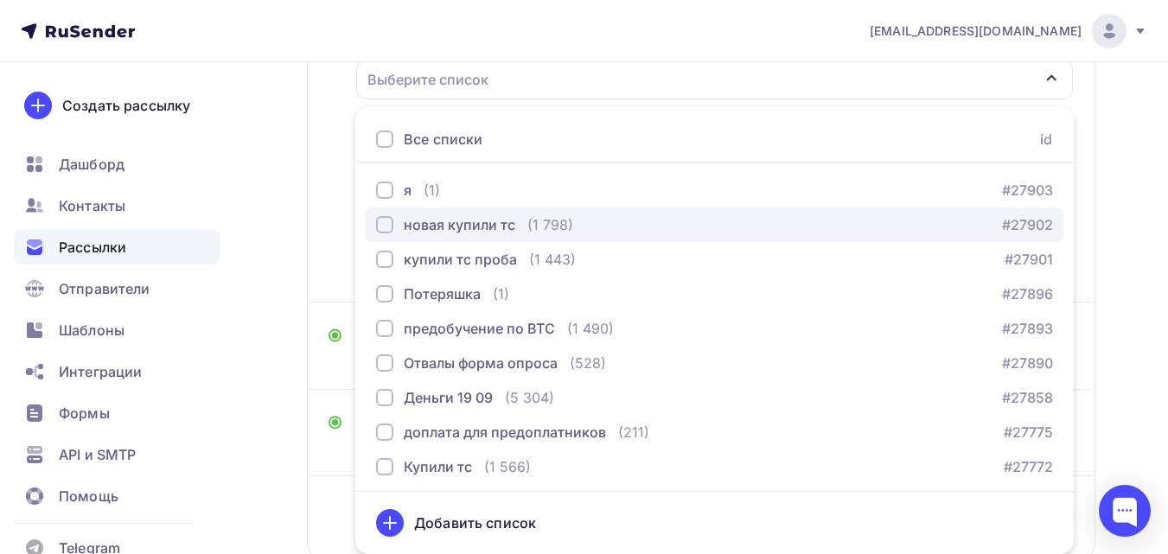
click at [485, 227] on div "новая купили тс" at bounding box center [460, 224] width 112 height 21
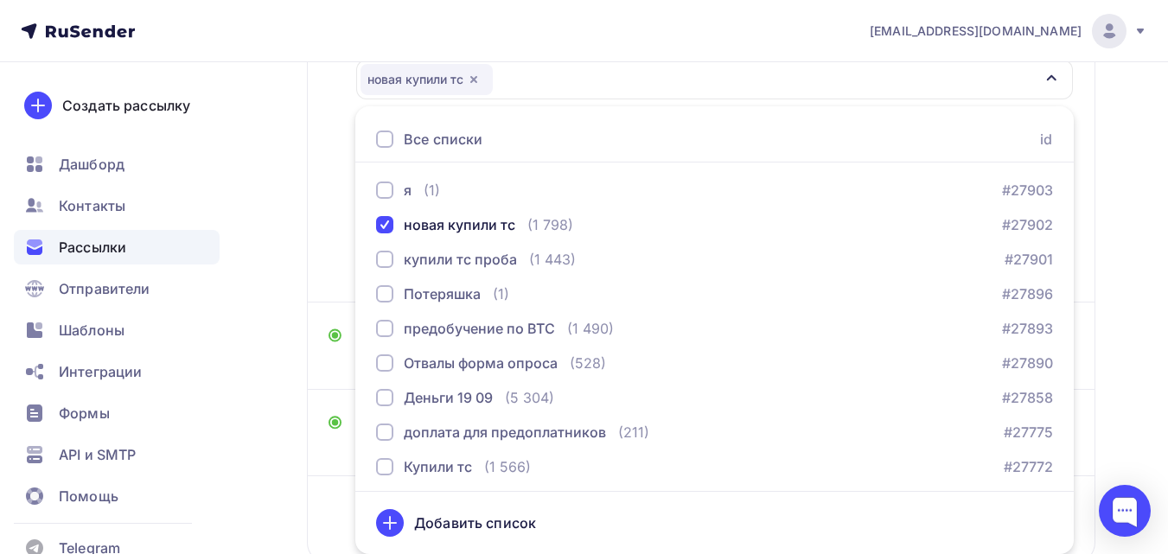
click at [276, 250] on div "Назад 30 минут до «Точки сборки» 30 минут до «Точки сборки» Закончить позже Пер…" at bounding box center [584, 230] width 1168 height 891
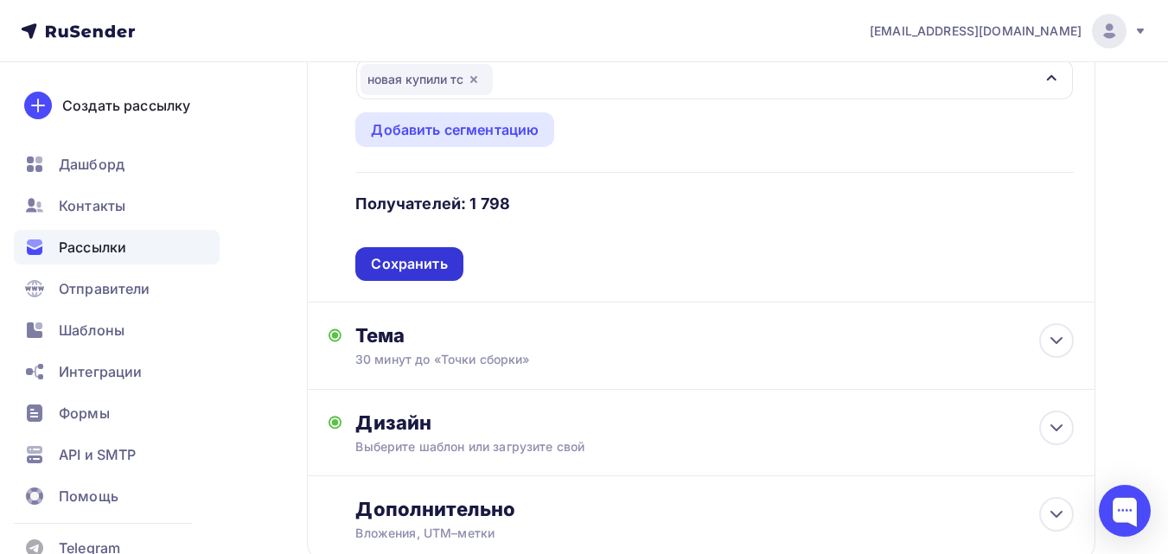
click at [383, 257] on div "Сохранить" at bounding box center [409, 264] width 76 height 20
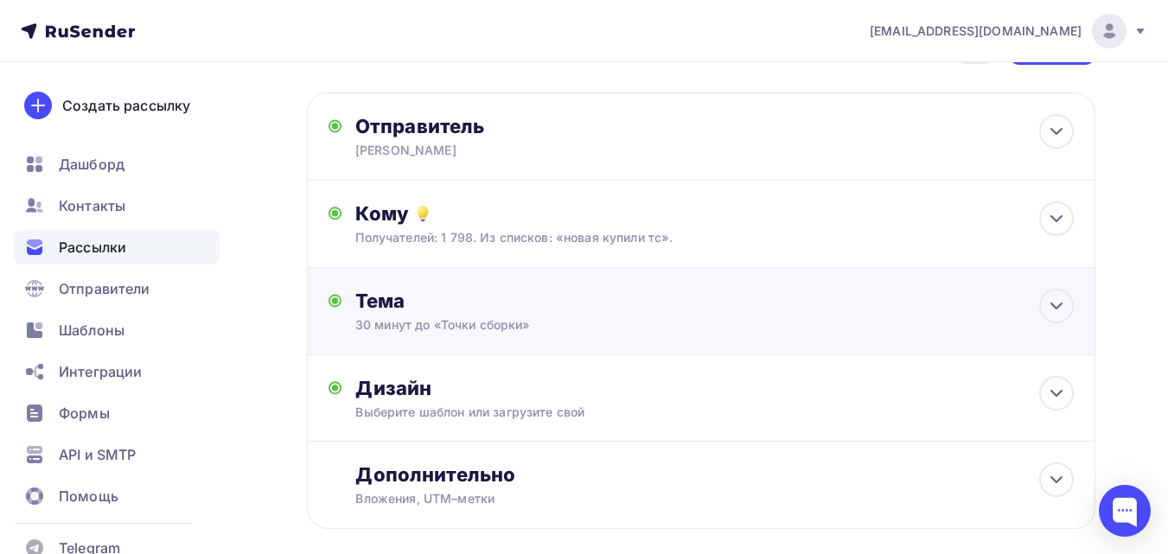
scroll to position [0, 0]
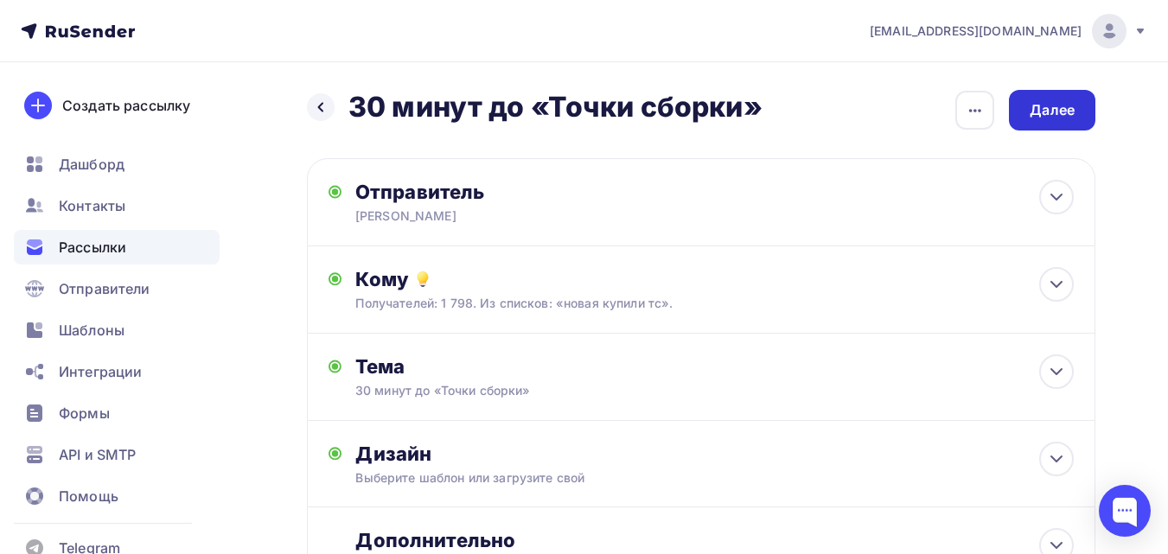
click at [1029, 115] on div "Далее" at bounding box center [1052, 110] width 86 height 41
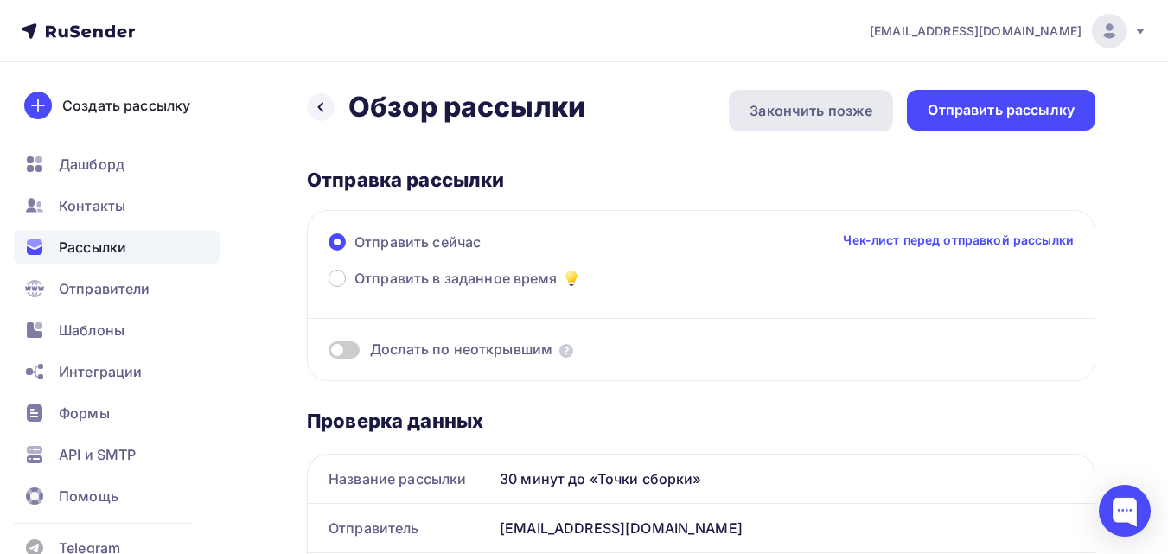
click at [815, 103] on div "Закончить позже" at bounding box center [811, 110] width 123 height 21
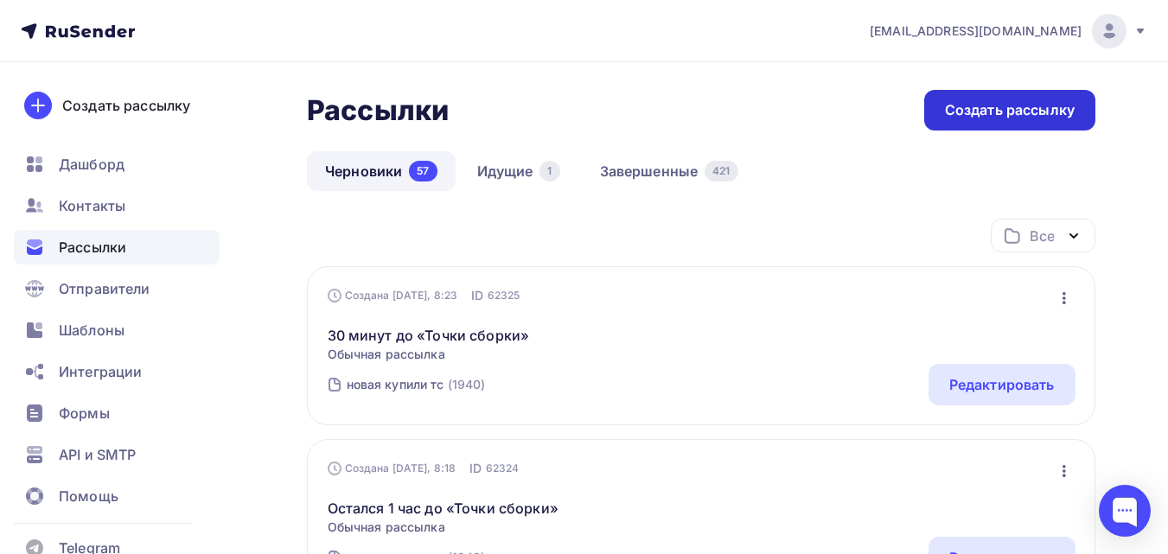
click at [1035, 112] on div "Создать рассылку" at bounding box center [1010, 110] width 130 height 20
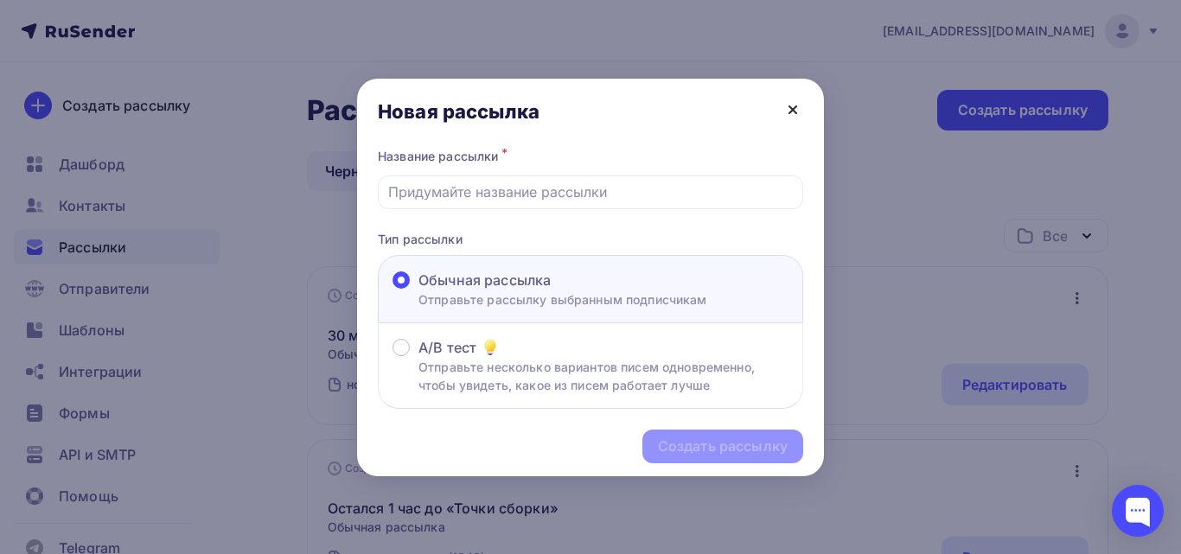
click at [792, 106] on icon at bounding box center [792, 109] width 21 height 21
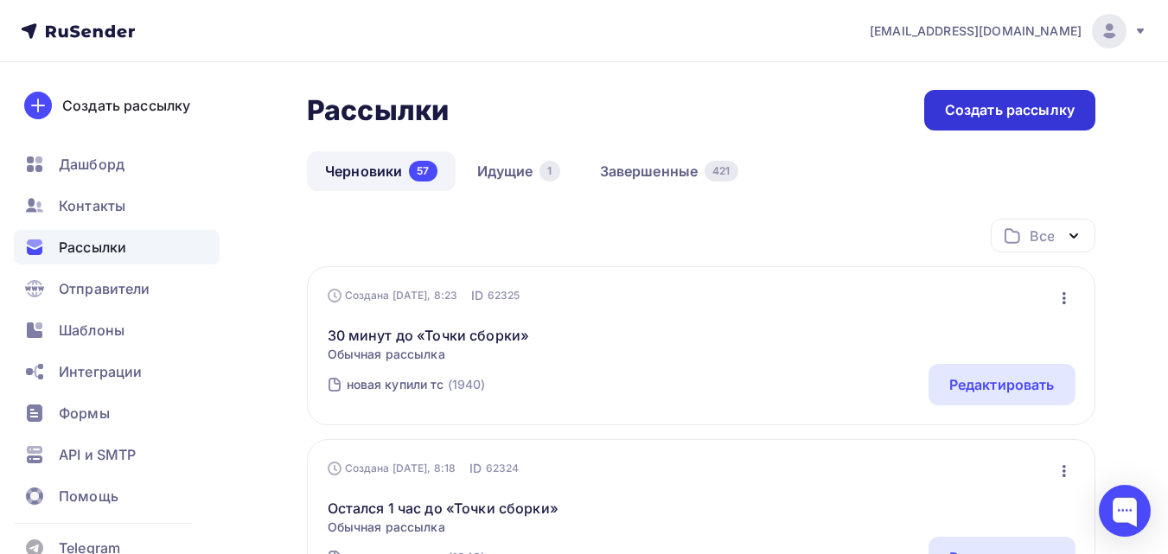
click at [1016, 98] on div "Создать рассылку" at bounding box center [1009, 110] width 171 height 41
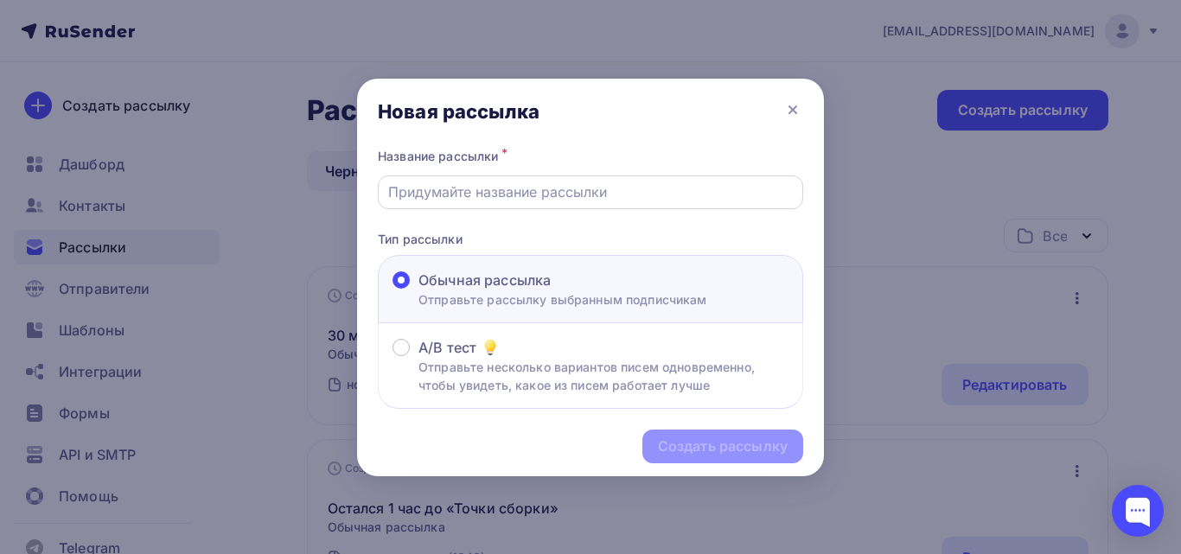
click at [517, 199] on input "text" at bounding box center [590, 192] width 405 height 21
paste input "15 минут до начала семинара"
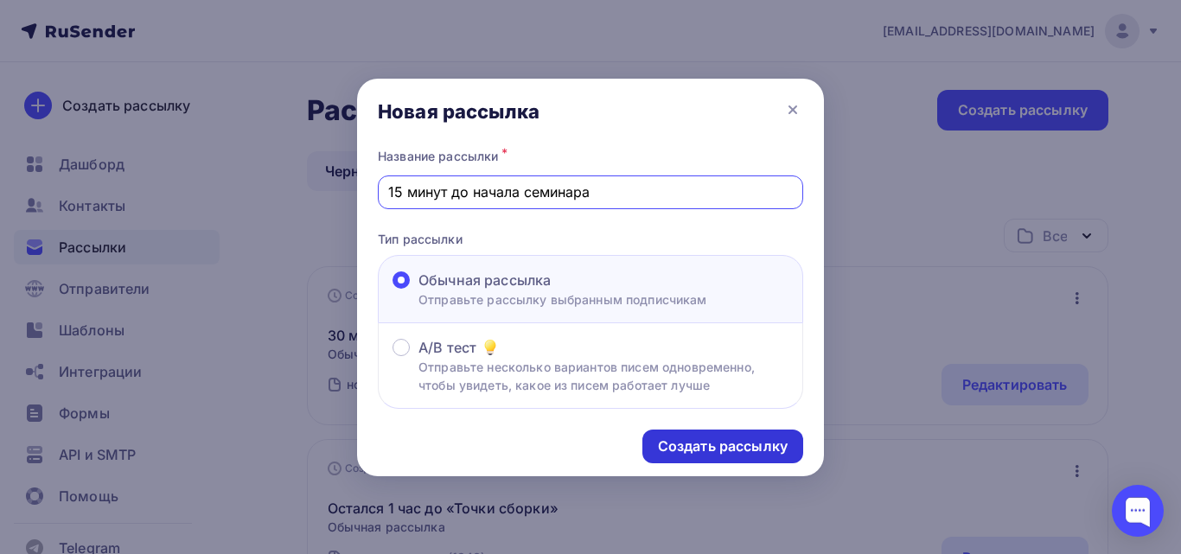
type input "15 минут до начала семинара"
click at [721, 448] on div "Создать рассылку" at bounding box center [723, 447] width 130 height 20
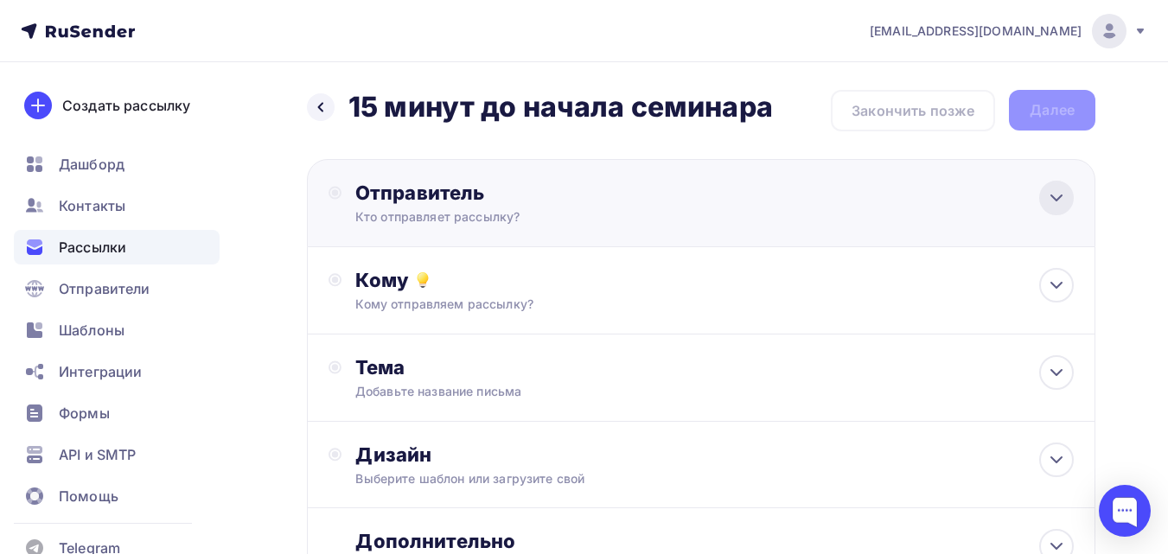
click at [1069, 196] on div at bounding box center [1056, 198] width 35 height 35
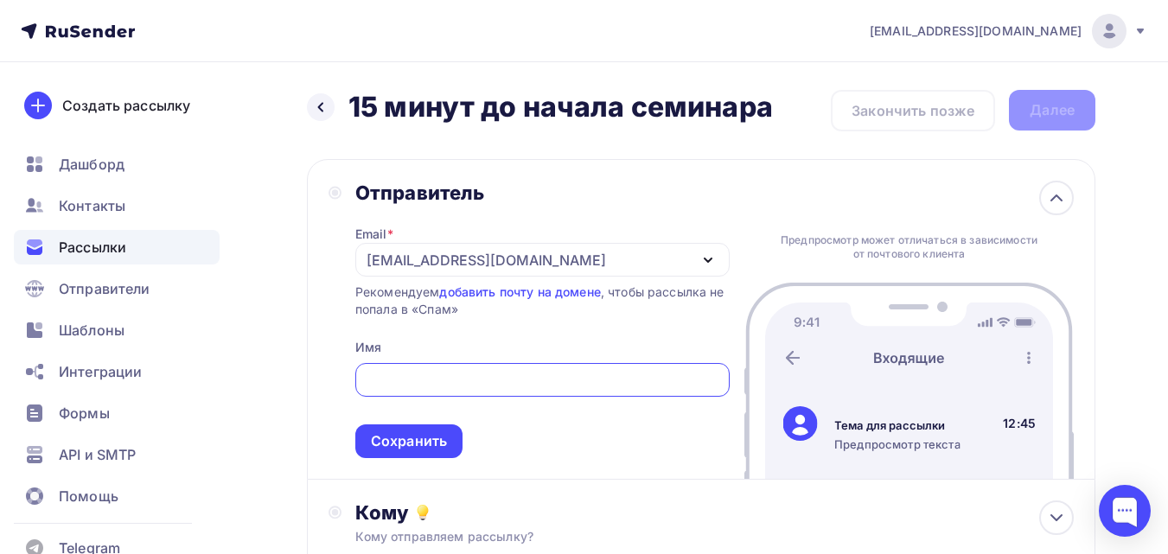
click at [605, 253] on div "[EMAIL_ADDRESS][DOMAIN_NAME]" at bounding box center [542, 260] width 374 height 34
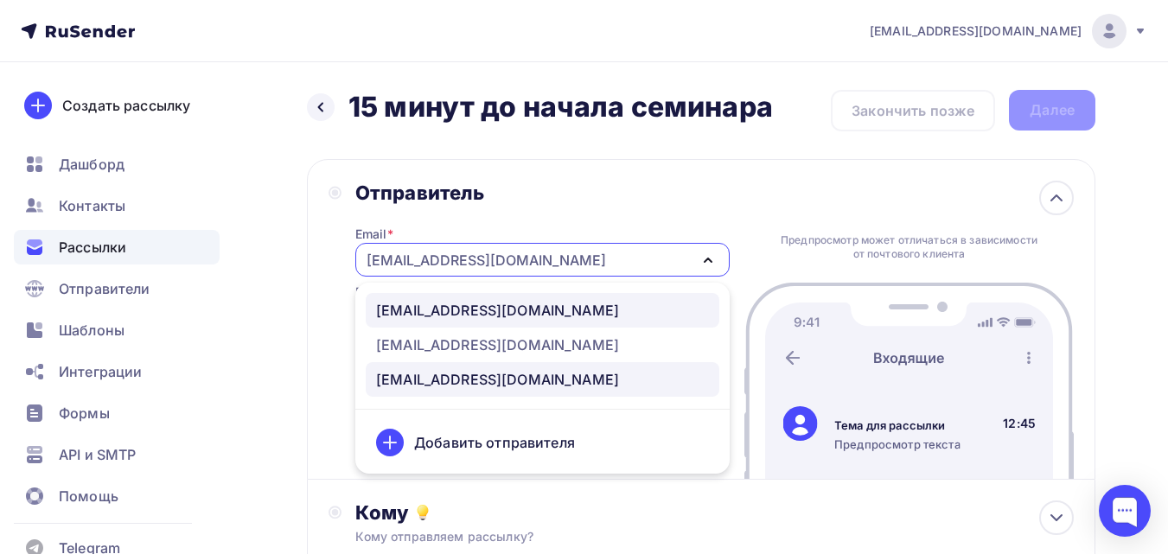
click at [584, 309] on div "[EMAIL_ADDRESS][DOMAIN_NAME]" at bounding box center [542, 310] width 333 height 21
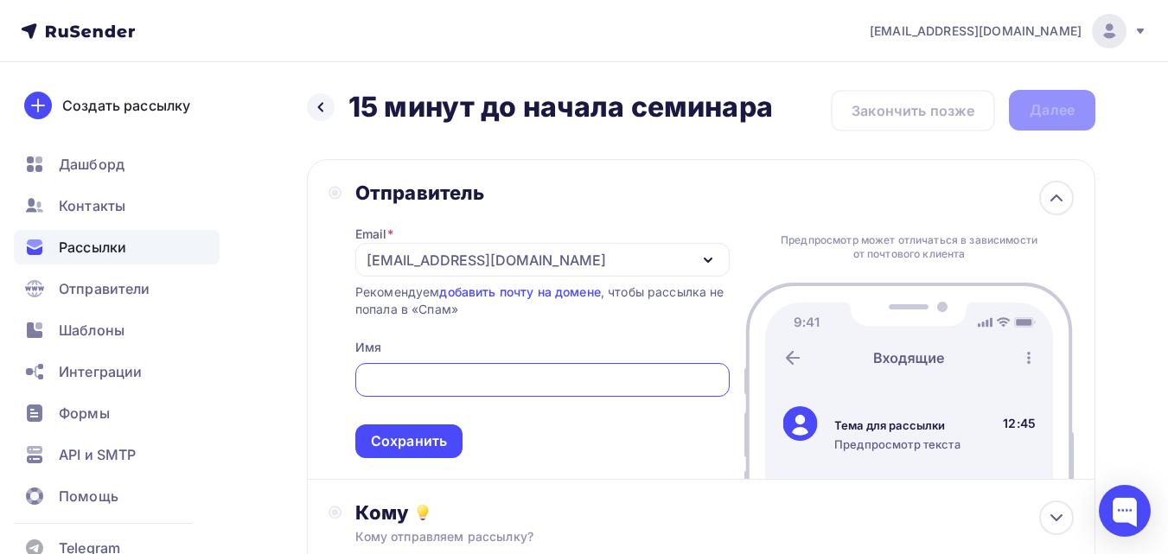
click at [563, 380] on input "text" at bounding box center [542, 380] width 354 height 21
type input "K"
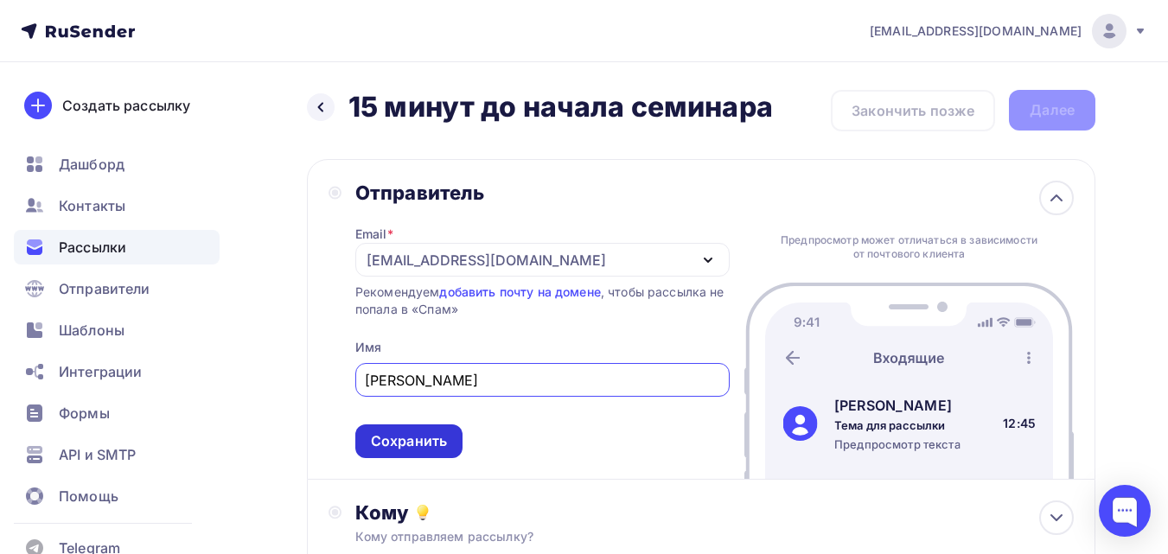
type input "[PERSON_NAME]"
click at [458, 431] on div "Сохранить" at bounding box center [408, 442] width 107 height 34
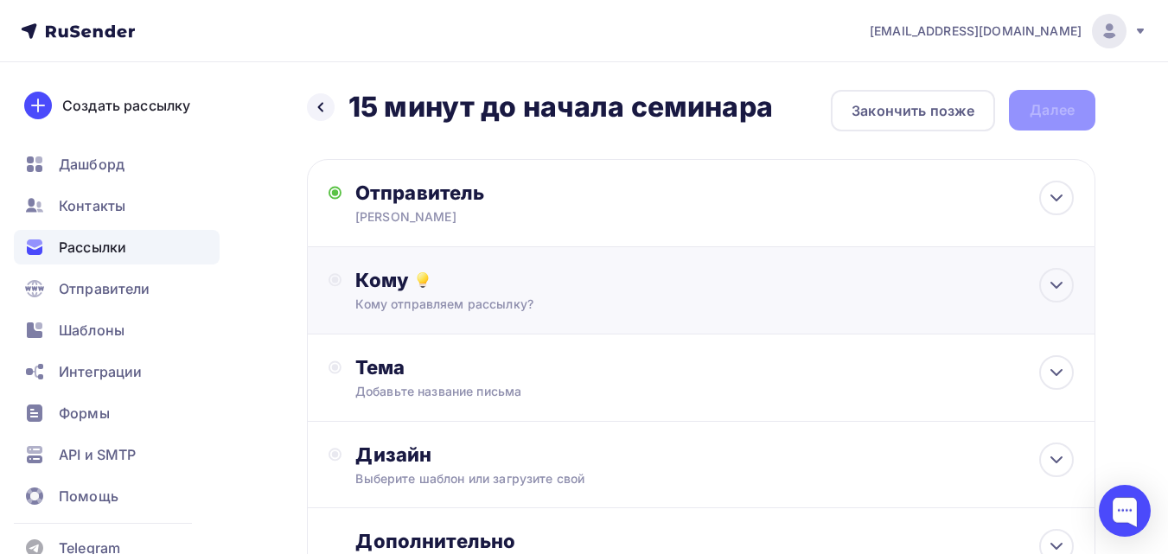
click at [516, 311] on div "Кому отправляем рассылку?" at bounding box center [678, 304] width 647 height 17
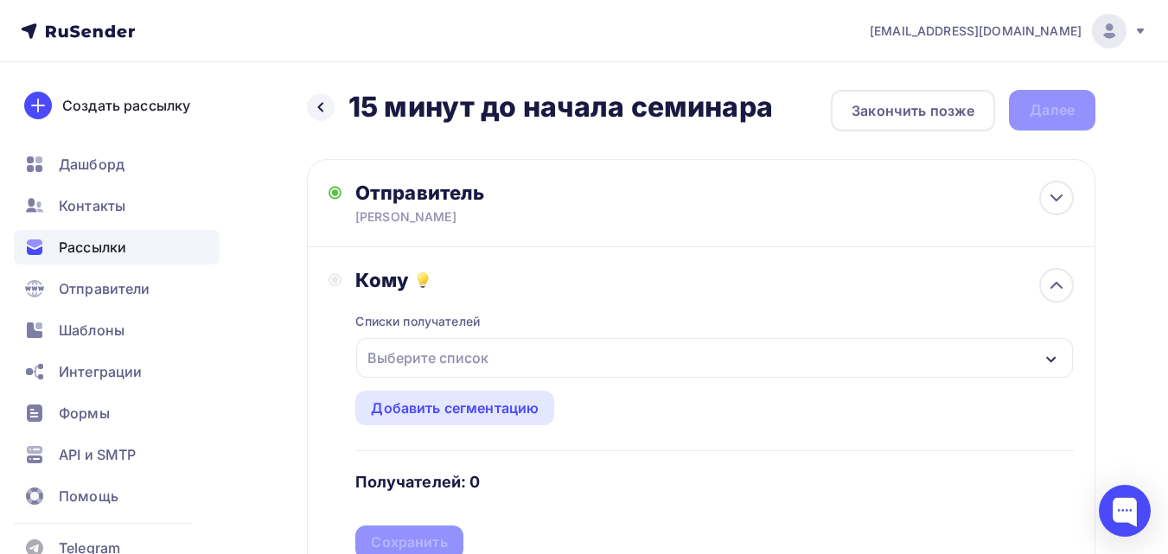
click at [513, 357] on div "Выберите список" at bounding box center [714, 358] width 717 height 40
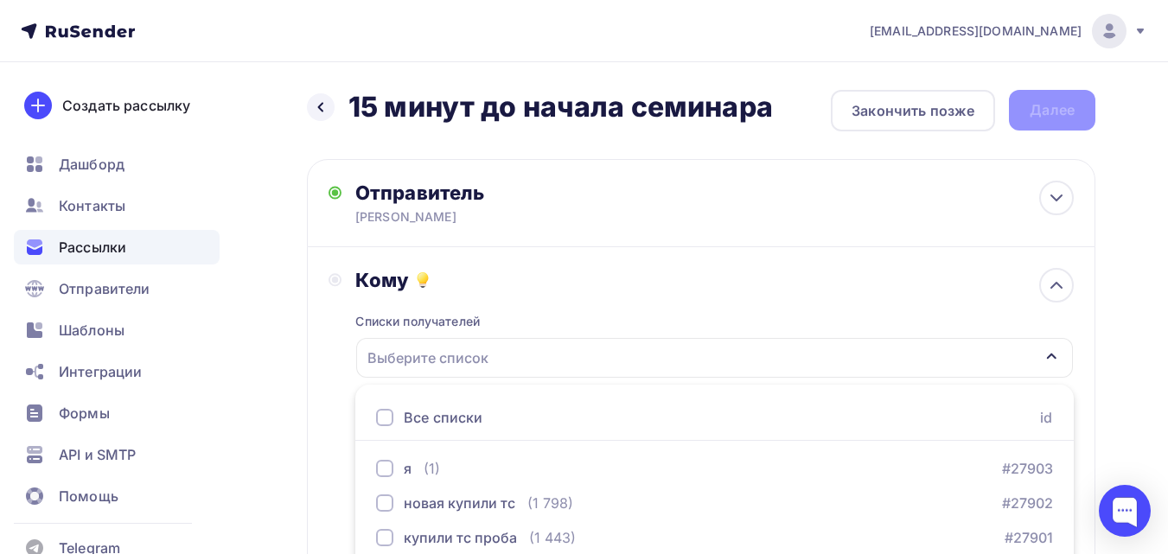
scroll to position [278, 0]
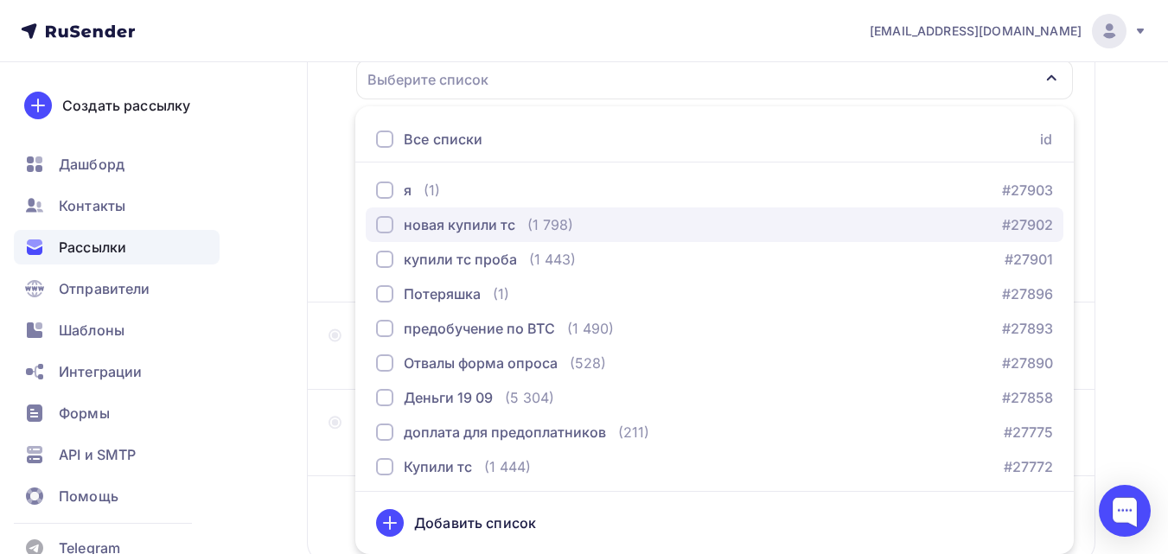
click at [550, 222] on div "(1 798)" at bounding box center [550, 224] width 46 height 21
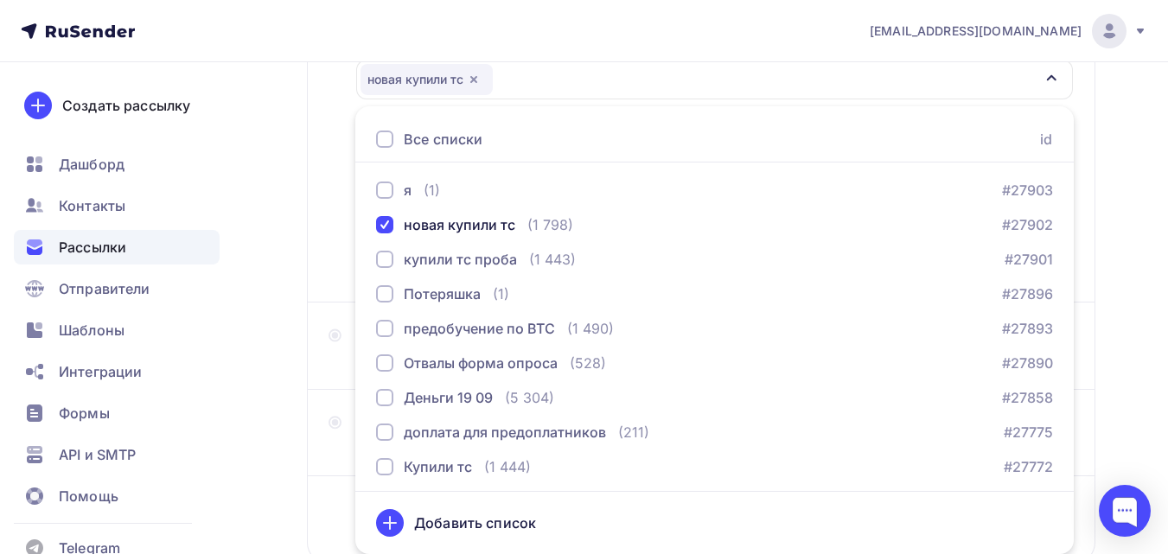
click at [320, 256] on div "Кому Списки получателей новая купили тс Все списки id я (1) #27903 новая купили…" at bounding box center [701, 136] width 788 height 334
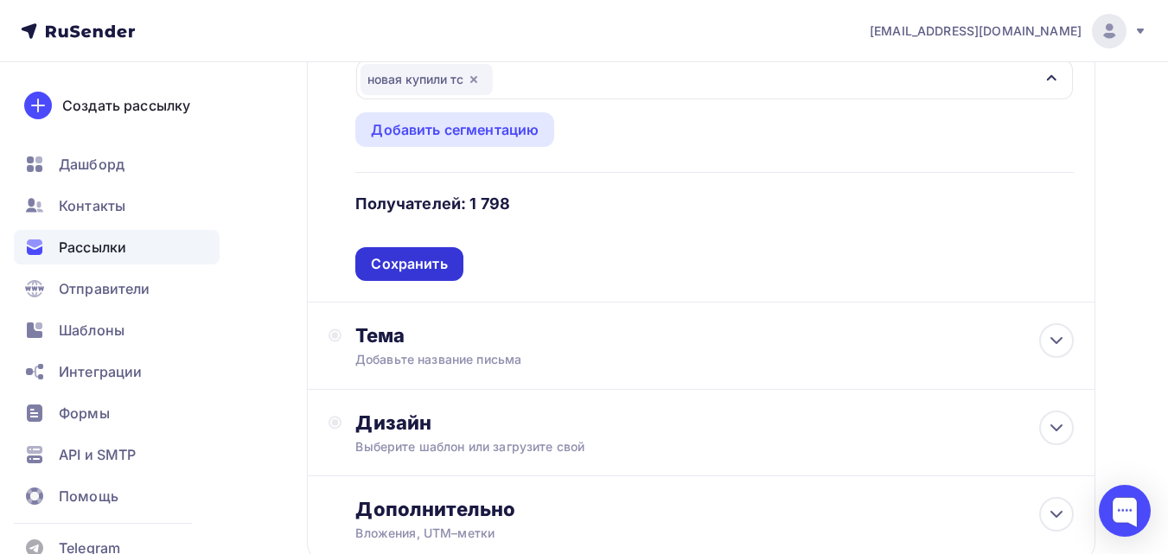
click at [386, 259] on div "Сохранить" at bounding box center [409, 264] width 76 height 20
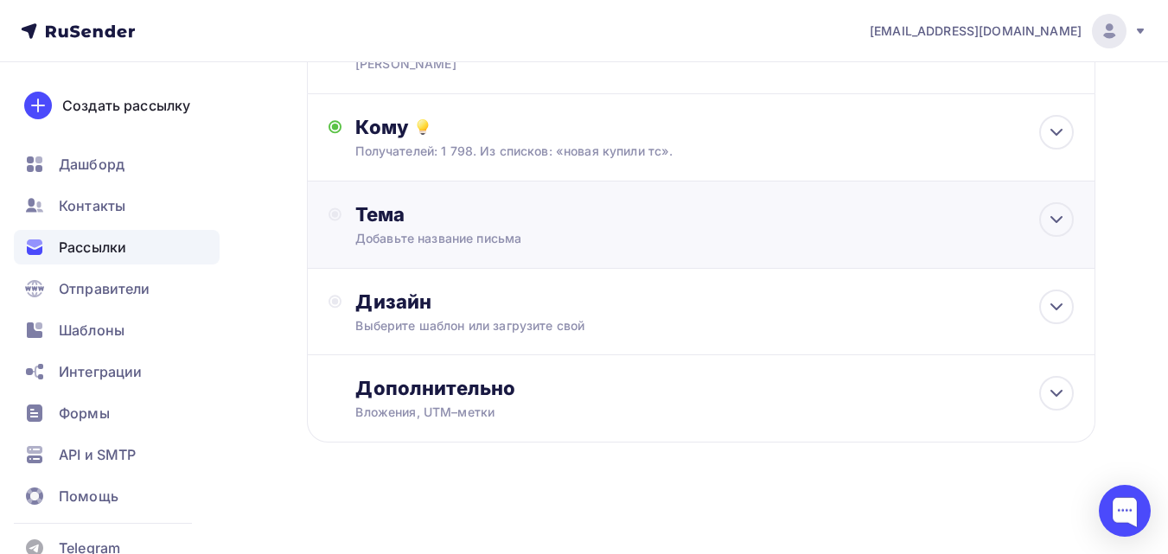
click at [401, 256] on div "Тема Добавьте название письма Тема * Рекомендуем использовать не более 150 симв…" at bounding box center [701, 225] width 788 height 87
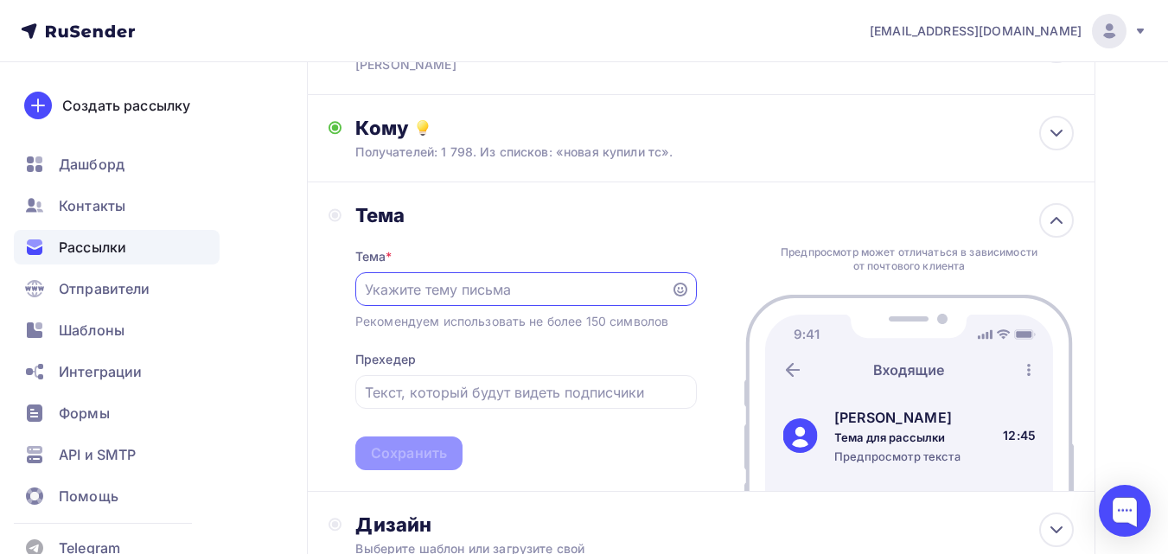
scroll to position [0, 0]
drag, startPoint x: 412, startPoint y: 276, endPoint x: 393, endPoint y: 284, distance: 20.9
click at [393, 284] on input "text" at bounding box center [513, 289] width 296 height 21
paste input "15 минут до начала семинара"
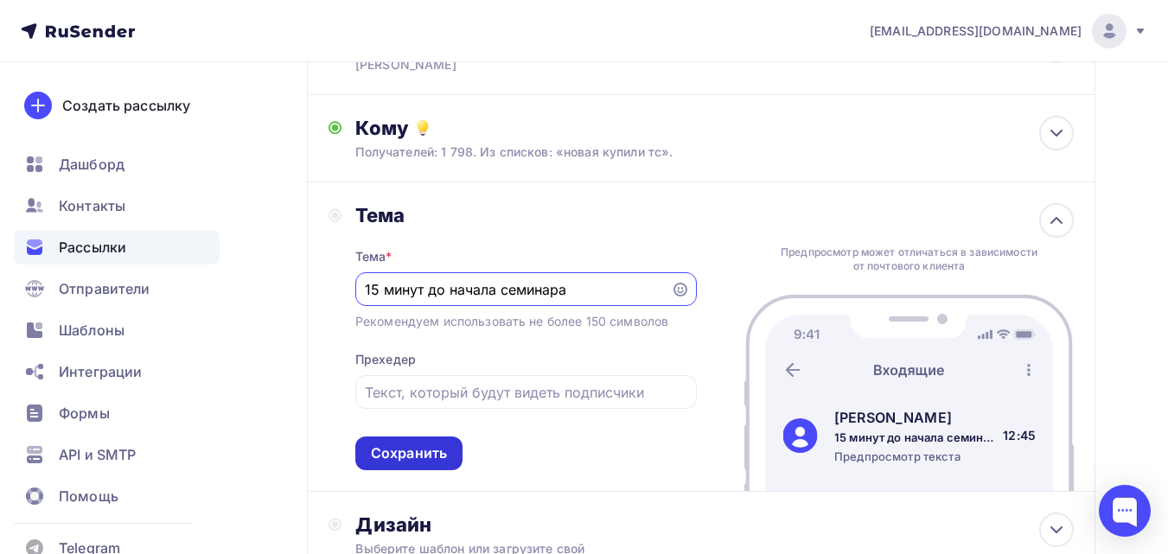
type input "15 минут до начала семинара"
click at [432, 443] on div "Сохранить" at bounding box center [408, 454] width 107 height 34
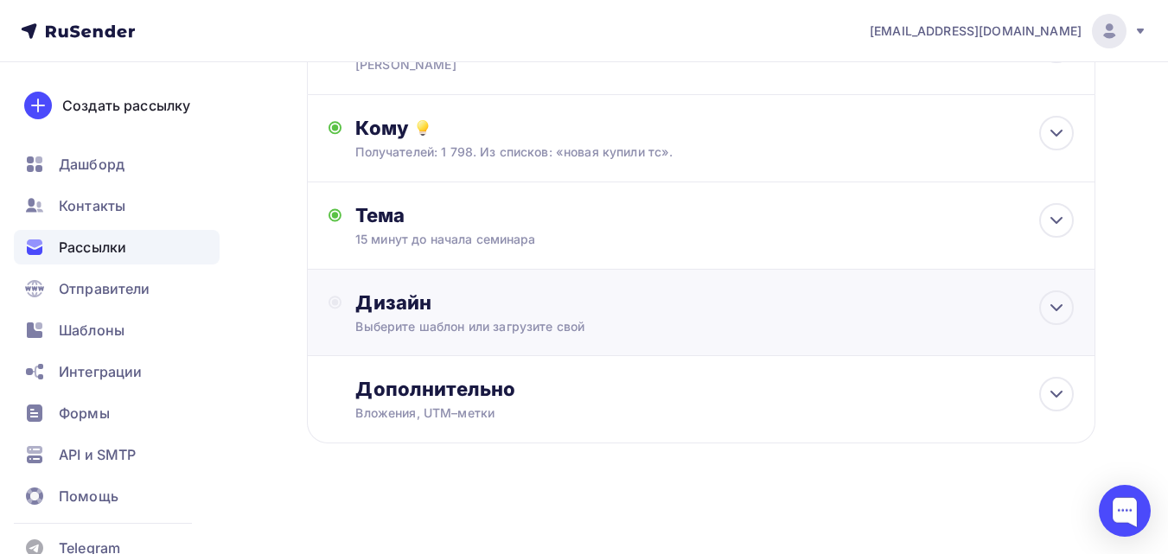
click at [523, 317] on div "Дизайн Выберите шаблон или загрузите свой" at bounding box center [714, 312] width 718 height 45
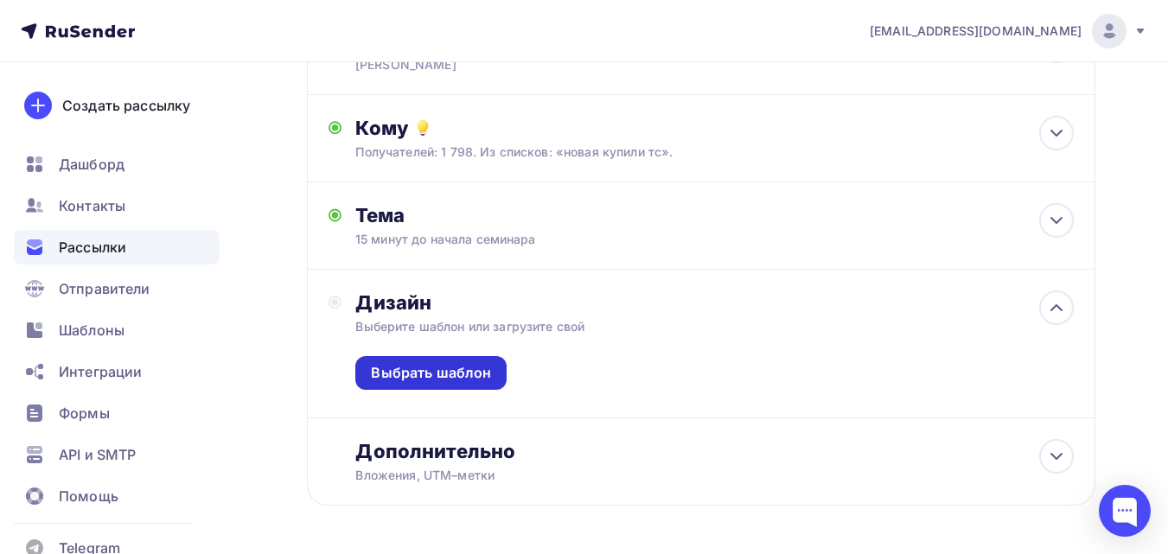
click at [453, 379] on div "Выбрать шаблон" at bounding box center [431, 373] width 120 height 20
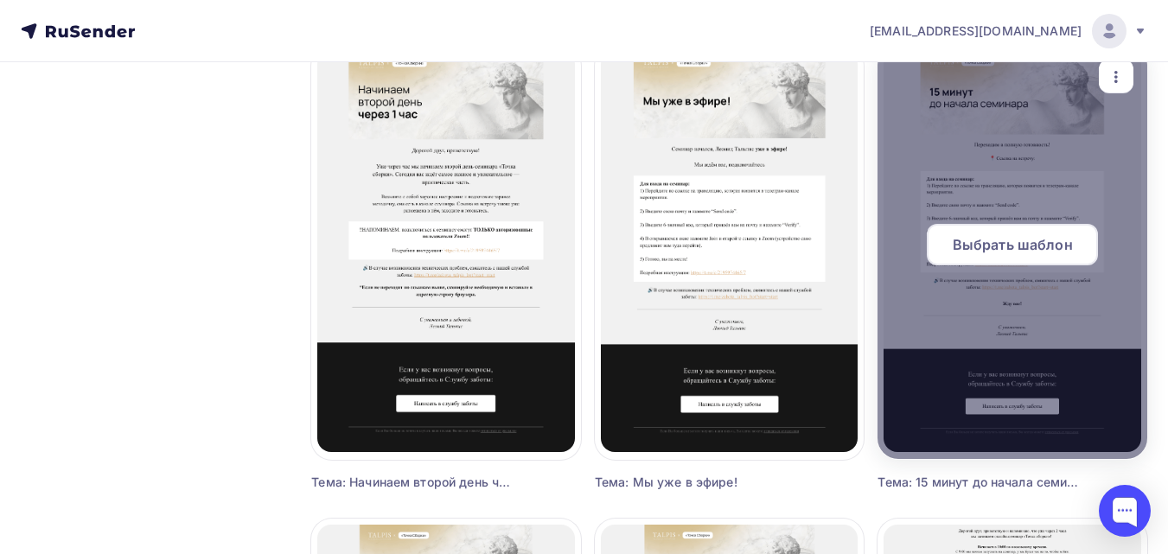
scroll to position [1124, 0]
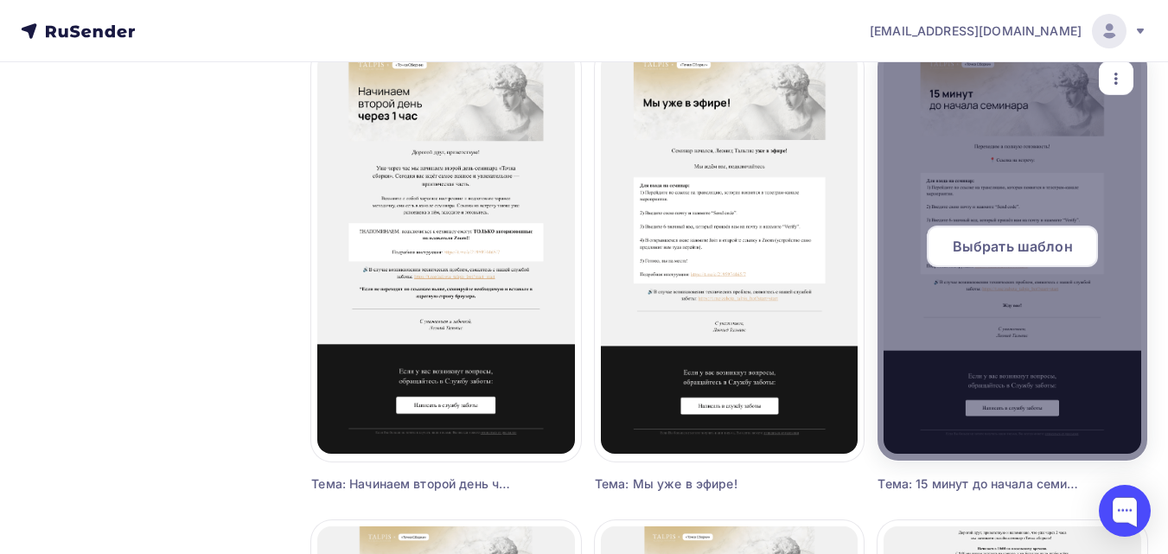
click at [1054, 234] on div "Выбрать шаблон" at bounding box center [1012, 246] width 171 height 41
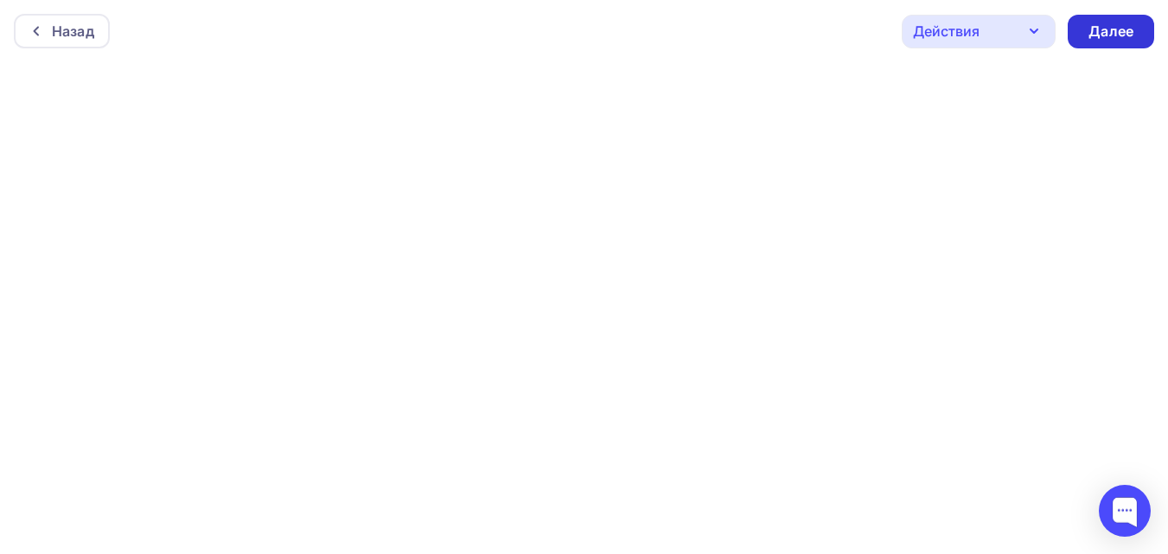
click at [1123, 29] on div "Далее" at bounding box center [1111, 32] width 45 height 20
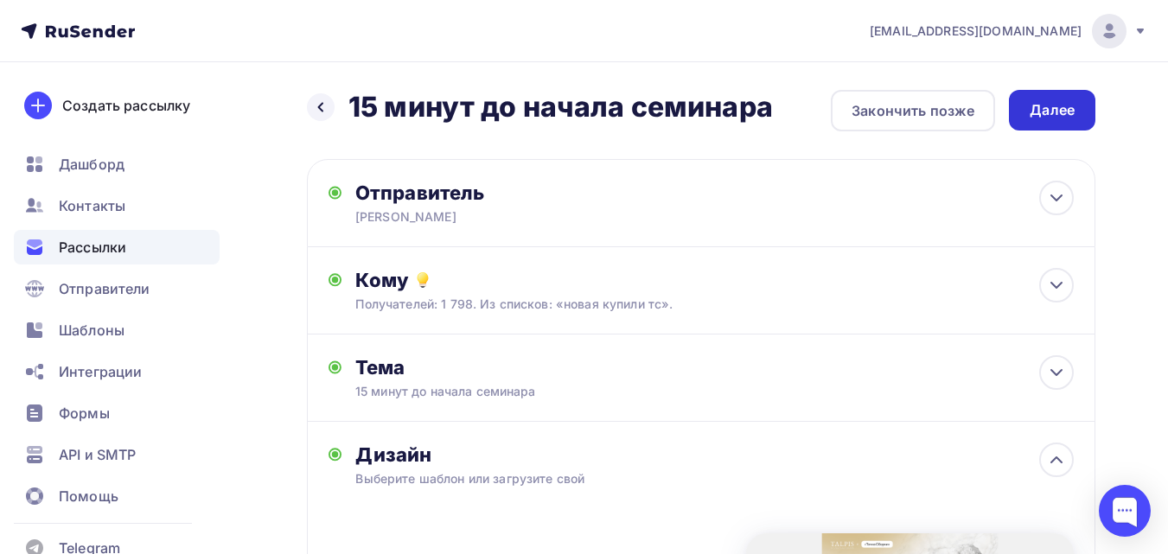
click at [1031, 115] on div "Далее" at bounding box center [1052, 110] width 45 height 20
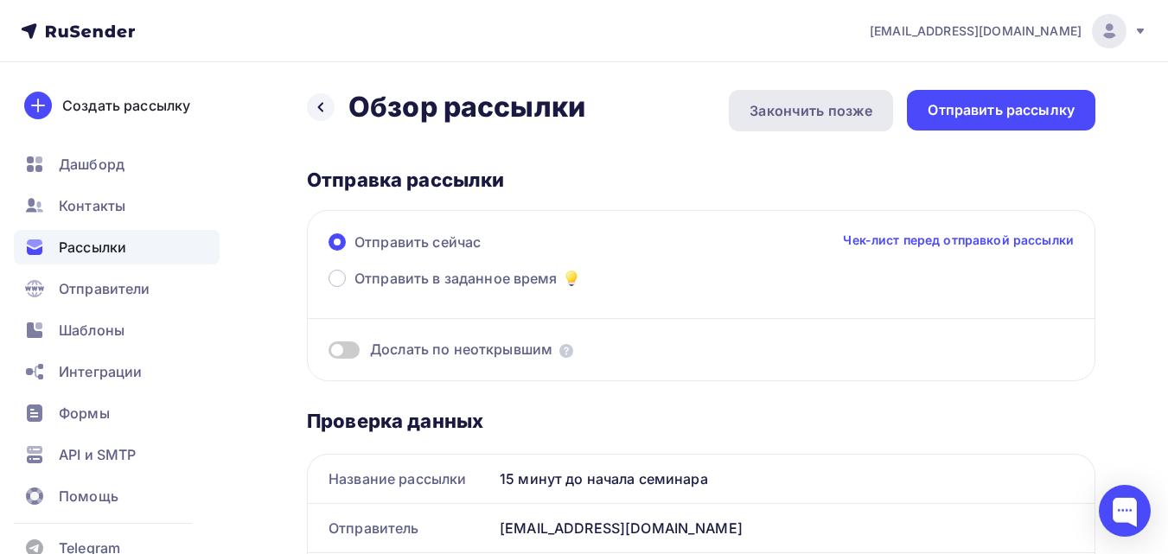
click at [822, 99] on div "Закончить позже" at bounding box center [811, 110] width 164 height 41
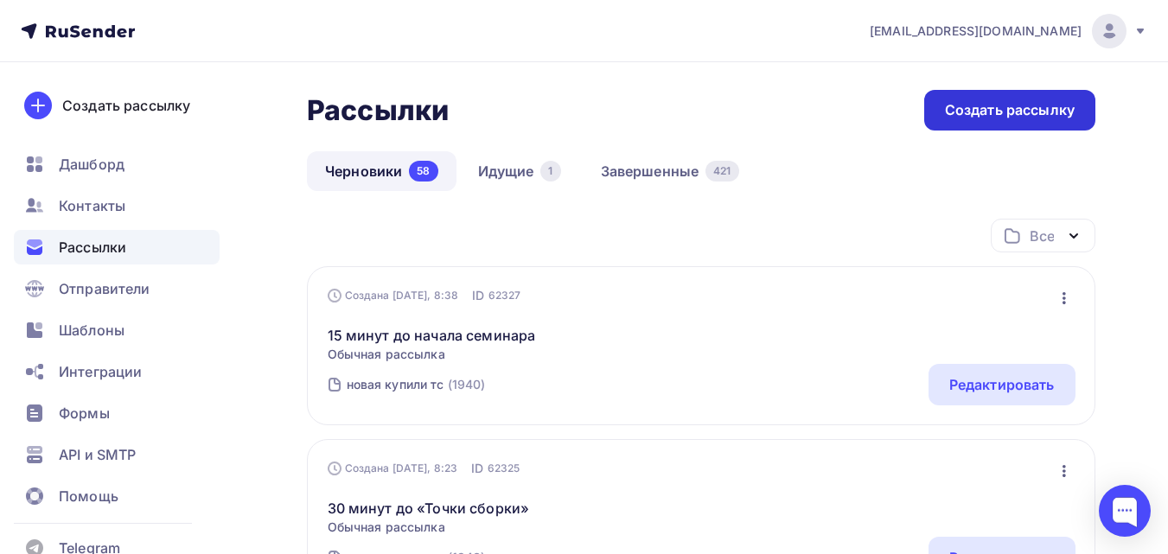
click at [974, 119] on div "Создать рассылку" at bounding box center [1010, 110] width 130 height 20
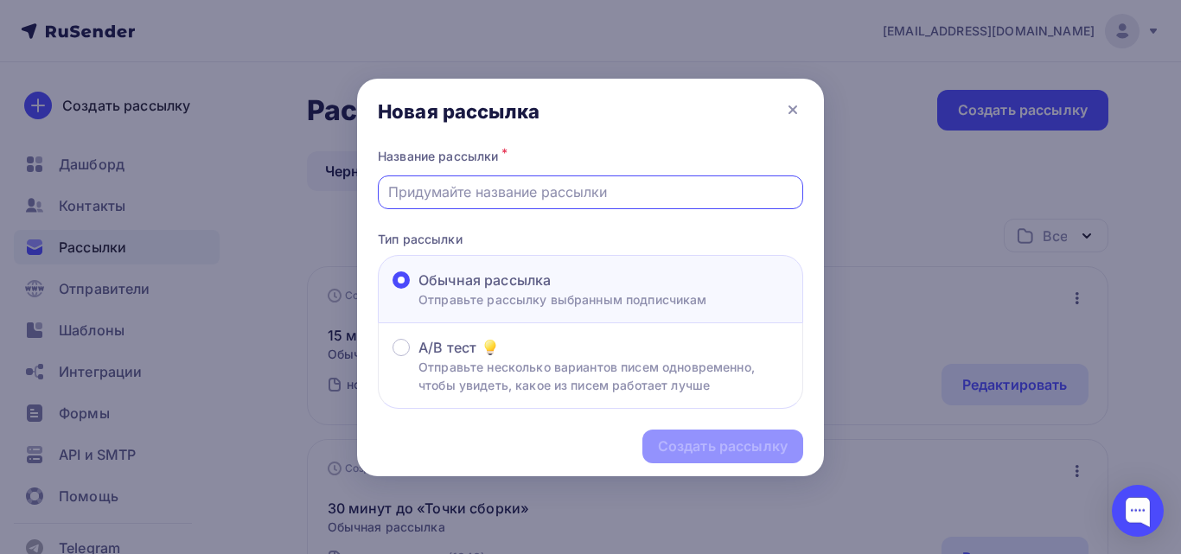
drag, startPoint x: 504, startPoint y: 196, endPoint x: 505, endPoint y: 141, distance: 55.3
click at [504, 196] on input "text" at bounding box center [590, 192] width 405 height 21
paste input "Мы уже в эфире!"
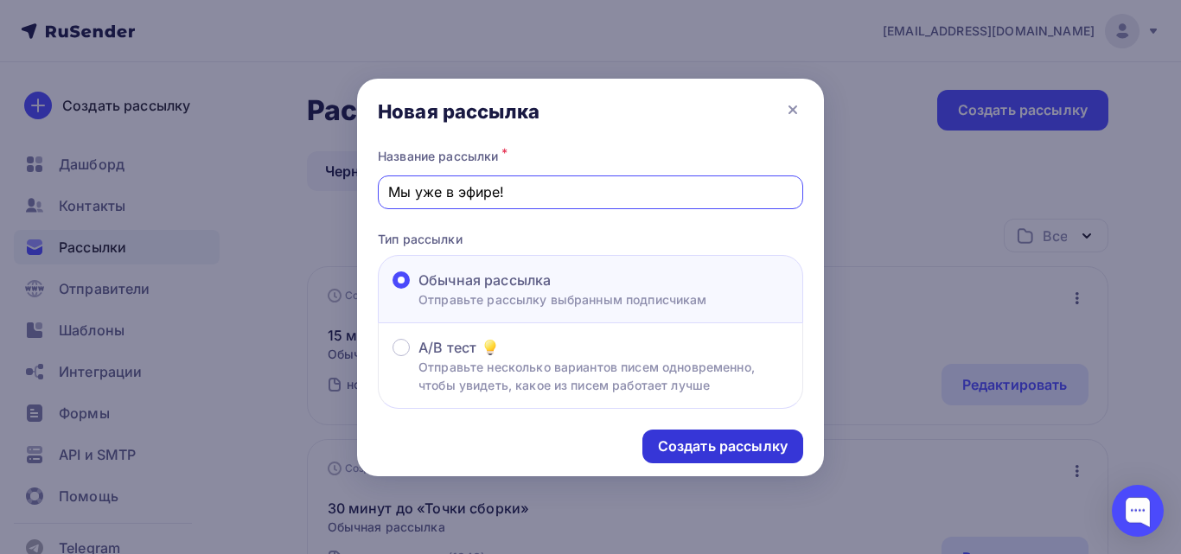
type input "Мы уже в эфире!"
click at [757, 447] on div "Создать рассылку" at bounding box center [723, 447] width 130 height 20
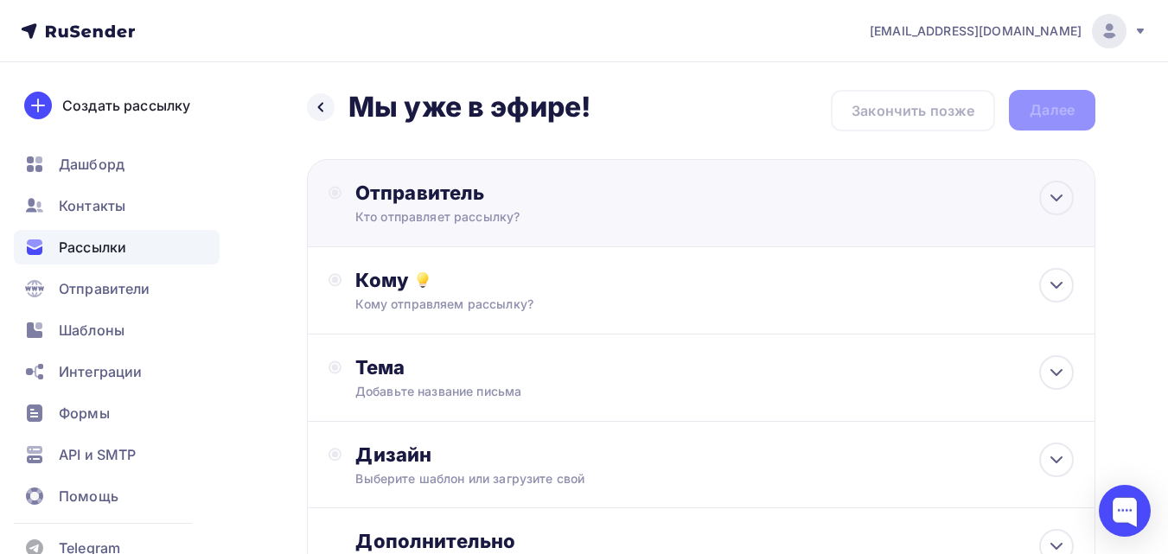
click at [400, 207] on div "Отправитель Кто отправляет рассылку? Email * tech@newlightconsult.com info@ut-n…" at bounding box center [542, 203] width 374 height 45
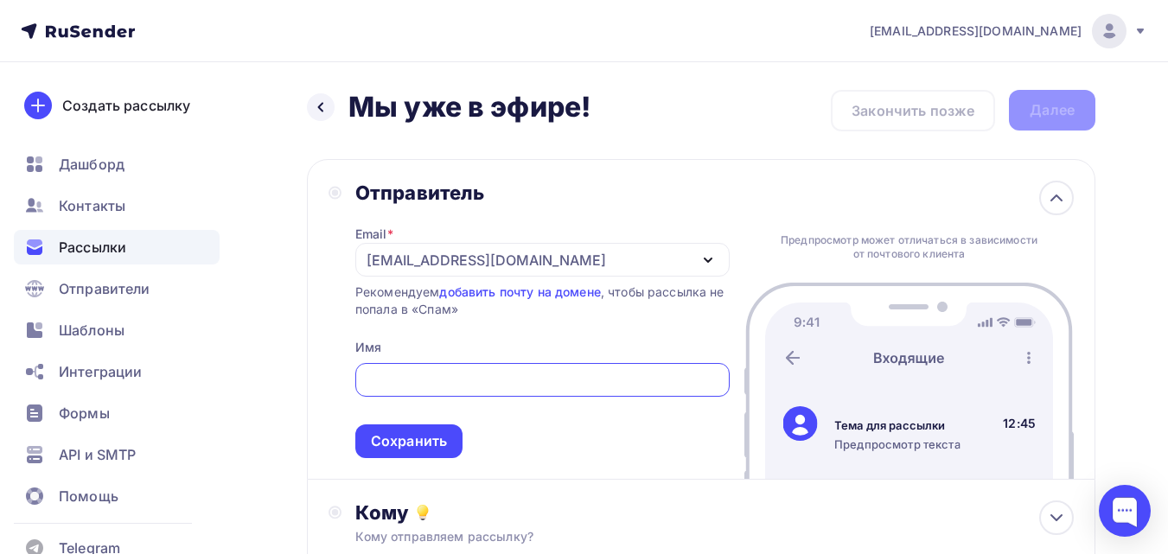
click at [440, 263] on div "[EMAIL_ADDRESS][DOMAIN_NAME]" at bounding box center [486, 260] width 239 height 21
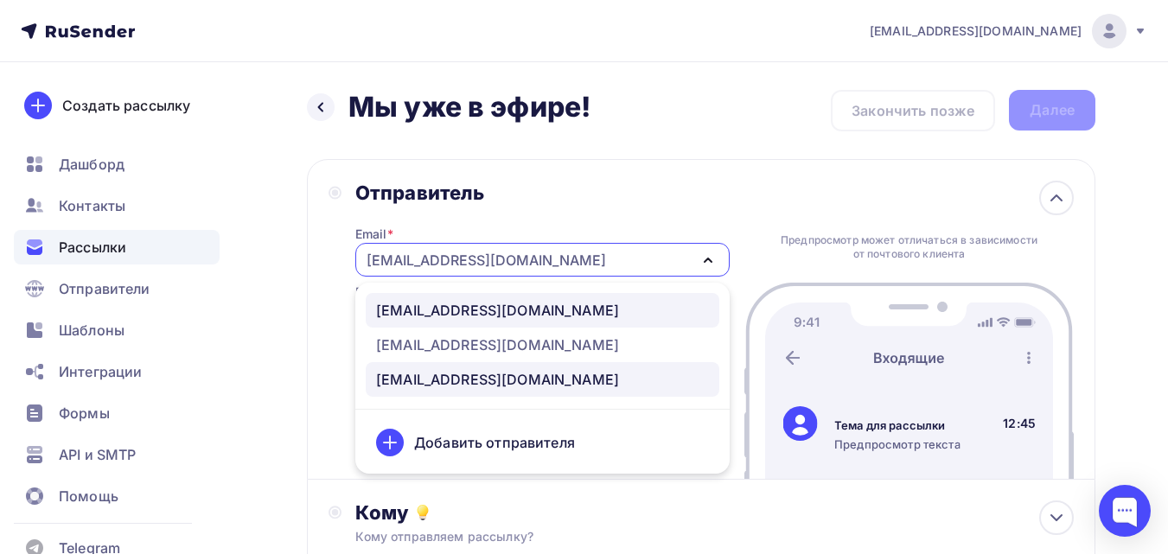
click at [444, 306] on div "[EMAIL_ADDRESS][DOMAIN_NAME]" at bounding box center [497, 310] width 243 height 21
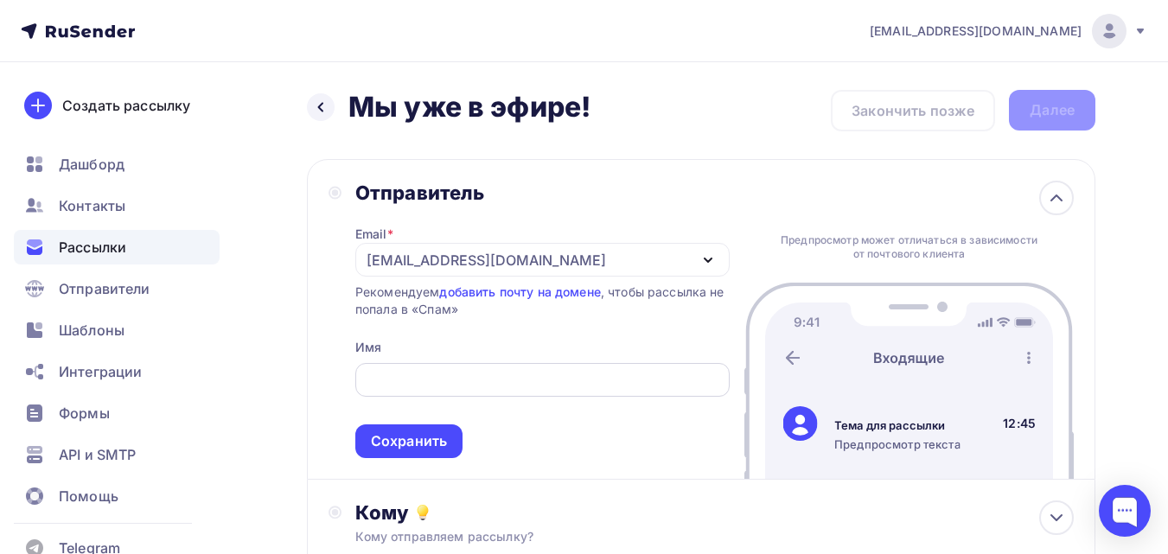
click at [456, 374] on div at bounding box center [542, 380] width 374 height 34
click at [461, 375] on input "text" at bounding box center [542, 380] width 354 height 21
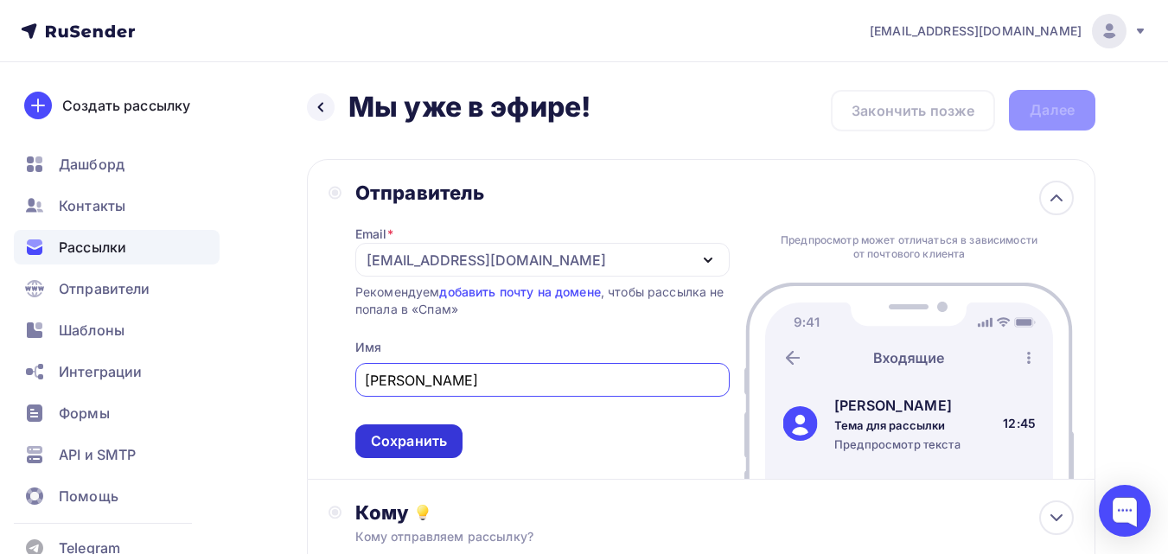
type input "[PERSON_NAME]"
click at [384, 449] on div "Сохранить" at bounding box center [409, 441] width 76 height 20
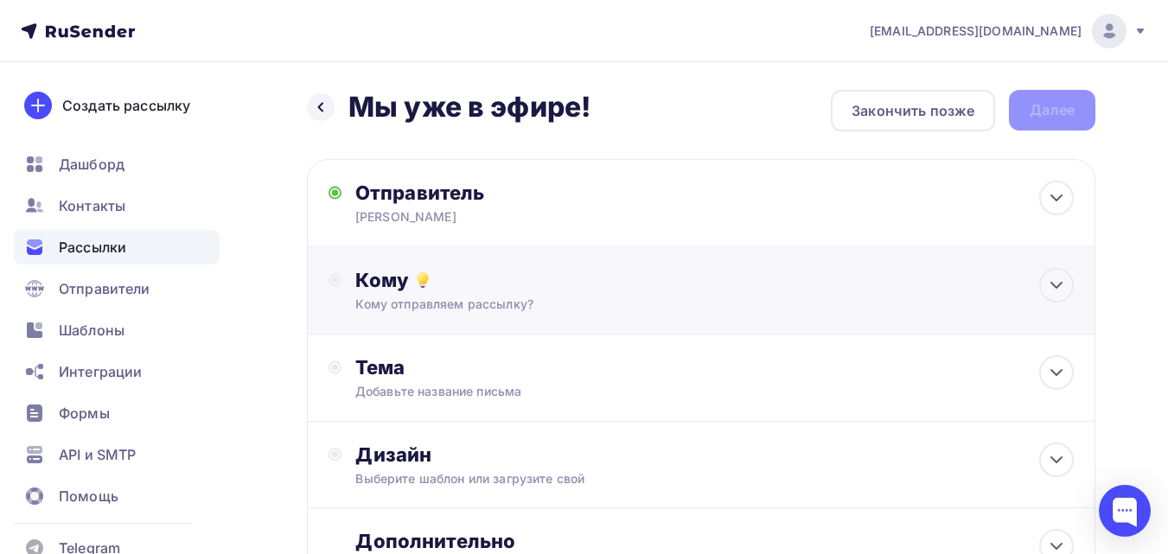
click at [460, 293] on div "Кому Кому отправляем рассылку? Списки получателей Выберите список Все списки id…" at bounding box center [714, 290] width 718 height 45
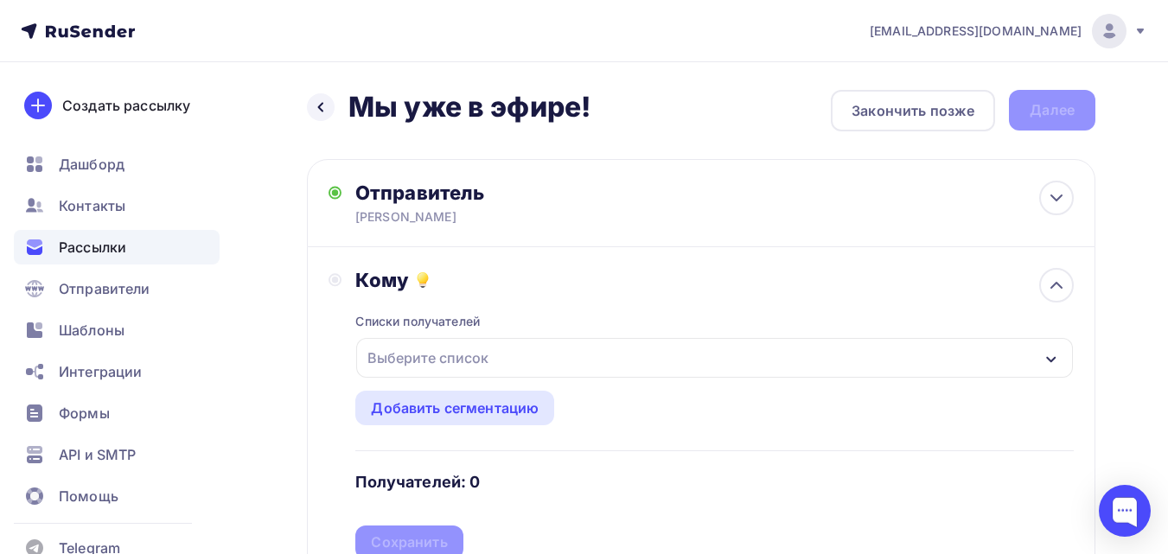
click at [470, 346] on div "Выберите список" at bounding box center [428, 357] width 135 height 31
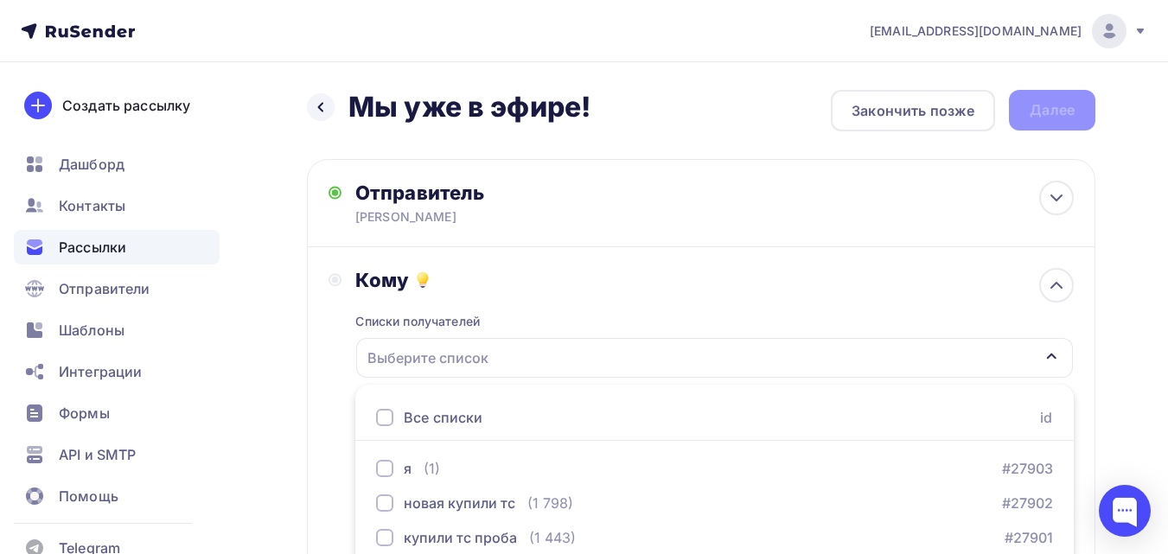
scroll to position [278, 0]
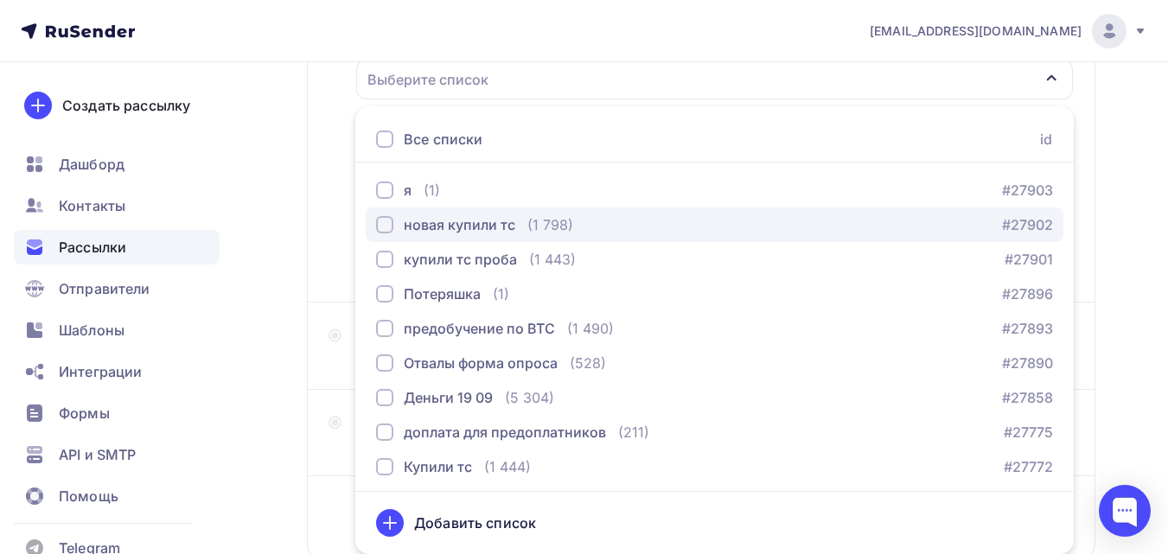
click at [512, 233] on div "новая купили тс" at bounding box center [460, 224] width 112 height 21
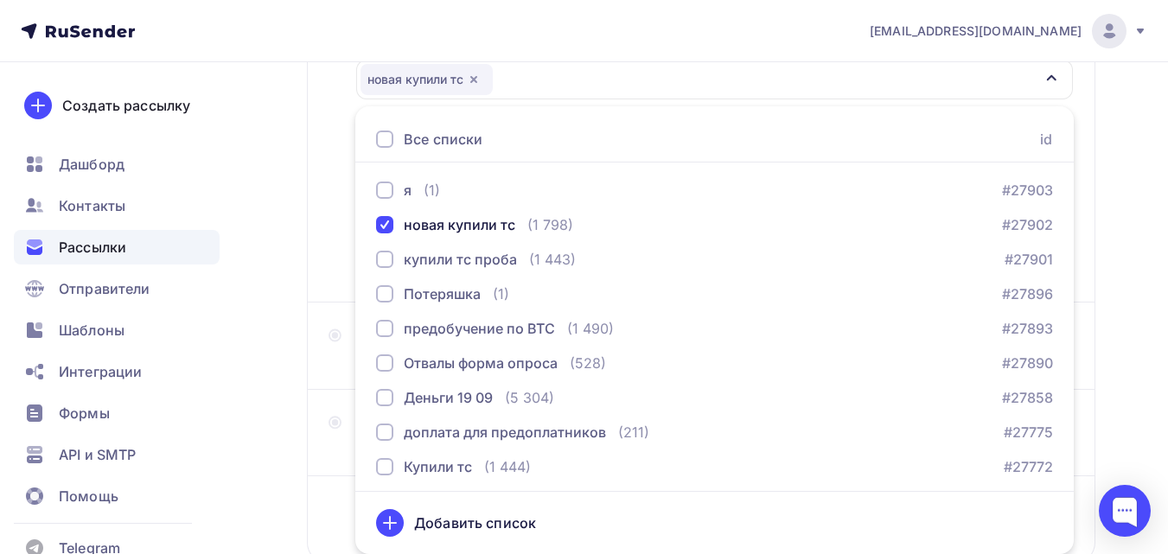
click at [342, 260] on div "Кому Списки получателей новая купили тс Все списки id я (1) #27903 новая купили…" at bounding box center [701, 135] width 745 height 291
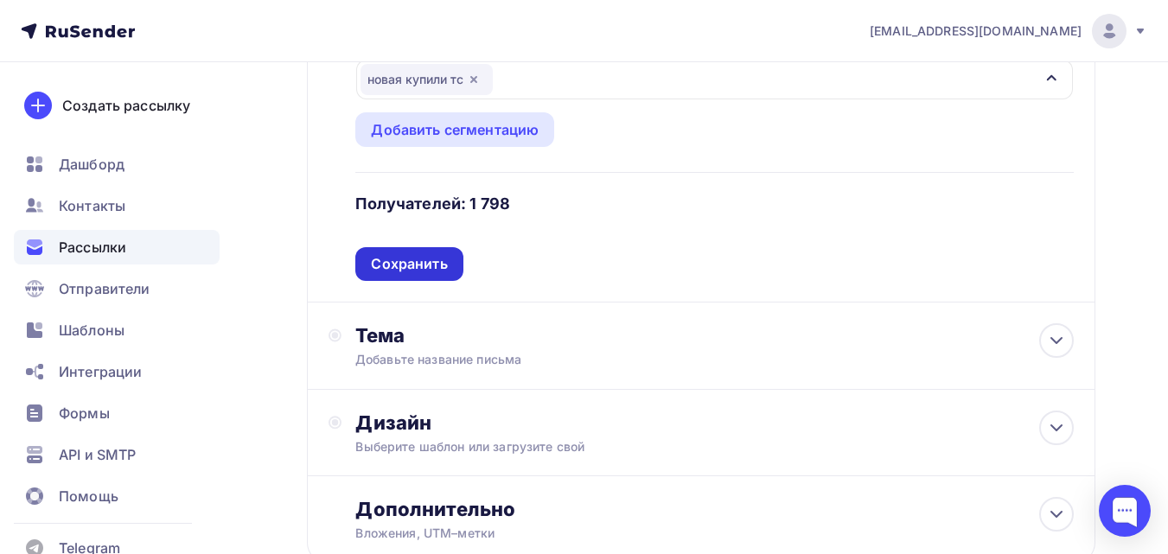
click at [386, 251] on div "Сохранить" at bounding box center [408, 264] width 107 height 34
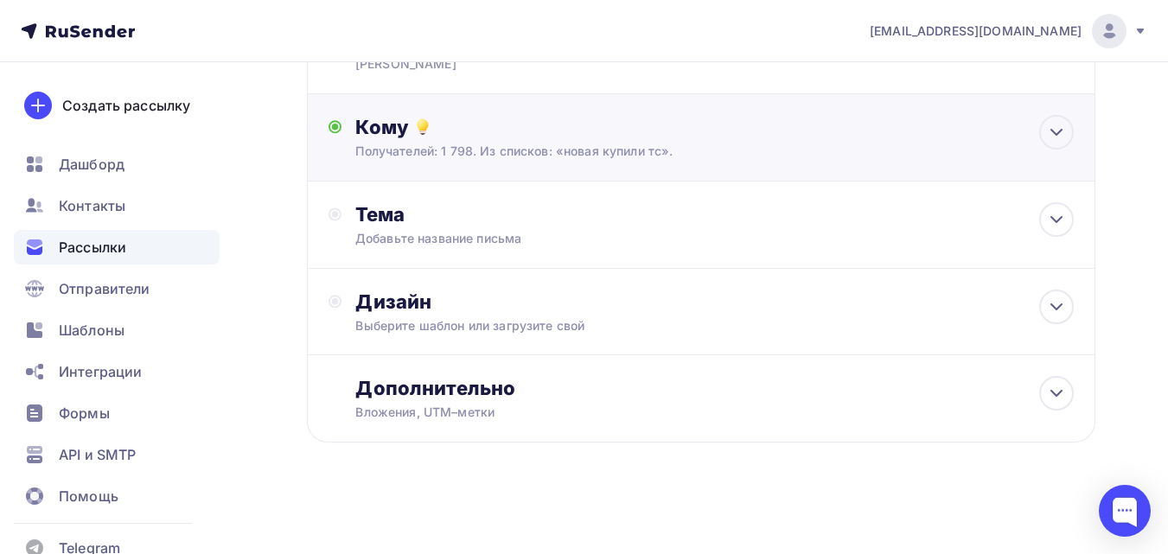
scroll to position [153, 0]
click at [395, 247] on div "Тема Добавьте название письма Тема * Рекомендуем использовать не более 150 симв…" at bounding box center [701, 225] width 788 height 87
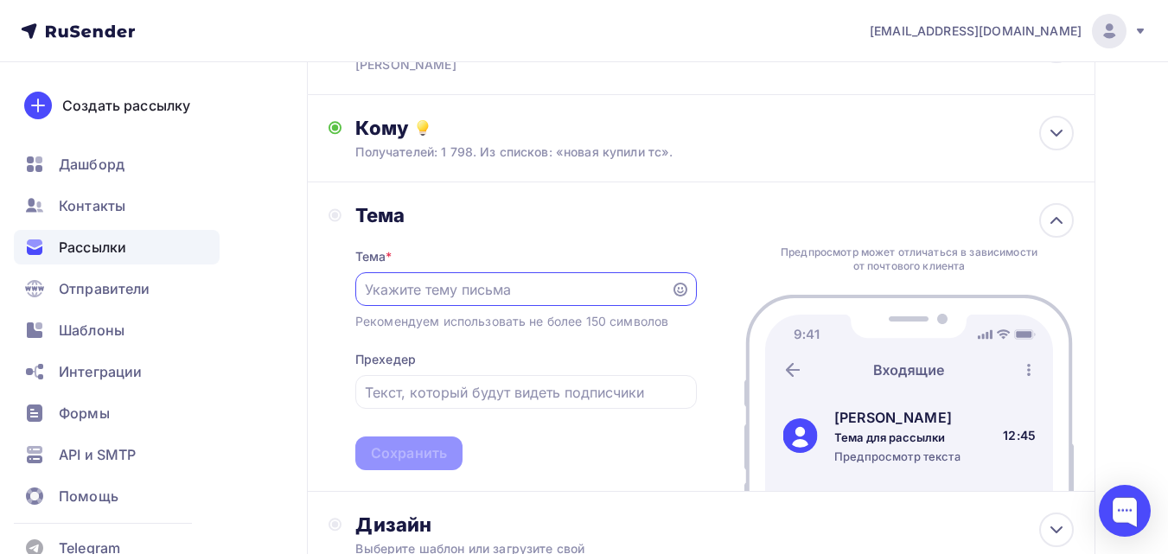
scroll to position [0, 0]
paste input "Мы уже в эфире!"
type input "Мы уже в эфире!"
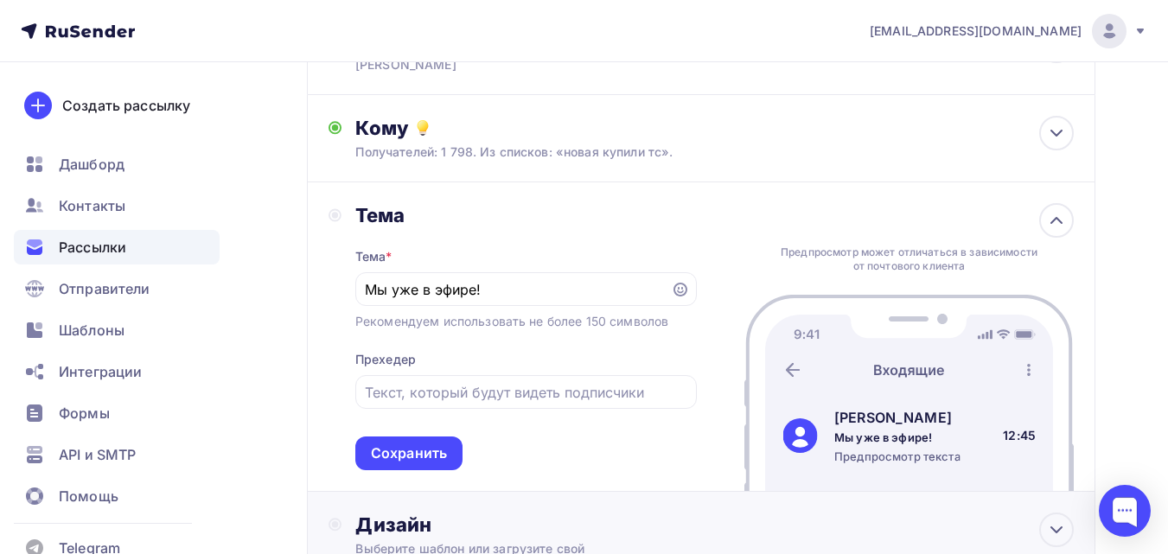
drag, startPoint x: 451, startPoint y: 463, endPoint x: 444, endPoint y: 441, distance: 22.7
click at [450, 462] on div "Сохранить" at bounding box center [408, 454] width 107 height 34
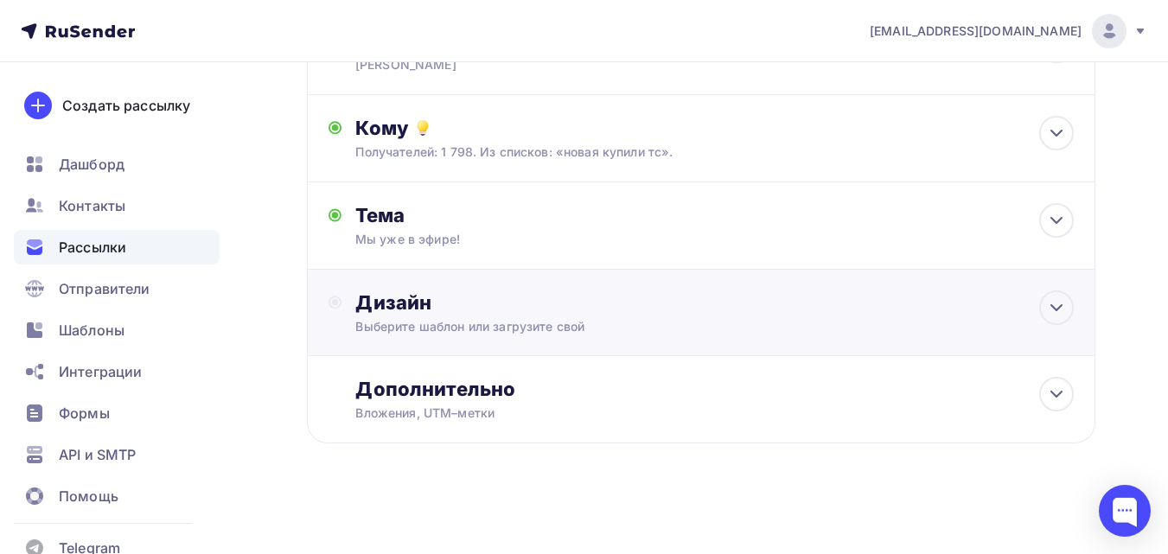
click at [508, 333] on div "Выберите шаблон или загрузите свой" at bounding box center [678, 326] width 647 height 17
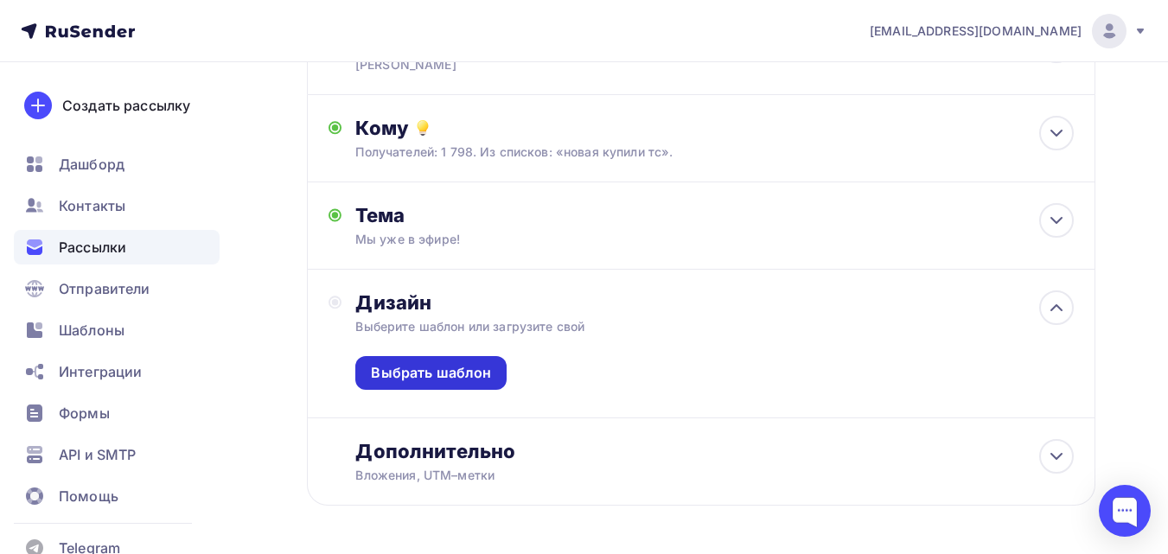
click at [475, 367] on div "Выбрать шаблон" at bounding box center [431, 373] width 120 height 20
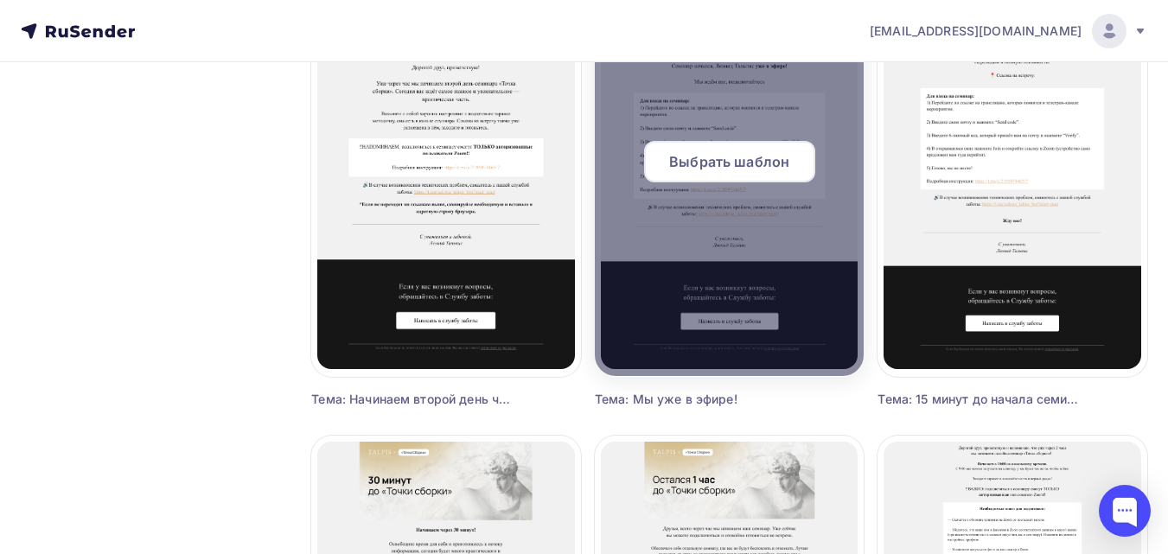
scroll to position [1210, 0]
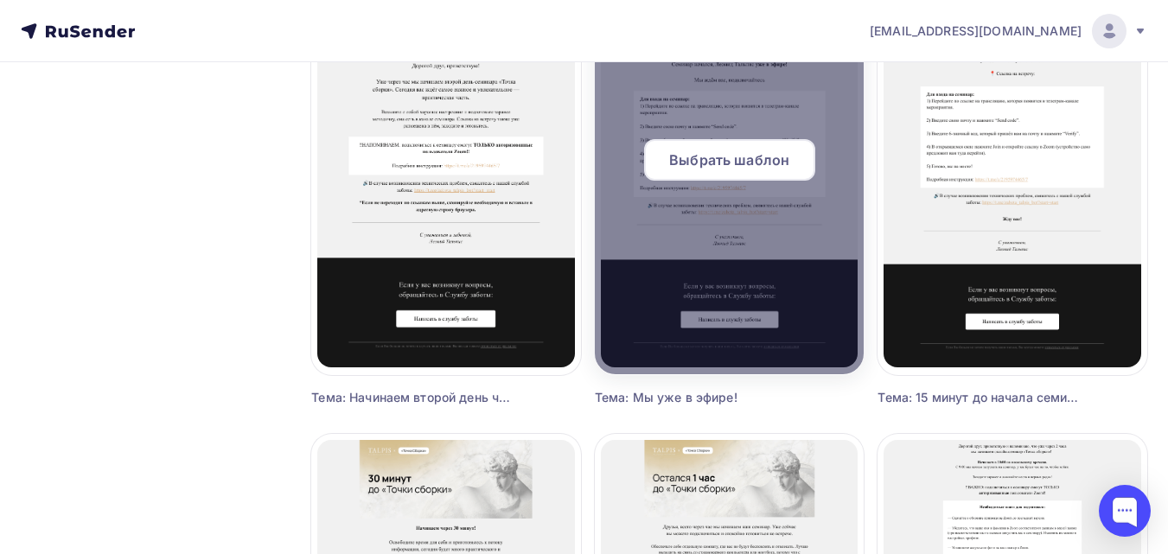
click at [756, 156] on span "Выбрать шаблон" at bounding box center [729, 160] width 120 height 21
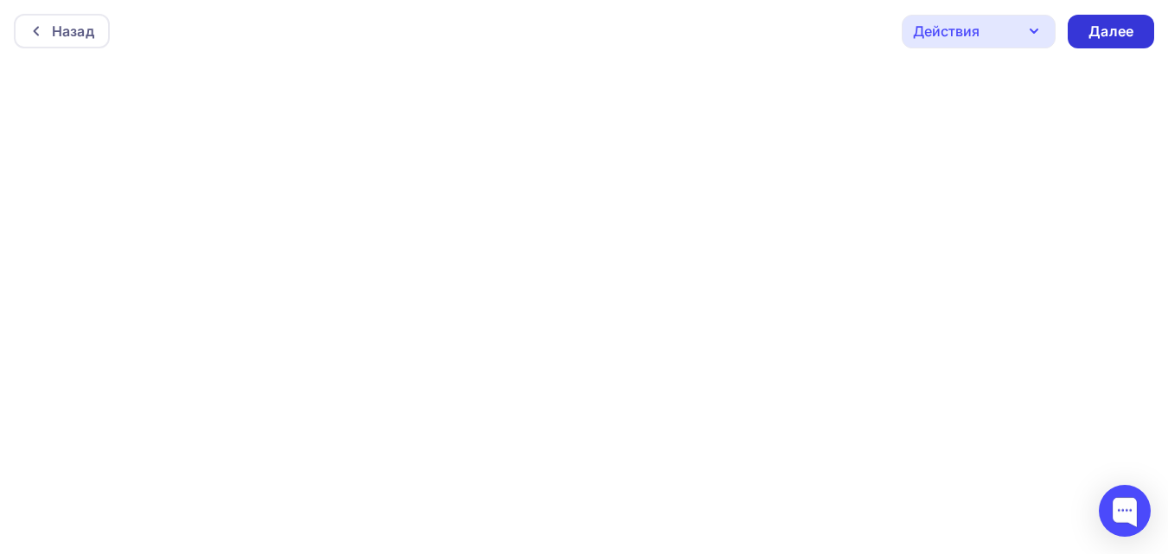
click at [1120, 38] on div "Далее" at bounding box center [1111, 32] width 45 height 20
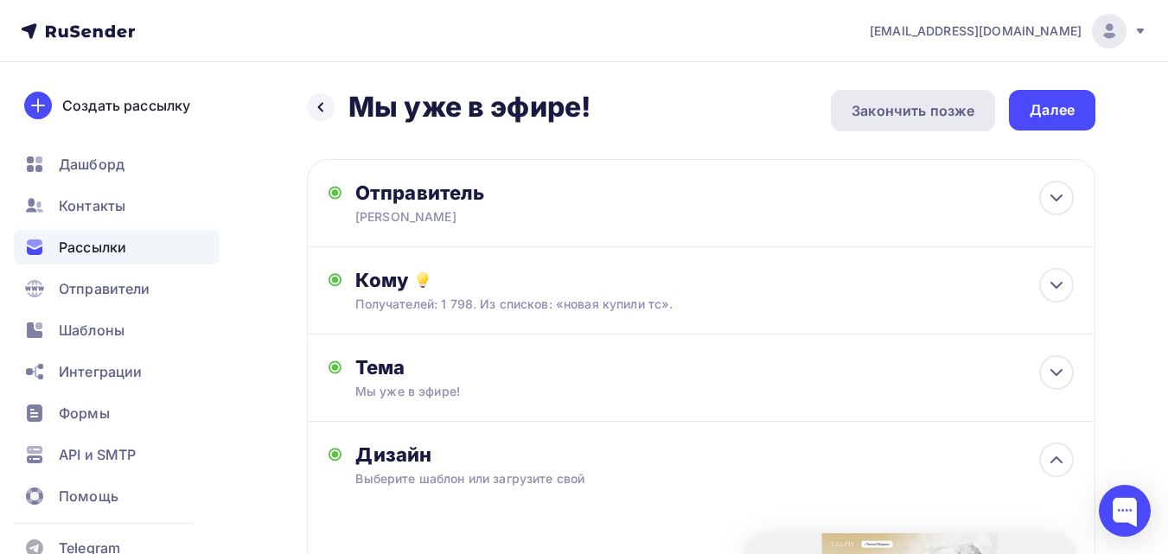
click at [978, 107] on div "Закончить позже" at bounding box center [913, 110] width 164 height 41
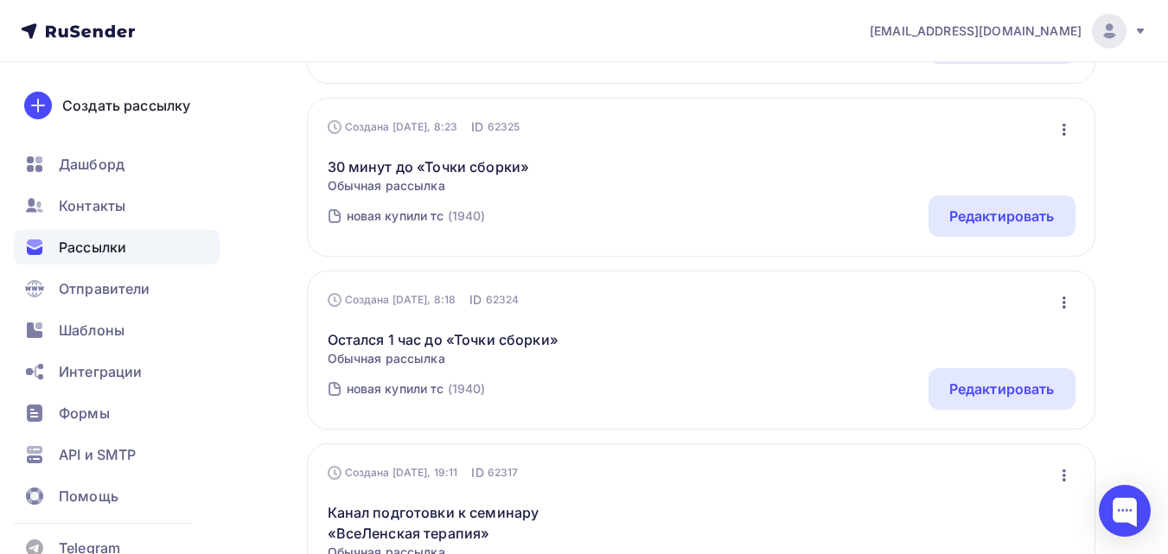
scroll to position [519, 0]
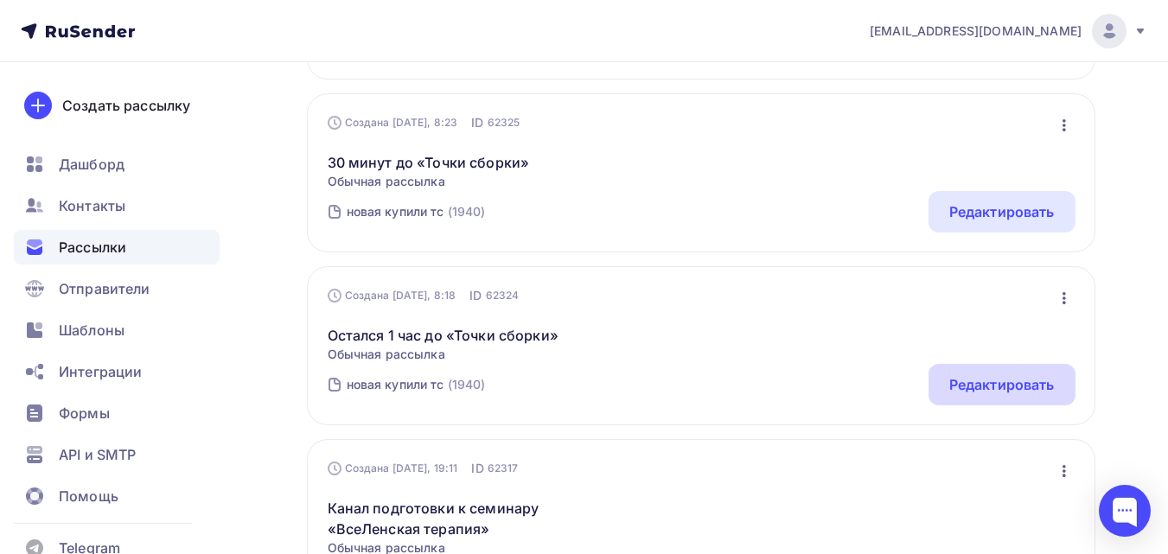
click at [1010, 388] on div "Редактировать" at bounding box center [1001, 384] width 105 height 21
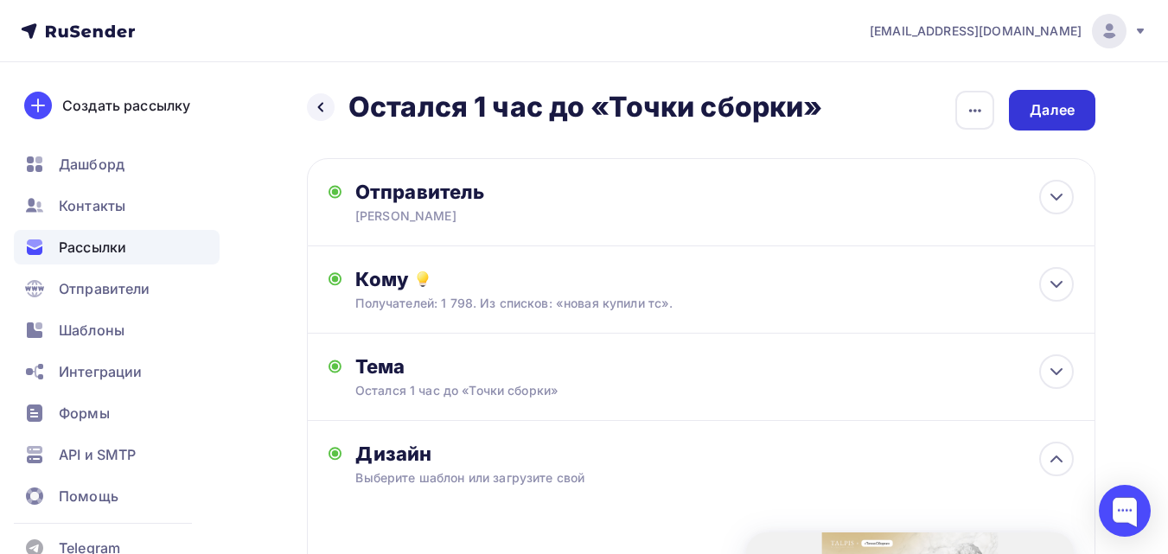
click at [1043, 103] on div "Далее" at bounding box center [1052, 110] width 45 height 20
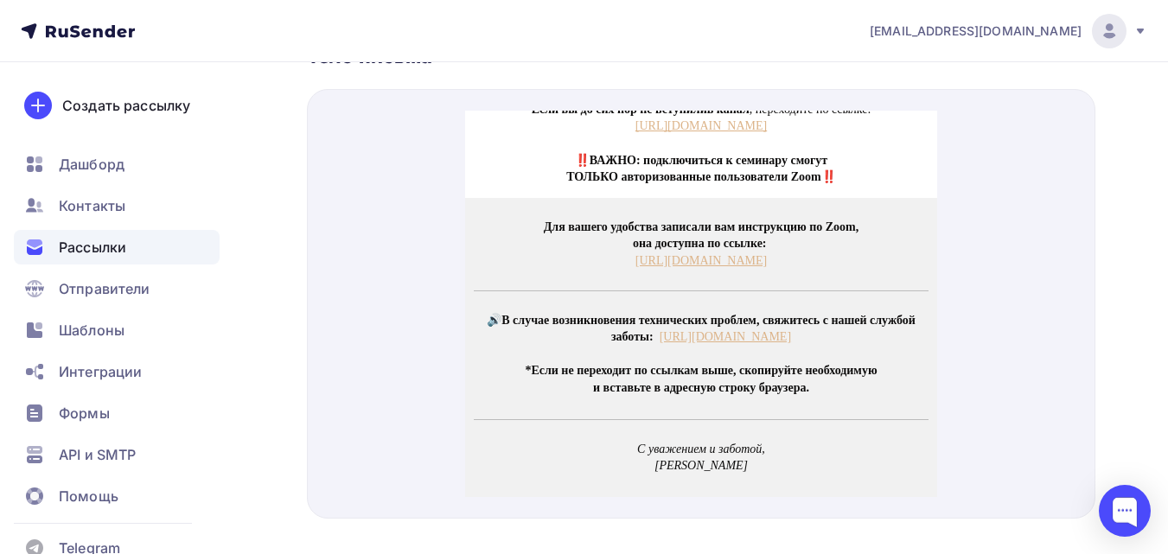
scroll to position [519, 0]
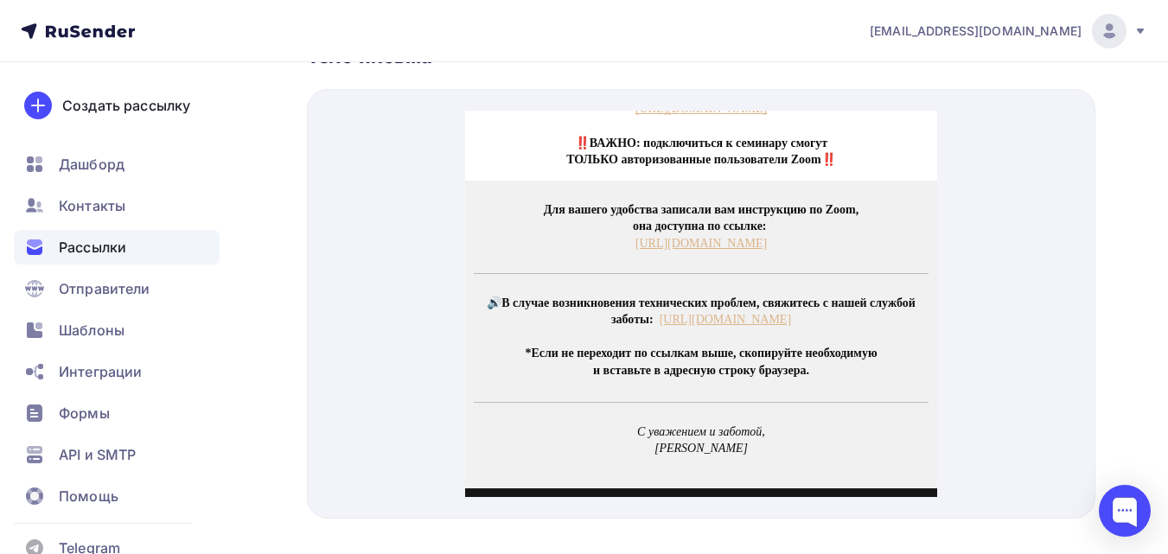
click at [678, 229] on link "https://drive.google.com/file/d/10u2DFU1yjqEzq853IT3ddq4D5PHhQnRt/view?usp=driv…" at bounding box center [700, 222] width 131 height 13
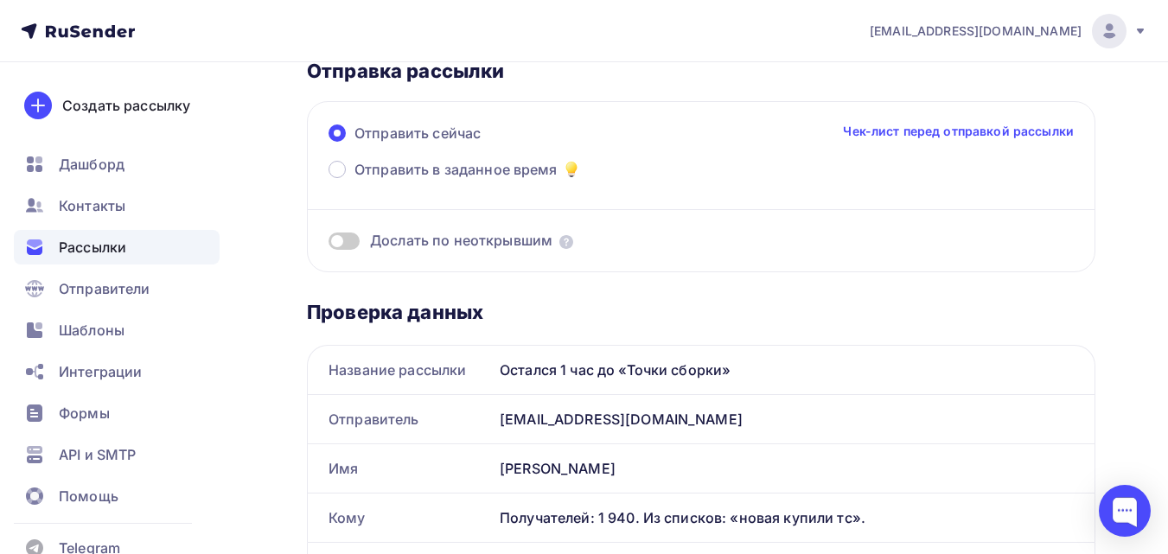
scroll to position [0, 0]
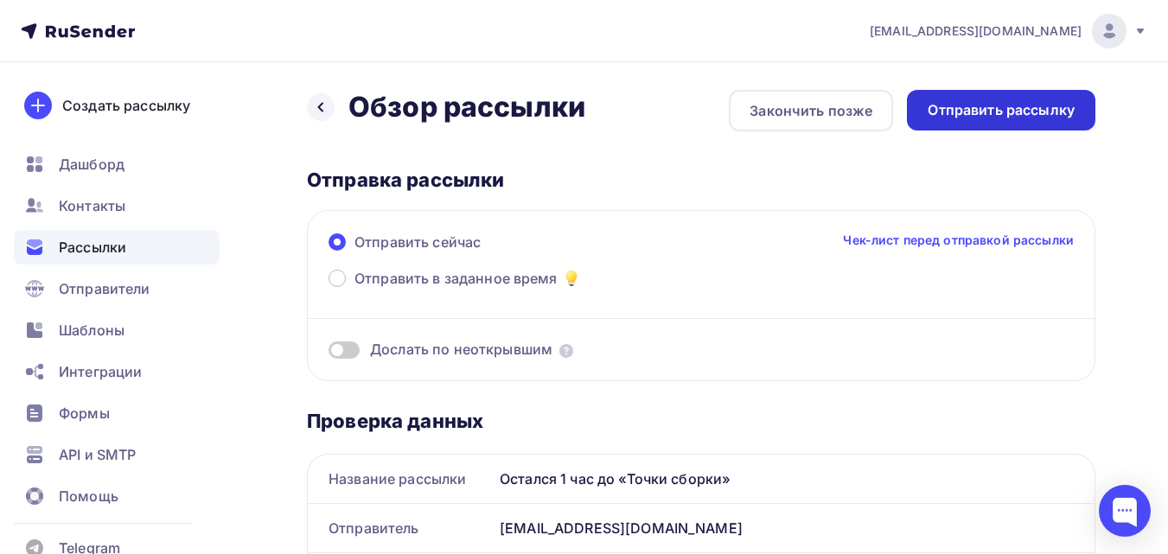
click at [1022, 106] on div "Отправить рассылку" at bounding box center [1001, 110] width 147 height 20
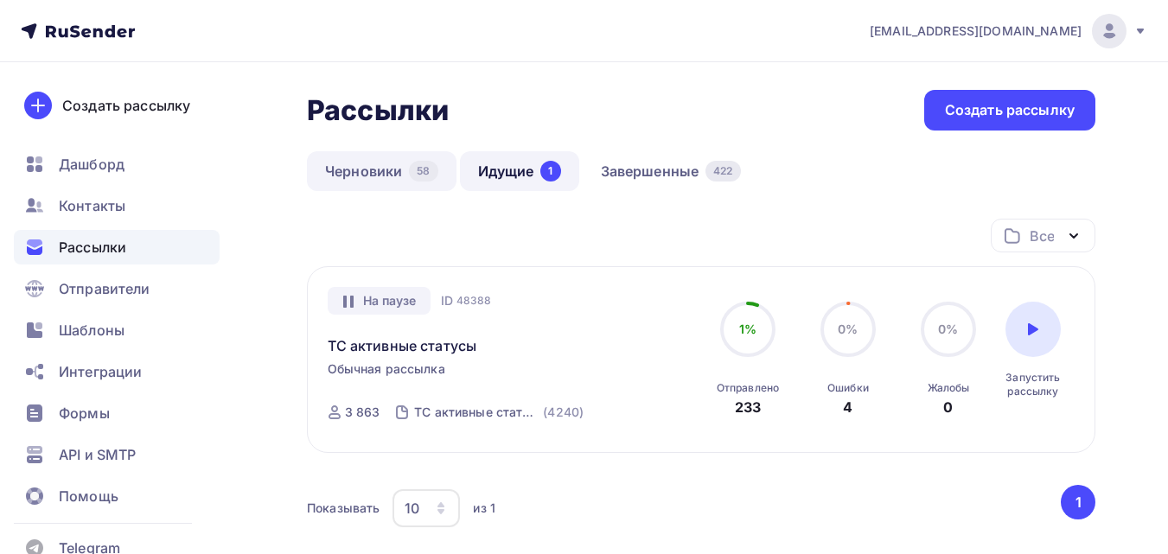
click at [414, 167] on div "58" at bounding box center [423, 171] width 29 height 21
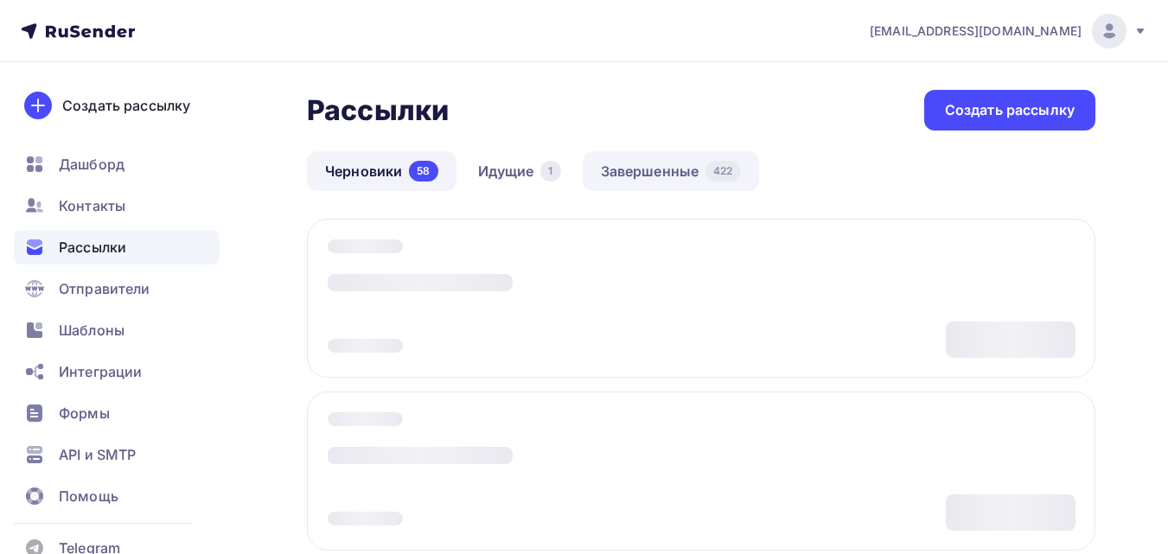
click at [709, 185] on link "Завершенные 422" at bounding box center [671, 171] width 176 height 40
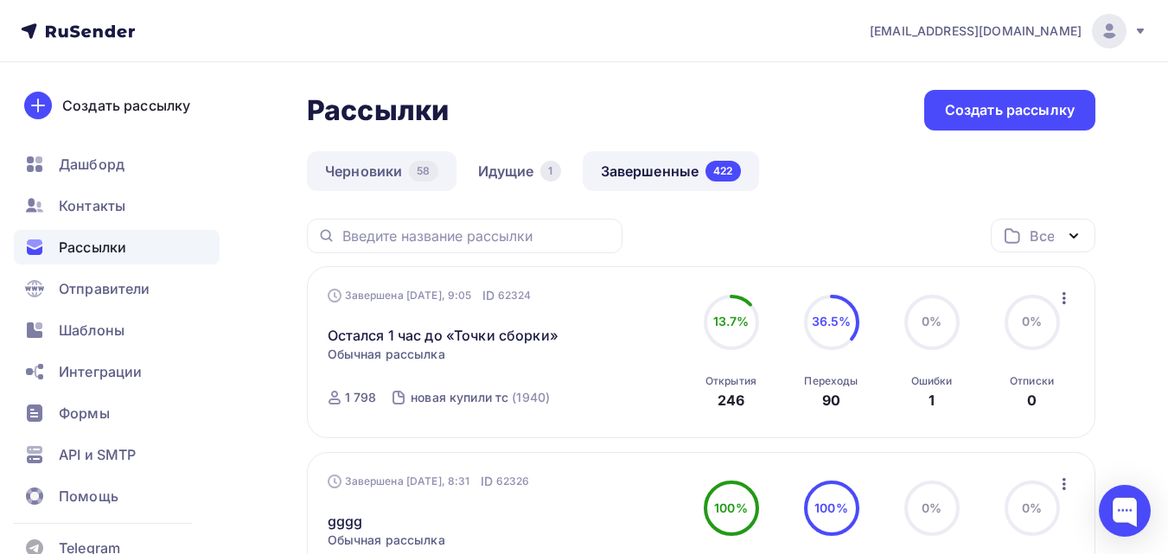
click at [410, 175] on div "58" at bounding box center [423, 171] width 29 height 21
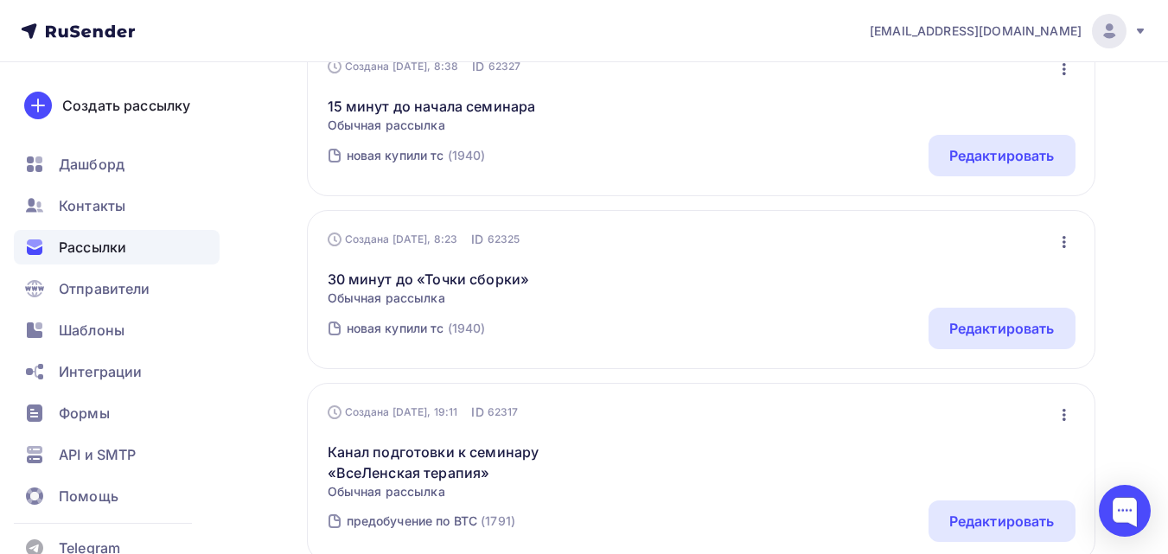
scroll to position [432, 0]
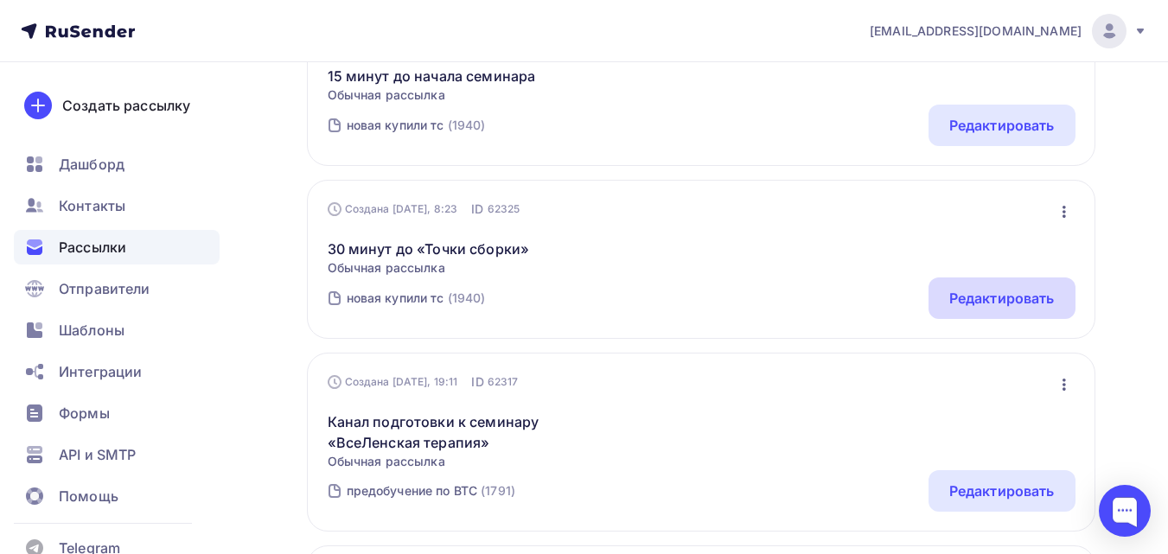
click at [979, 303] on div "Редактировать" at bounding box center [1001, 298] width 105 height 21
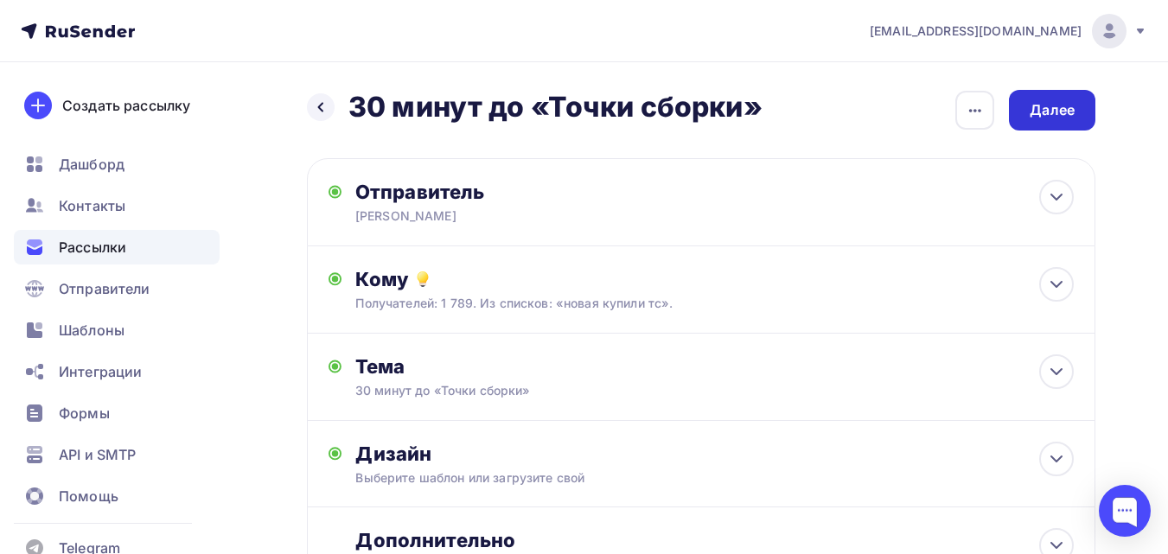
click at [1063, 114] on div "Далее" at bounding box center [1052, 110] width 45 height 20
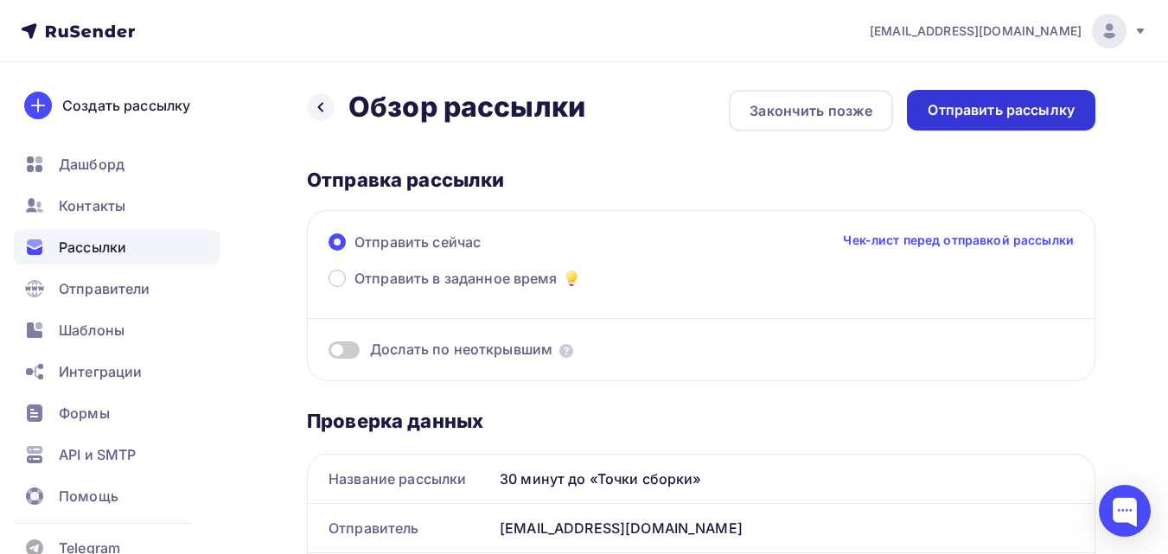
click at [1044, 126] on div "Отправить рассылку" at bounding box center [1001, 110] width 188 height 41
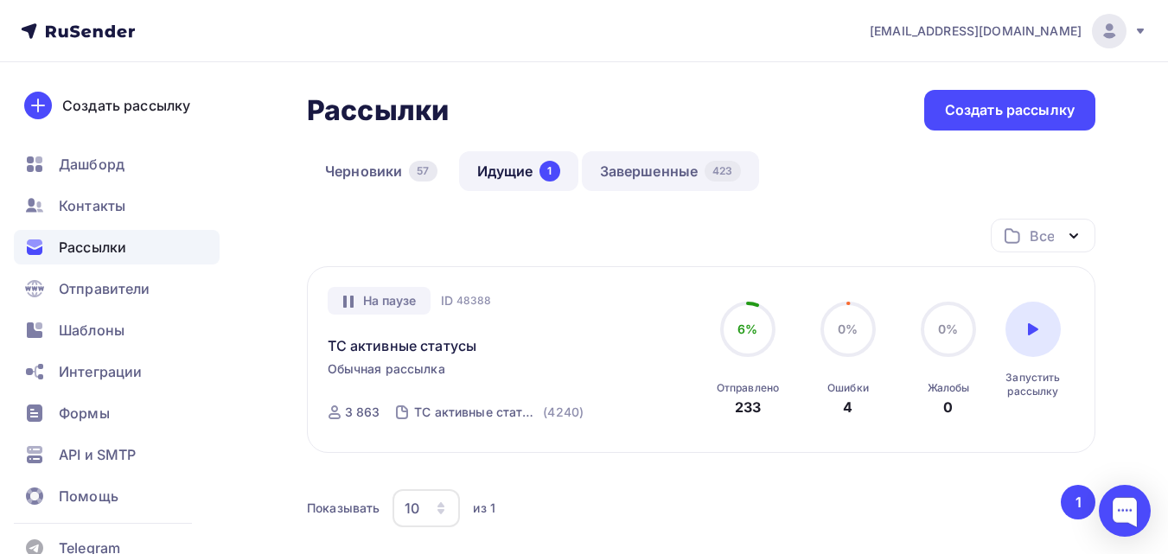
click at [664, 170] on link "Завершенные 423" at bounding box center [670, 171] width 177 height 40
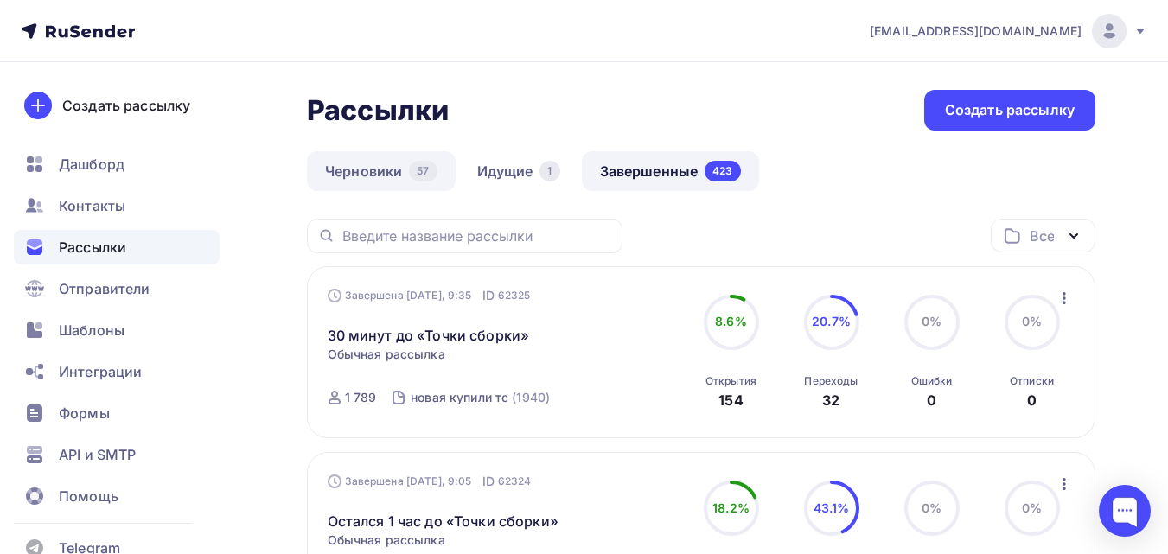
click at [361, 180] on link "Черновики 57" at bounding box center [381, 171] width 149 height 40
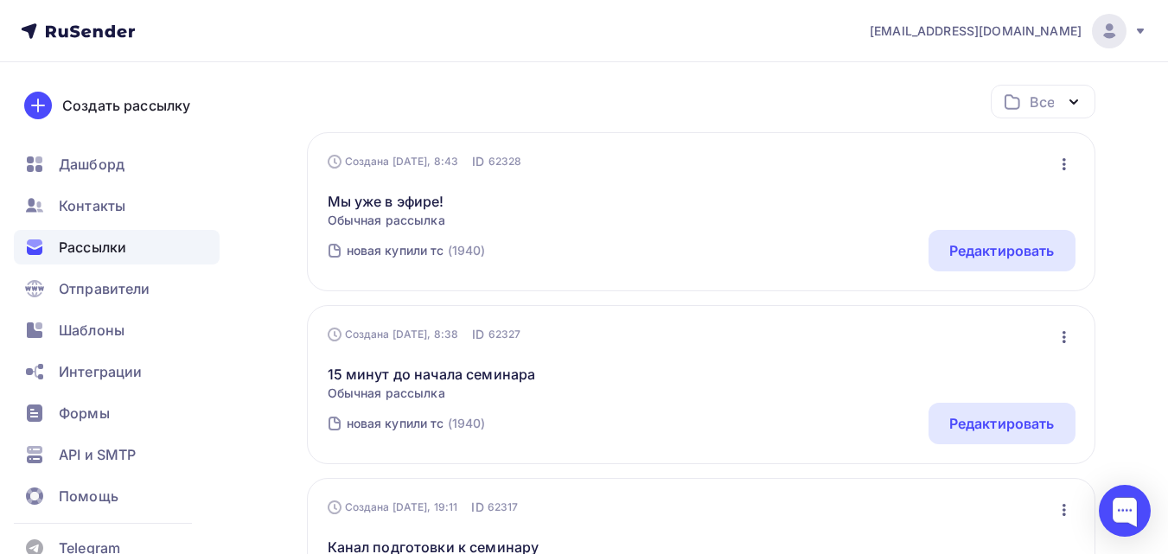
scroll to position [173, 0]
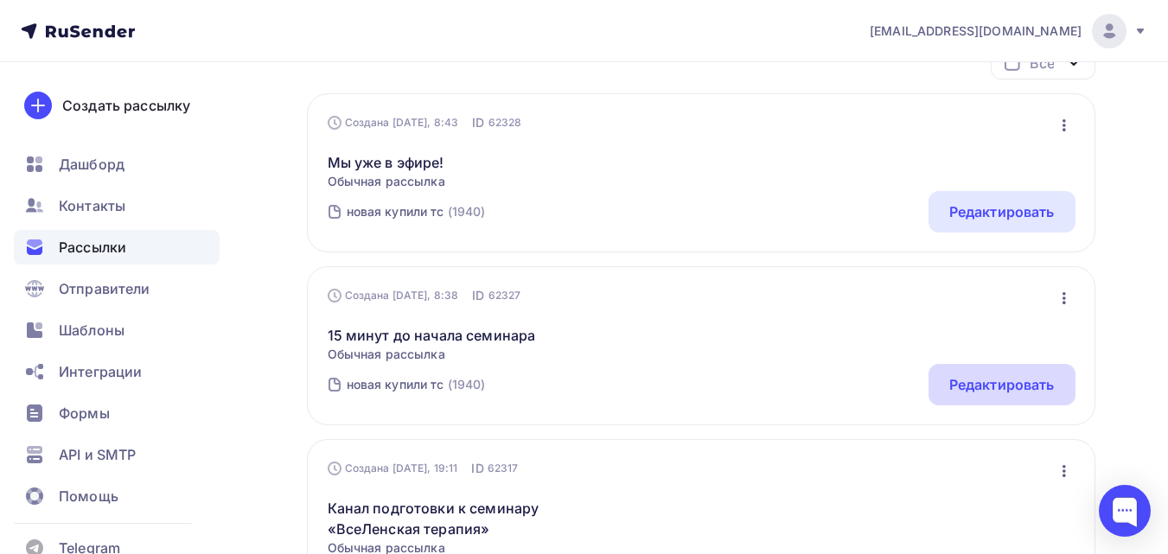
click at [983, 379] on div "Редактировать" at bounding box center [1001, 384] width 105 height 21
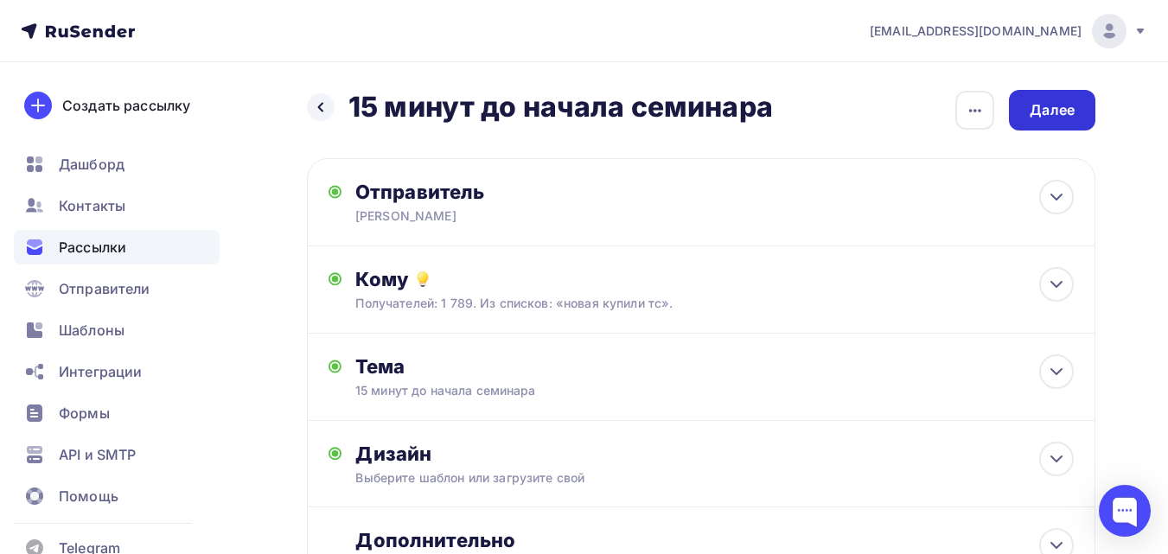
click at [1058, 99] on div "Далее" at bounding box center [1052, 110] width 86 height 41
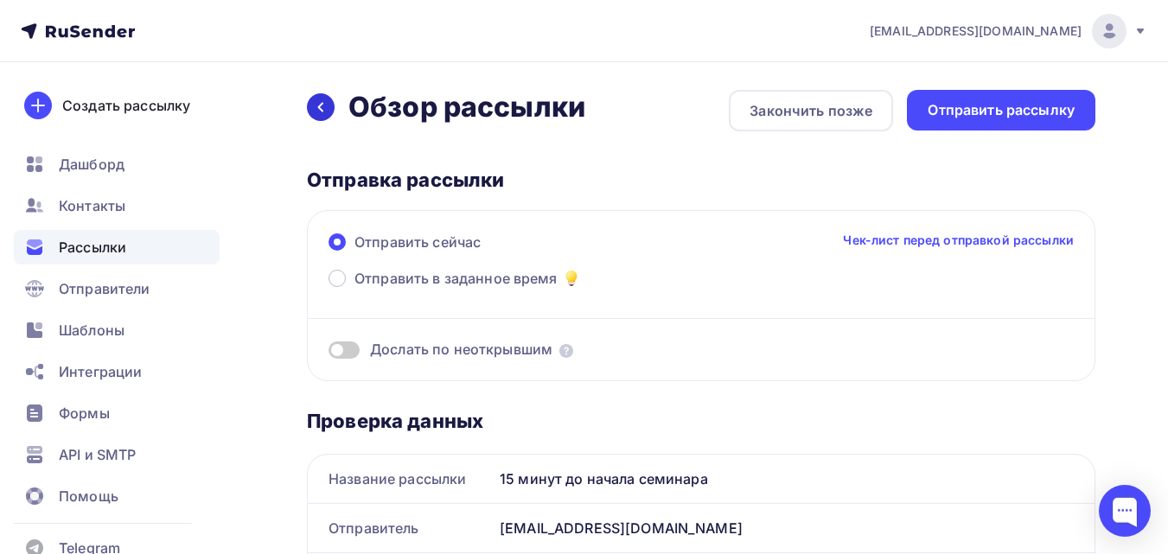
click at [310, 105] on div at bounding box center [321, 107] width 28 height 28
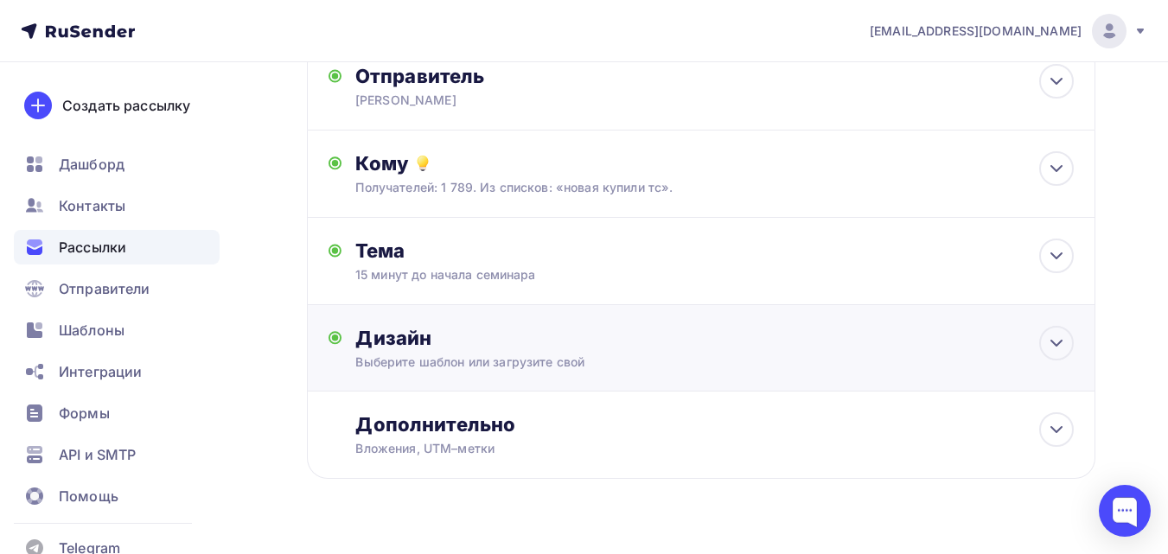
scroll to position [152, 0]
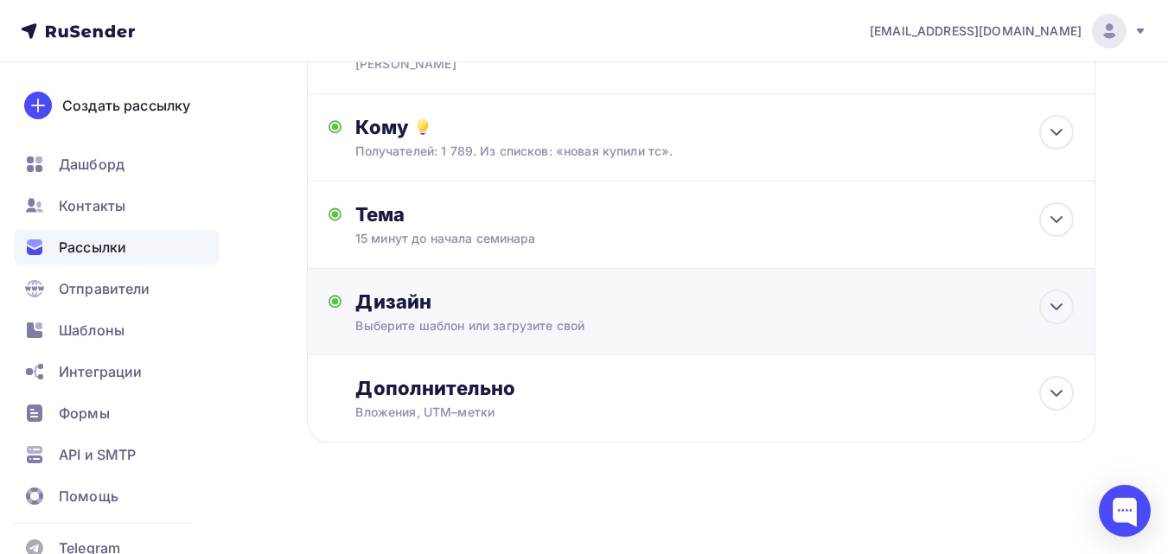
click at [536, 316] on div "Дизайн Выберите шаблон или загрузите свой Размер письма: 122 Kb Заменить шаблон…" at bounding box center [714, 312] width 718 height 45
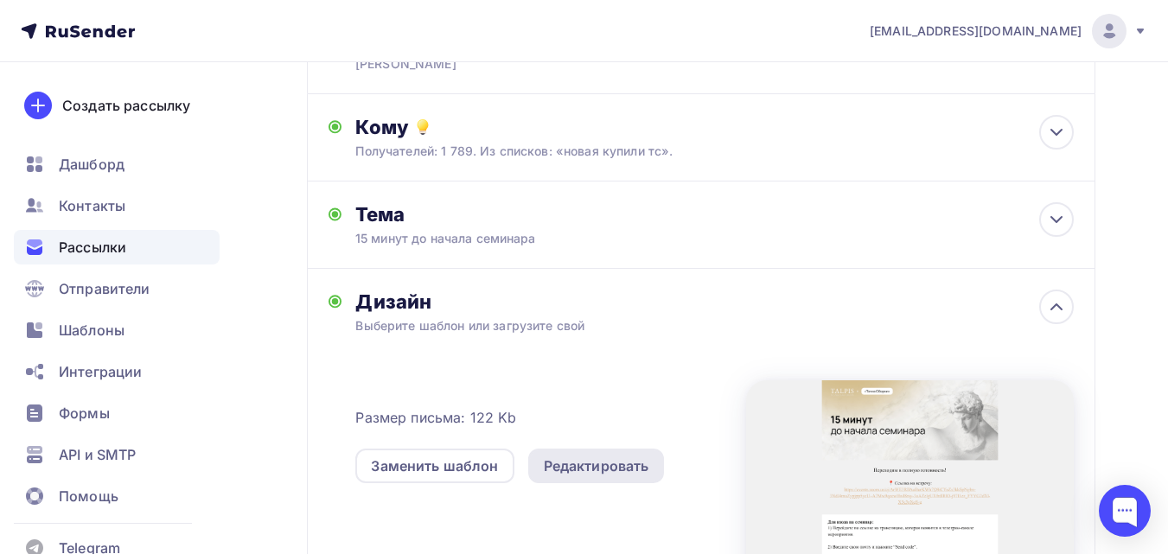
click at [618, 471] on div "Редактировать" at bounding box center [596, 466] width 105 height 21
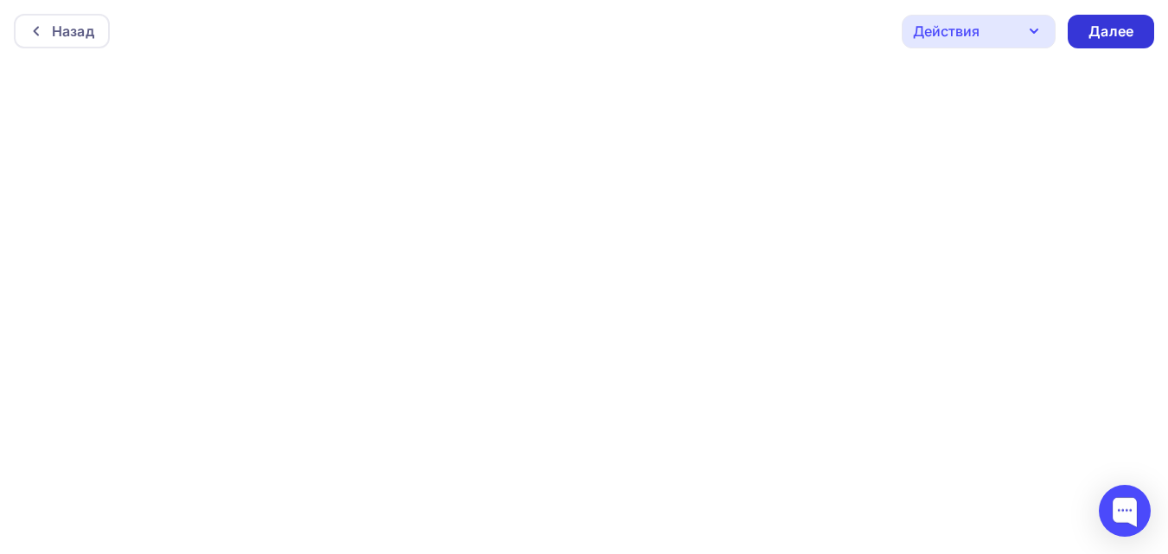
click at [1140, 45] on div "Далее" at bounding box center [1111, 32] width 86 height 34
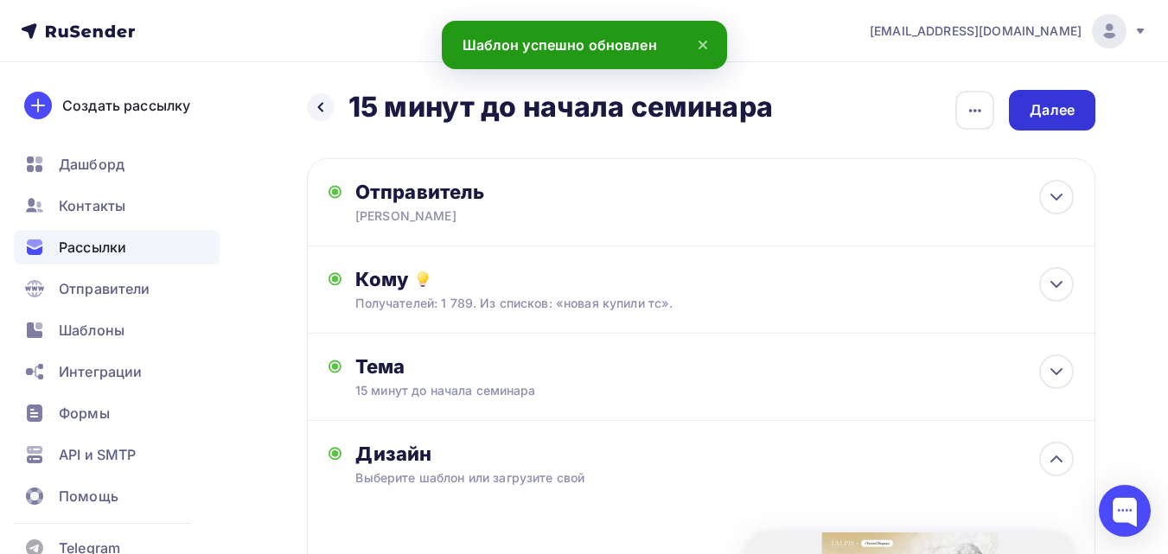
click at [1038, 113] on div "Далее" at bounding box center [1052, 110] width 45 height 20
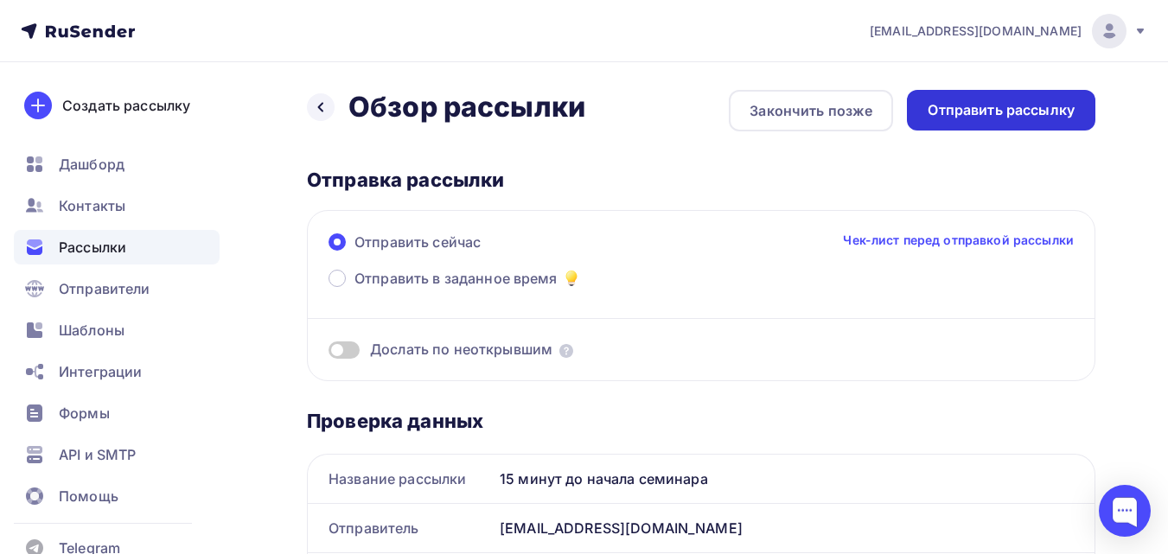
click at [1031, 108] on div "Отправить рассылку" at bounding box center [1001, 110] width 147 height 20
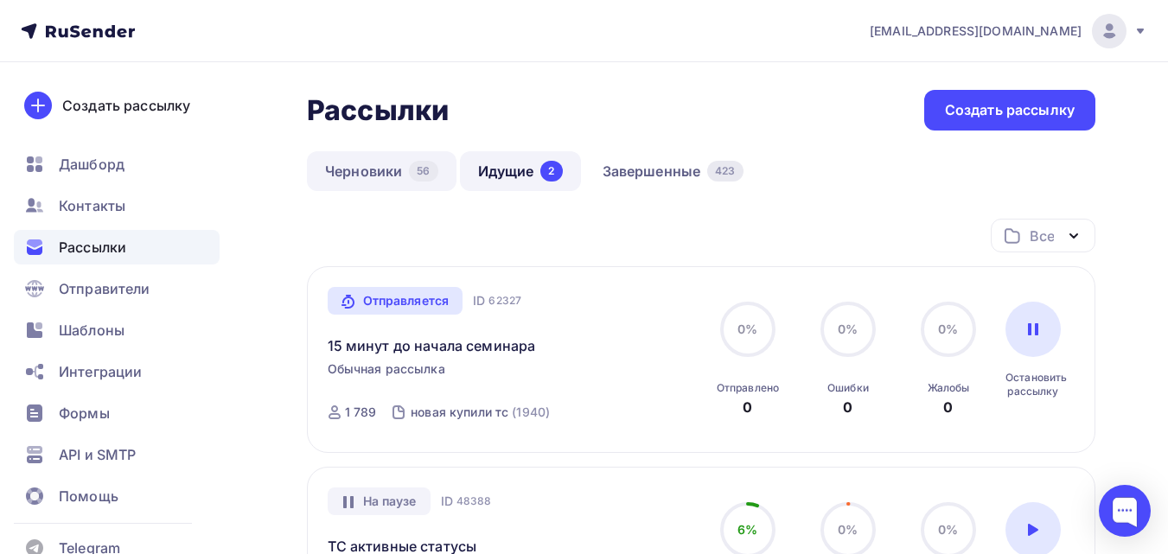
click at [419, 177] on div "56" at bounding box center [423, 171] width 29 height 21
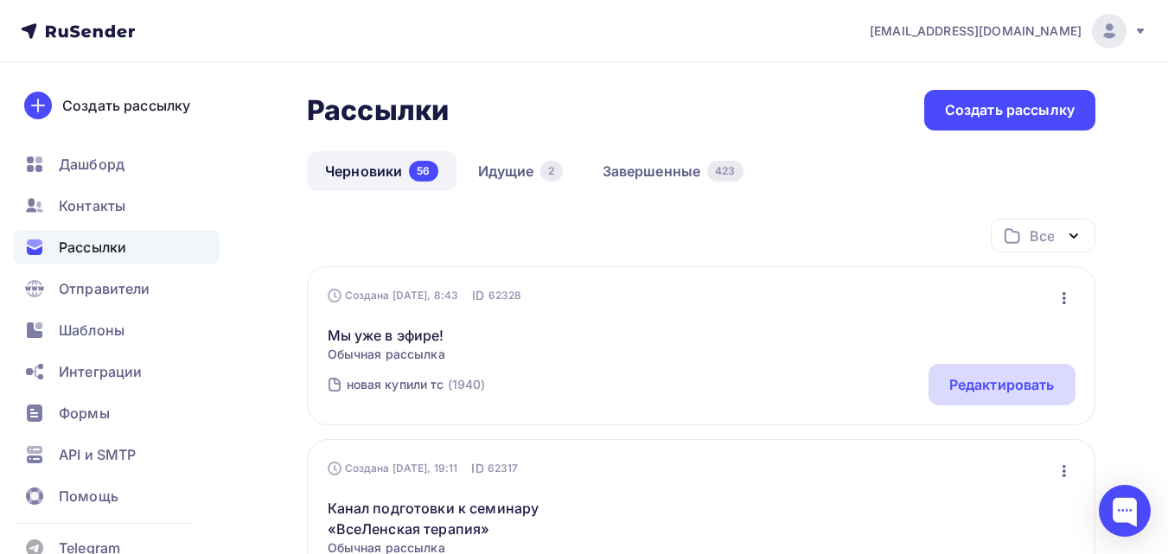
click at [1046, 389] on div "Редактировать" at bounding box center [1001, 384] width 105 height 21
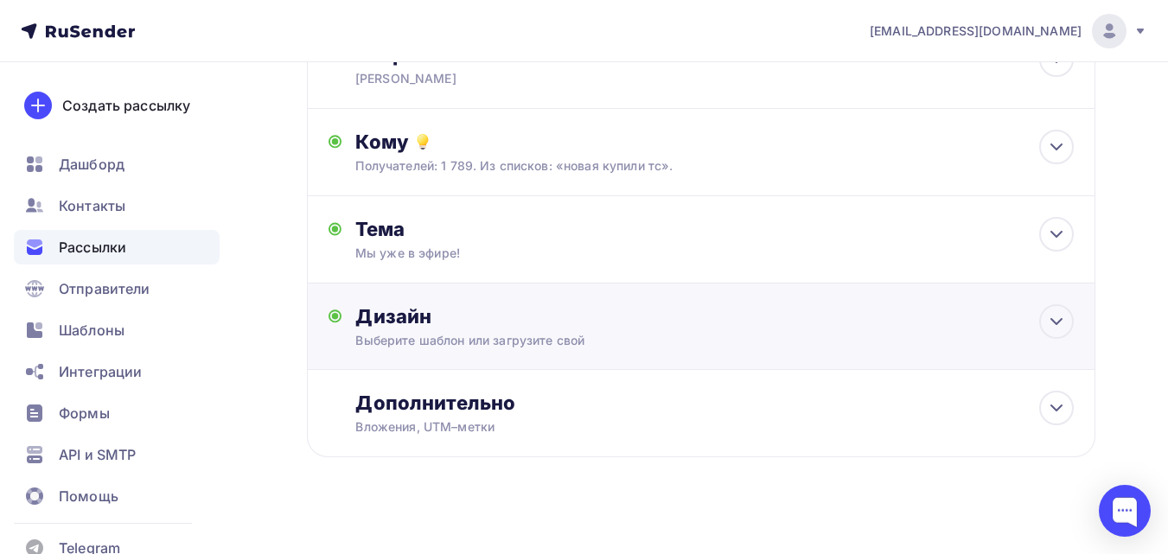
scroll to position [152, 0]
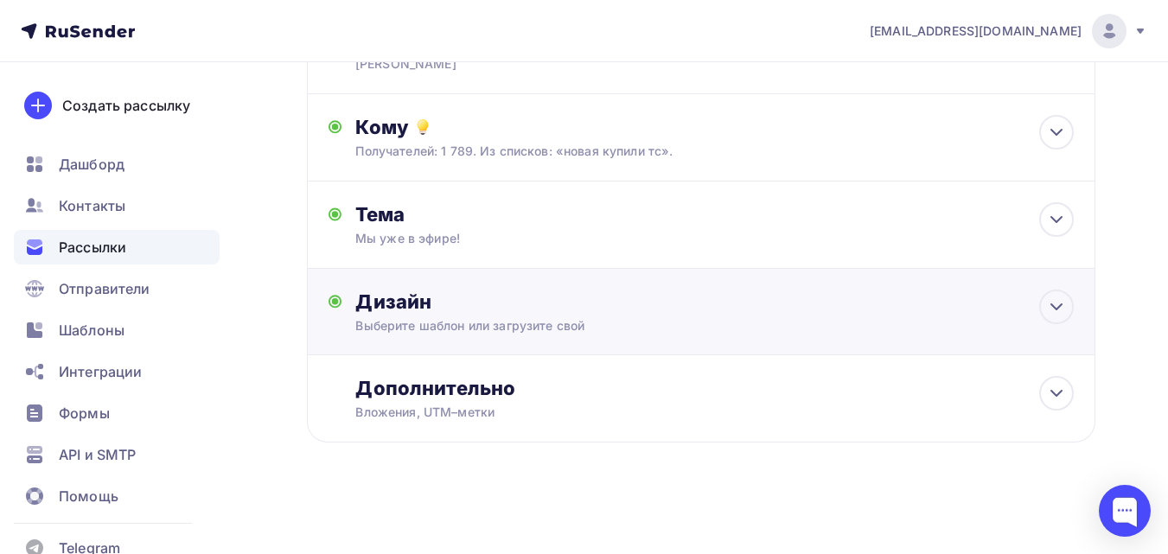
click at [621, 320] on div "Выберите шаблон или загрузите свой" at bounding box center [678, 325] width 647 height 17
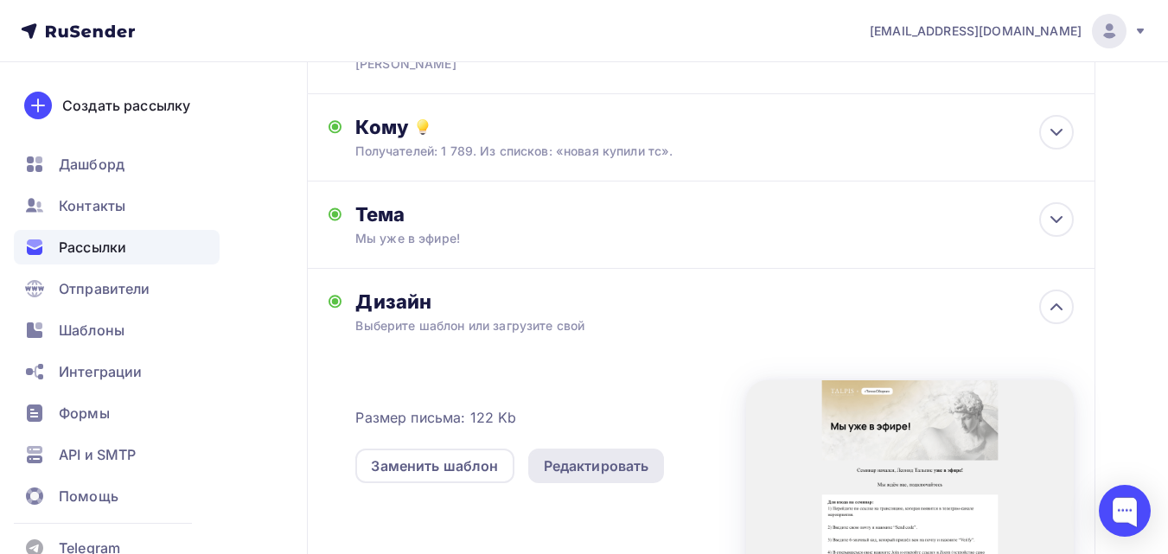
click at [580, 466] on div "Редактировать" at bounding box center [596, 466] width 105 height 21
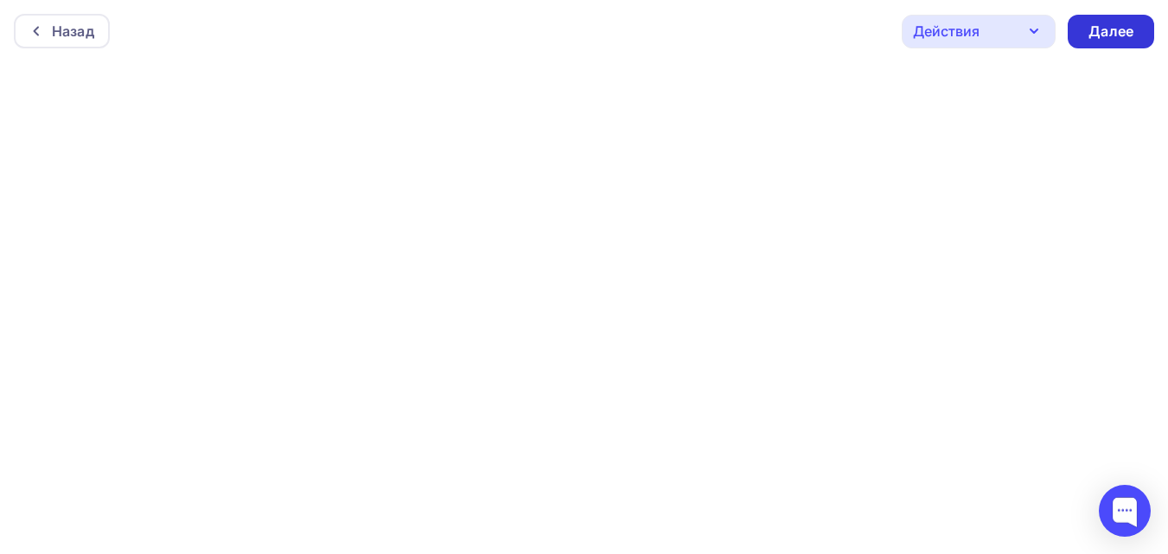
click at [1115, 22] on div "Далее" at bounding box center [1111, 32] width 45 height 20
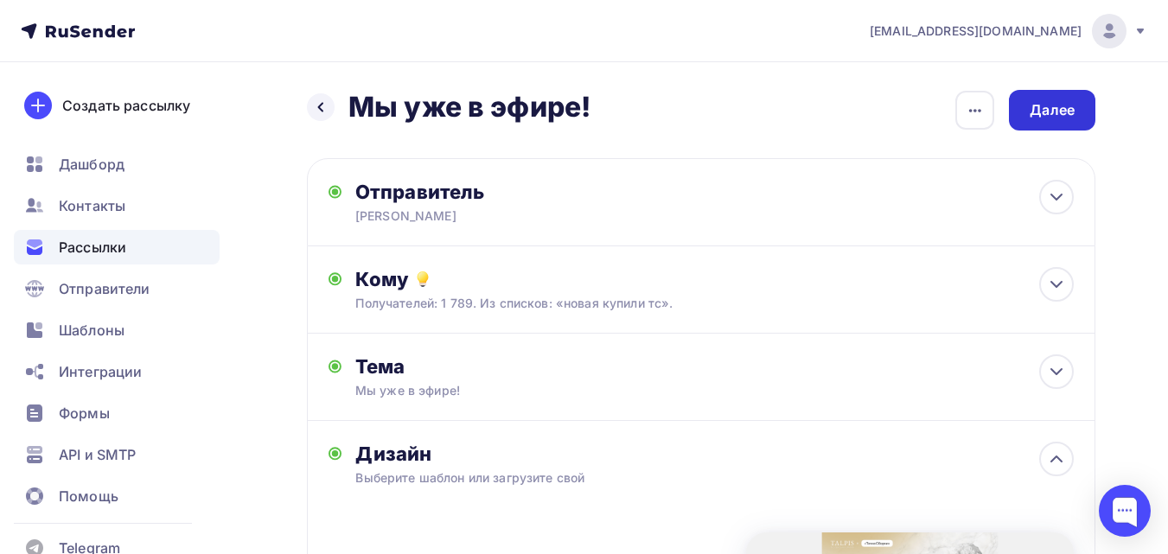
click at [1026, 122] on div "Далее" at bounding box center [1052, 110] width 86 height 41
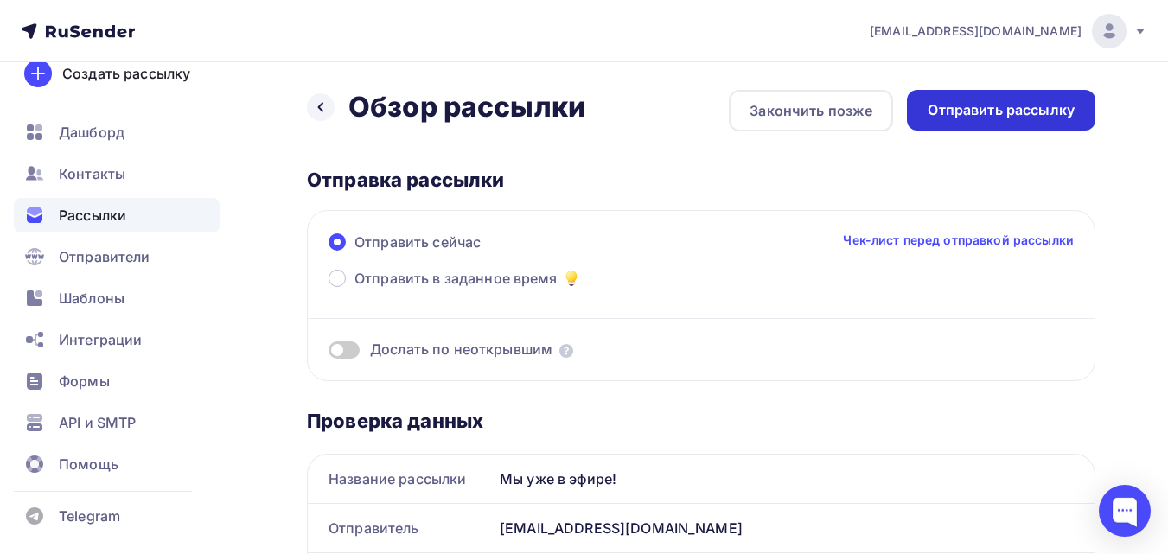
click at [1053, 103] on div "Отправить рассылку" at bounding box center [1001, 110] width 147 height 20
